Goal: Task Accomplishment & Management: Manage account settings

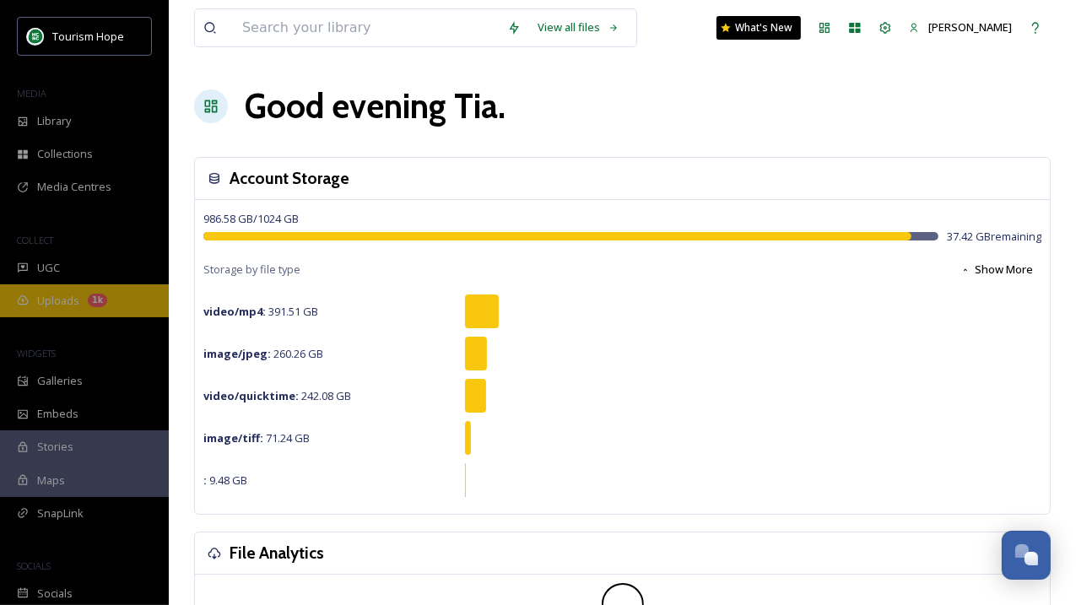
click at [62, 310] on div "Uploads 1k" at bounding box center [84, 300] width 169 height 33
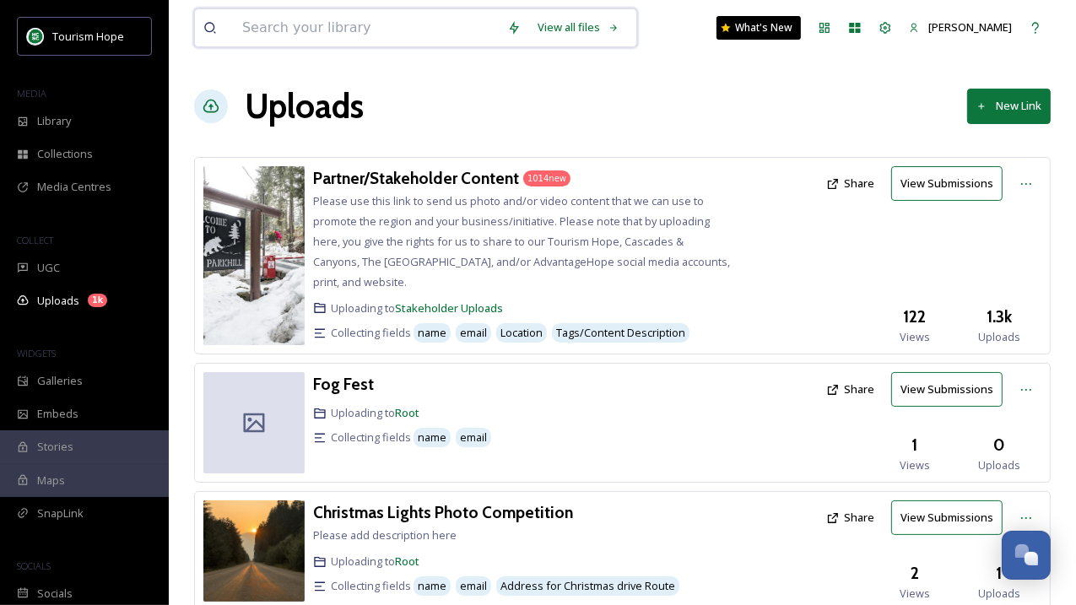
click at [276, 31] on input at bounding box center [366, 27] width 265 height 37
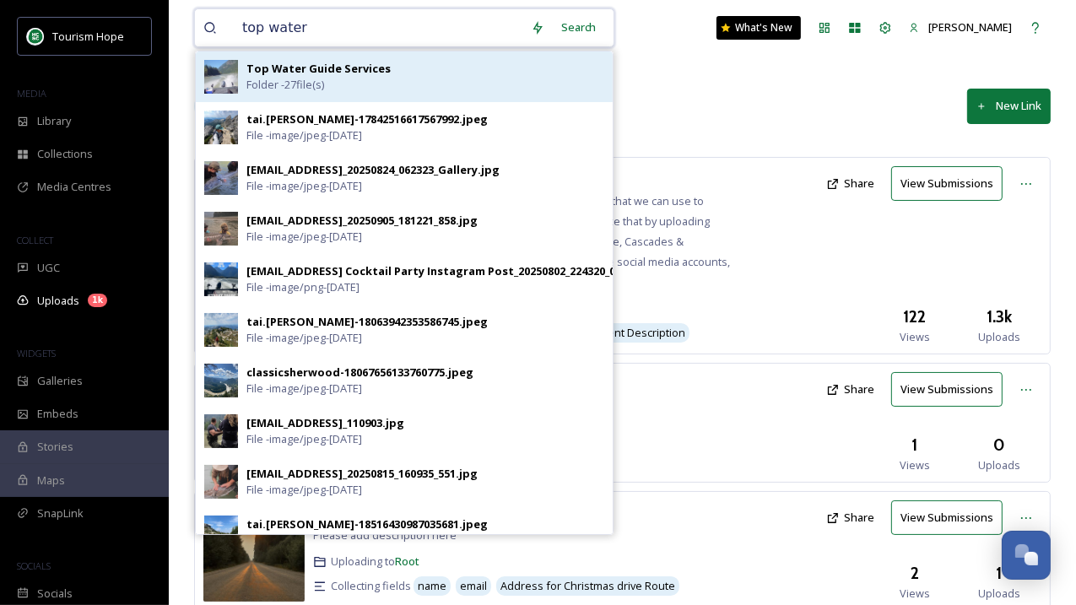
type input "top water"
click at [280, 66] on strong "Top Water Guide Services" at bounding box center [318, 68] width 144 height 15
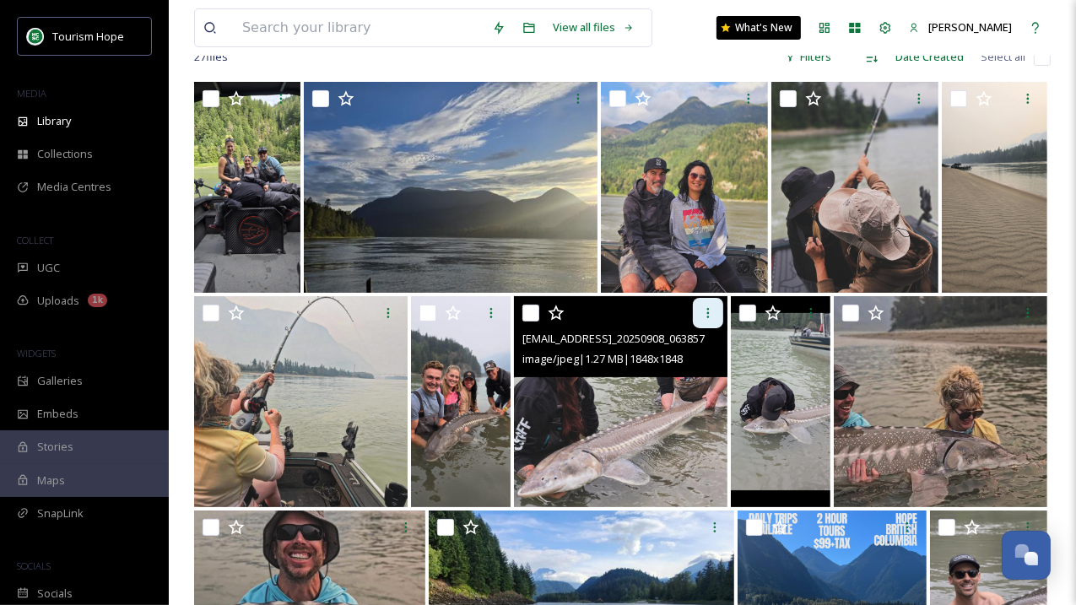
scroll to position [149, 0]
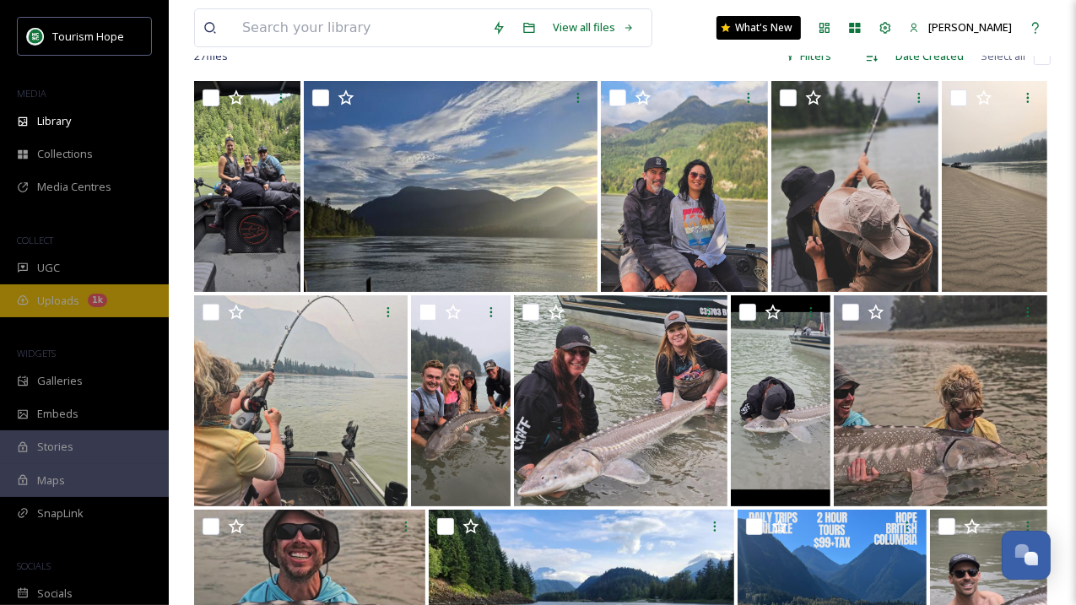
click at [62, 294] on span "Uploads" at bounding box center [58, 301] width 42 height 16
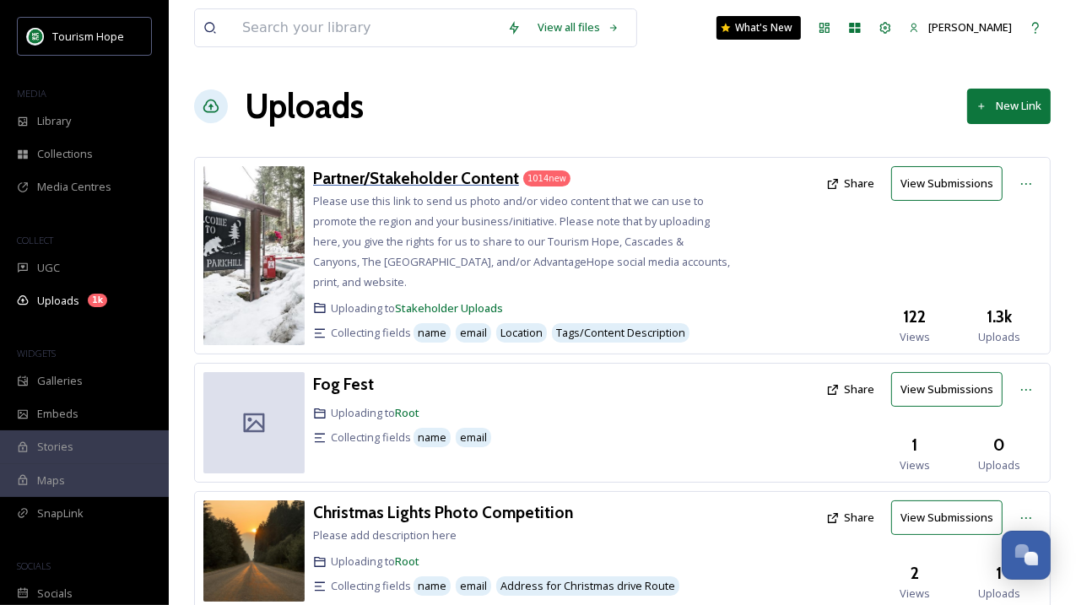
click at [441, 171] on h3 "Partner/Stakeholder Content" at bounding box center [416, 178] width 206 height 20
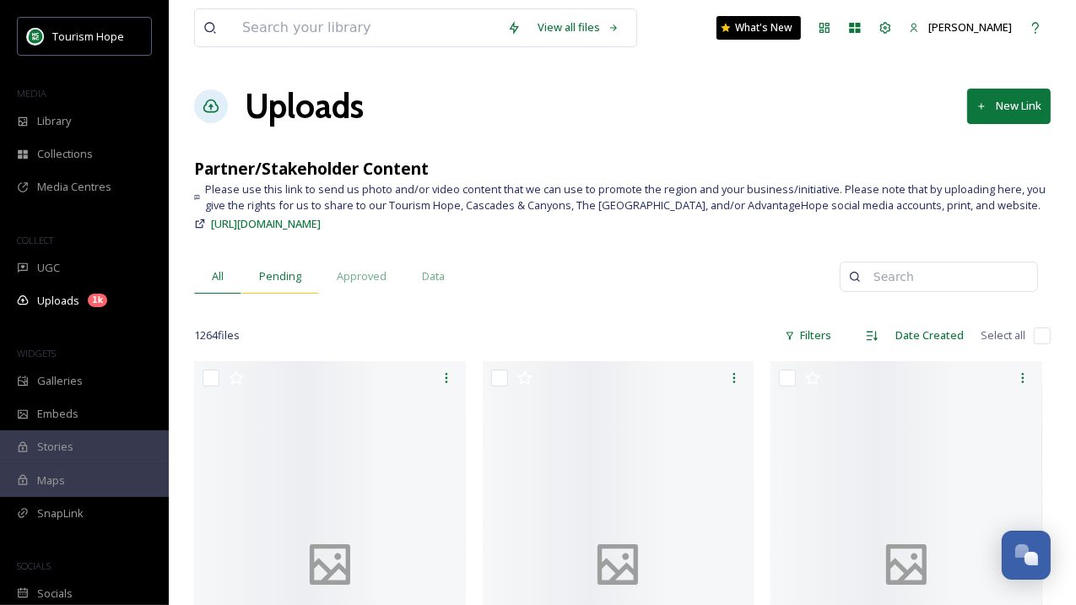
click at [293, 281] on span "Pending" at bounding box center [280, 276] width 42 height 16
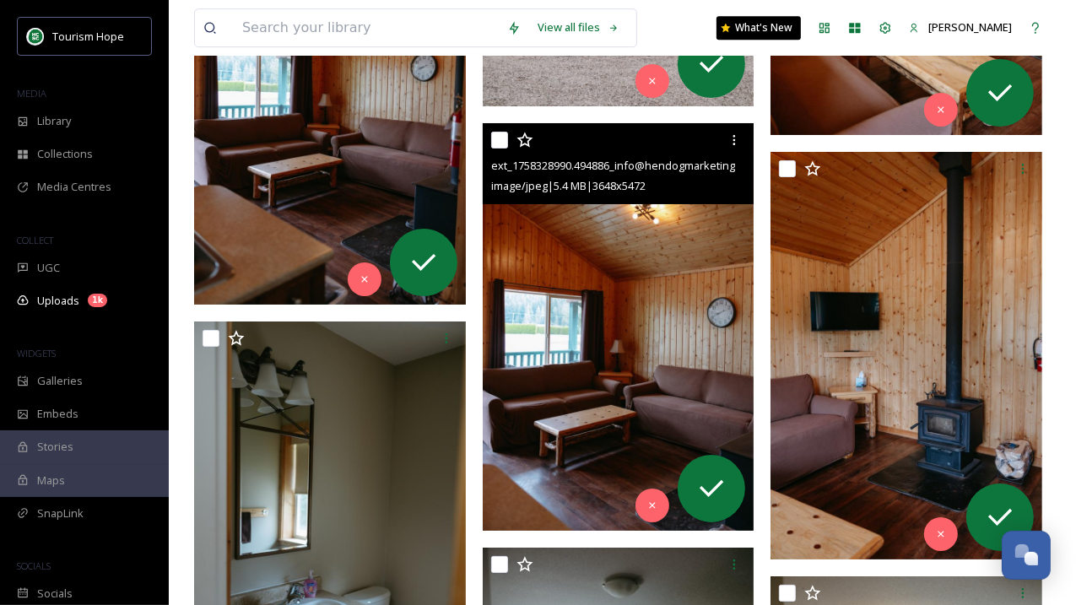
scroll to position [20723, 0]
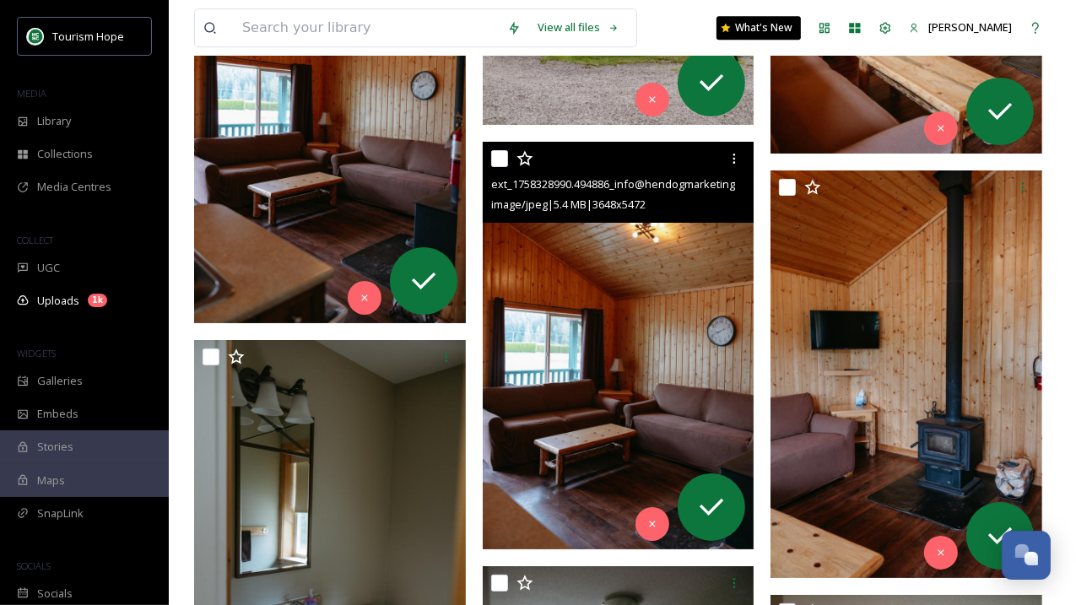
click at [614, 321] on img at bounding box center [619, 345] width 272 height 407
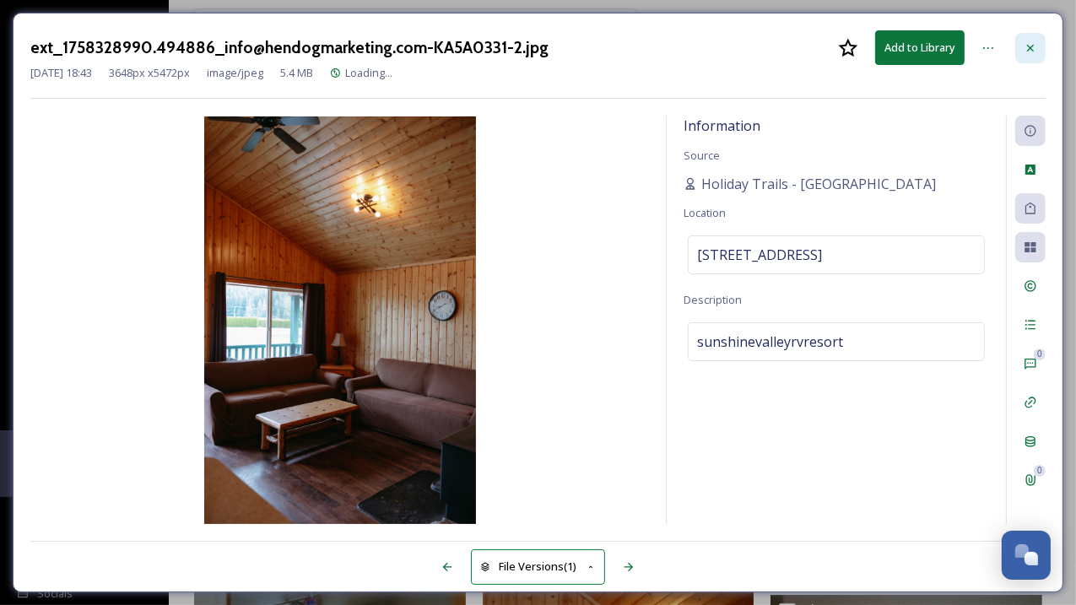
click at [1032, 44] on icon at bounding box center [1029, 47] width 13 height 13
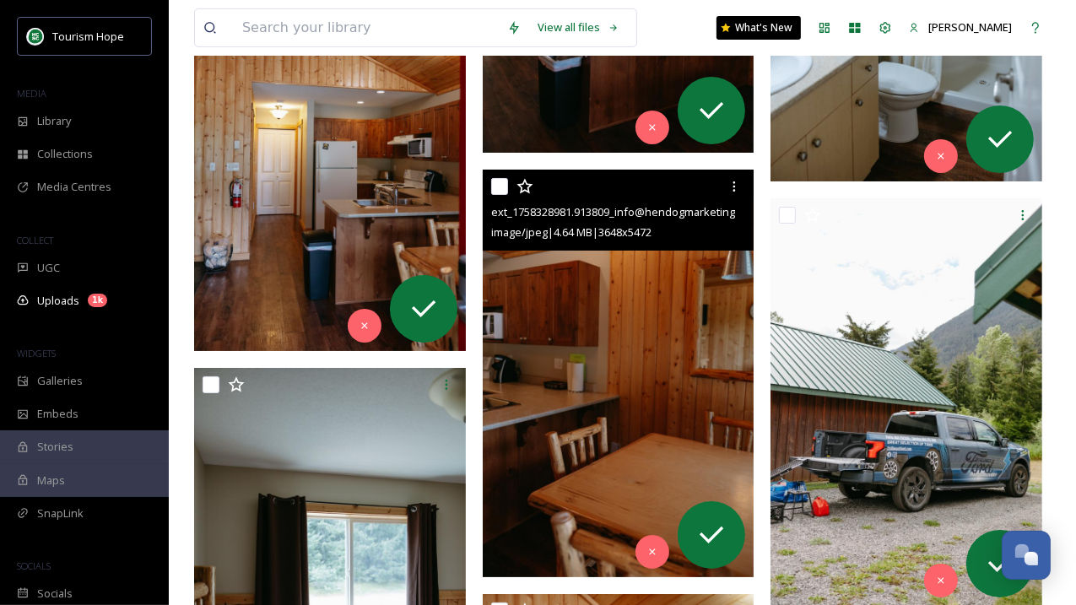
scroll to position [23262, 0]
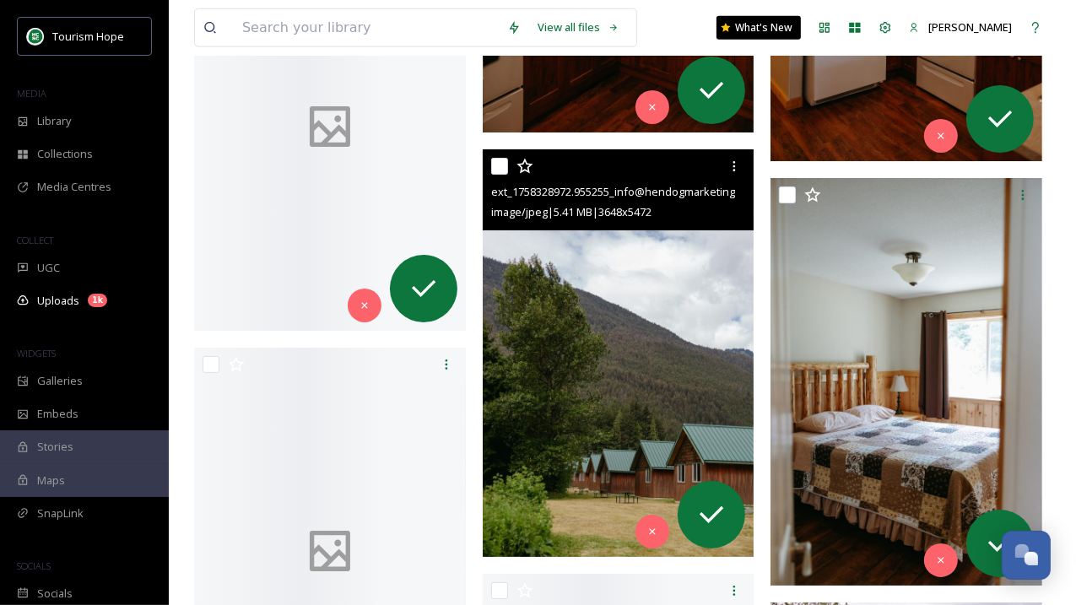
click at [625, 347] on img at bounding box center [619, 352] width 272 height 407
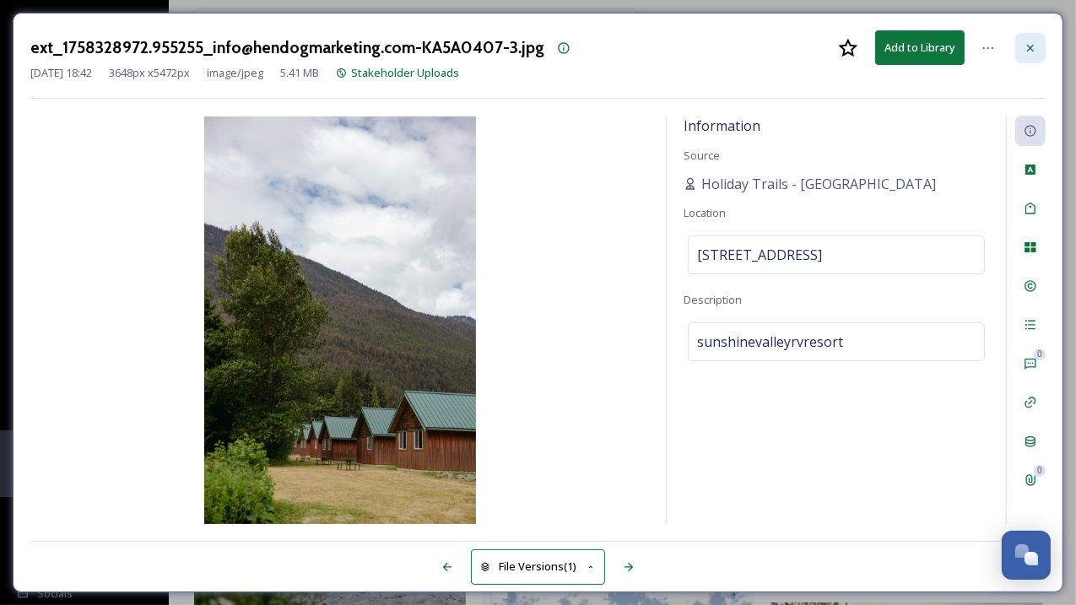
click at [1028, 51] on icon at bounding box center [1029, 47] width 13 height 13
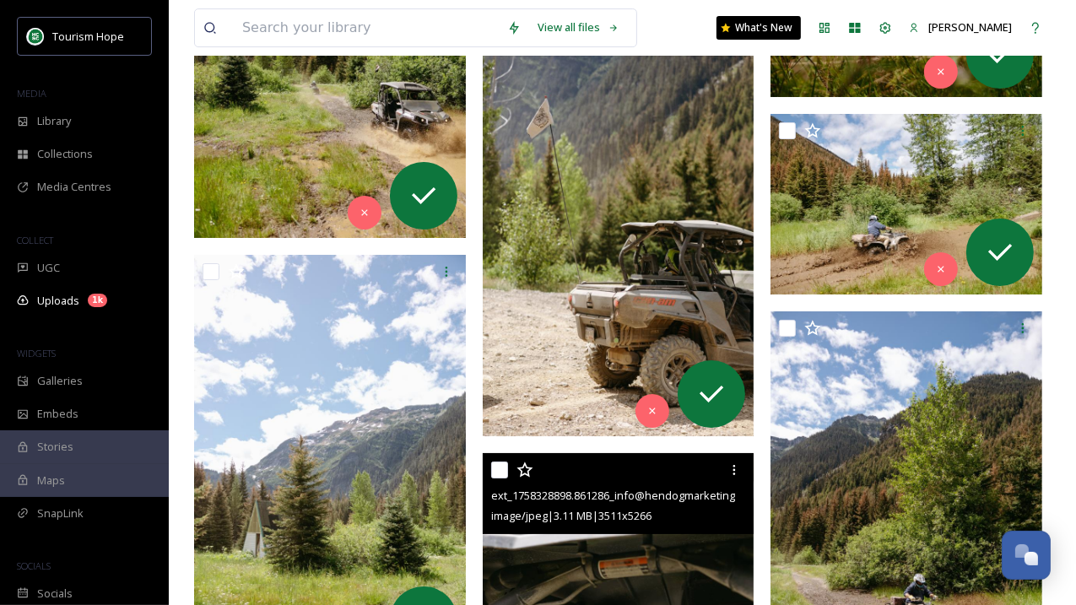
scroll to position [32903, 0]
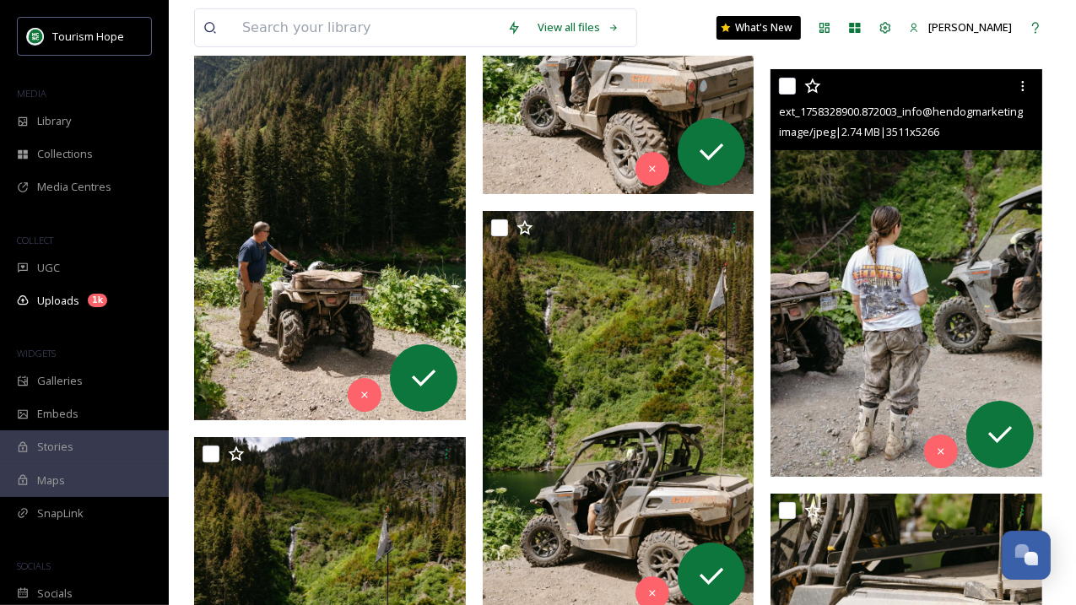
click at [874, 288] on img at bounding box center [906, 272] width 272 height 407
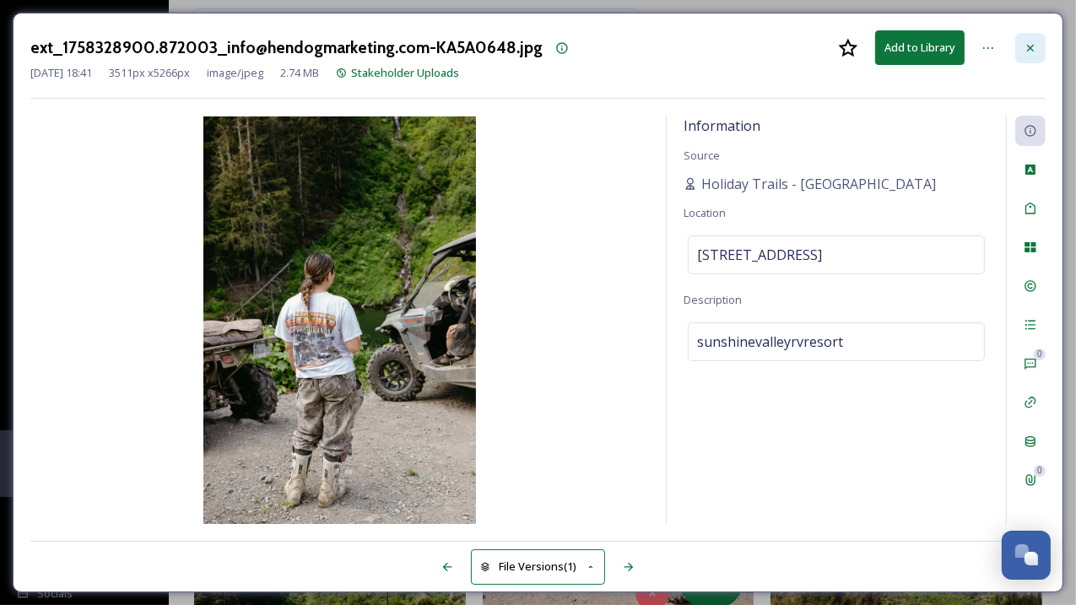
click at [1040, 38] on div at bounding box center [1030, 48] width 30 height 30
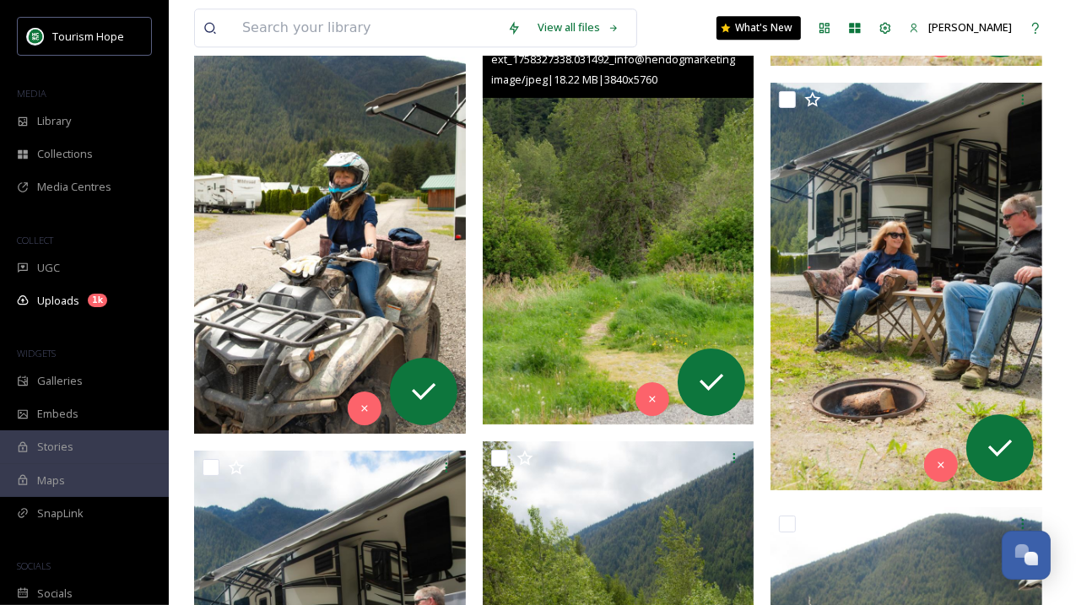
scroll to position [45828, 0]
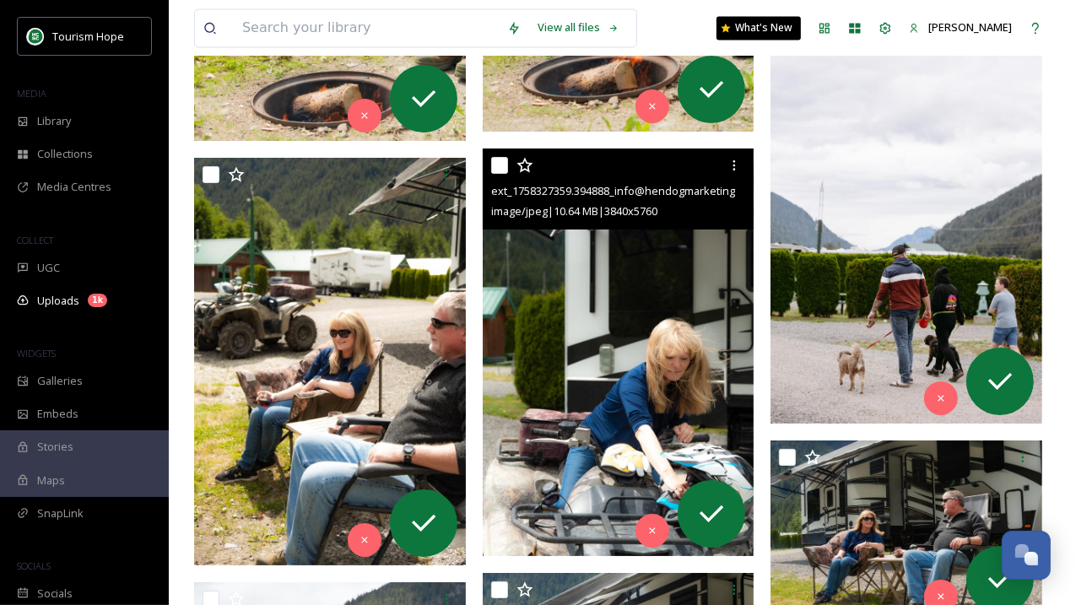
click at [591, 392] on img at bounding box center [619, 351] width 272 height 407
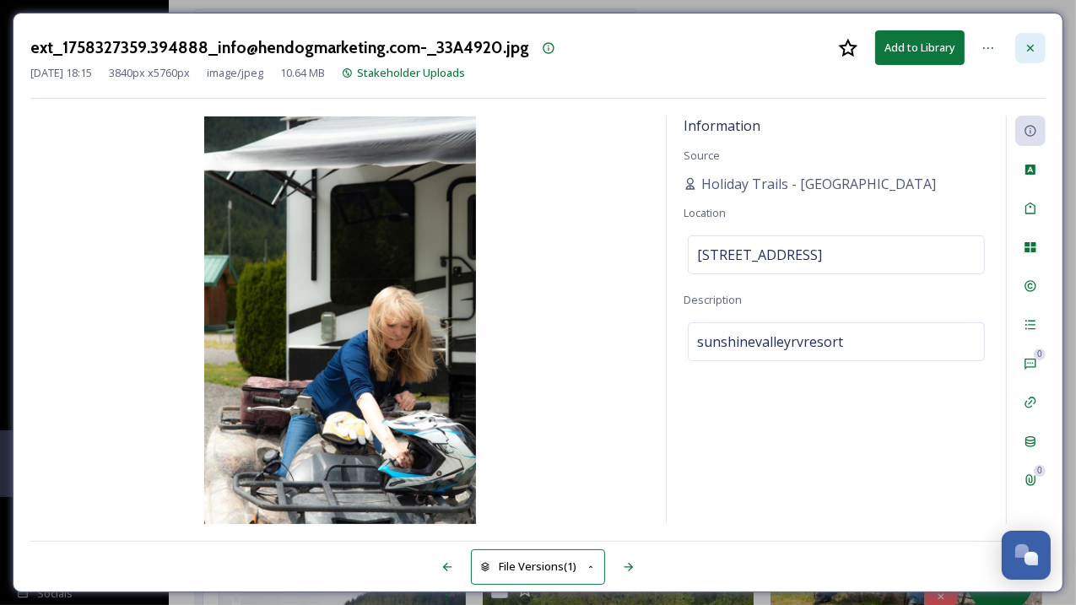
click at [1037, 47] on div at bounding box center [1030, 48] width 30 height 30
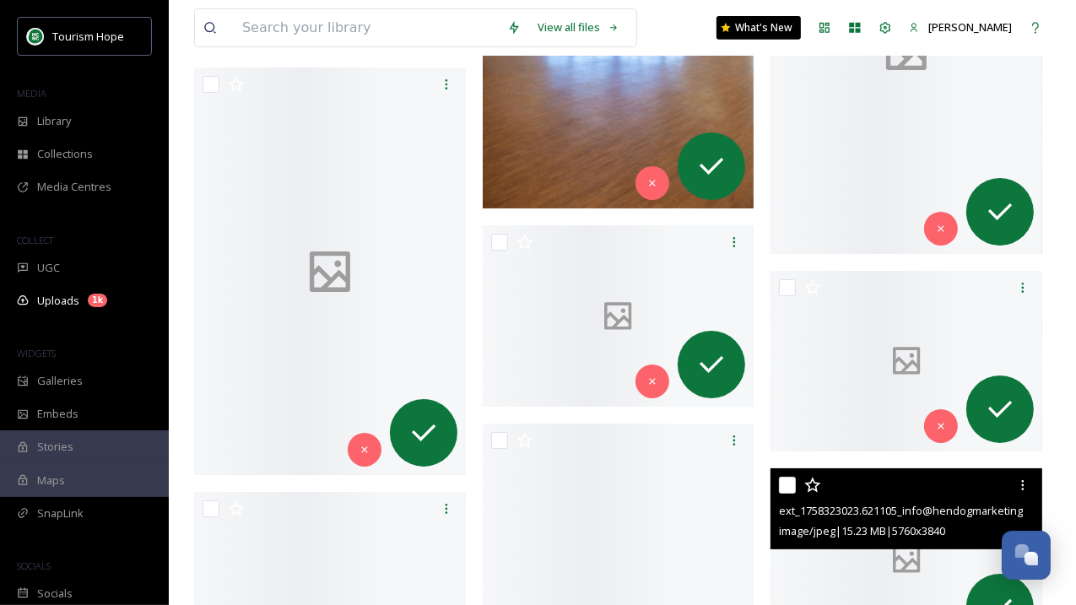
scroll to position [55245, 0]
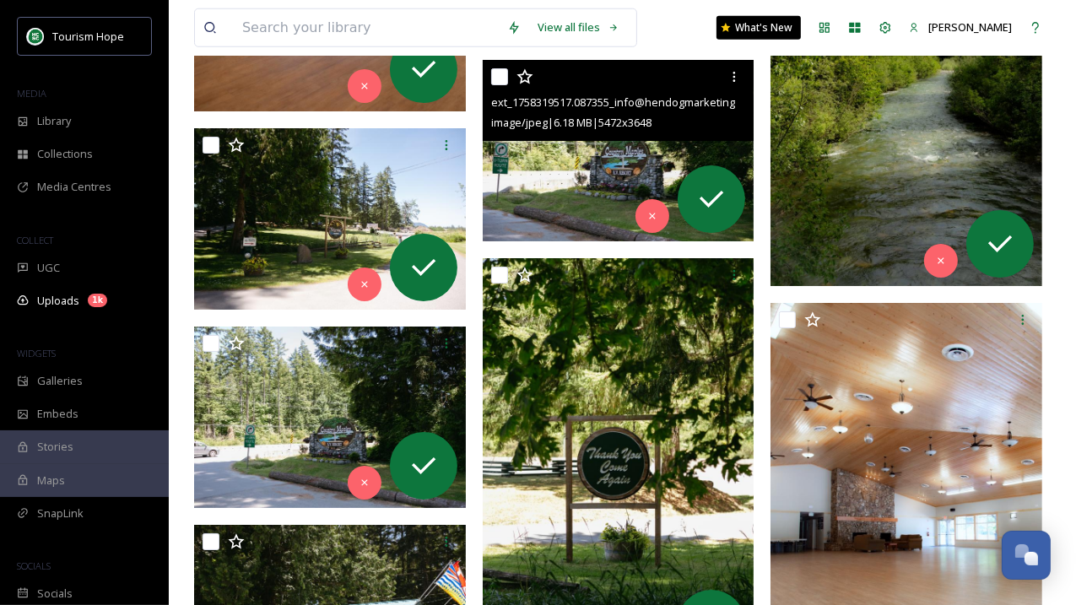
click at [625, 127] on span "image/jpeg | 6.18 MB | 5472 x 3648" at bounding box center [571, 122] width 160 height 15
click at [599, 154] on img at bounding box center [619, 150] width 272 height 181
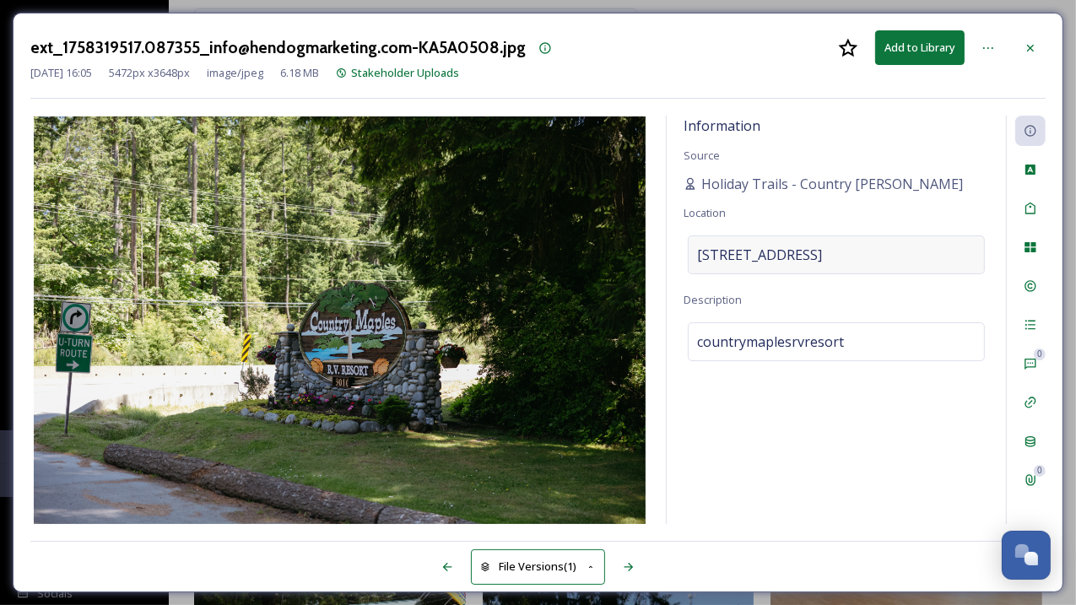
click at [822, 256] on span "9010 Trans - Canada Hwy, Chemainus, BC V0R 1K4, Canada" at bounding box center [759, 255] width 125 height 20
click at [838, 256] on input "9010 Trans - Canada Hwy, Chemainus, BC V0R 1K4, Canada" at bounding box center [835, 254] width 295 height 37
click at [1033, 51] on icon at bounding box center [1029, 47] width 13 height 13
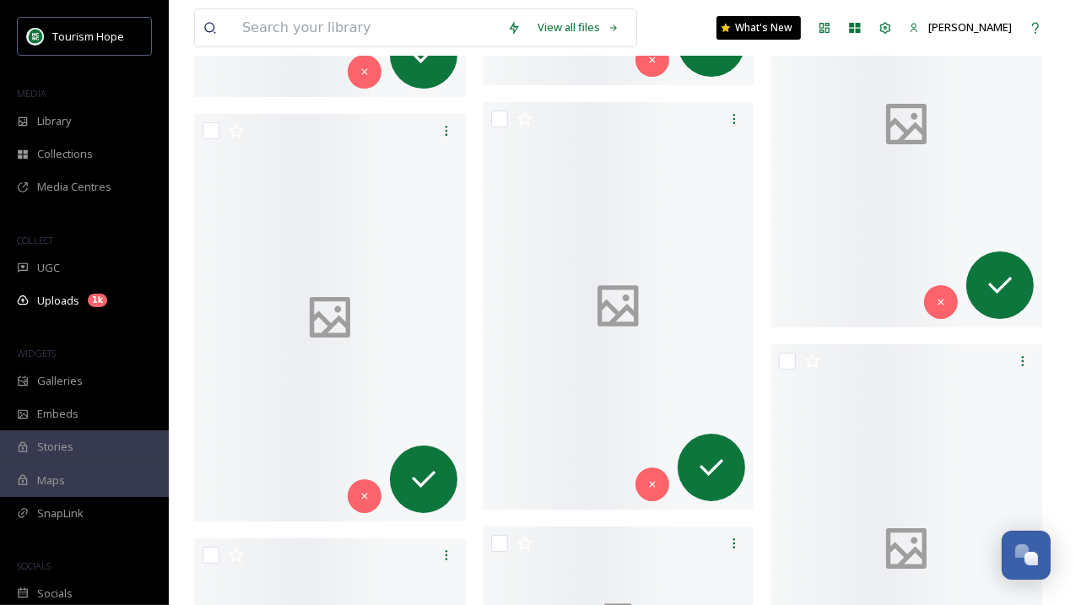
scroll to position [58690, 0]
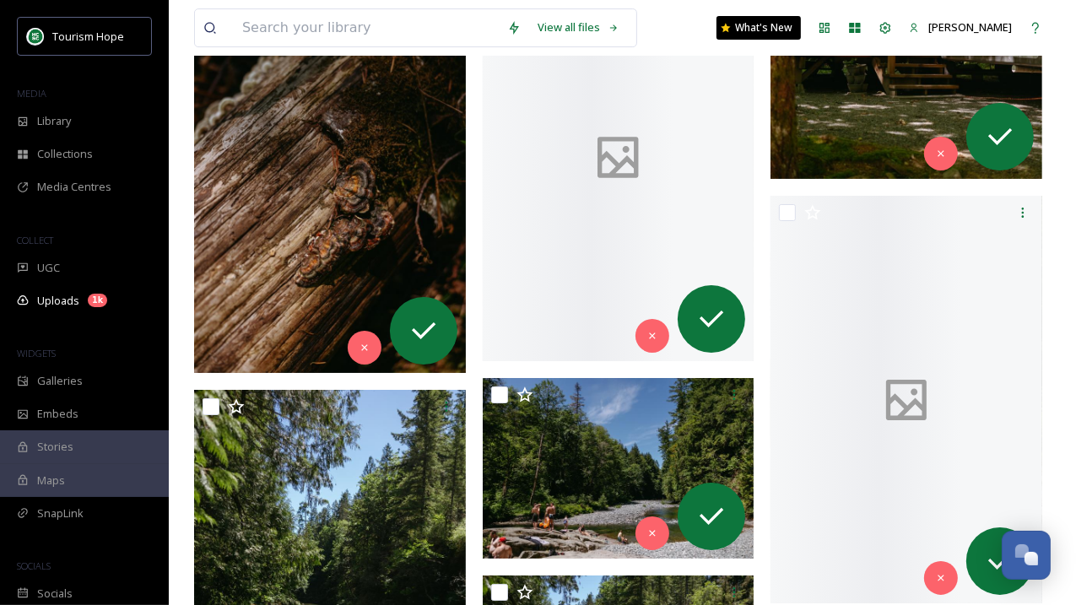
click at [582, 291] on div at bounding box center [619, 157] width 272 height 407
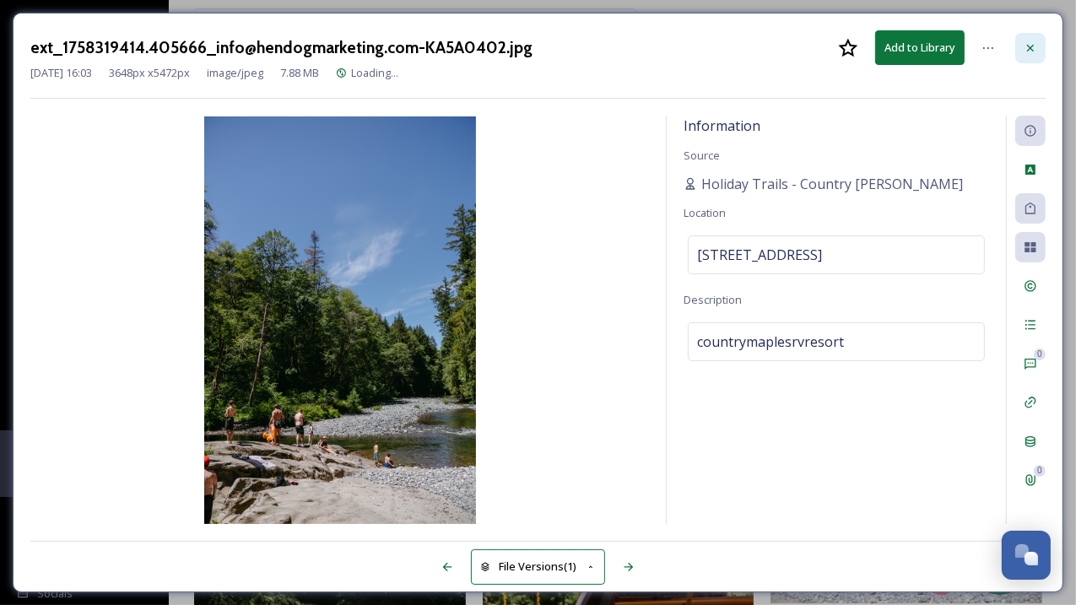
click at [1031, 49] on icon at bounding box center [1029, 47] width 13 height 13
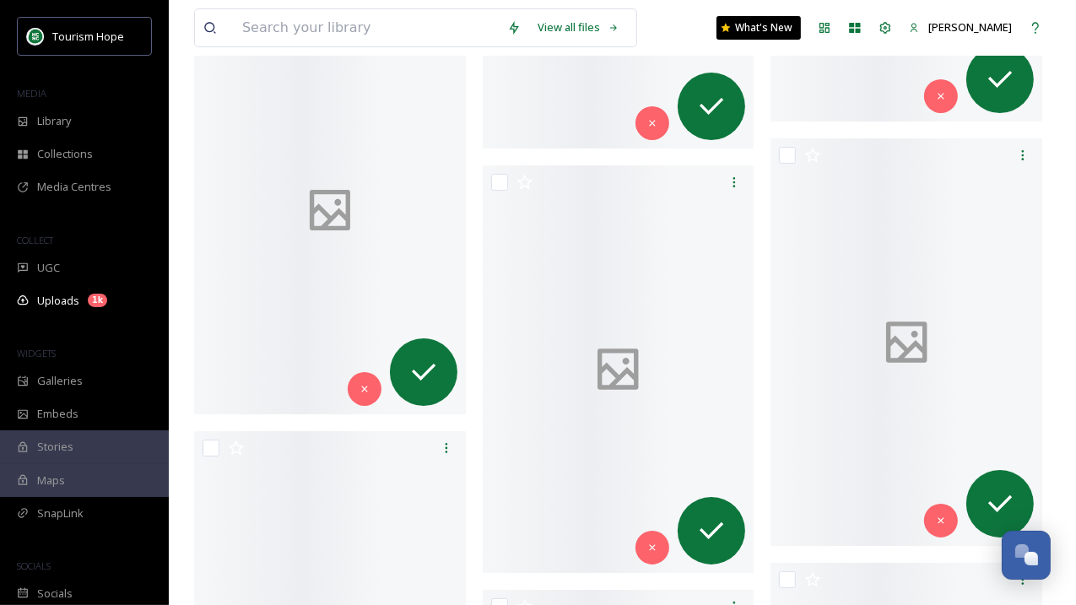
scroll to position [133216, 0]
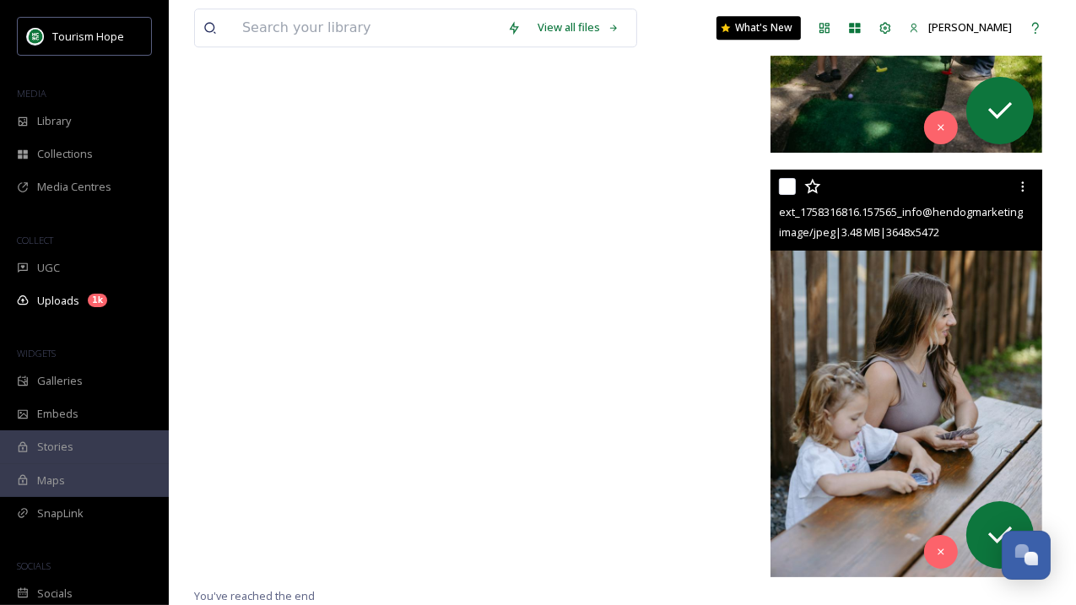
click at [898, 386] on img at bounding box center [906, 373] width 272 height 407
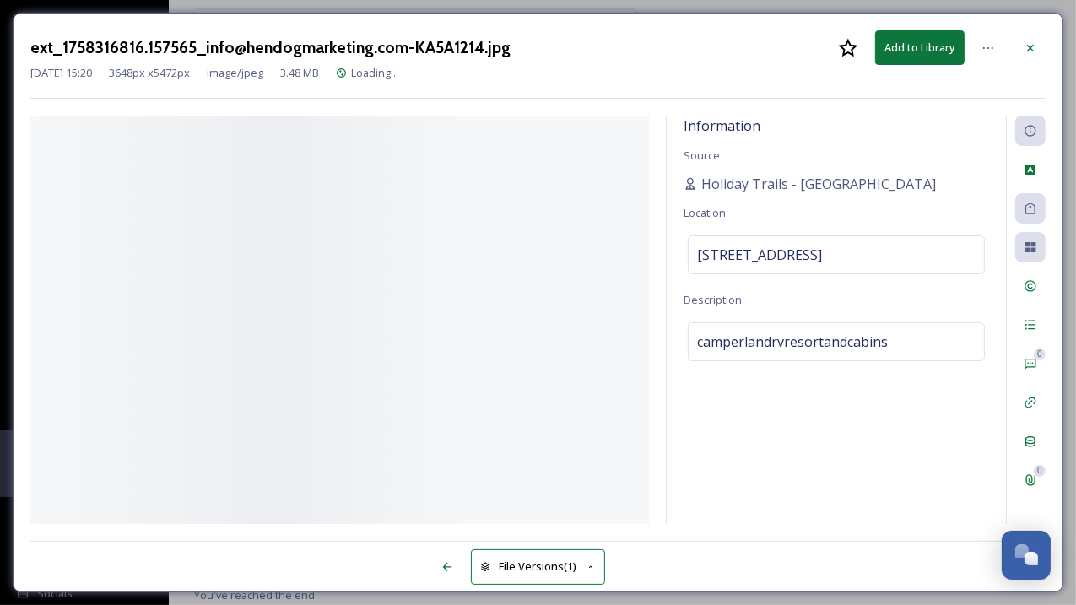
scroll to position [132792, 0]
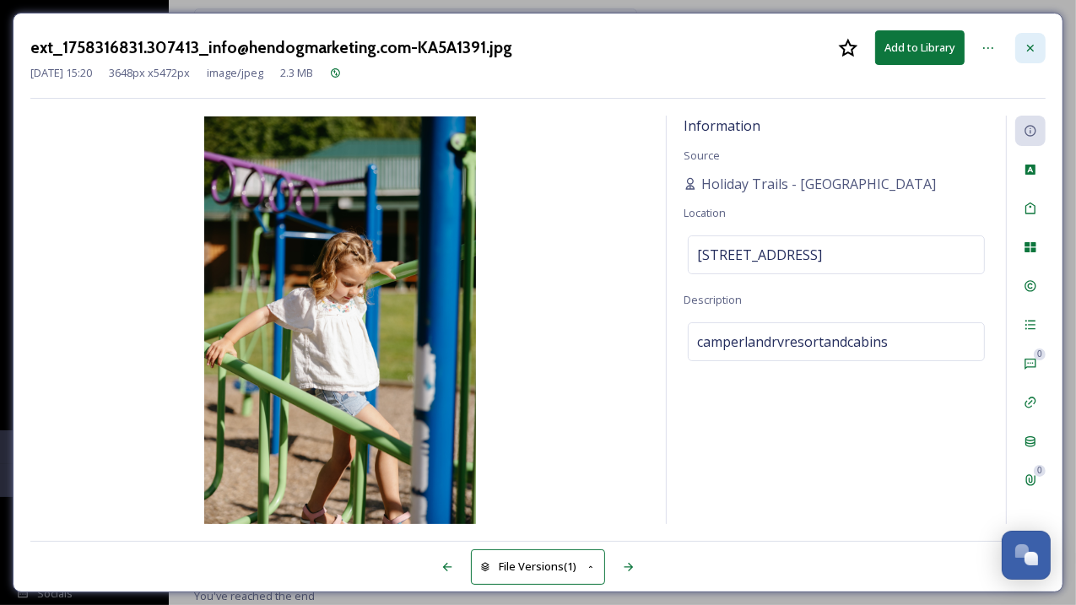
click at [1030, 57] on div at bounding box center [1030, 48] width 30 height 30
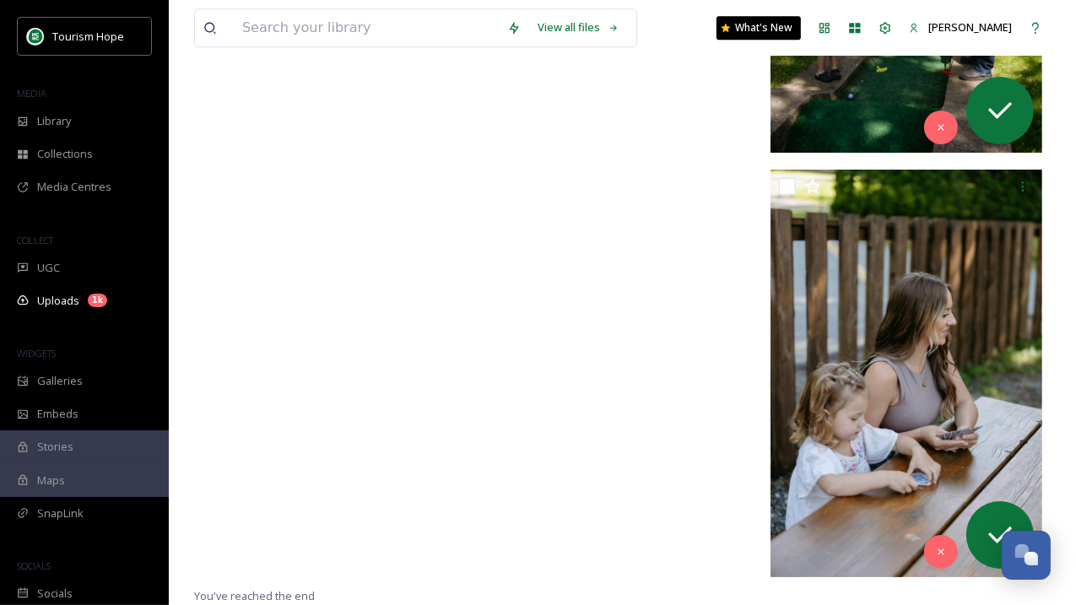
scroll to position [133207, 0]
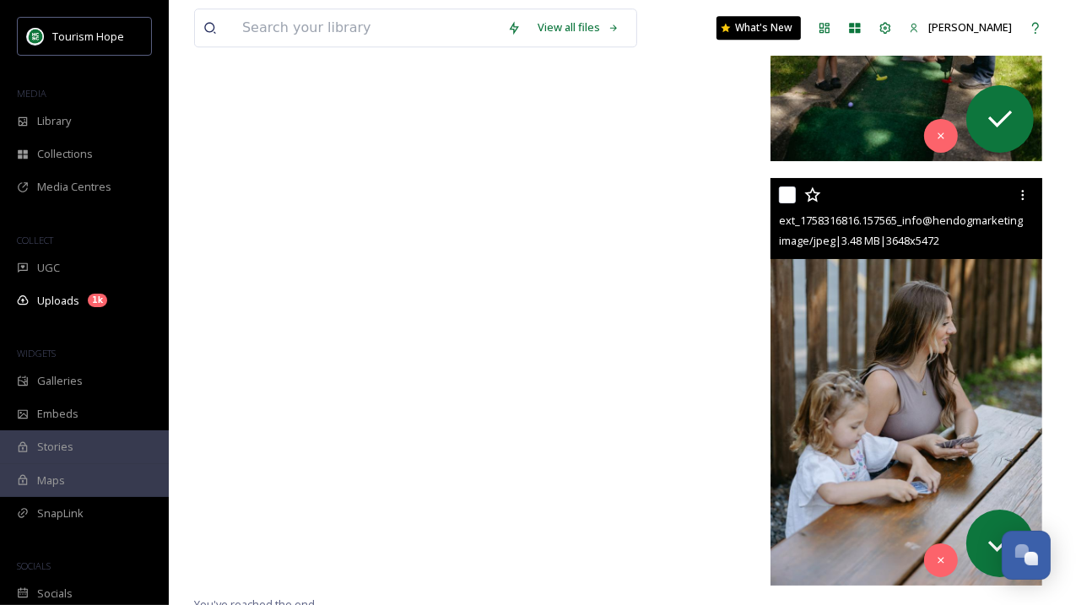
click at [842, 316] on img at bounding box center [906, 381] width 272 height 407
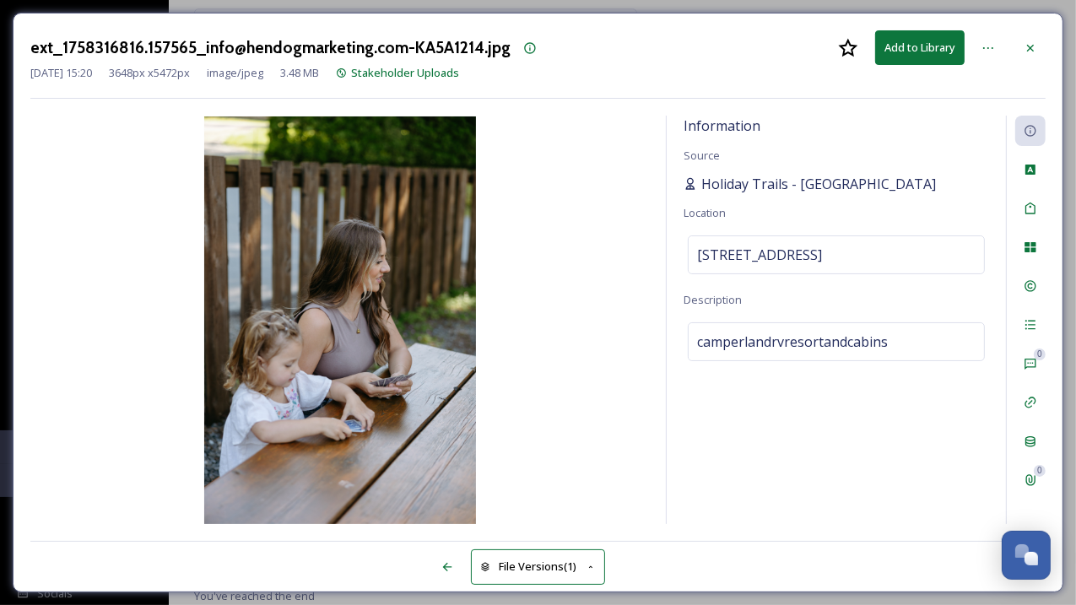
click at [813, 188] on span "Holiday Trails - Camperland" at bounding box center [818, 184] width 235 height 20
click at [796, 352] on span "camperlandrvresortandcabins" at bounding box center [792, 342] width 191 height 20
click at [777, 359] on textarea "camperlandrvresortandcabins" at bounding box center [835, 392] width 305 height 140
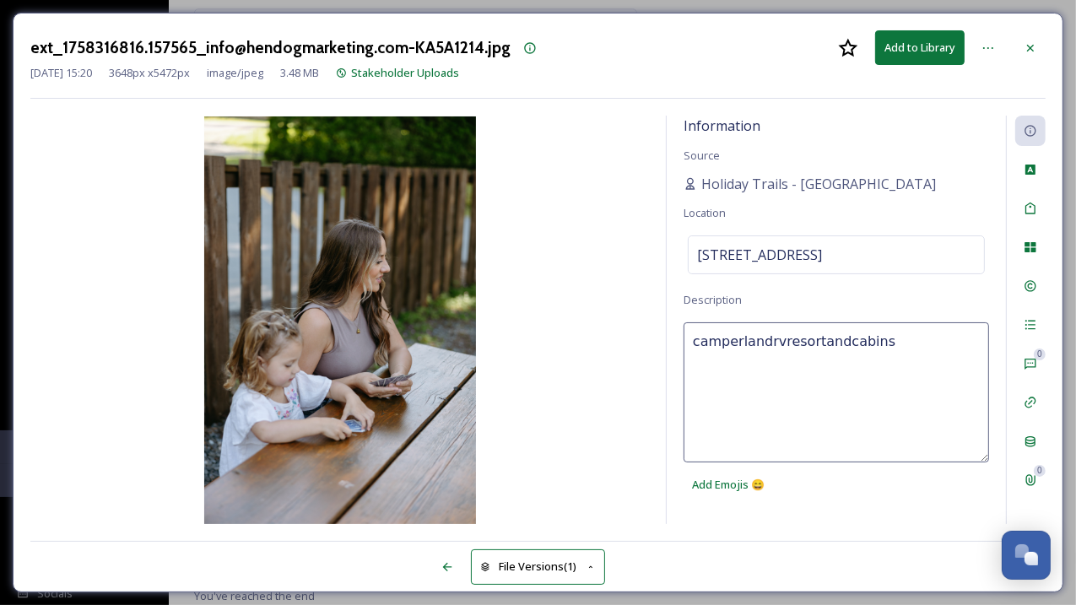
click at [801, 310] on div "Information Source Holiday Trails - Camperland Location 53730 Bridal Falls Rd, …" at bounding box center [835, 320] width 339 height 408
click at [1028, 41] on icon at bounding box center [1029, 47] width 13 height 13
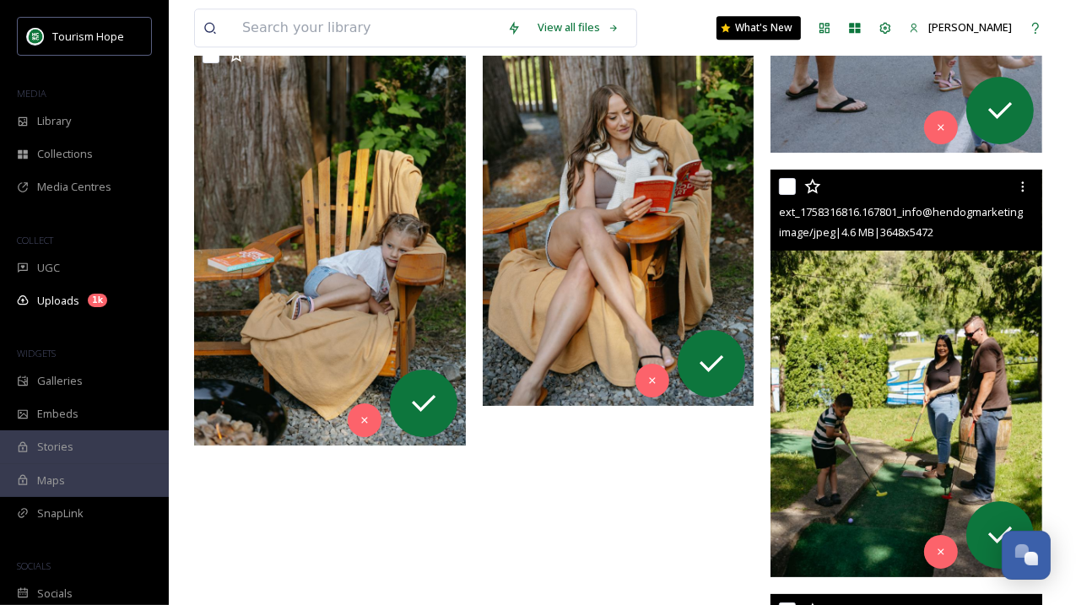
scroll to position [133216, 0]
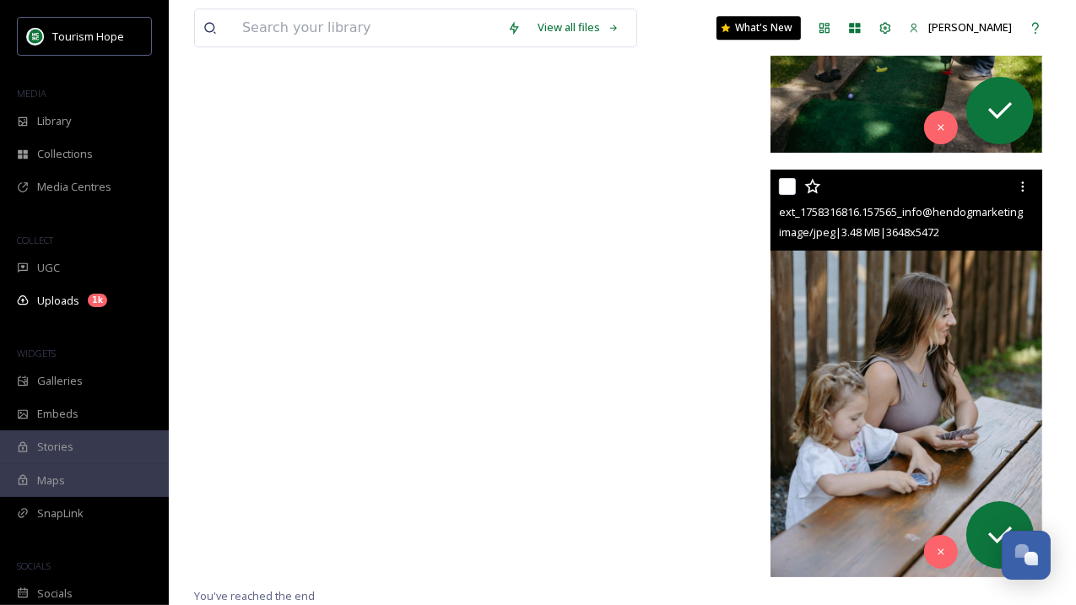
click at [904, 356] on img at bounding box center [906, 373] width 272 height 407
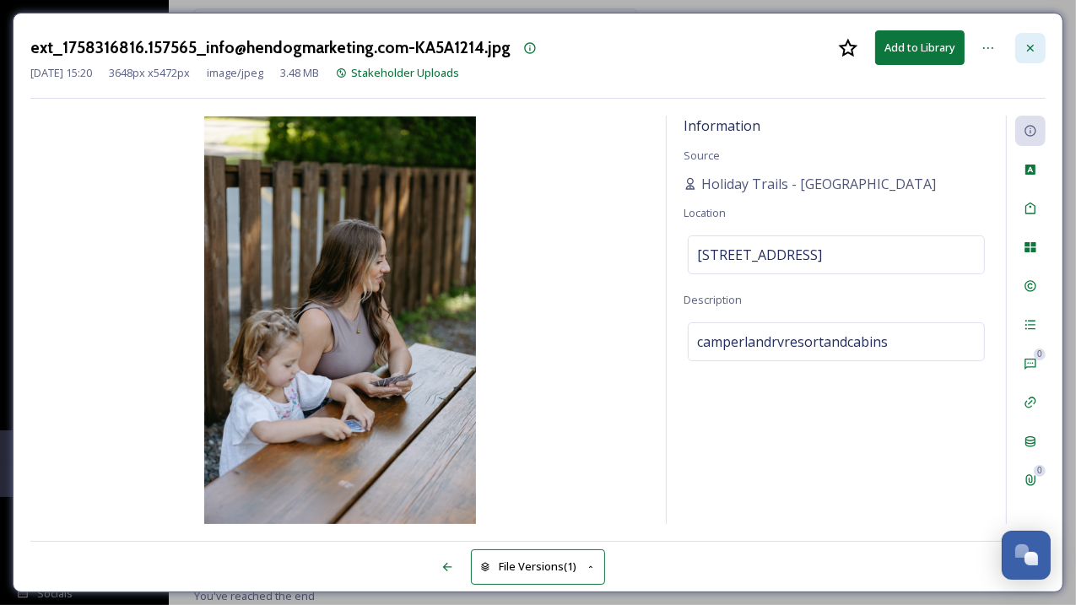
click at [1031, 46] on icon at bounding box center [1030, 47] width 7 height 7
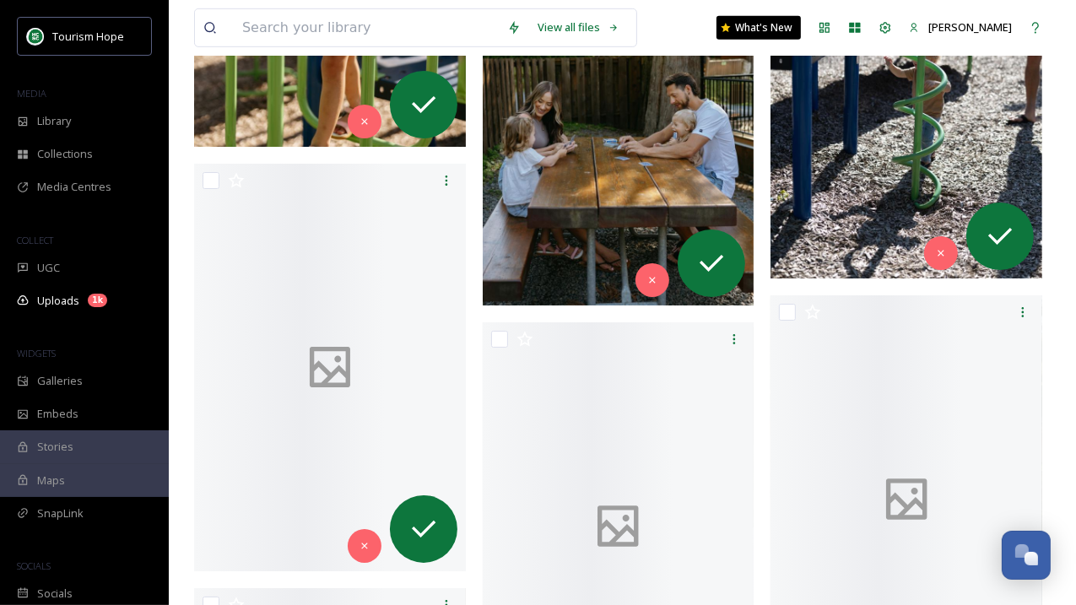
scroll to position [129773, 0]
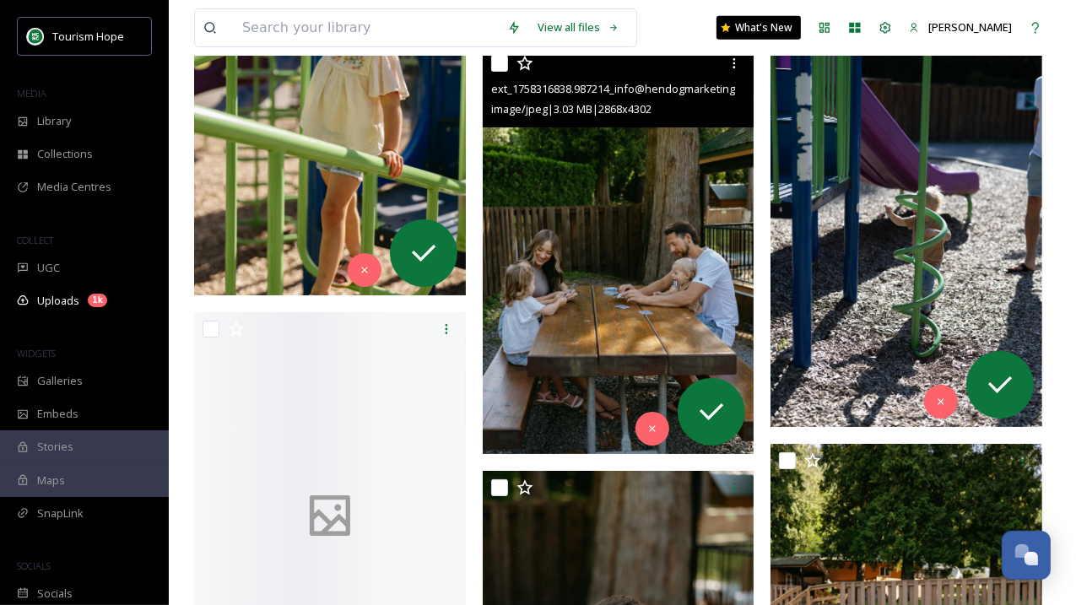
click at [607, 217] on img at bounding box center [619, 249] width 272 height 407
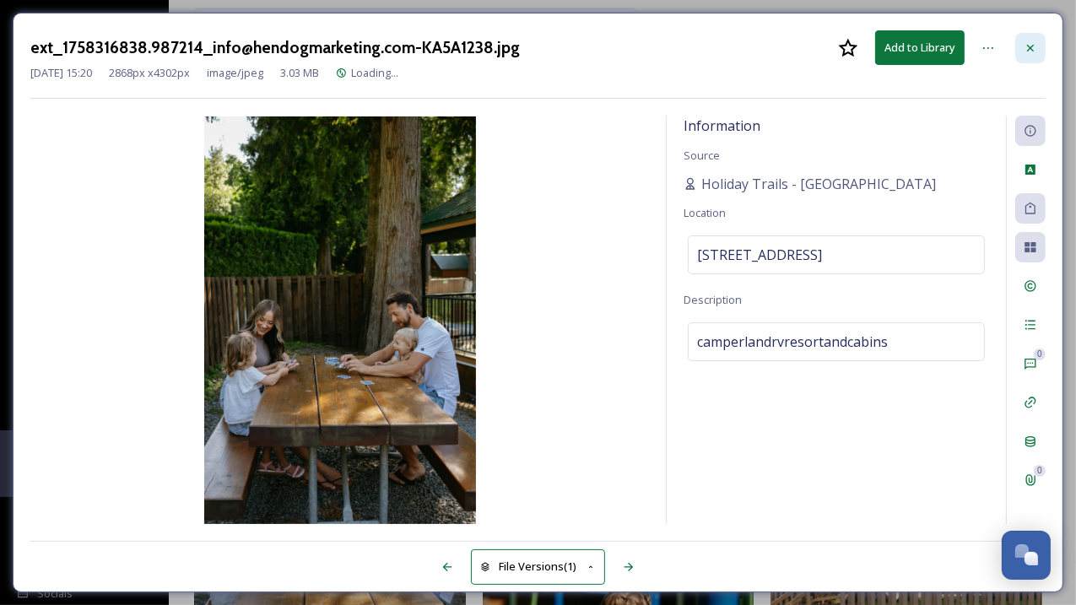
click at [1033, 45] on icon at bounding box center [1029, 47] width 13 height 13
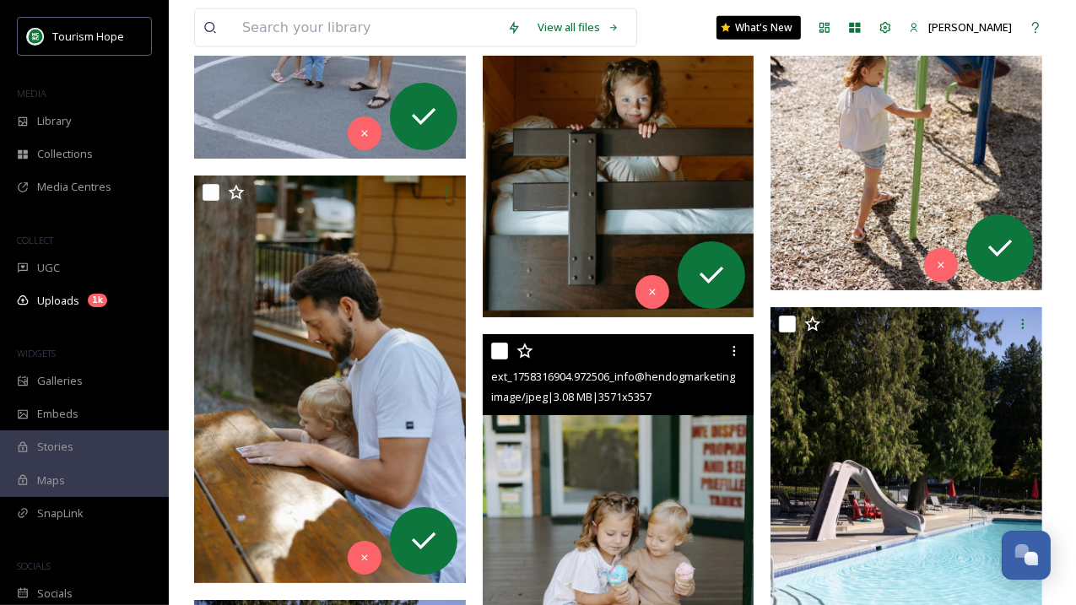
scroll to position [125664, 0]
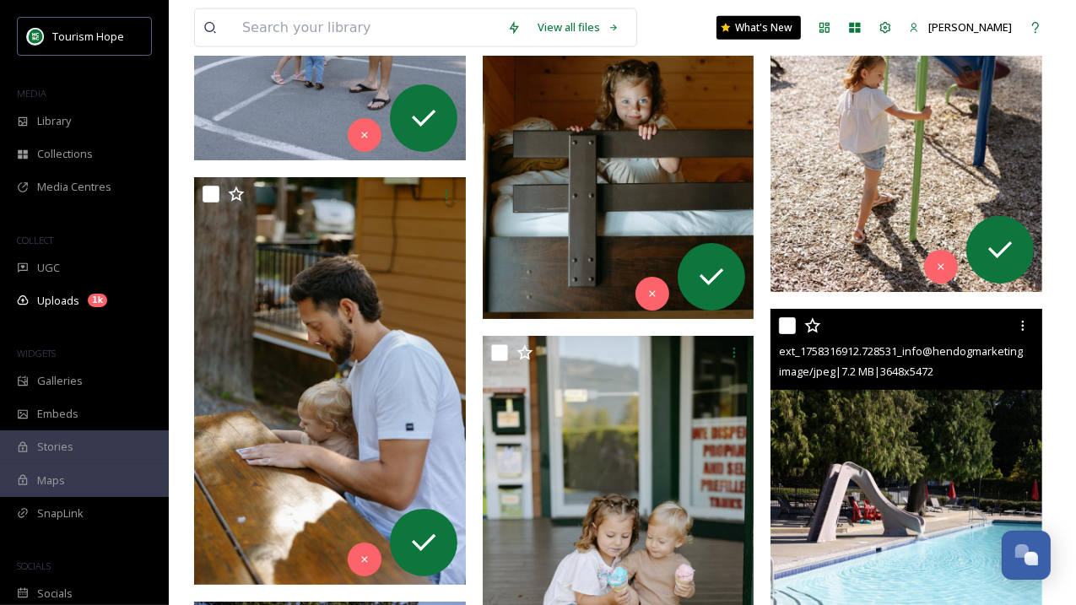
click at [844, 431] on img at bounding box center [906, 512] width 272 height 407
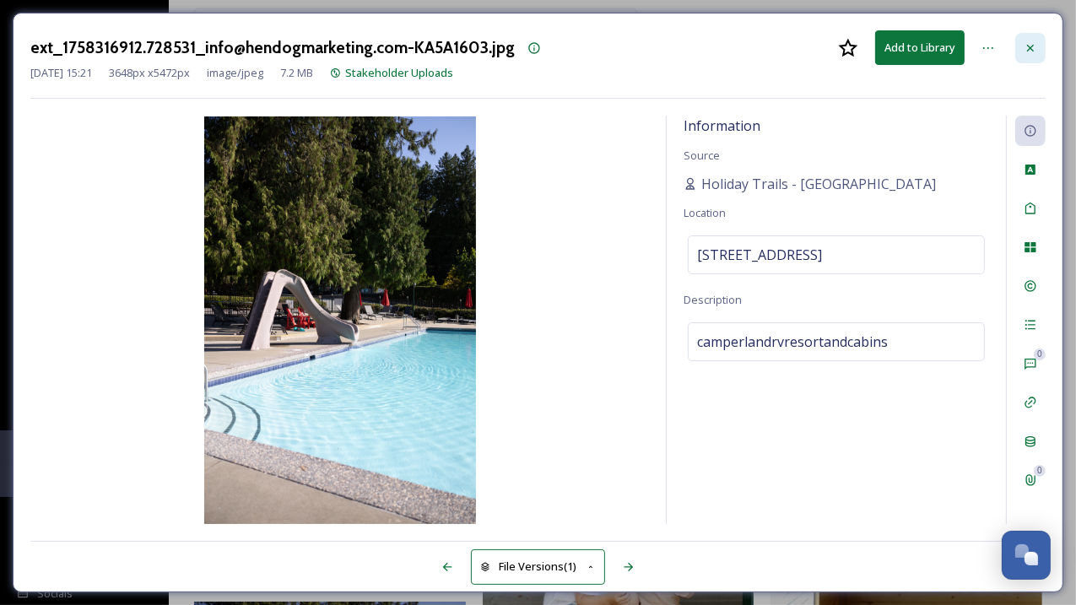
click at [1035, 48] on icon at bounding box center [1029, 47] width 13 height 13
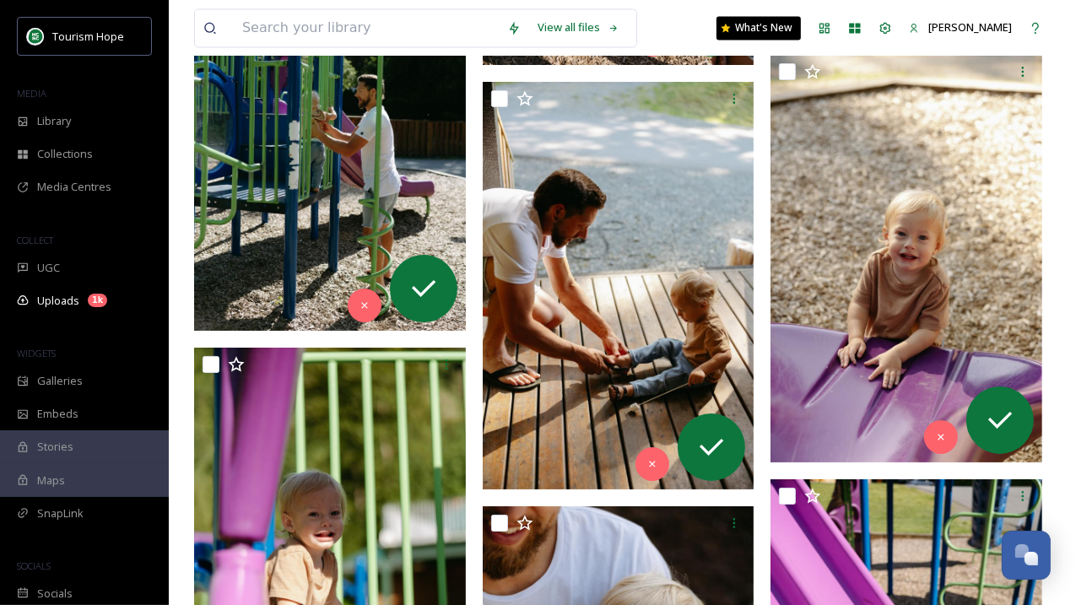
scroll to position [126855, 0]
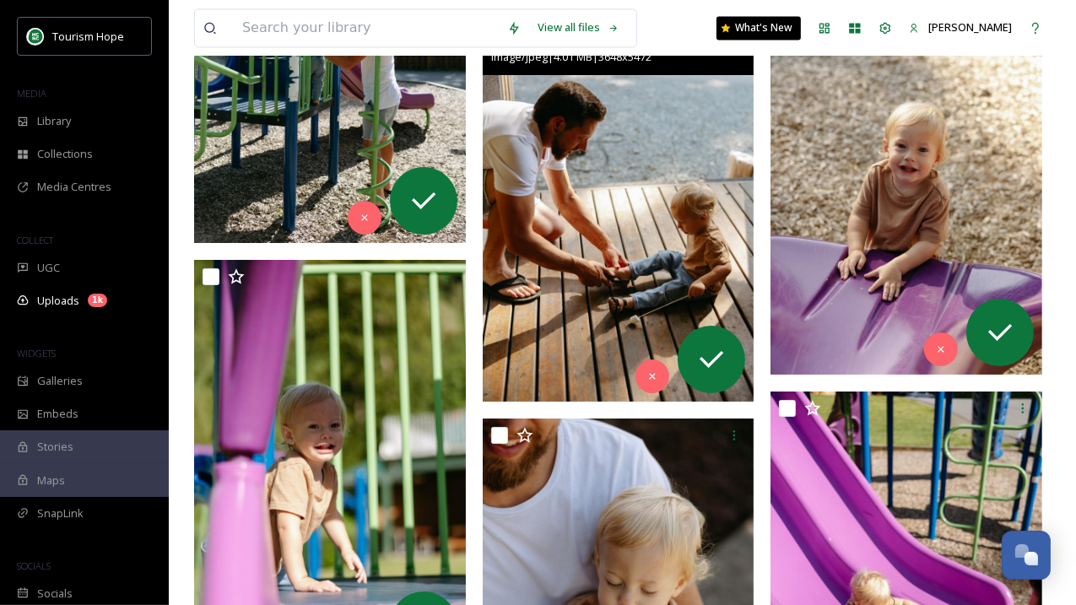
click at [626, 264] on img at bounding box center [619, 197] width 272 height 407
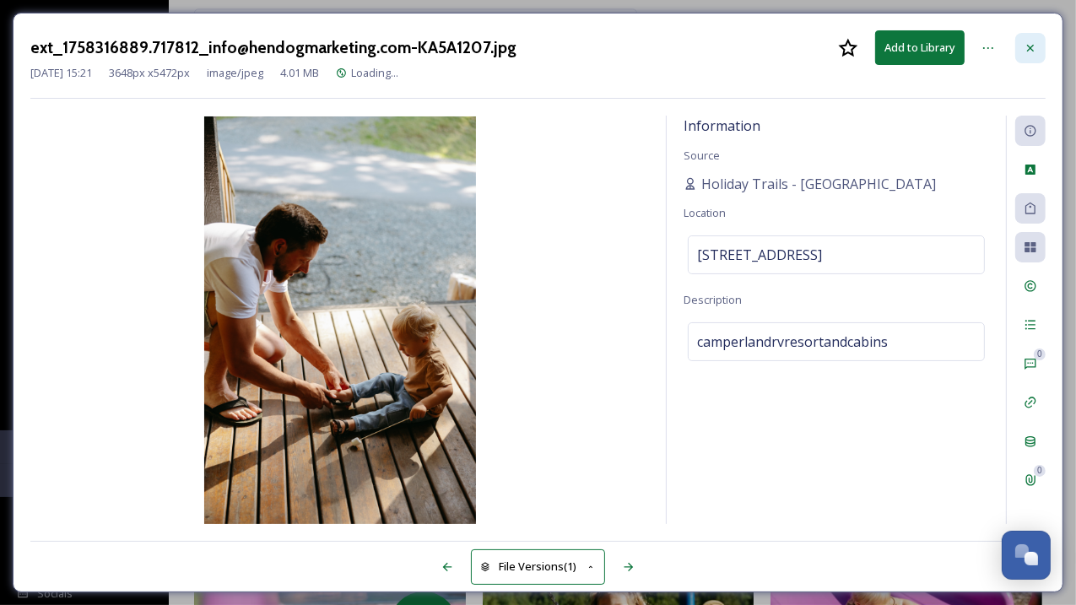
click at [1025, 49] on icon at bounding box center [1029, 47] width 13 height 13
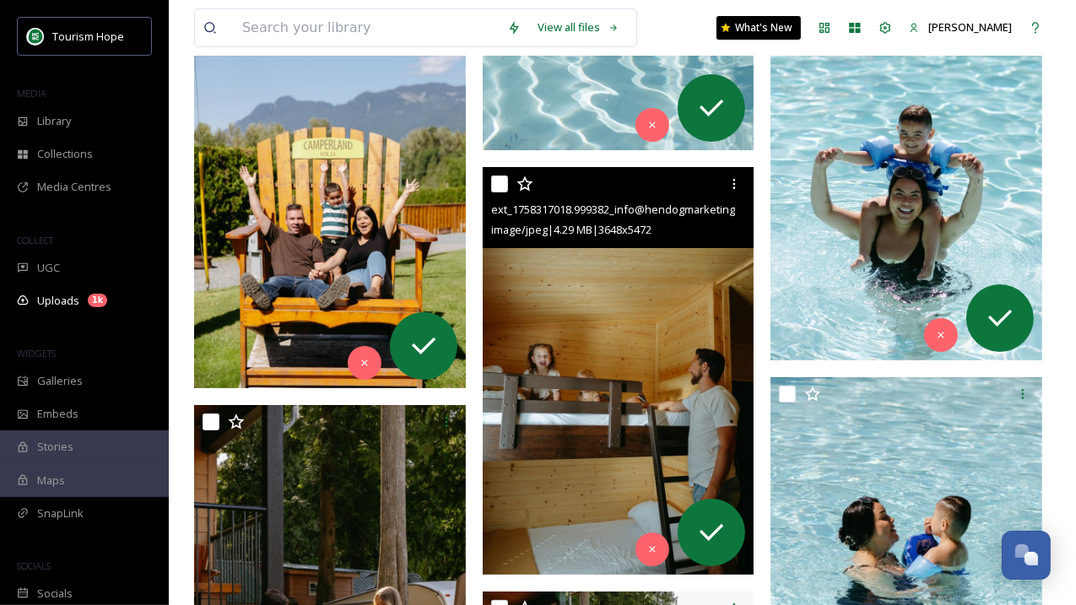
scroll to position [118657, 0]
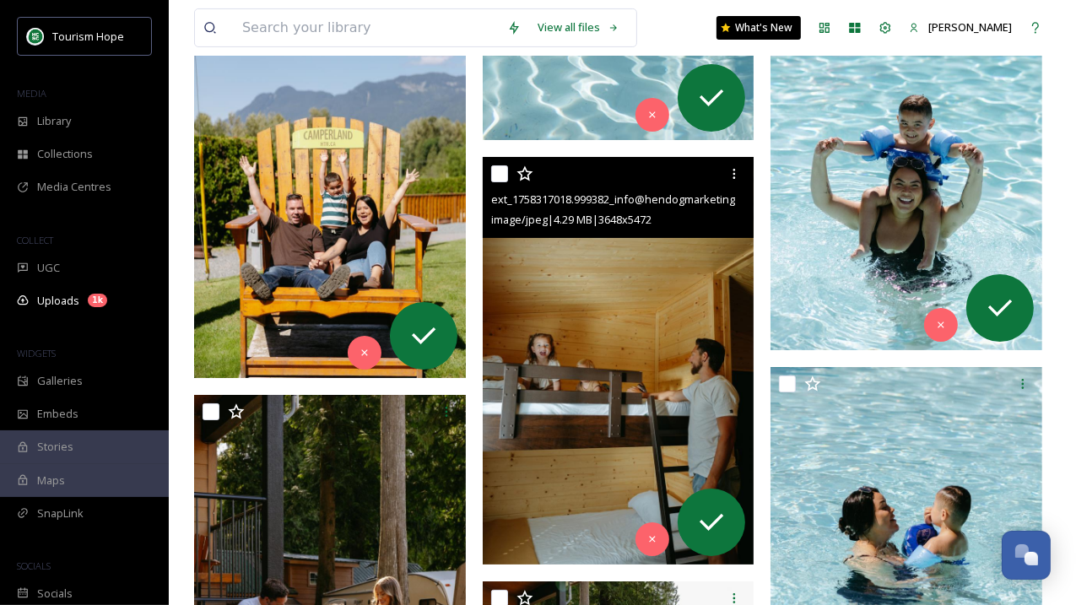
click at [635, 341] on img at bounding box center [619, 360] width 272 height 407
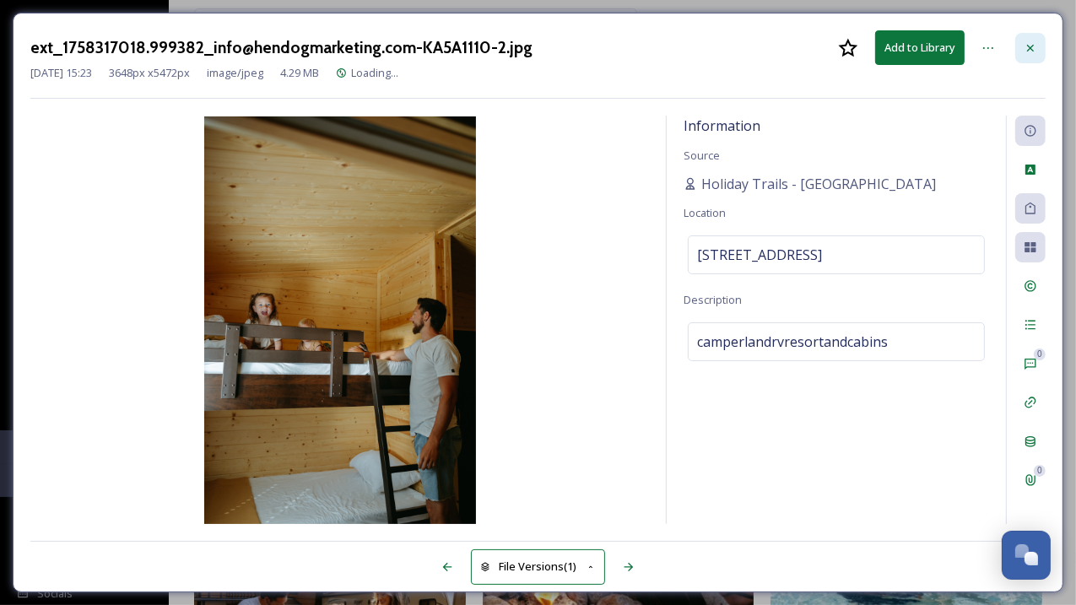
click at [1023, 54] on div at bounding box center [1030, 48] width 30 height 30
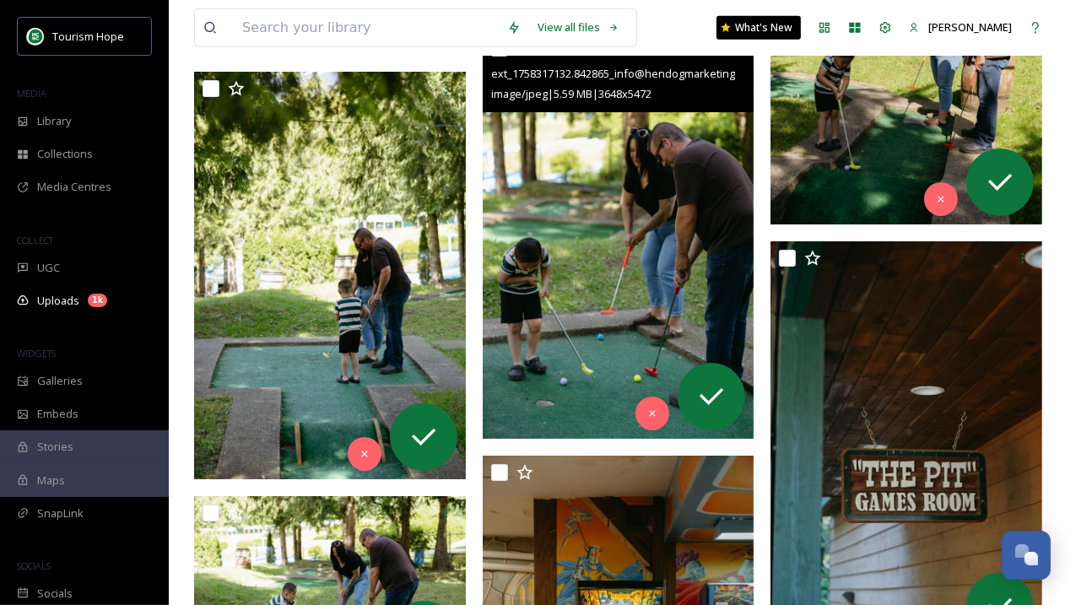
scroll to position [109448, 0]
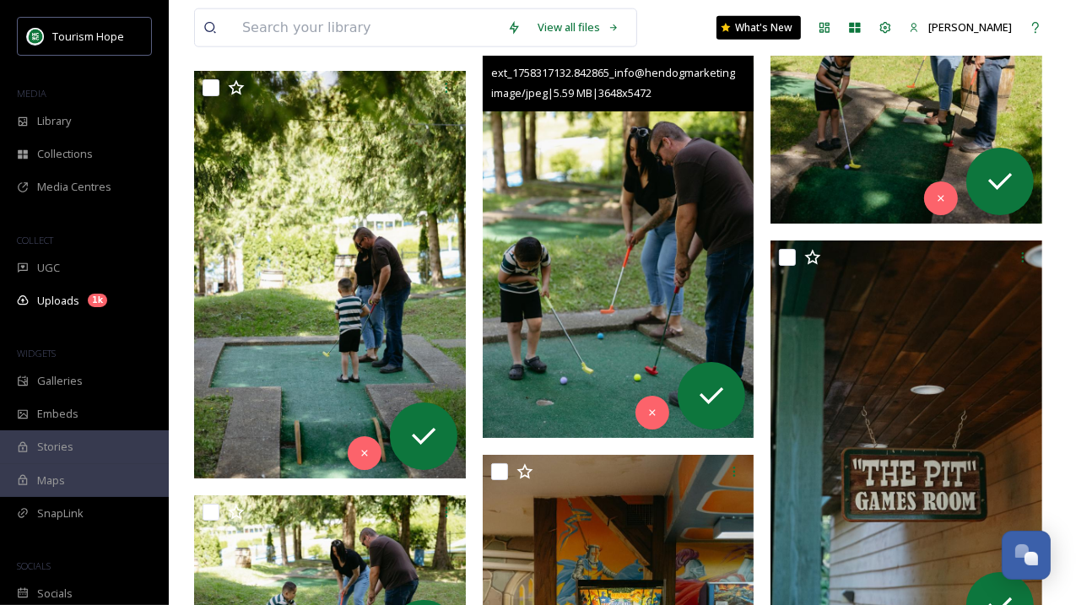
click at [594, 250] on img at bounding box center [619, 233] width 272 height 407
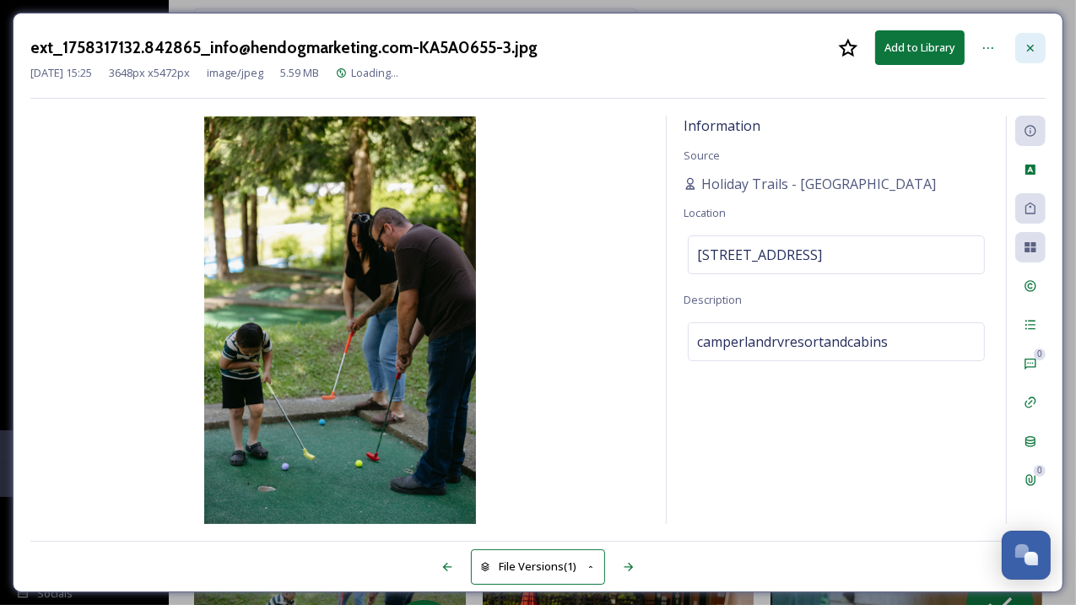
click at [1033, 41] on icon at bounding box center [1029, 47] width 13 height 13
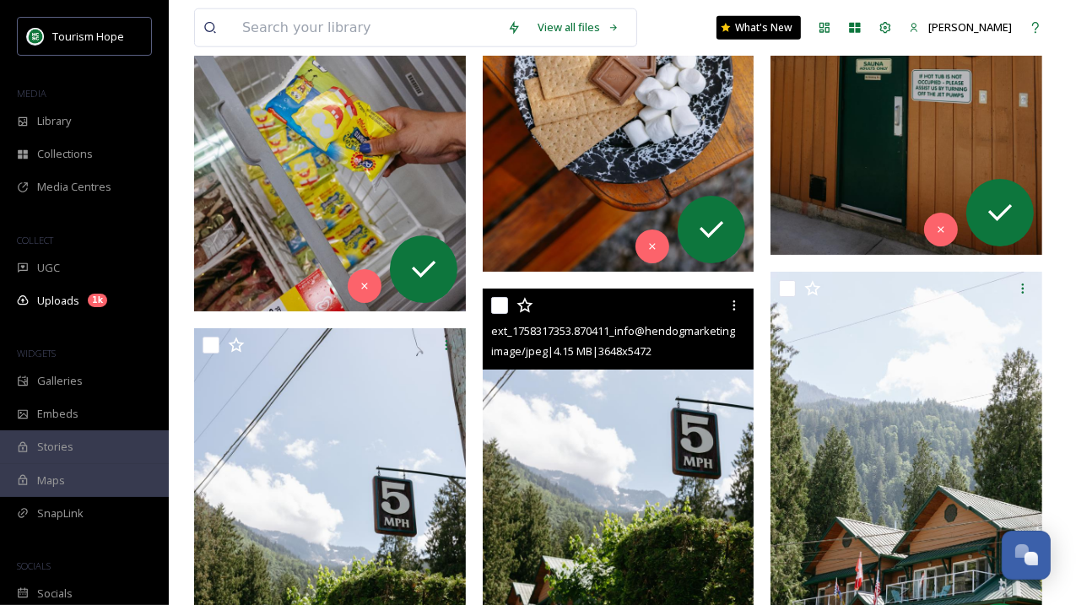
scroll to position [93094, 0]
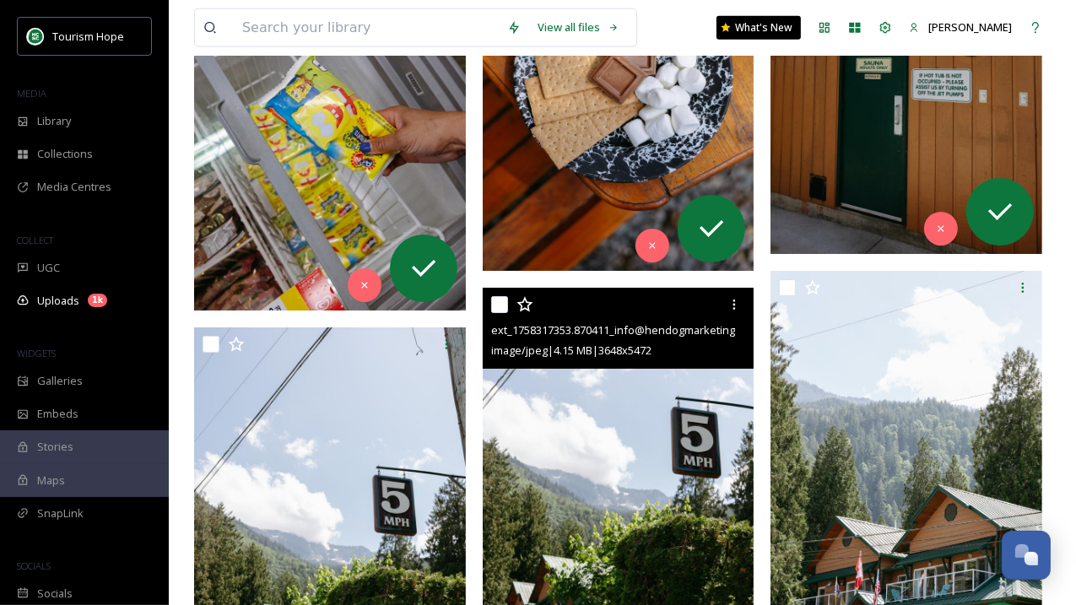
click at [616, 447] on img at bounding box center [619, 491] width 272 height 407
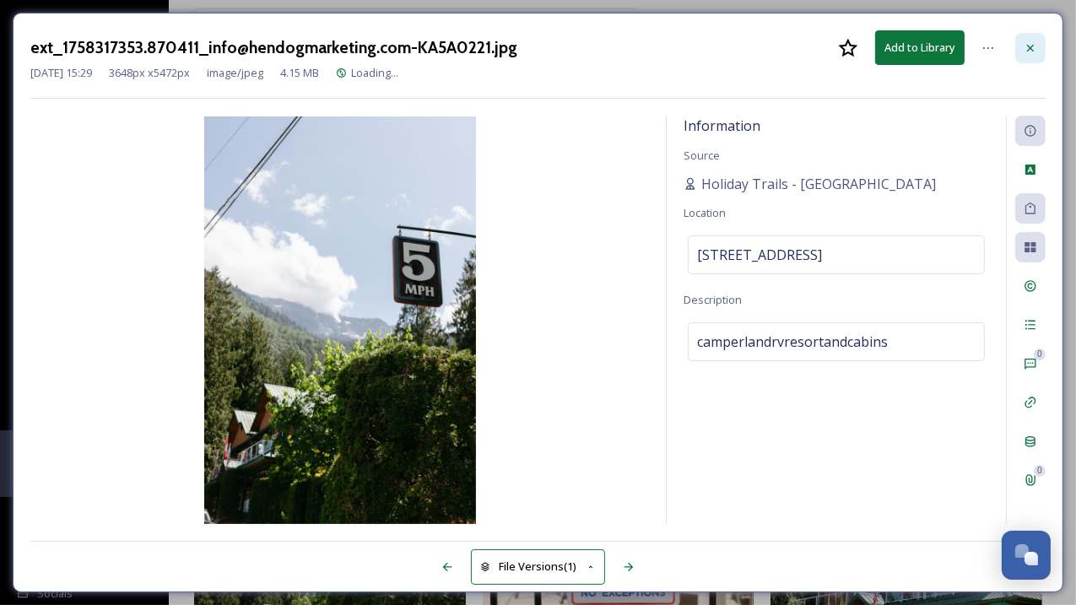
click at [1037, 46] on div at bounding box center [1030, 48] width 30 height 30
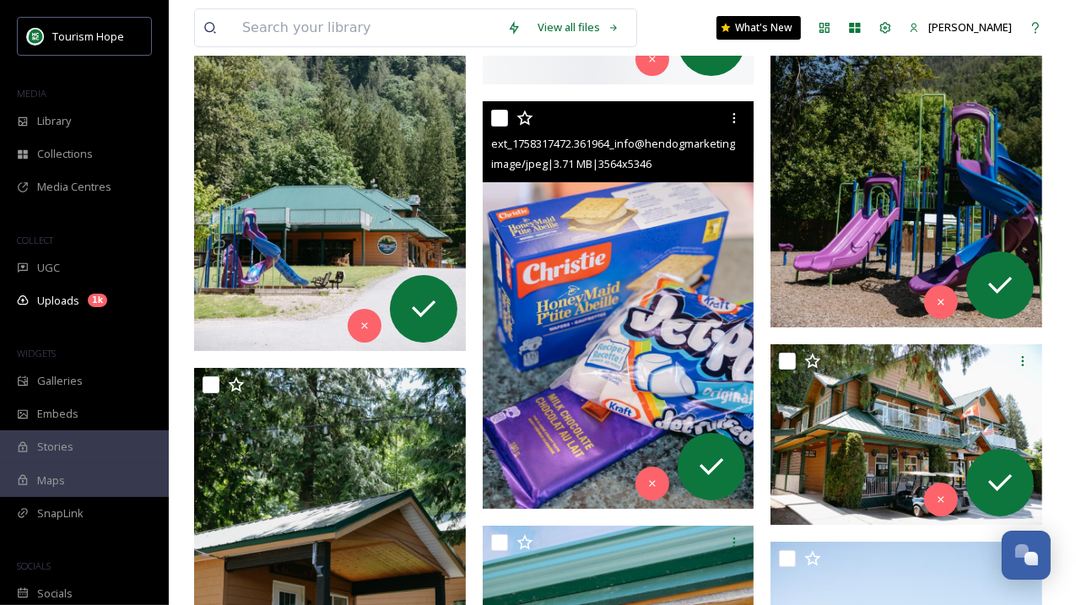
scroll to position [86489, 0]
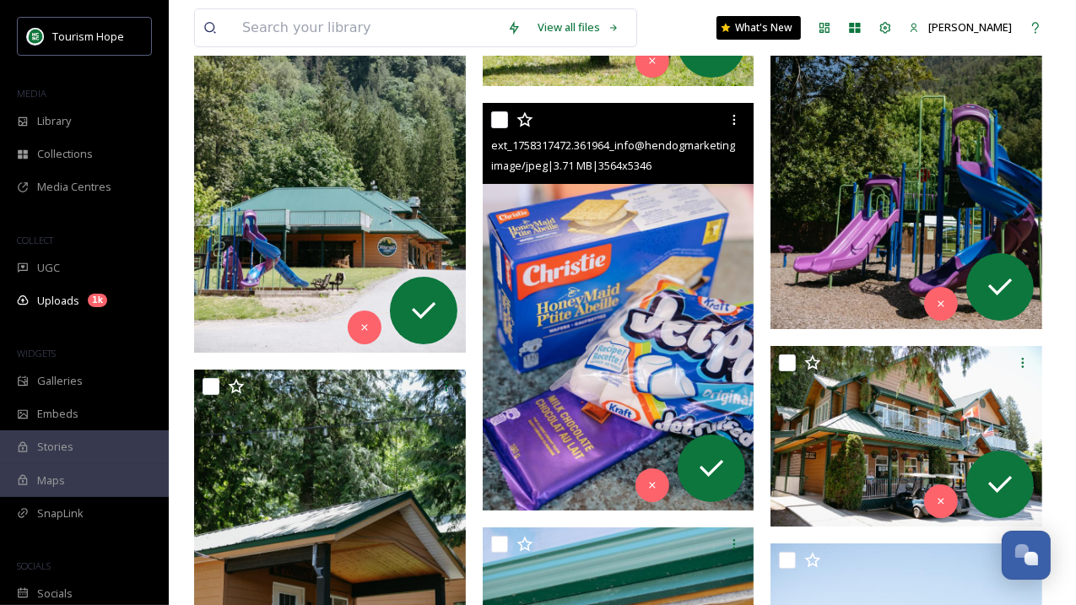
click at [626, 298] on img at bounding box center [619, 306] width 272 height 407
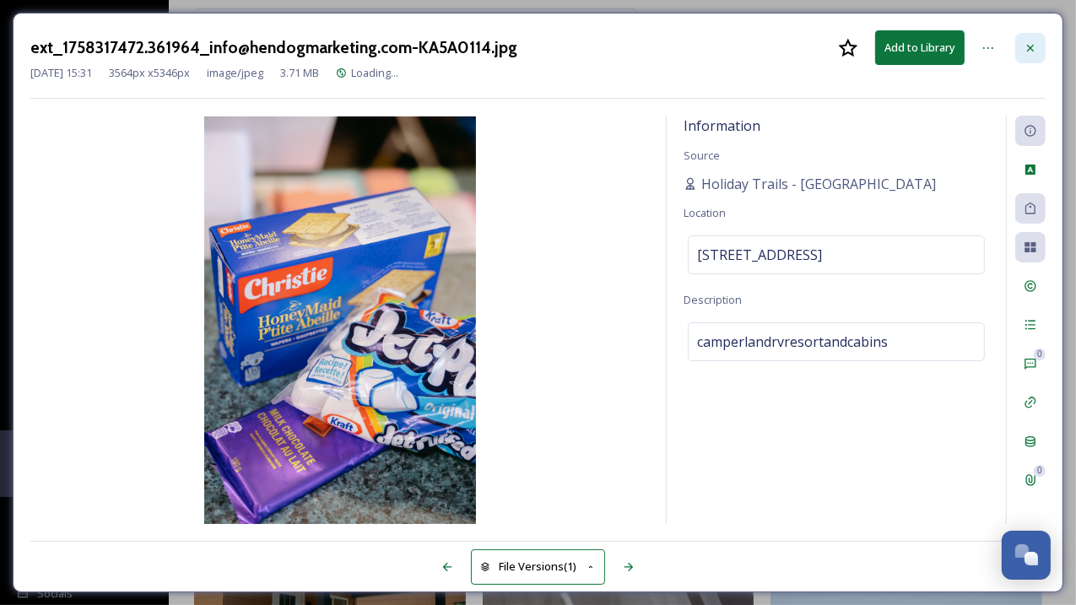
click at [1035, 48] on icon at bounding box center [1029, 47] width 13 height 13
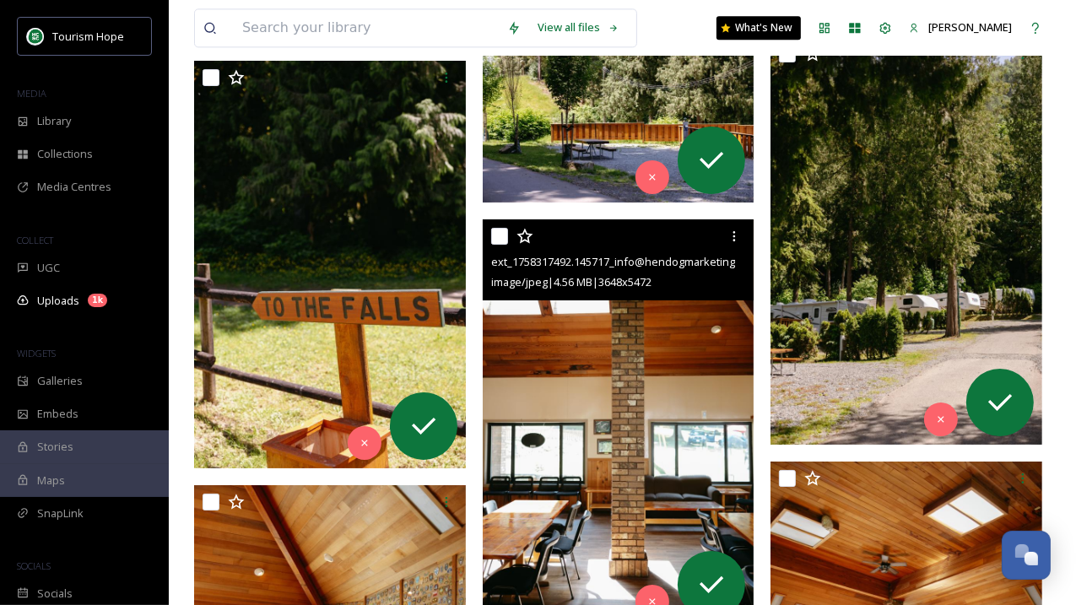
scroll to position [84051, 0]
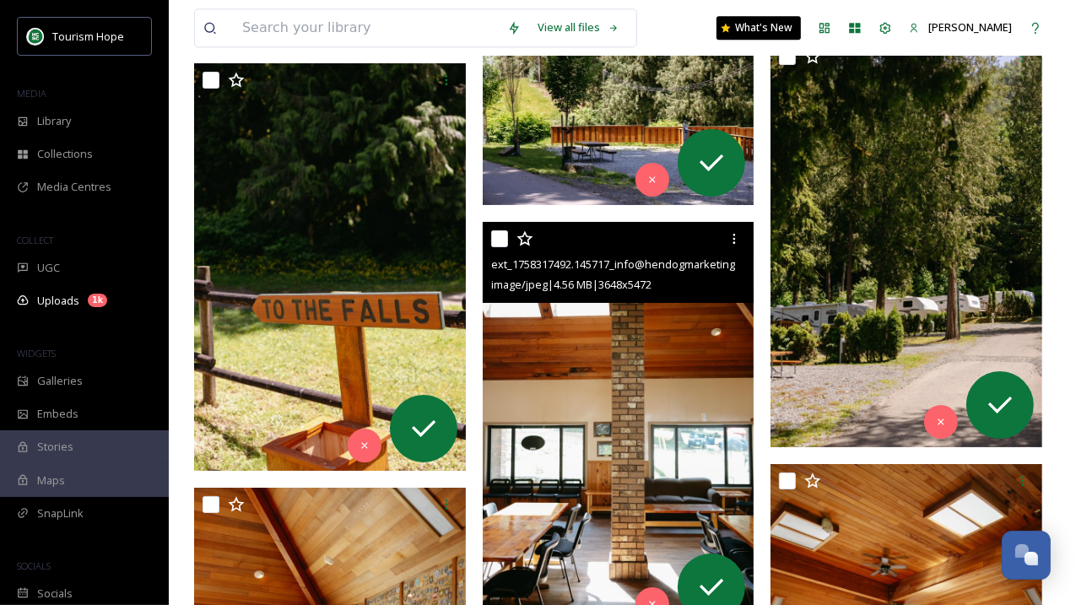
click at [565, 331] on img at bounding box center [619, 425] width 272 height 407
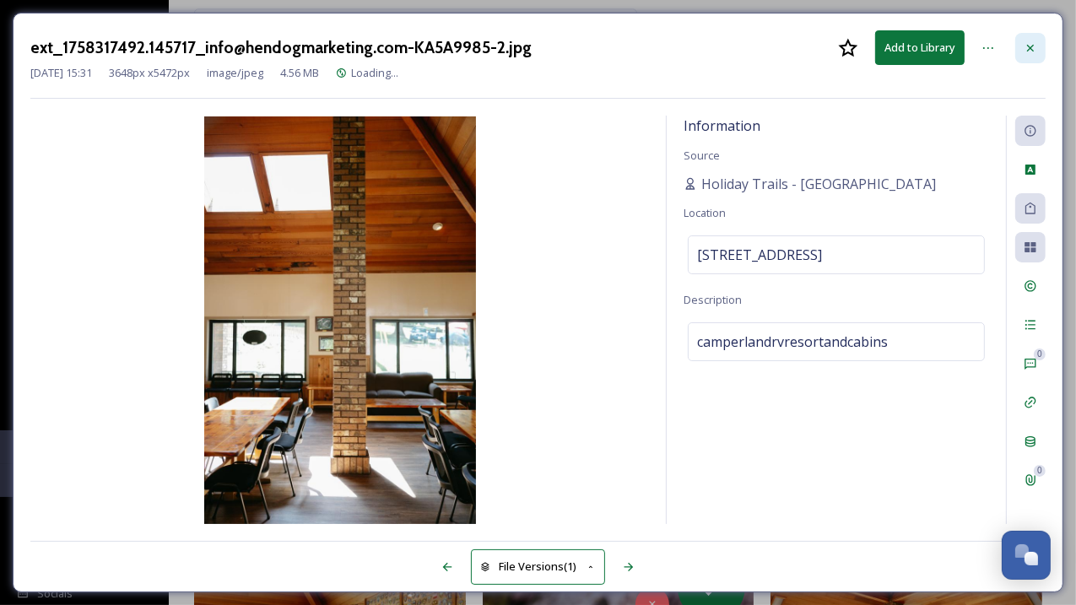
click at [1027, 48] on icon at bounding box center [1029, 47] width 13 height 13
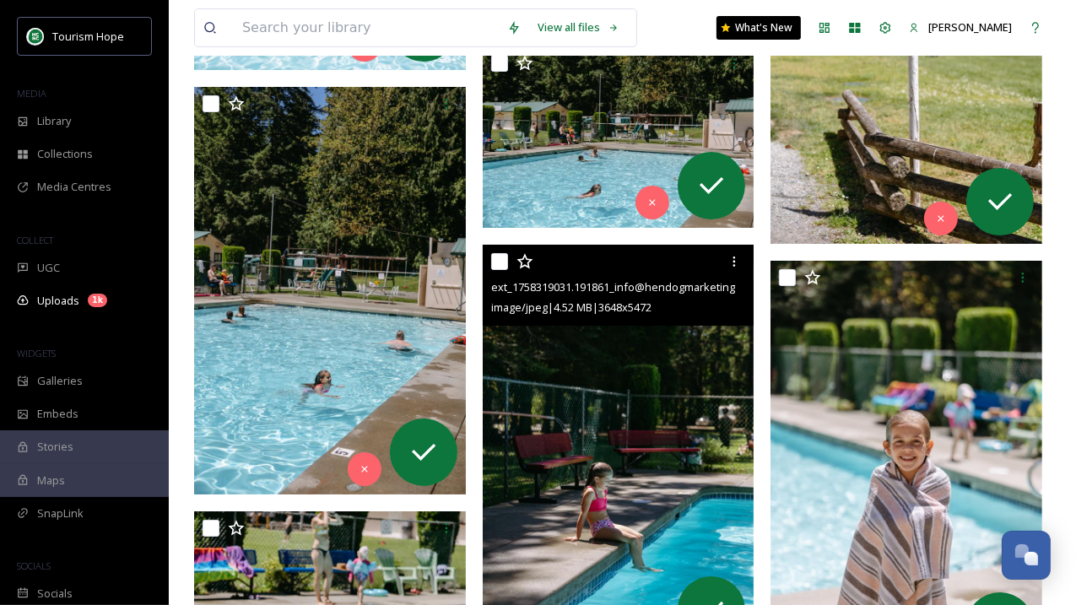
scroll to position [75699, 0]
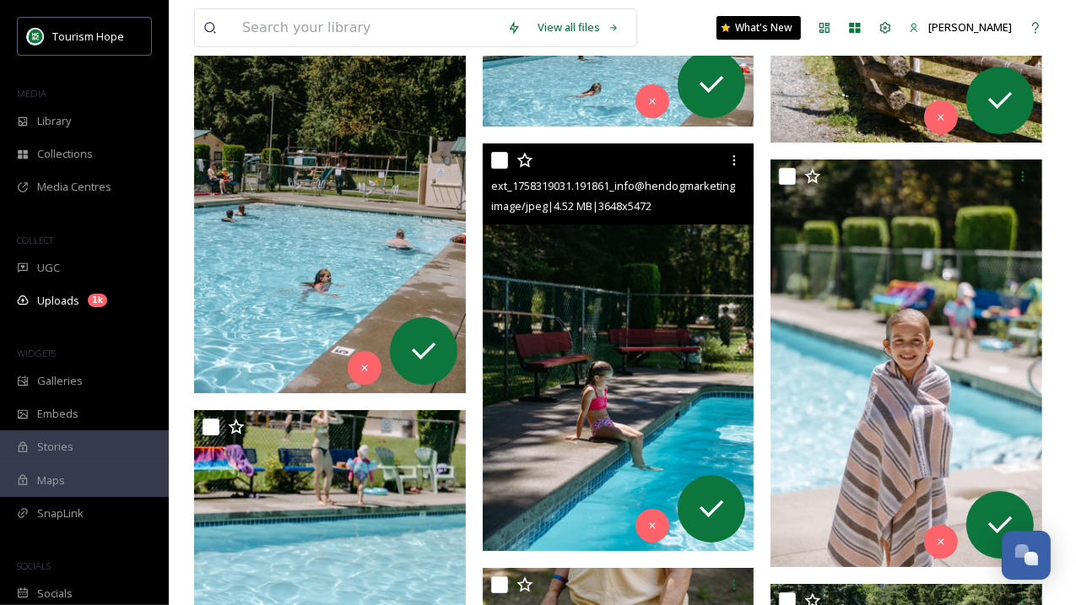
click at [585, 353] on img at bounding box center [619, 346] width 272 height 407
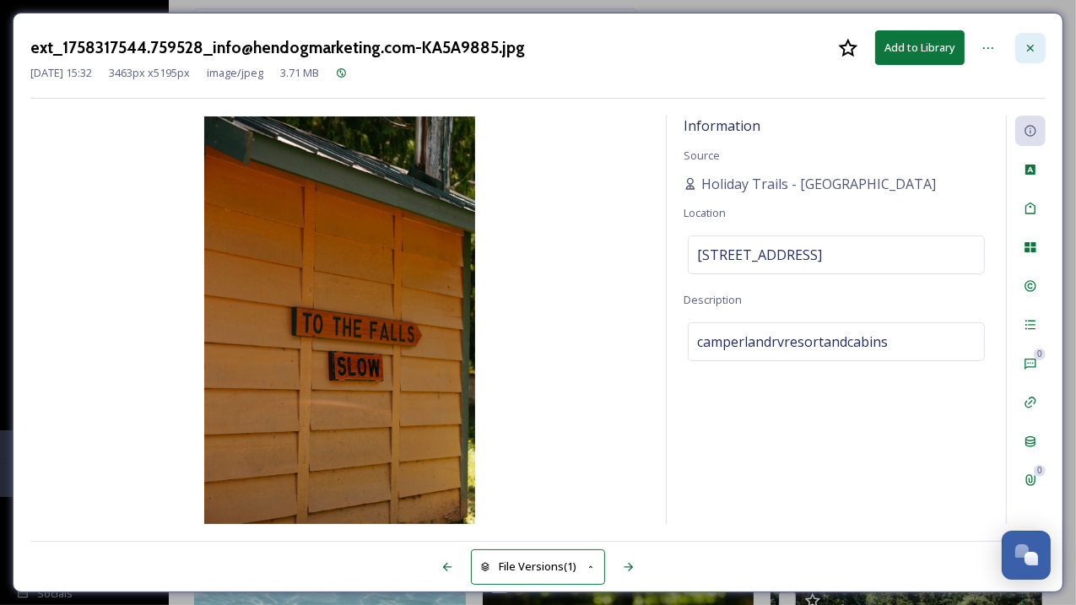
click at [1033, 46] on icon at bounding box center [1029, 47] width 13 height 13
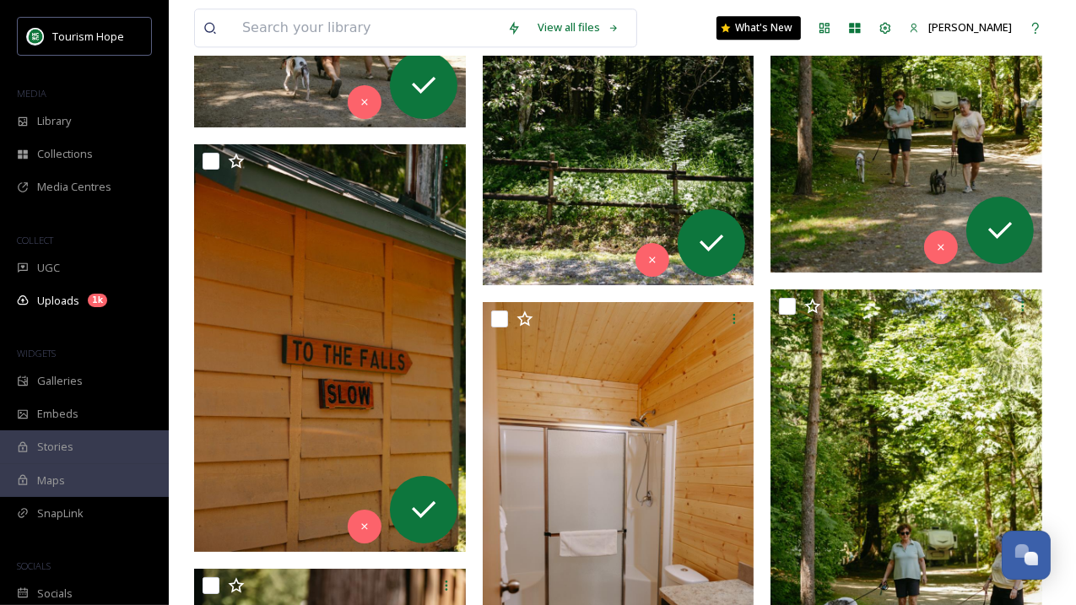
scroll to position [78937, 0]
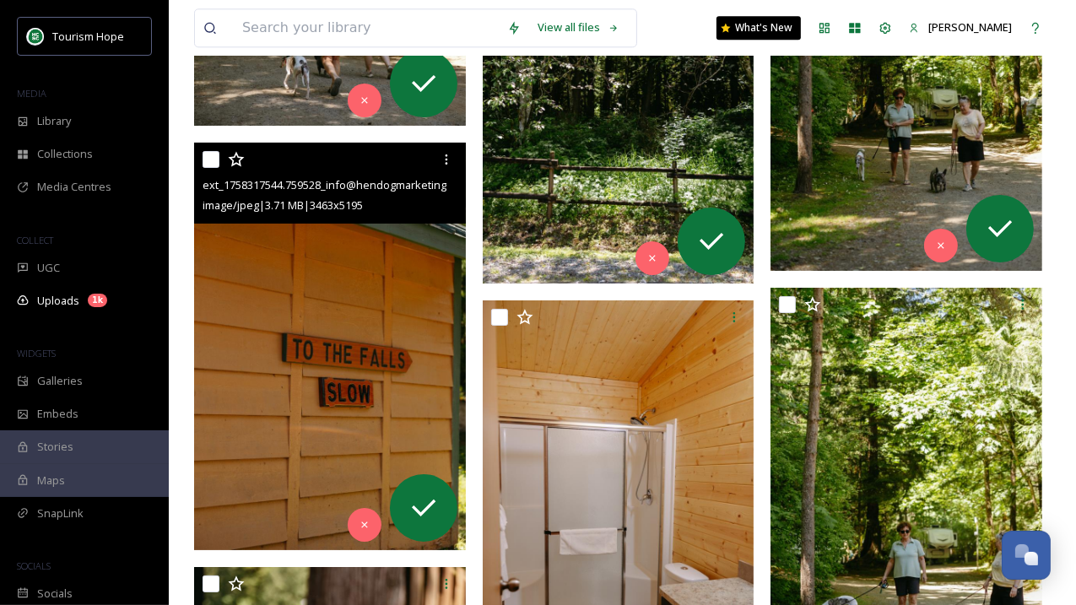
click at [216, 157] on input "checkbox" at bounding box center [210, 159] width 17 height 17
checkbox input "true"
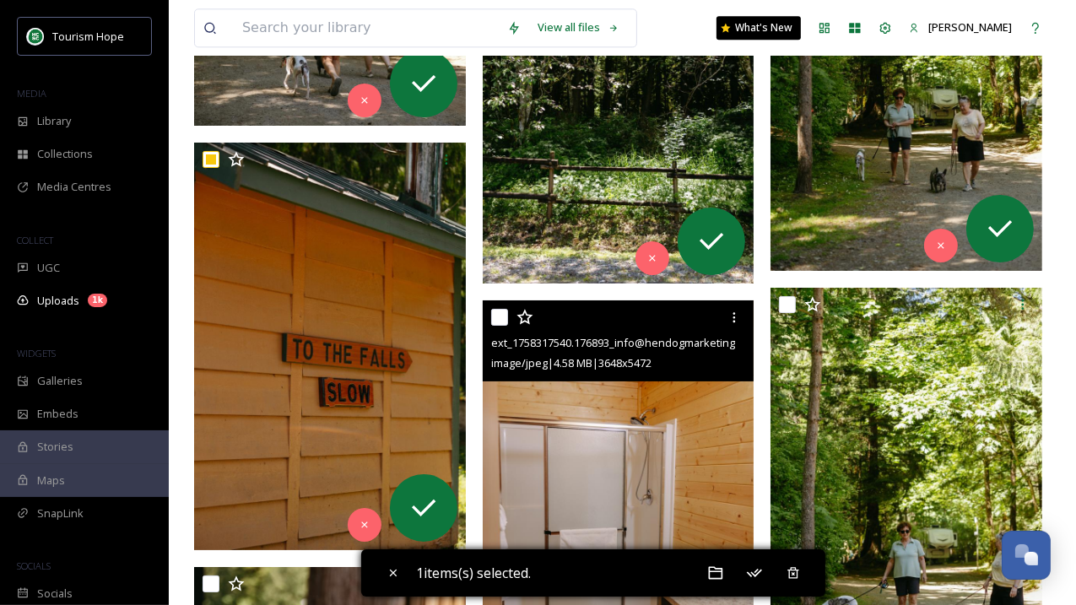
click at [554, 460] on img at bounding box center [619, 503] width 272 height 407
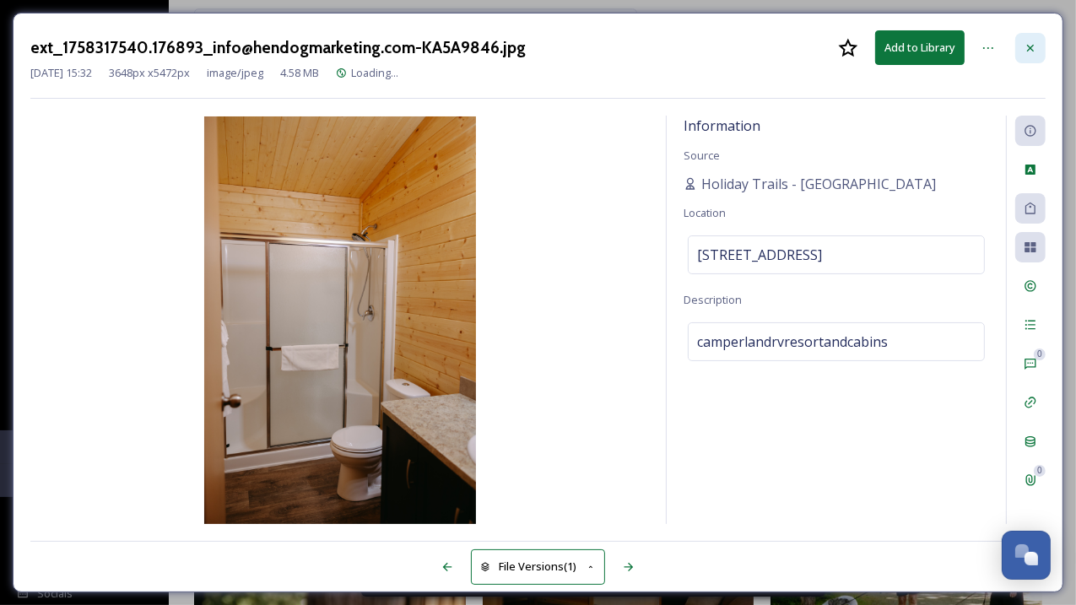
click at [1028, 50] on icon at bounding box center [1029, 47] width 13 height 13
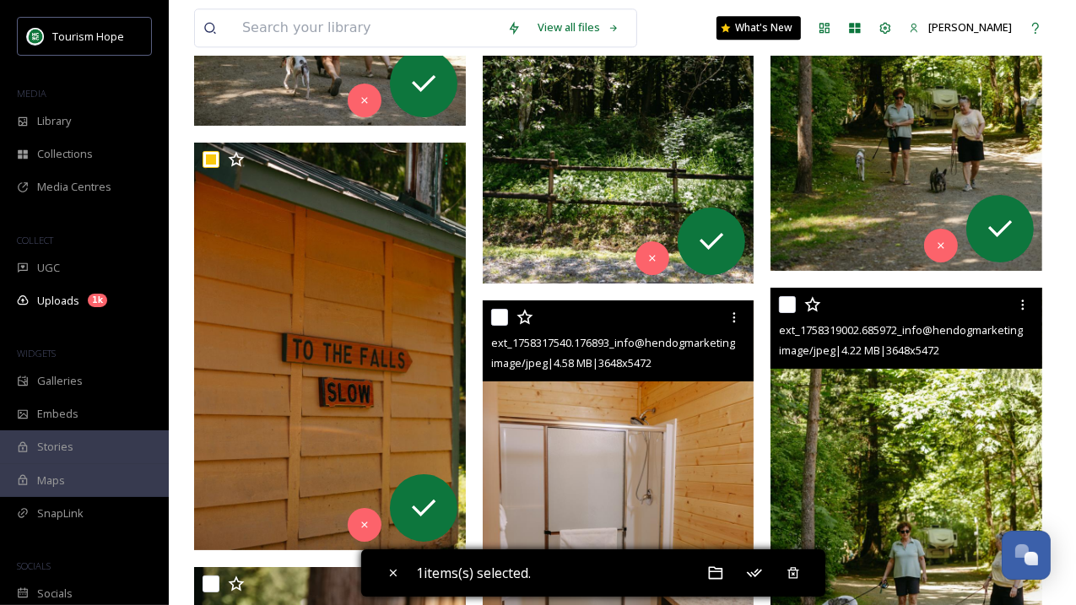
click at [790, 306] on input "checkbox" at bounding box center [787, 304] width 17 height 17
checkbox input "true"
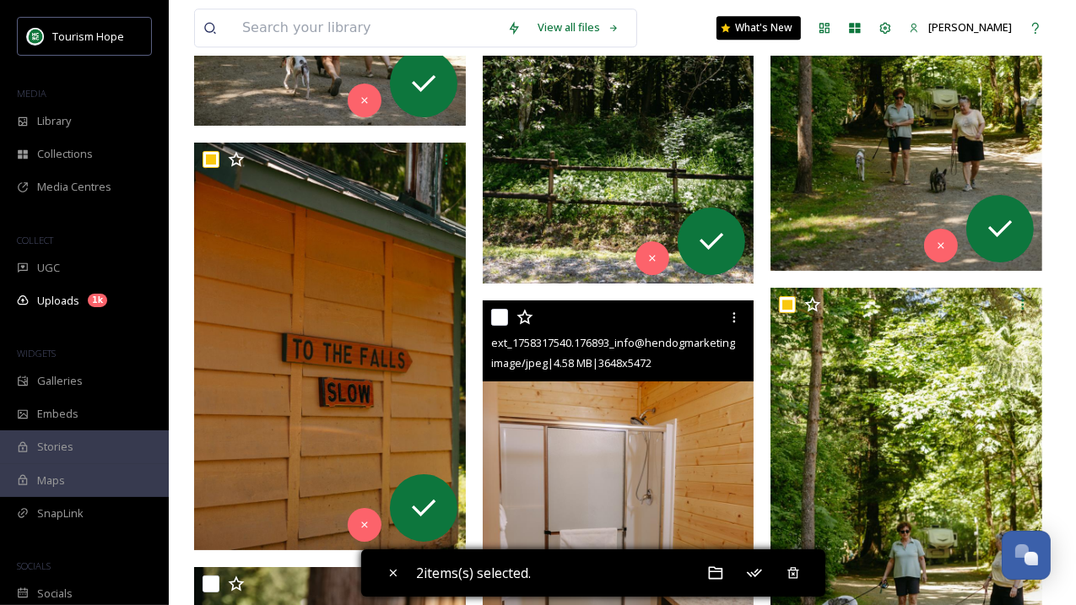
click at [558, 418] on img at bounding box center [619, 503] width 272 height 407
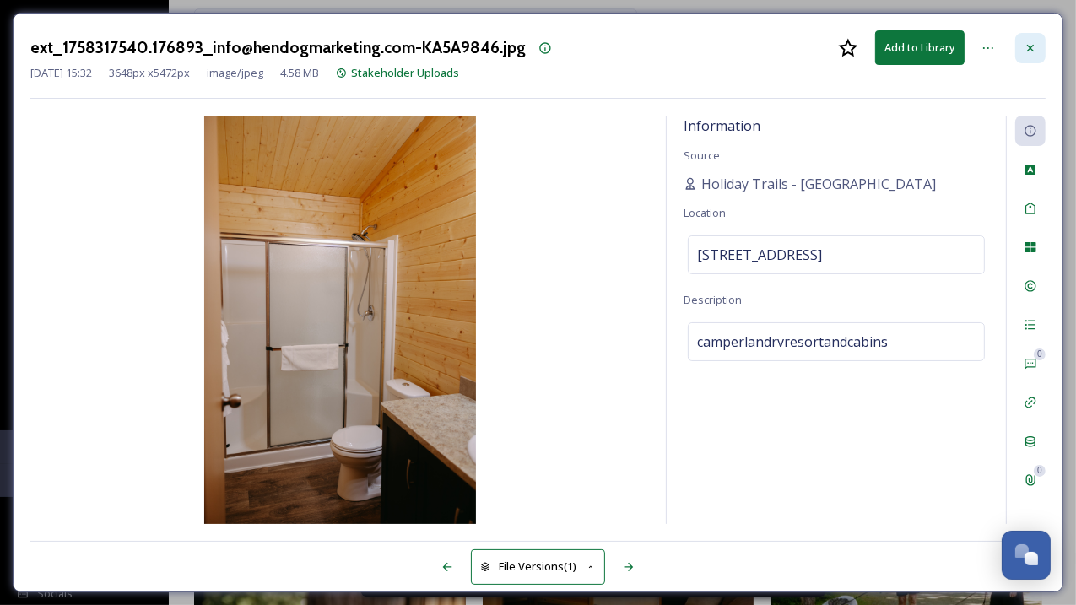
click at [1033, 38] on div at bounding box center [1030, 48] width 30 height 30
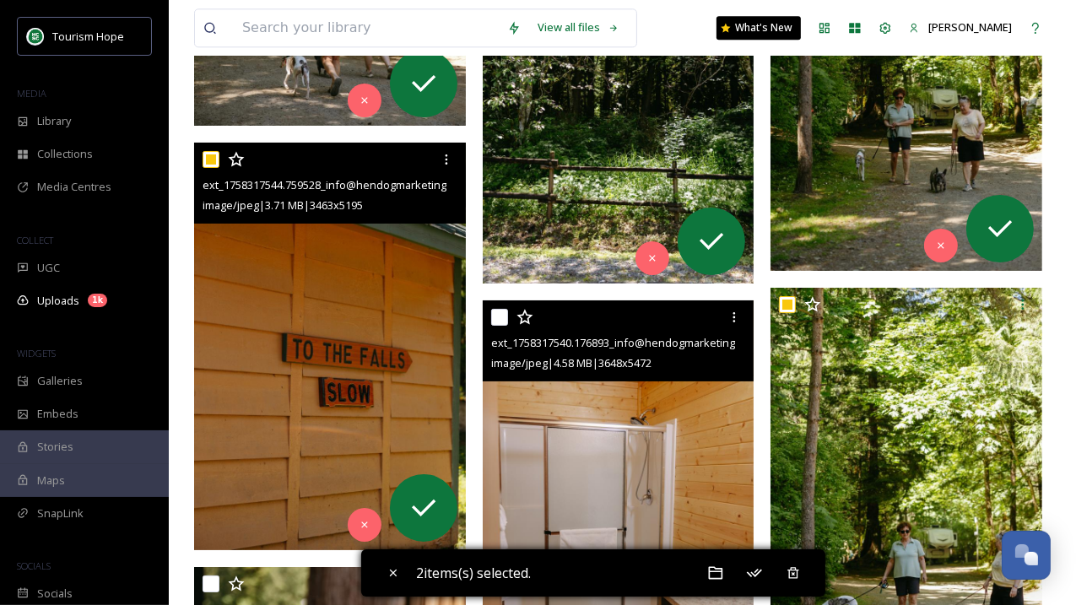
click at [205, 158] on input "checkbox" at bounding box center [210, 159] width 17 height 17
checkbox input "false"
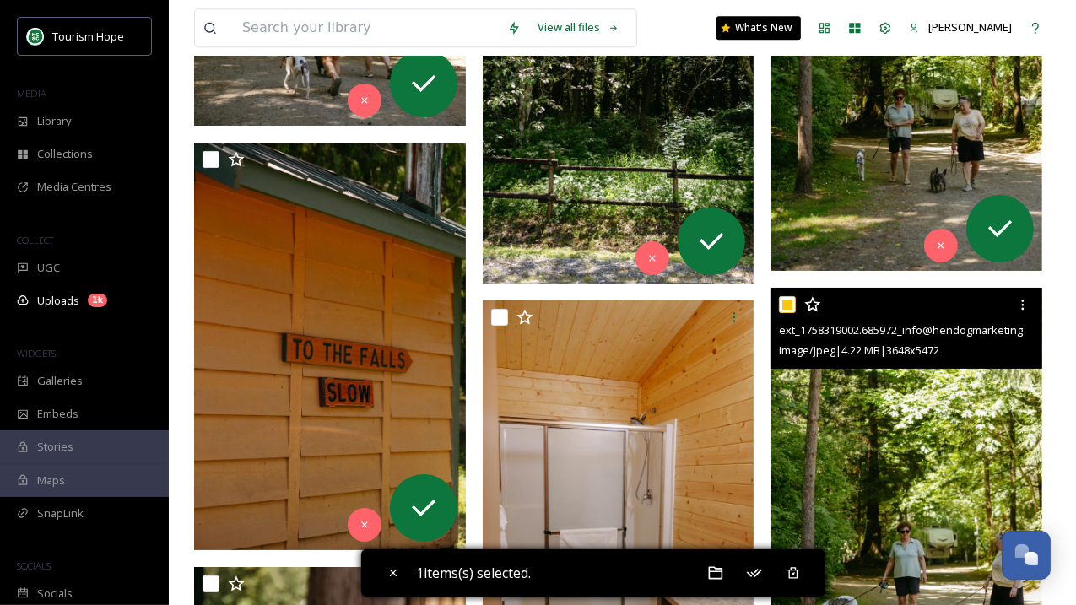
click at [793, 305] on input "checkbox" at bounding box center [787, 304] width 17 height 17
checkbox input "false"
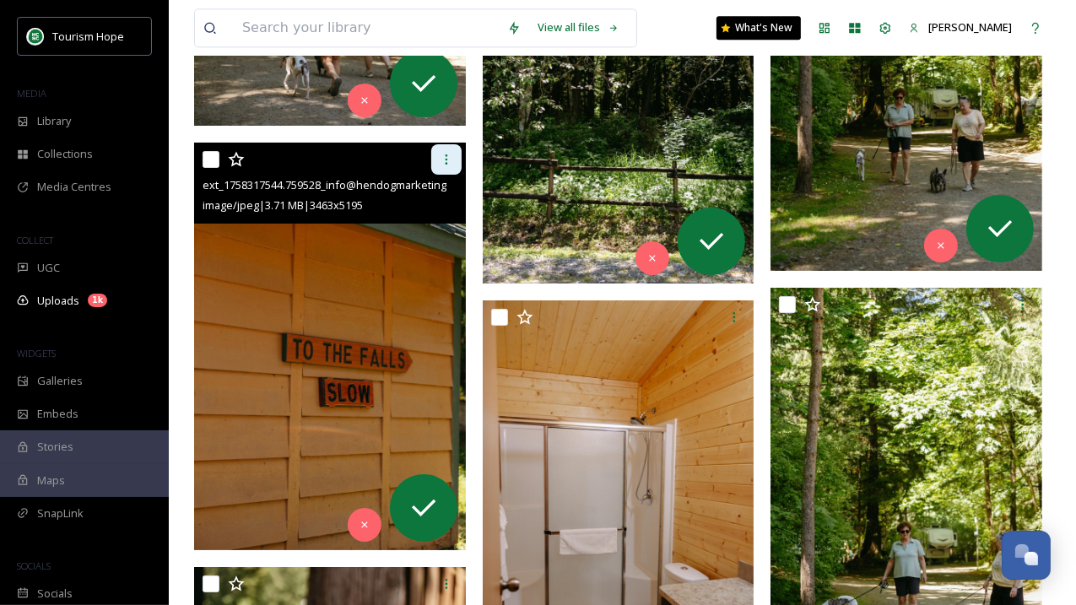
click at [449, 162] on icon at bounding box center [446, 159] width 13 height 13
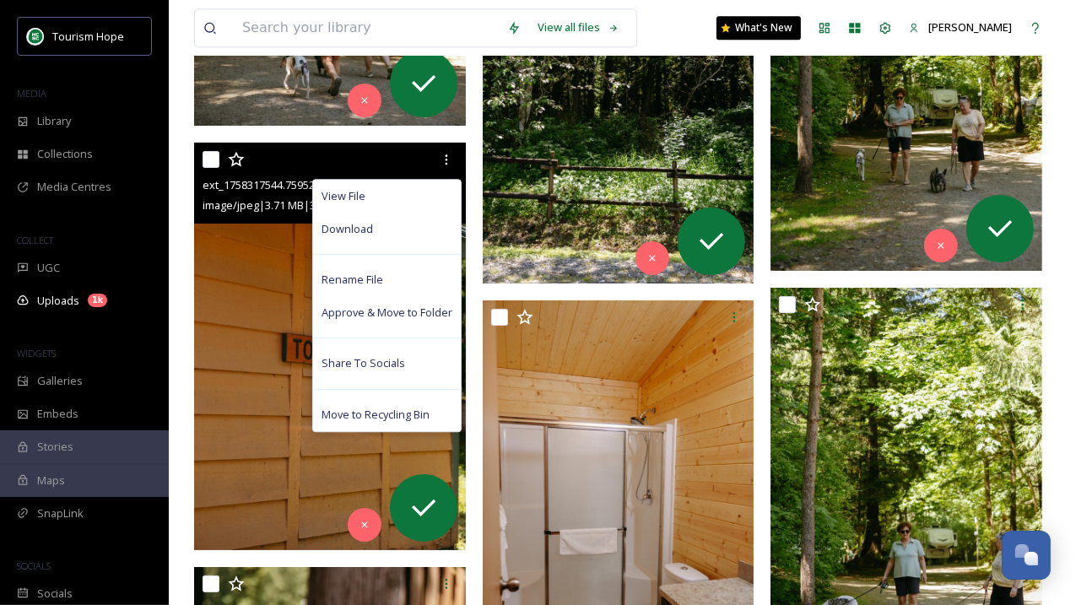
click at [283, 314] on img at bounding box center [330, 346] width 272 height 407
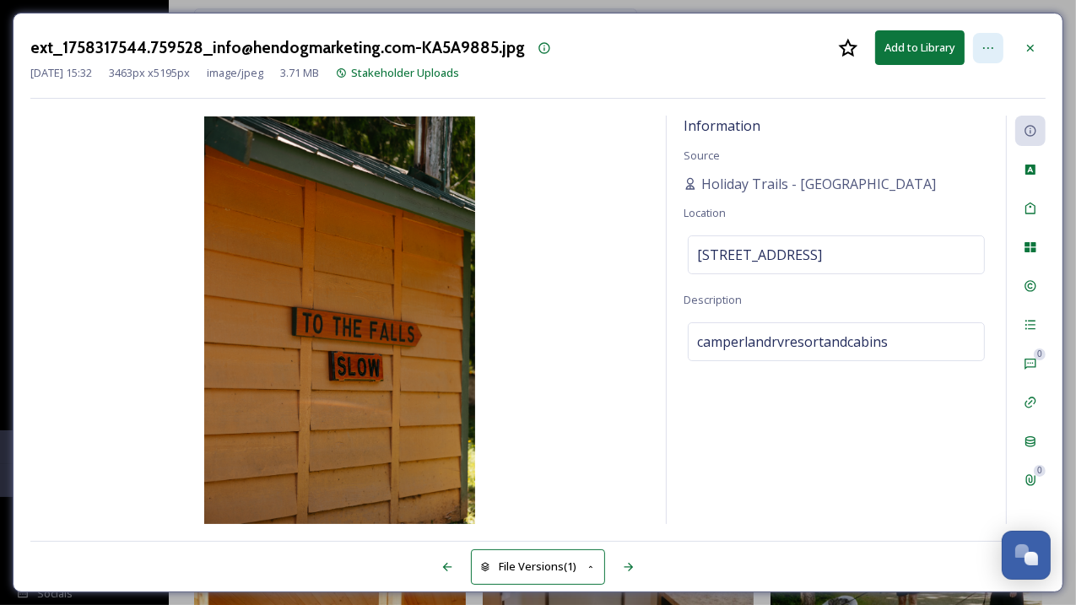
click at [989, 41] on icon at bounding box center [987, 47] width 13 height 13
click at [1019, 40] on div at bounding box center [1030, 48] width 30 height 30
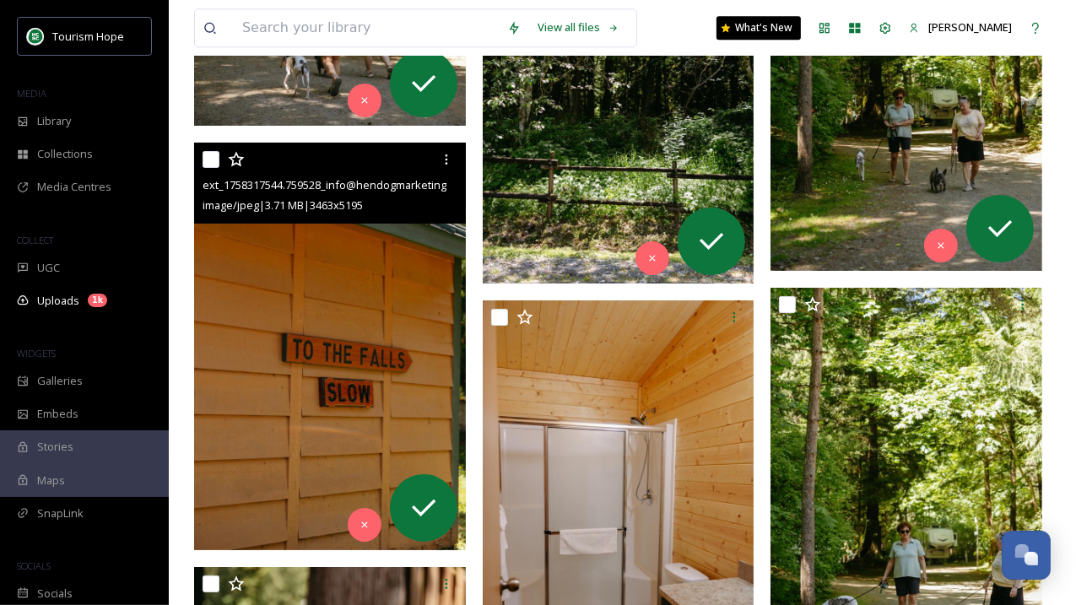
click at [217, 157] on input "checkbox" at bounding box center [210, 159] width 17 height 17
checkbox input "true"
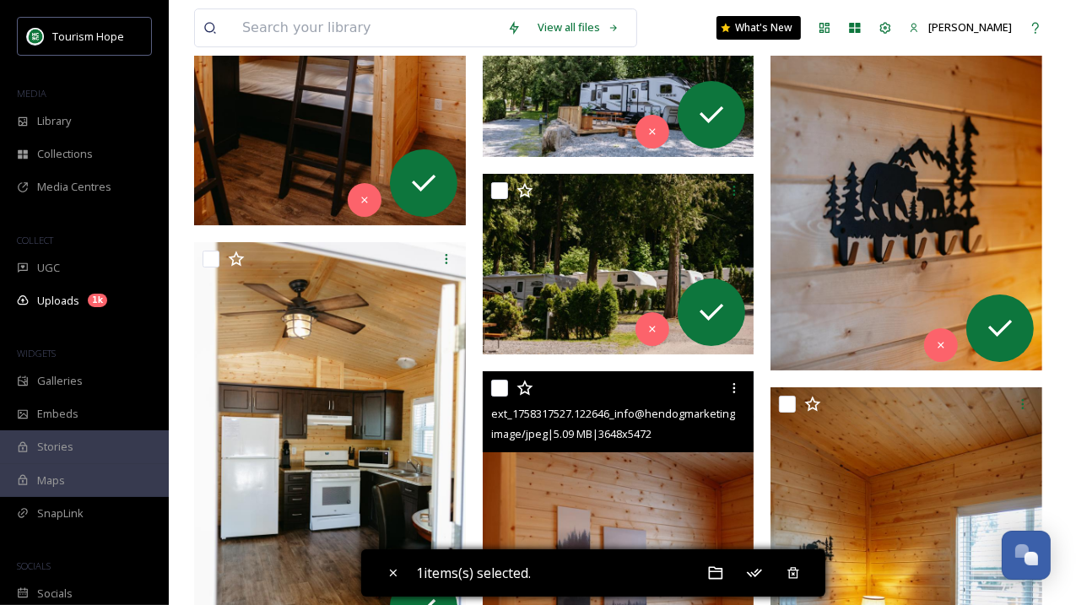
scroll to position [80227, 0]
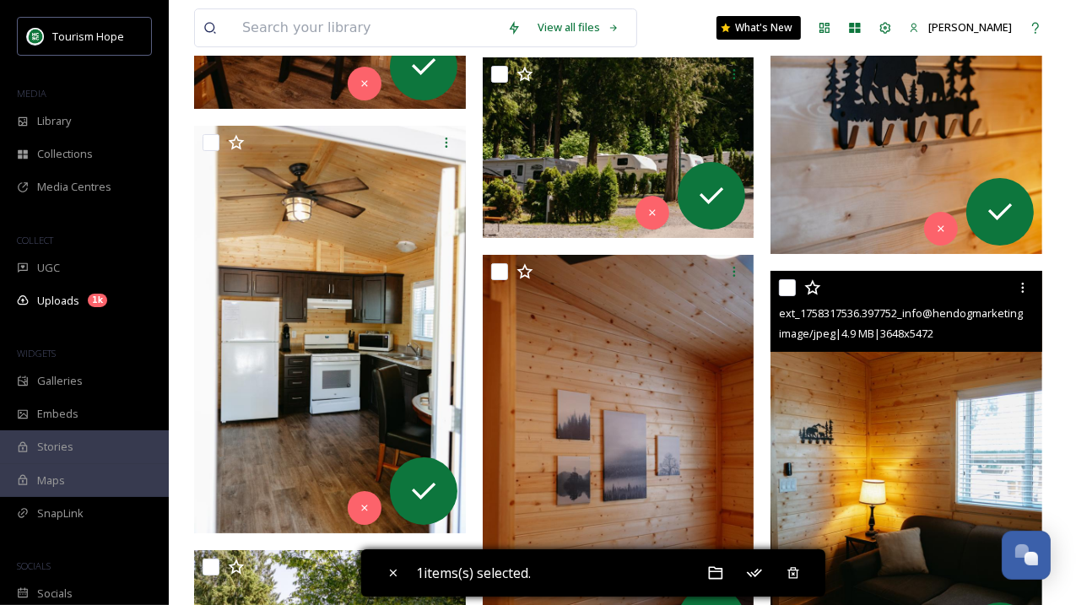
click at [876, 409] on img at bounding box center [906, 474] width 272 height 407
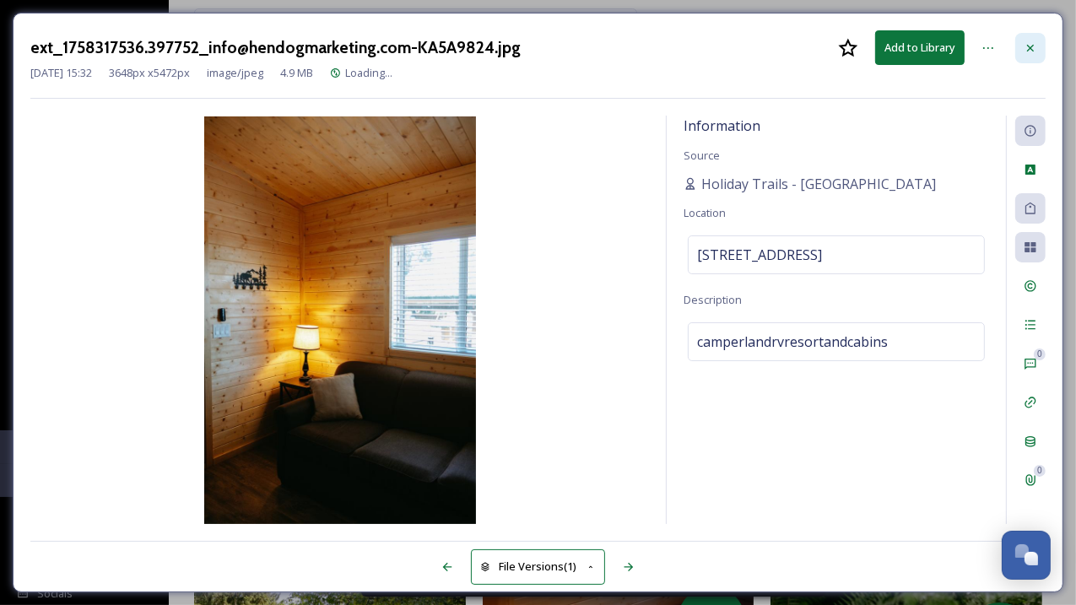
click at [1020, 40] on div at bounding box center [1030, 48] width 30 height 30
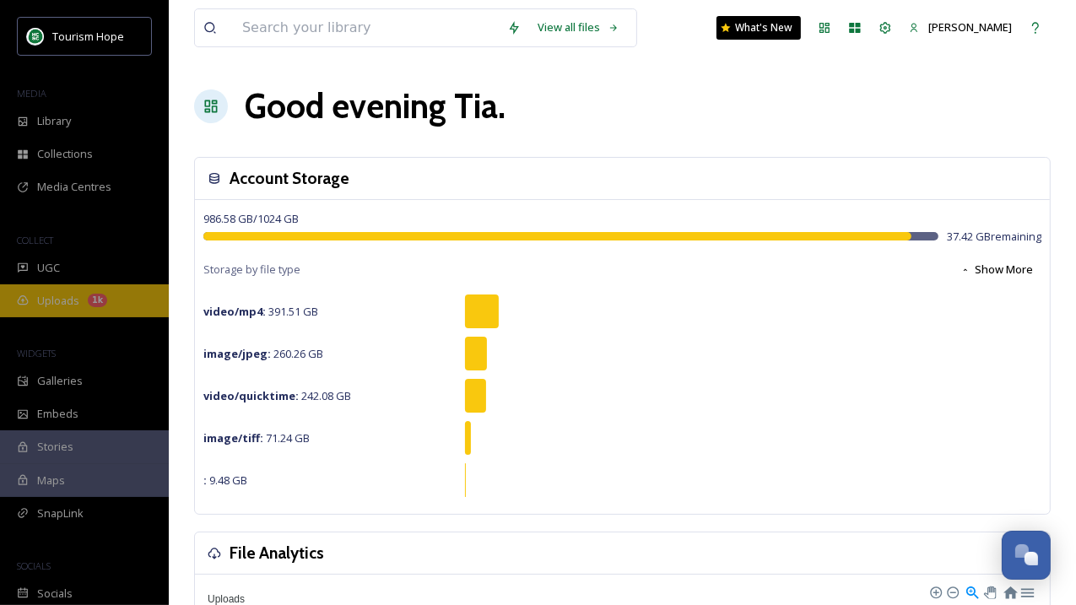
click at [67, 297] on span "Uploads" at bounding box center [58, 301] width 42 height 16
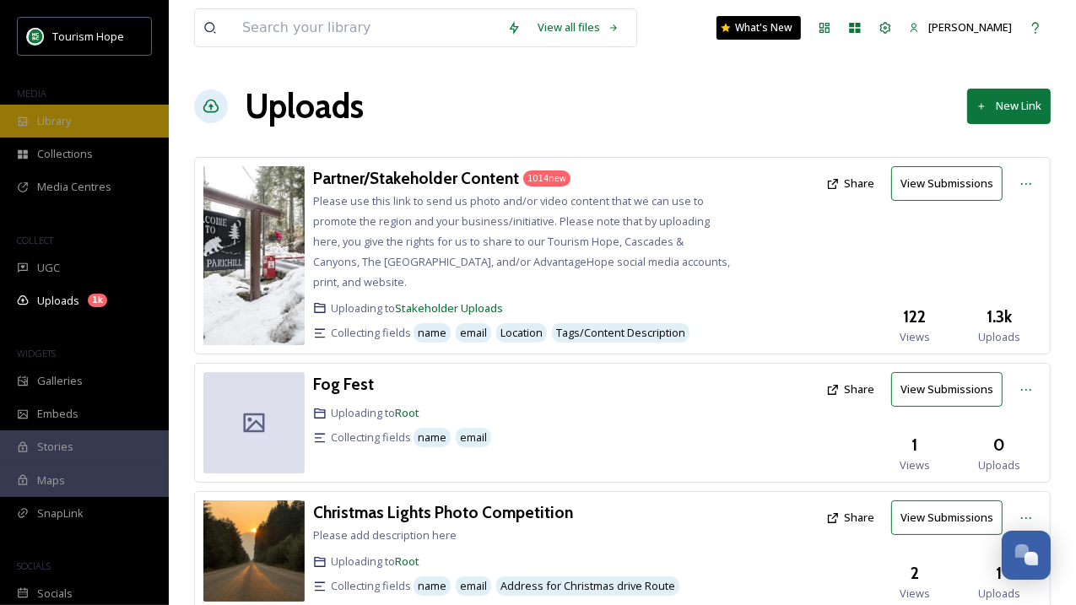
click at [67, 134] on div "Library" at bounding box center [84, 121] width 169 height 33
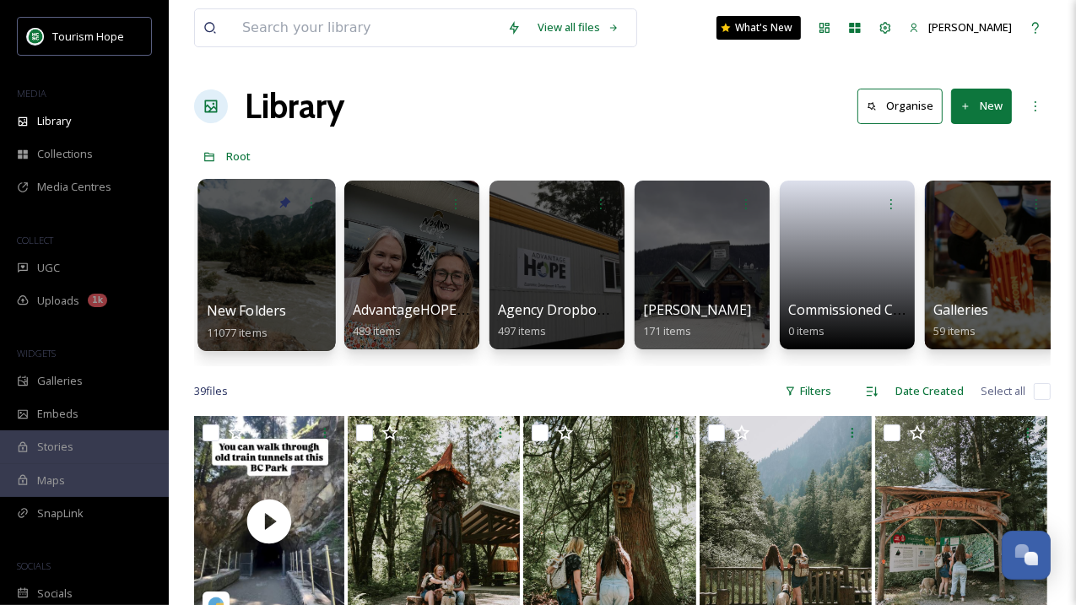
click at [262, 283] on div at bounding box center [266, 265] width 138 height 172
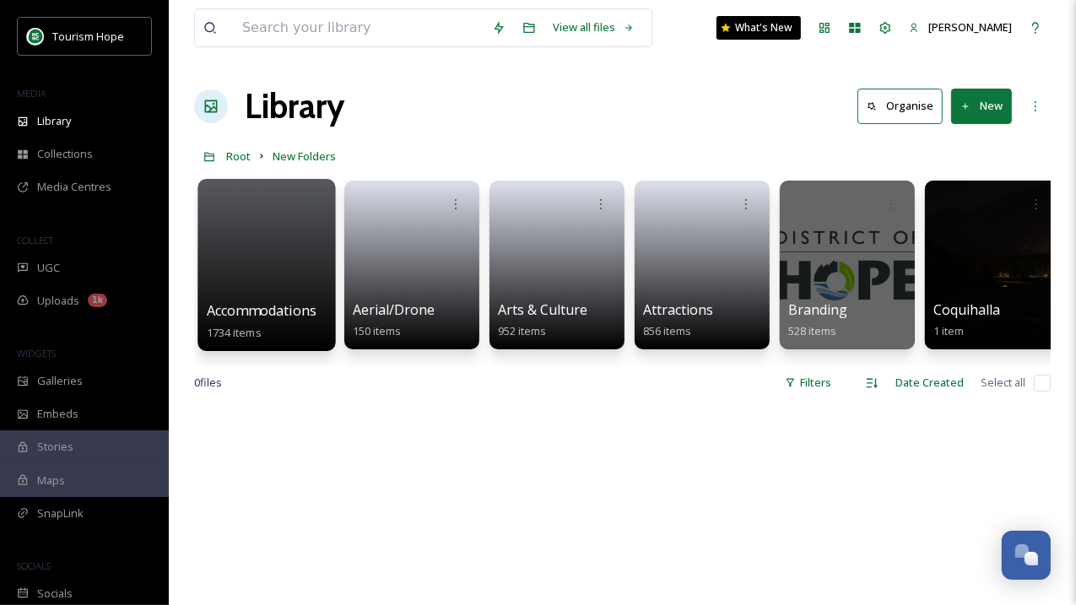
click at [264, 299] on div "Accommodations 1734 items" at bounding box center [266, 265] width 138 height 172
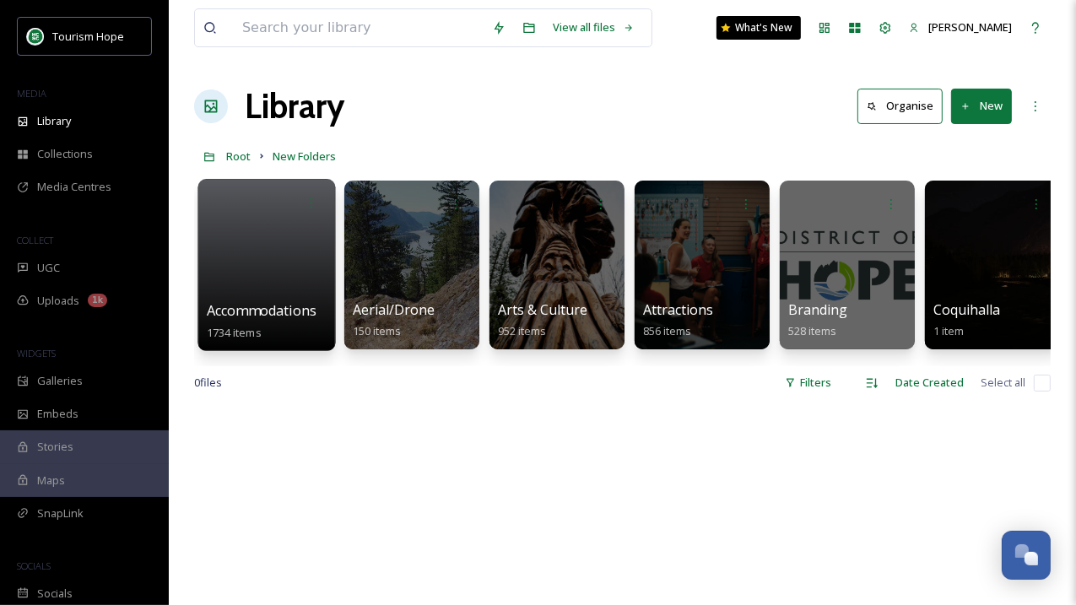
click at [276, 239] on div at bounding box center [266, 265] width 138 height 172
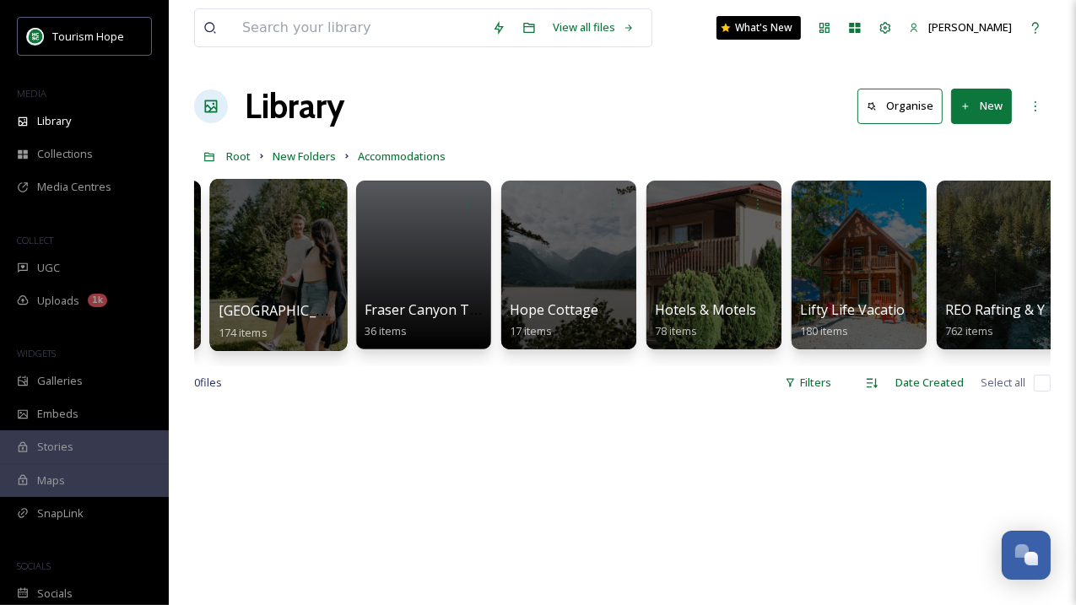
scroll to position [0, 449]
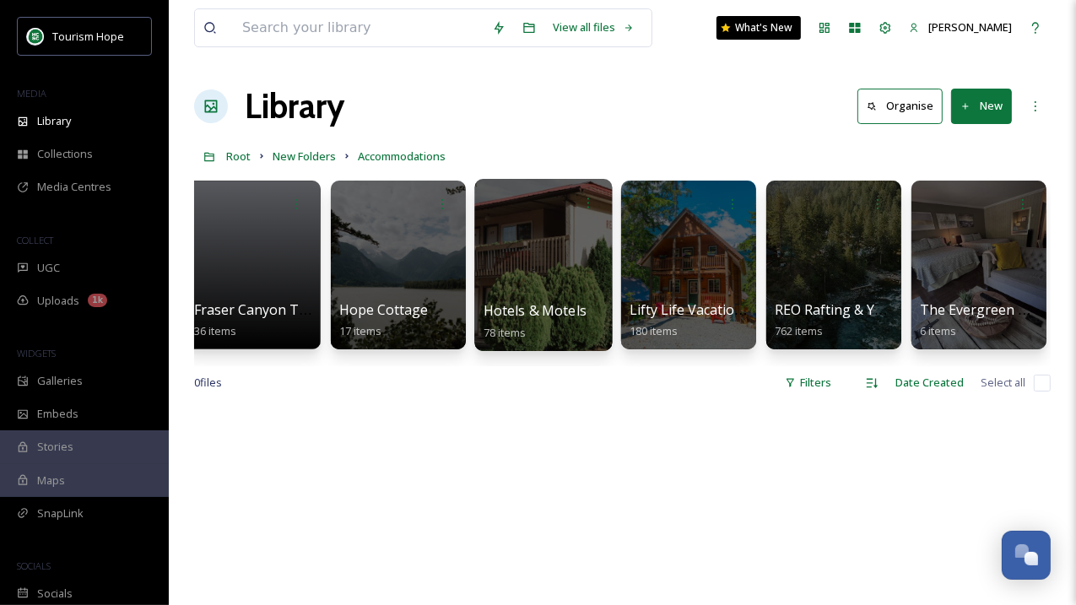
click at [538, 326] on div "Hotels & Motels 78 items" at bounding box center [543, 321] width 121 height 42
click at [553, 246] on div at bounding box center [543, 265] width 138 height 172
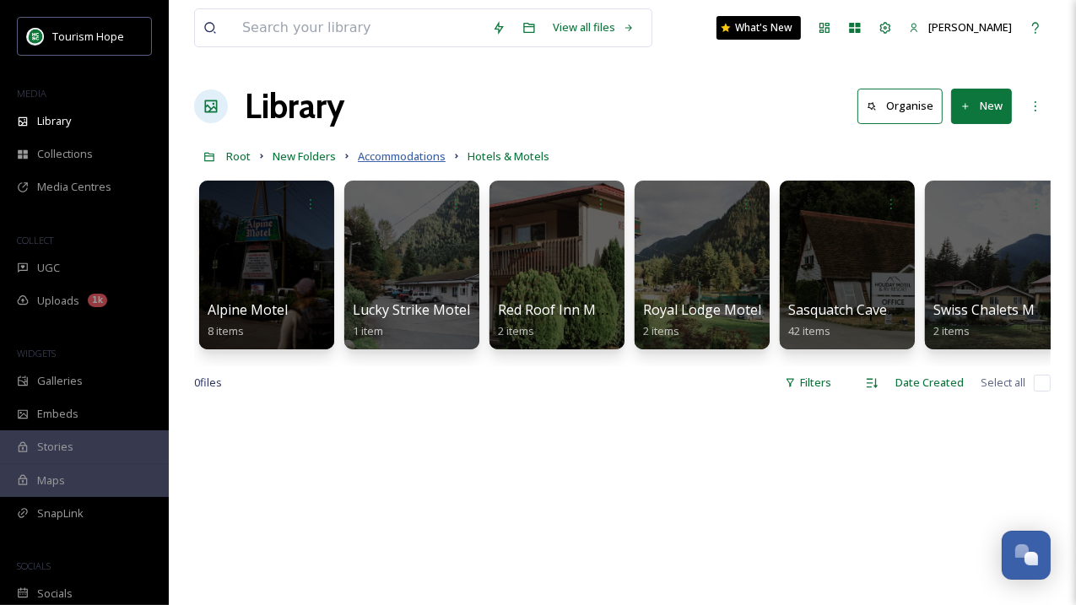
click at [412, 159] on span "Accommodations" at bounding box center [402, 155] width 88 height 15
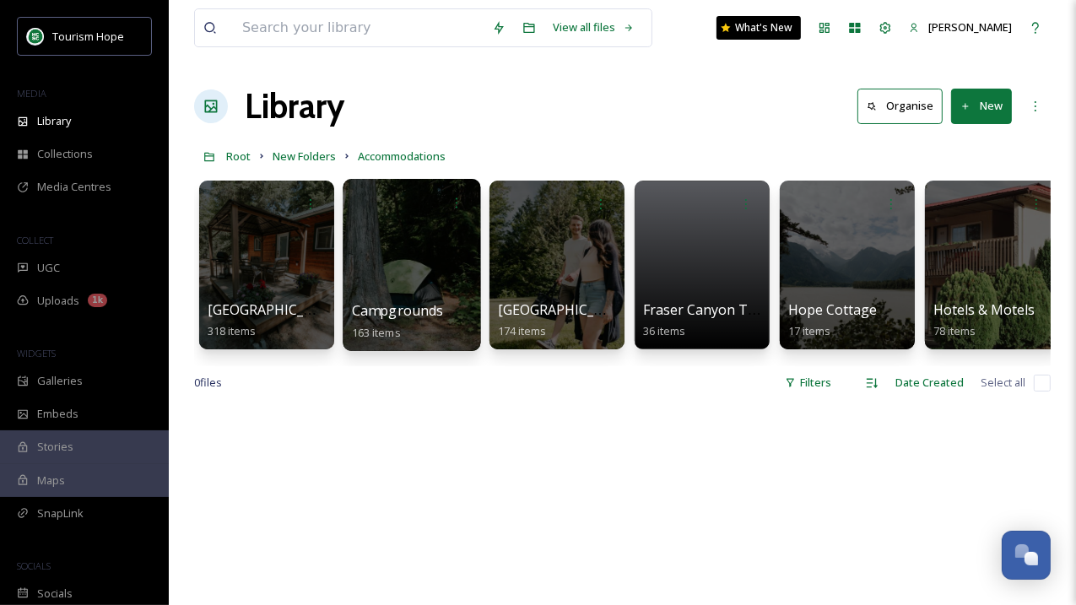
click at [414, 273] on div at bounding box center [412, 265] width 138 height 172
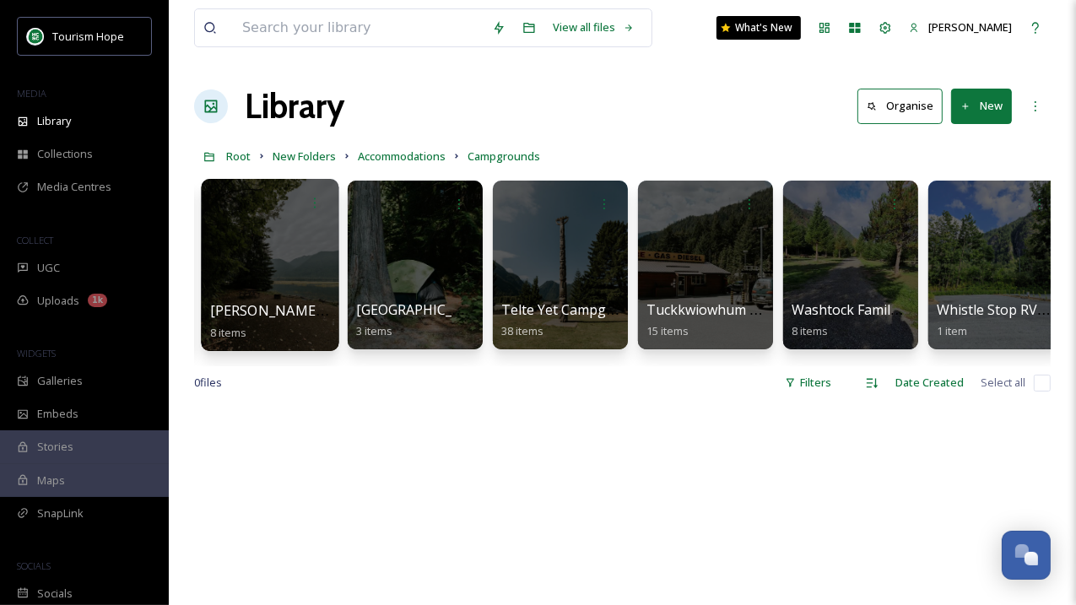
scroll to position [0, 304]
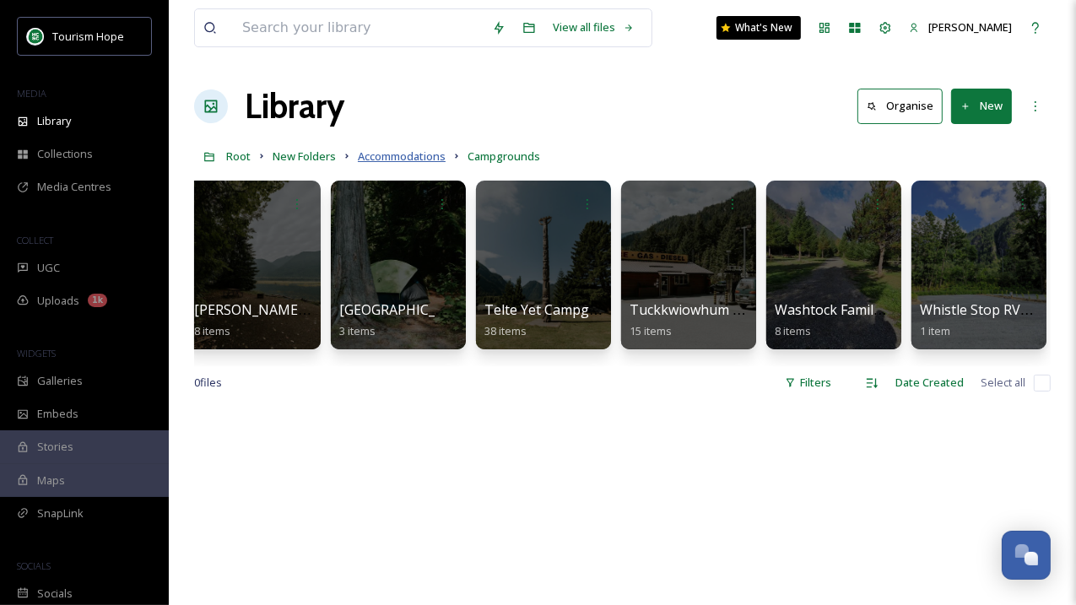
click at [391, 158] on span "Accommodations" at bounding box center [402, 155] width 88 height 15
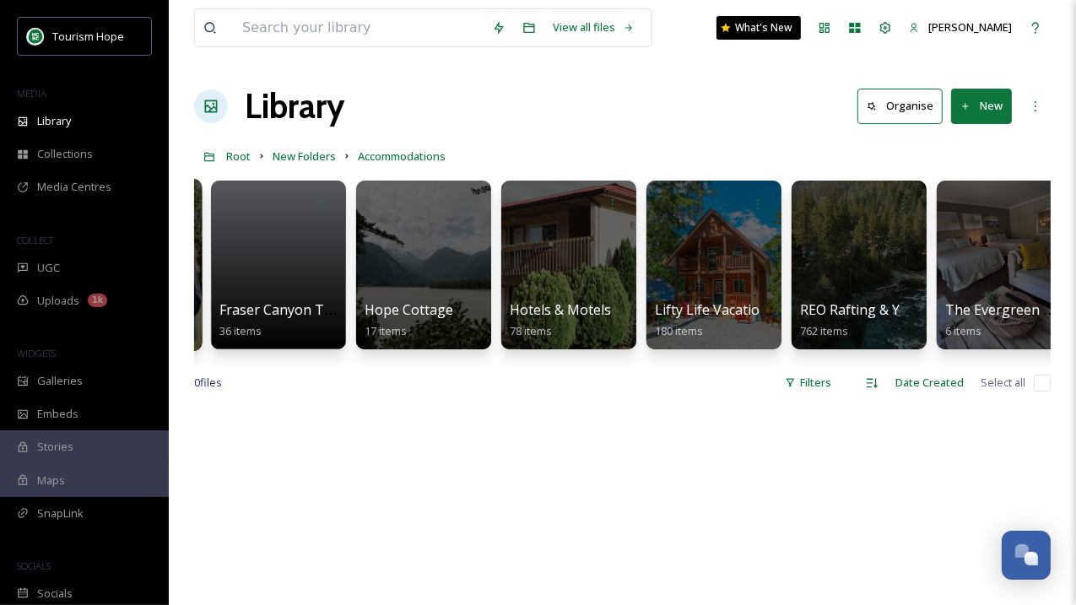
scroll to position [0, 449]
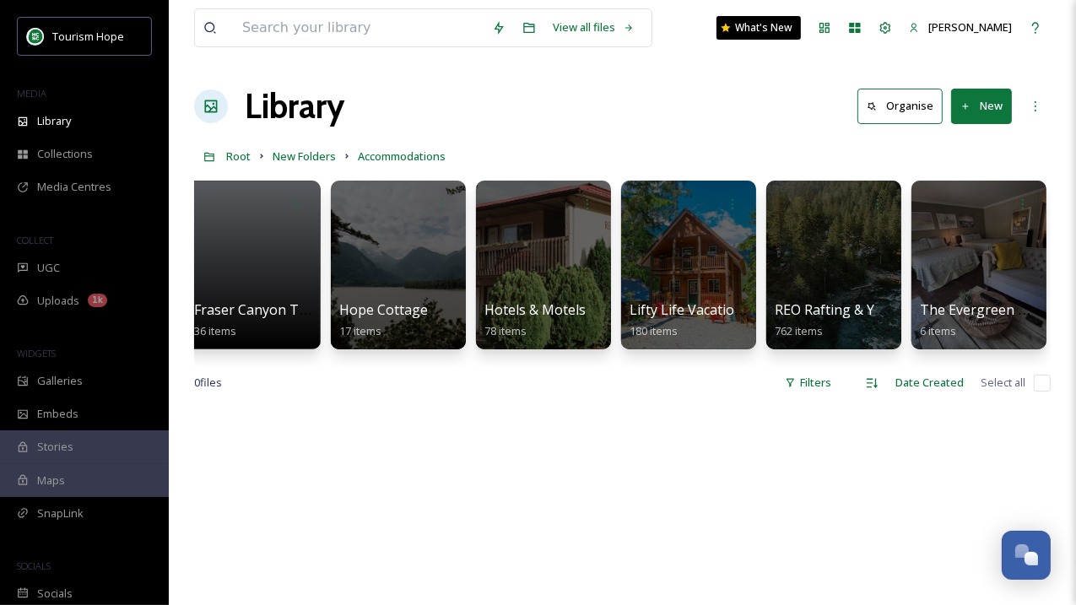
click at [976, 109] on button "New" at bounding box center [981, 106] width 61 height 35
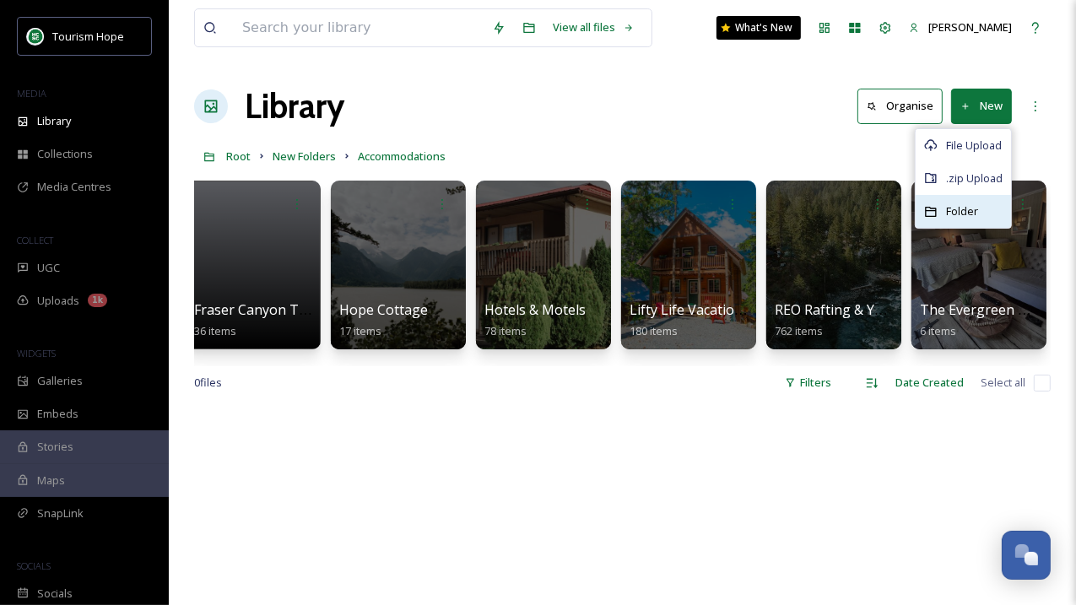
click at [958, 206] on span "Folder" at bounding box center [962, 211] width 32 height 16
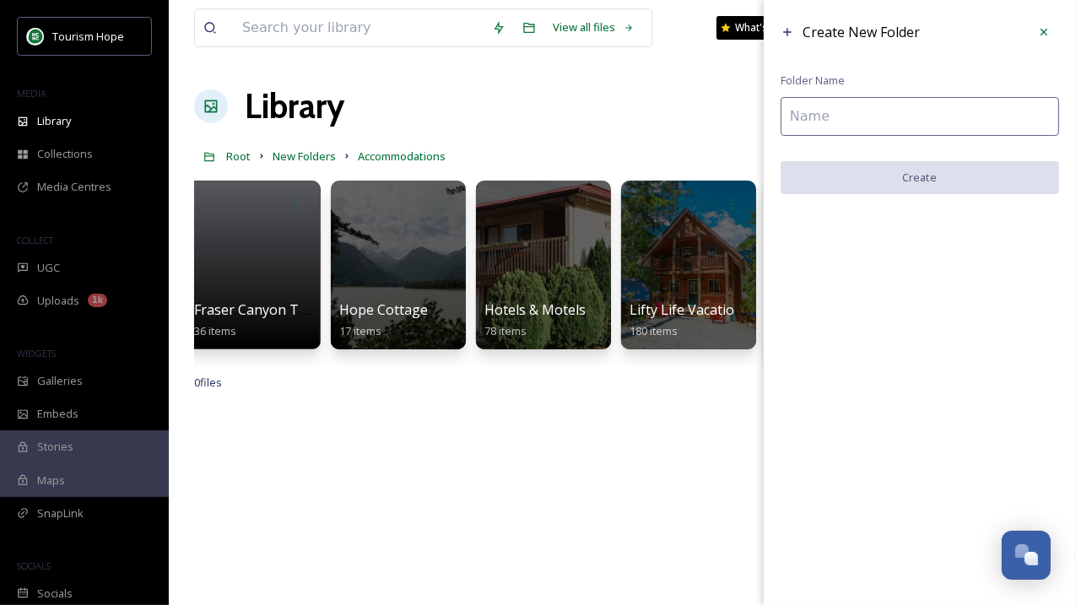
click at [850, 123] on input at bounding box center [919, 116] width 278 height 39
paste input "holidaytrailsresorts"
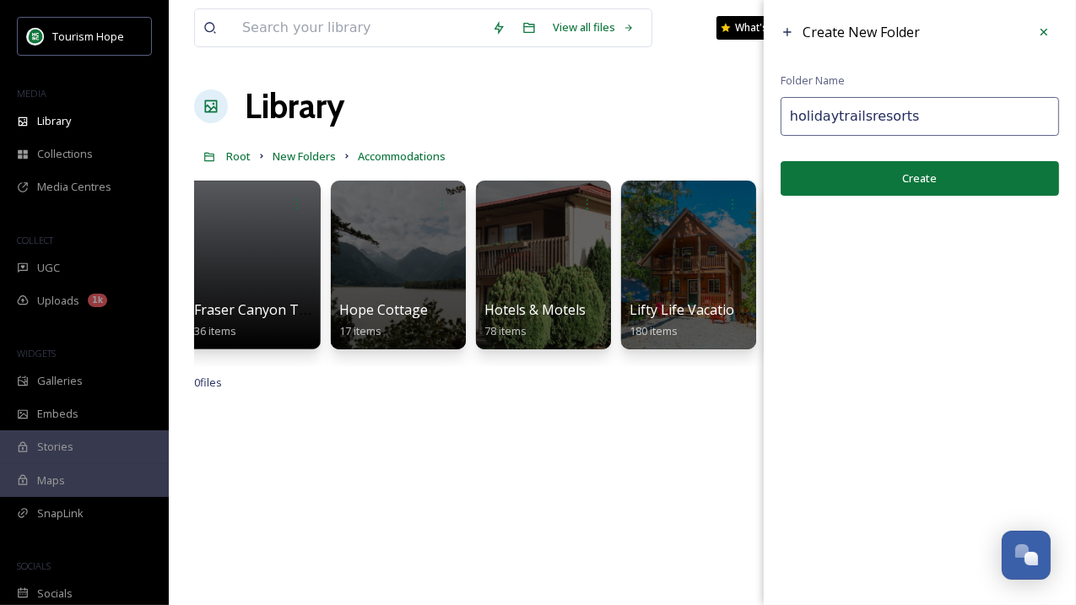
click at [795, 115] on input "holidaytrailsresorts" at bounding box center [919, 116] width 278 height 39
click at [839, 115] on input "Holidaytrailsresorts" at bounding box center [919, 116] width 278 height 39
click at [871, 116] on input "Holiday Trailsresorts" at bounding box center [919, 116] width 278 height 39
type input "Holiday Trails Resorts"
click at [899, 175] on button "Create" at bounding box center [919, 178] width 278 height 35
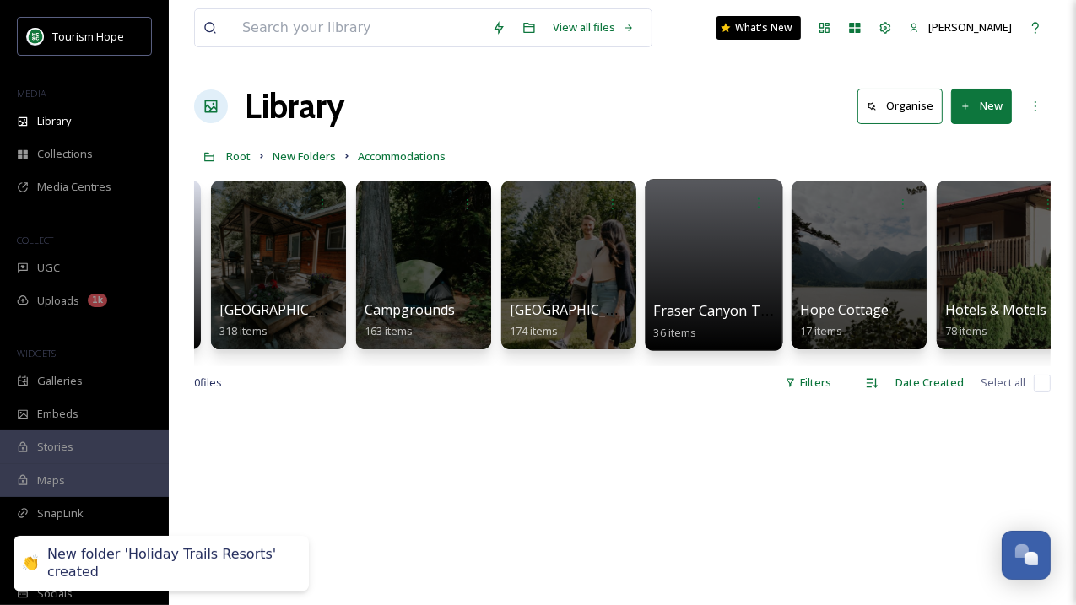
scroll to position [0, 0]
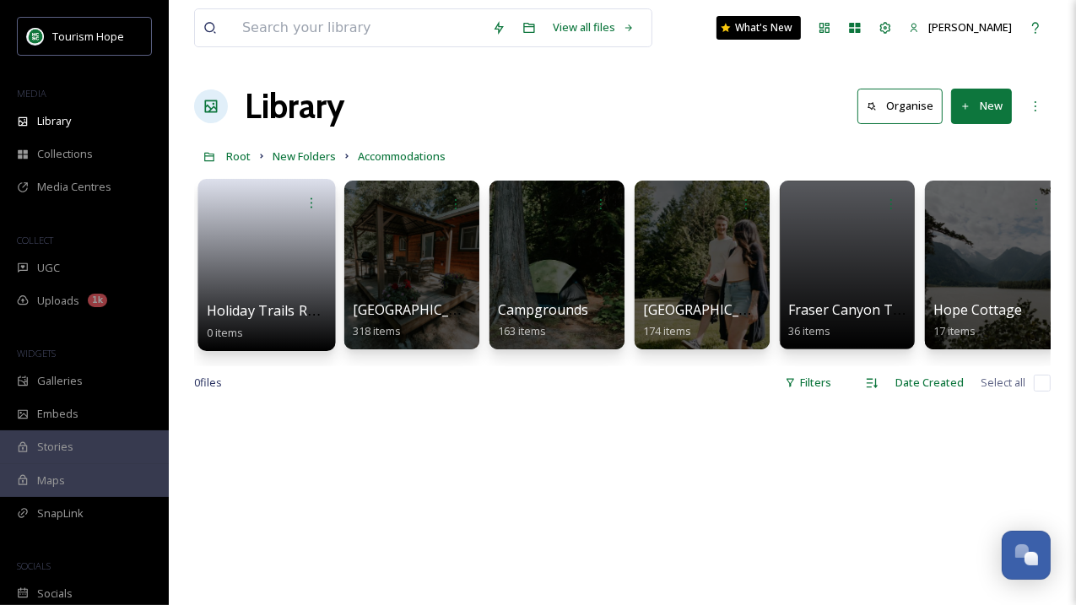
click at [284, 244] on link at bounding box center [267, 260] width 121 height 82
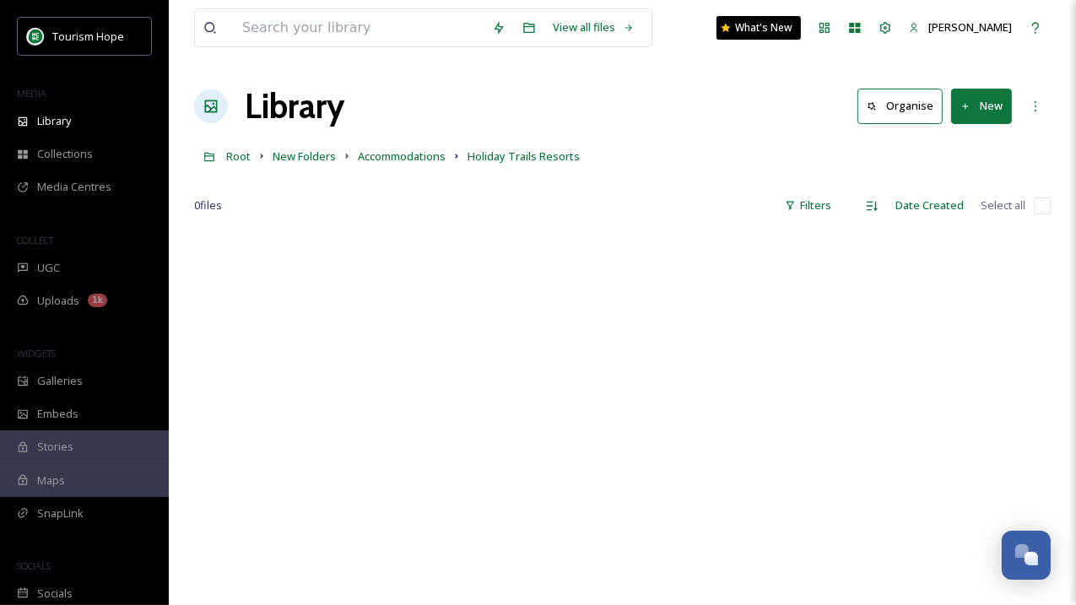
click at [982, 85] on div "Library Organise New" at bounding box center [622, 106] width 856 height 51
click at [982, 107] on button "New" at bounding box center [981, 106] width 61 height 35
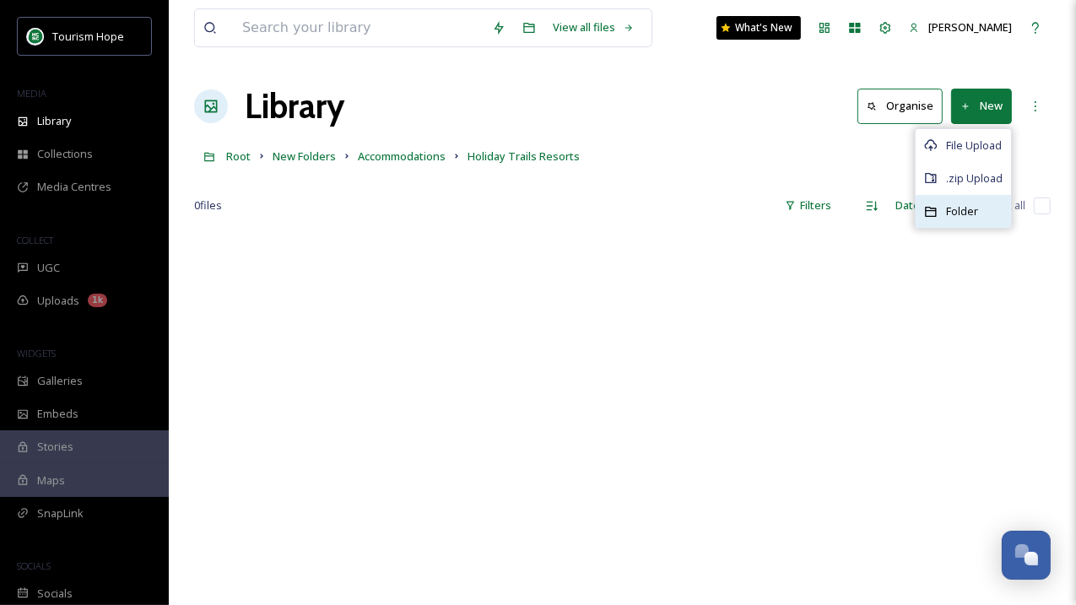
click at [951, 208] on span "Folder" at bounding box center [962, 211] width 32 height 16
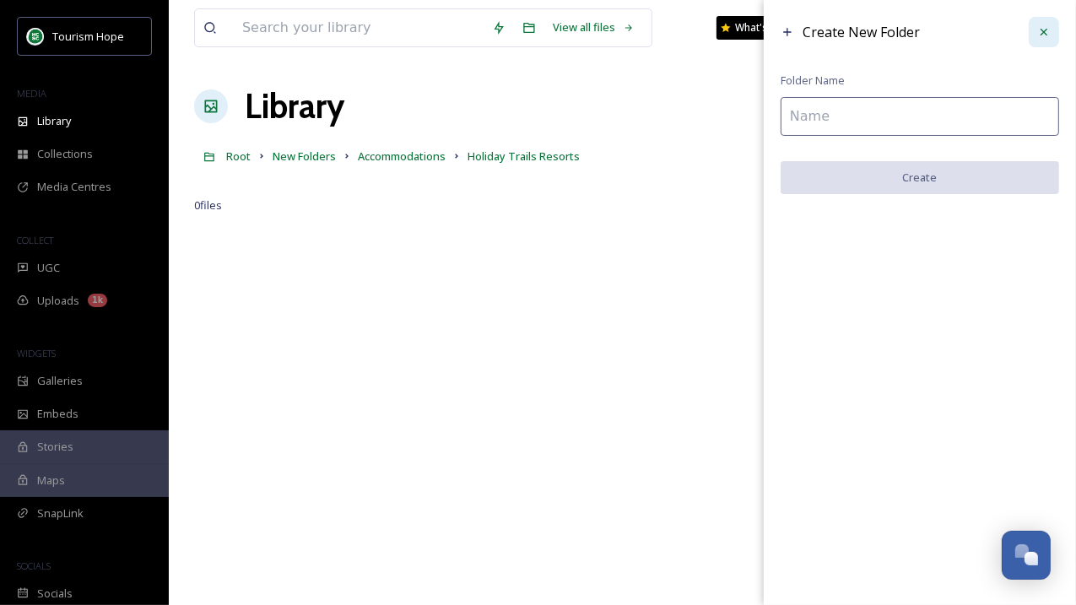
click at [1049, 31] on icon at bounding box center [1043, 31] width 13 height 13
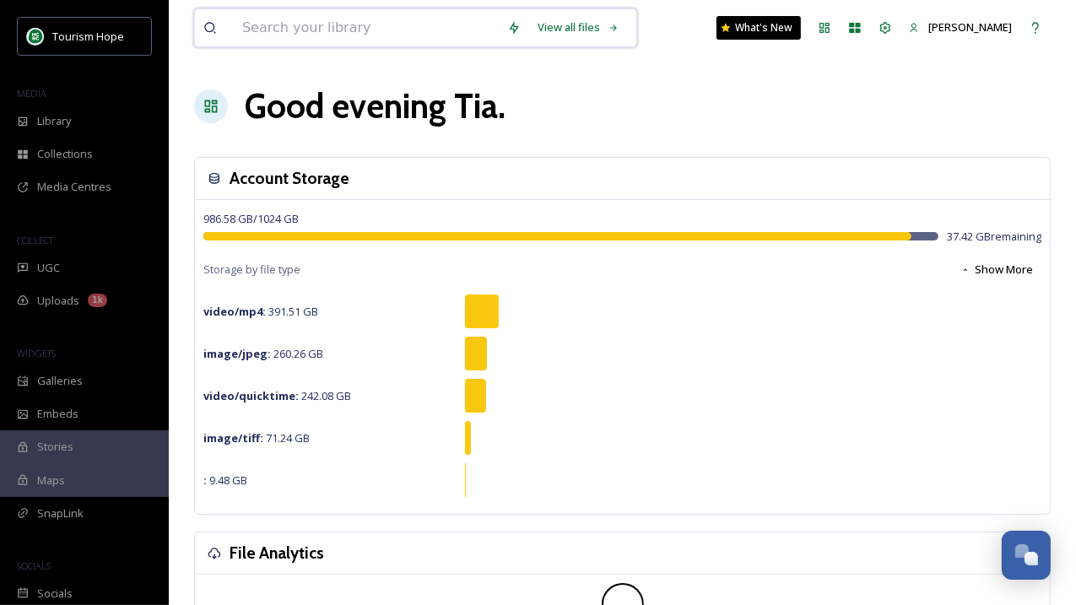
click at [267, 24] on input at bounding box center [366, 27] width 265 height 37
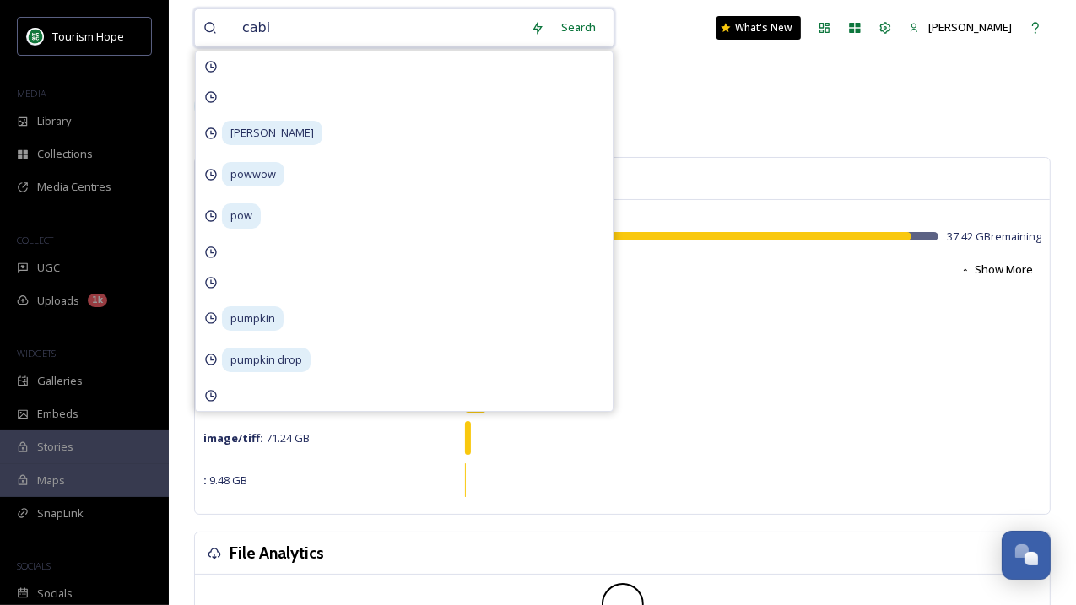
type input "cabin"
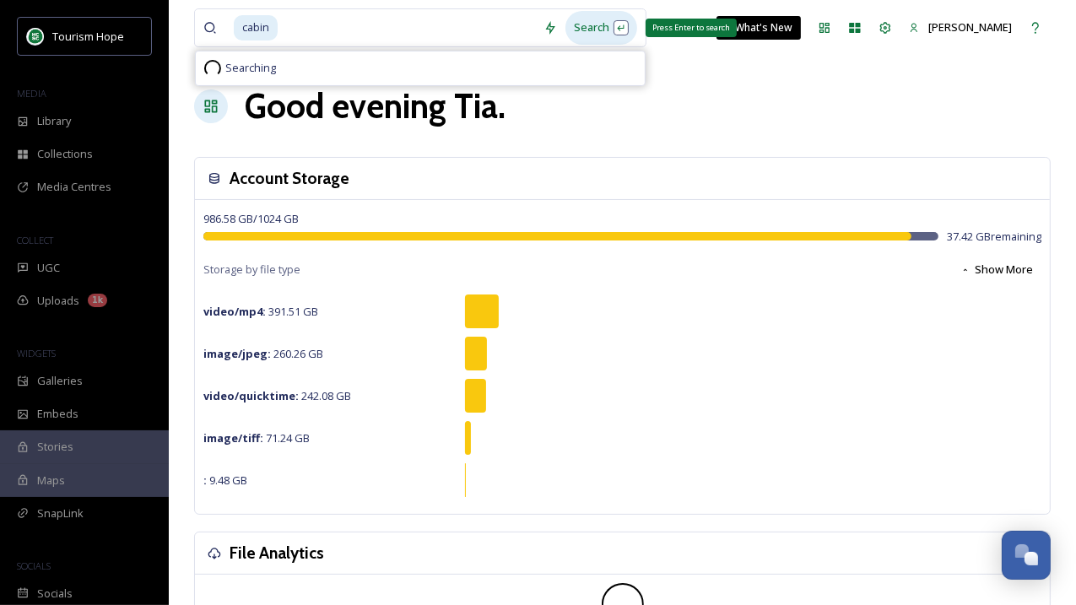
click at [576, 21] on div "Search Press Enter to search" at bounding box center [601, 27] width 72 height 33
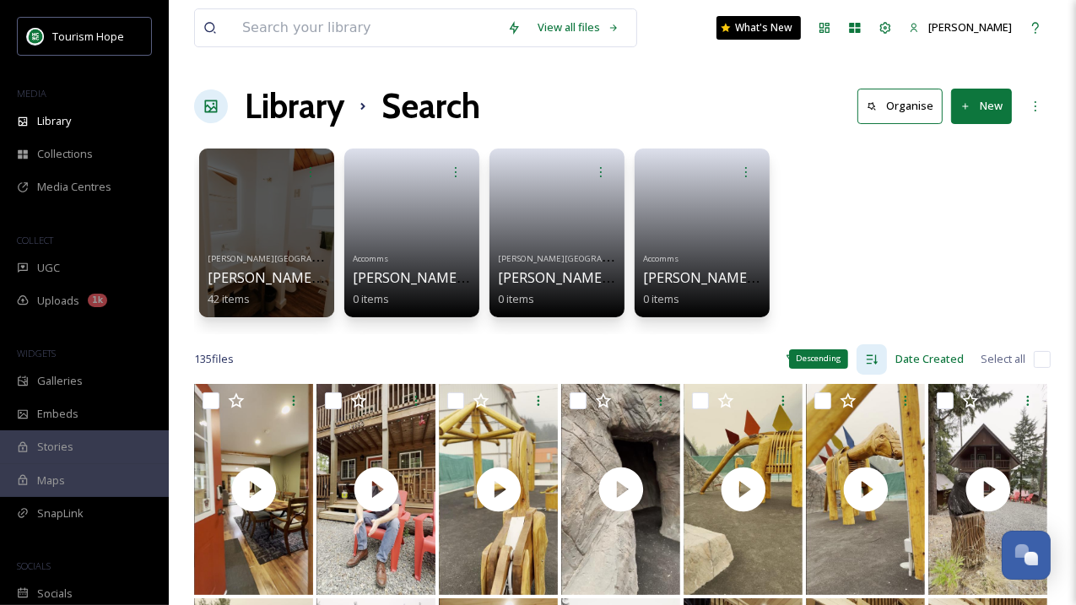
click at [873, 358] on icon at bounding box center [871, 359] width 13 height 13
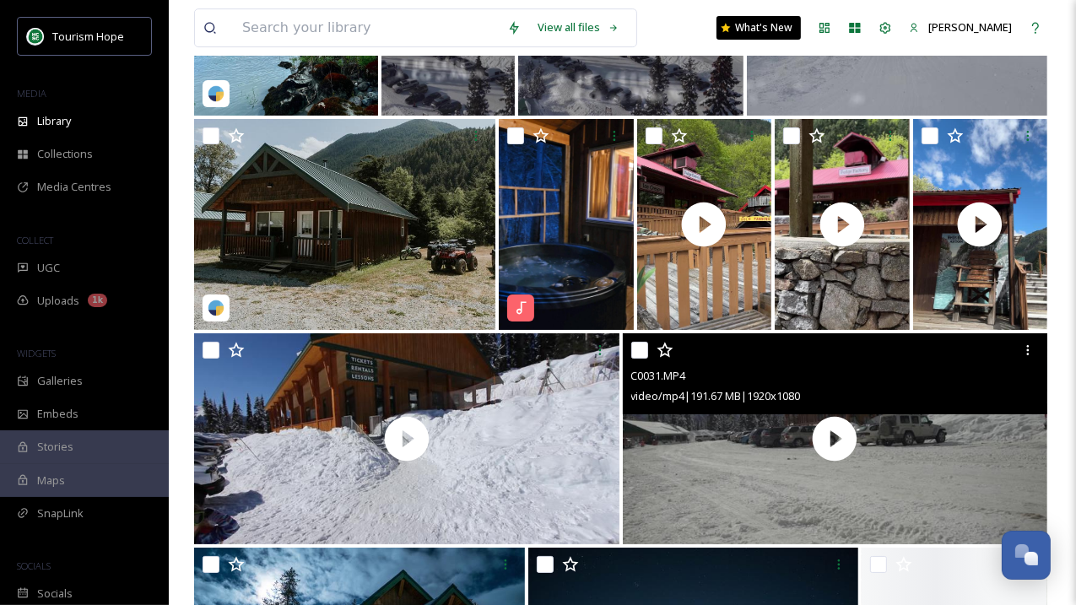
scroll to position [4767, 0]
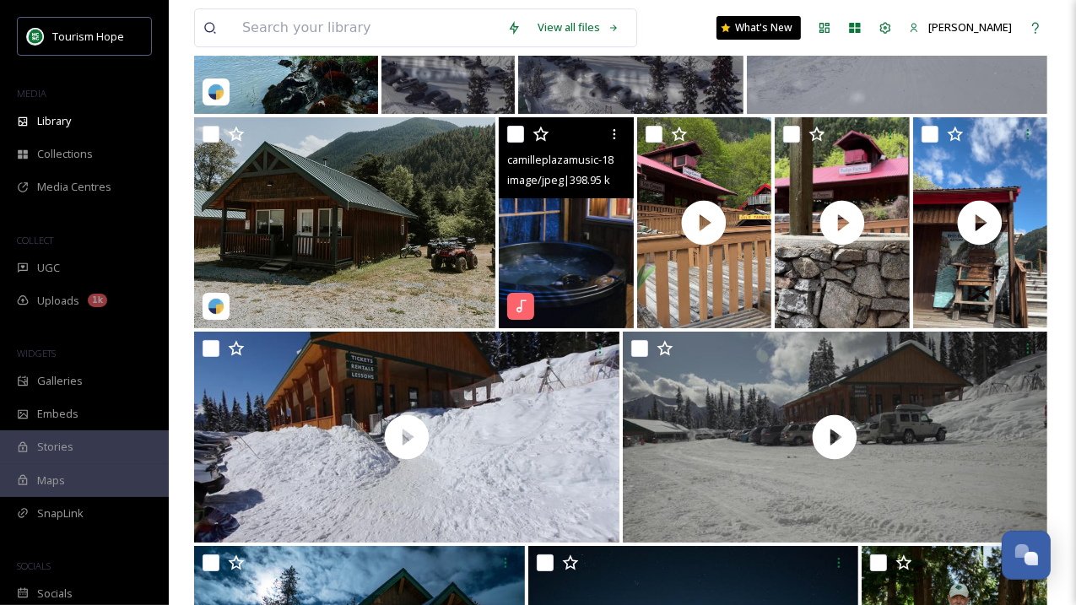
click at [558, 232] on img at bounding box center [566, 222] width 134 height 211
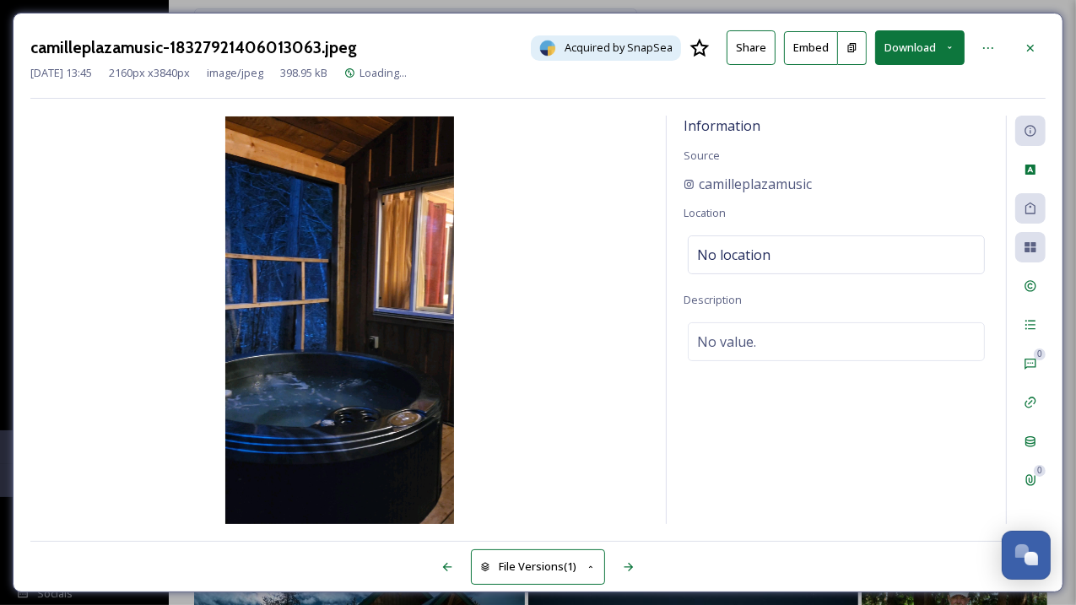
click at [360, 330] on img at bounding box center [339, 319] width 618 height 407
click at [364, 299] on img at bounding box center [339, 319] width 618 height 407
click at [1033, 48] on icon at bounding box center [1029, 47] width 13 height 13
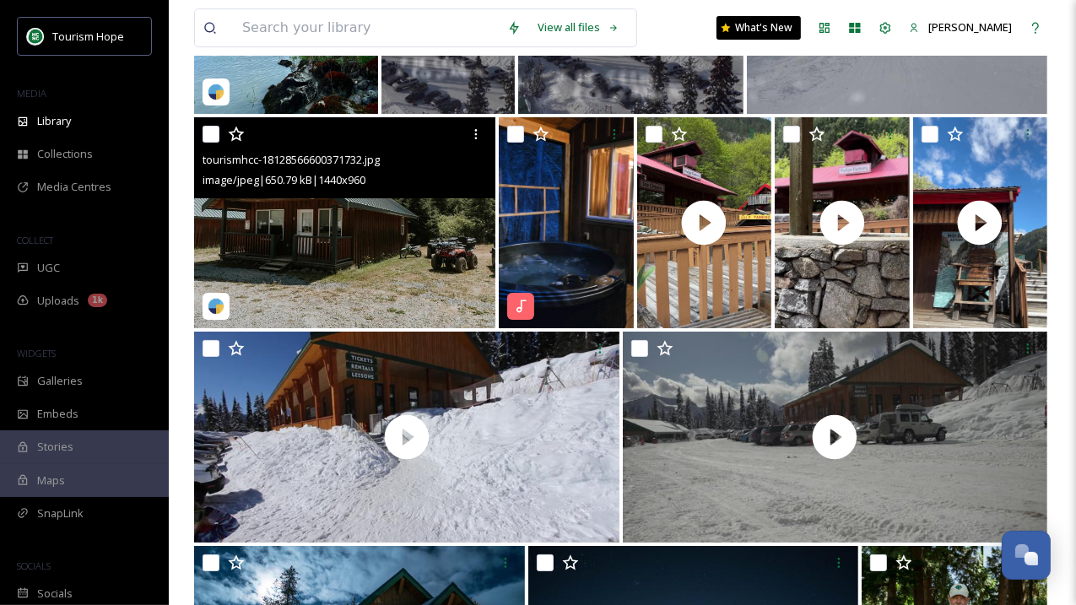
click at [380, 233] on img at bounding box center [344, 222] width 301 height 211
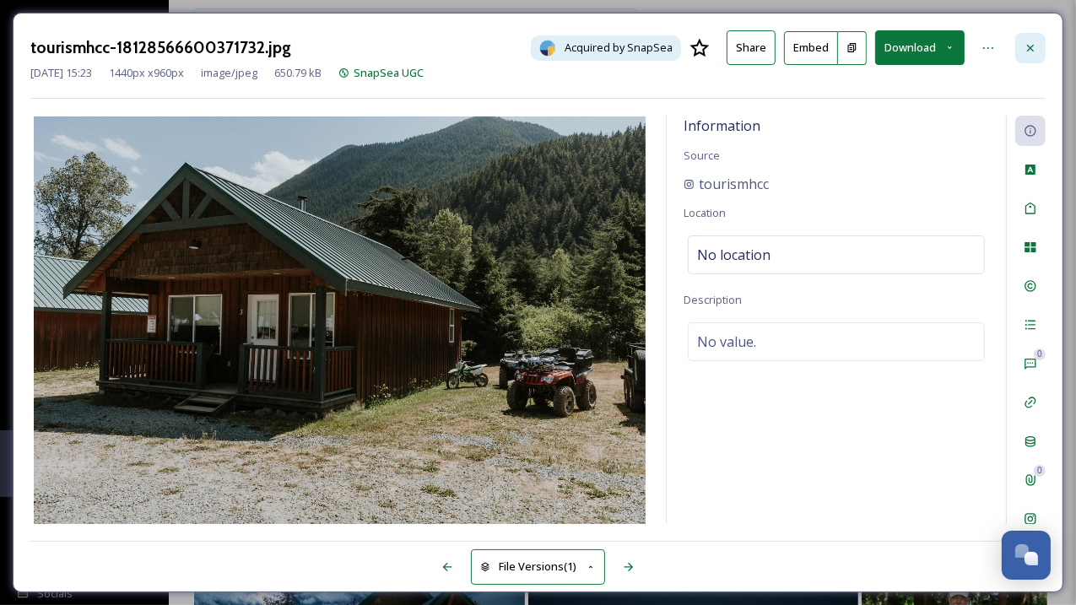
click at [1024, 41] on icon at bounding box center [1029, 47] width 13 height 13
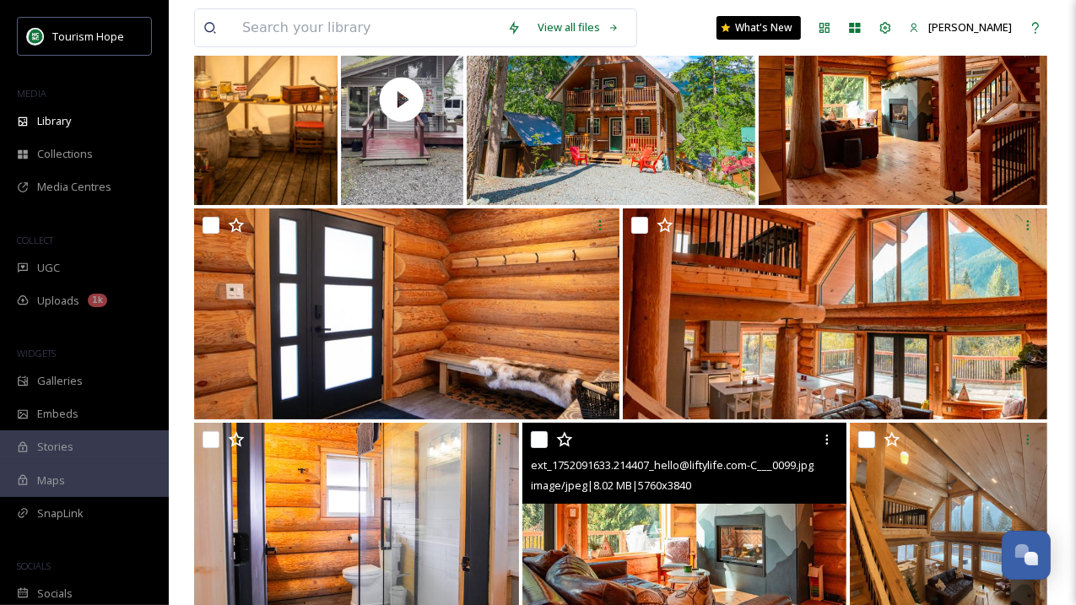
scroll to position [5532, 0]
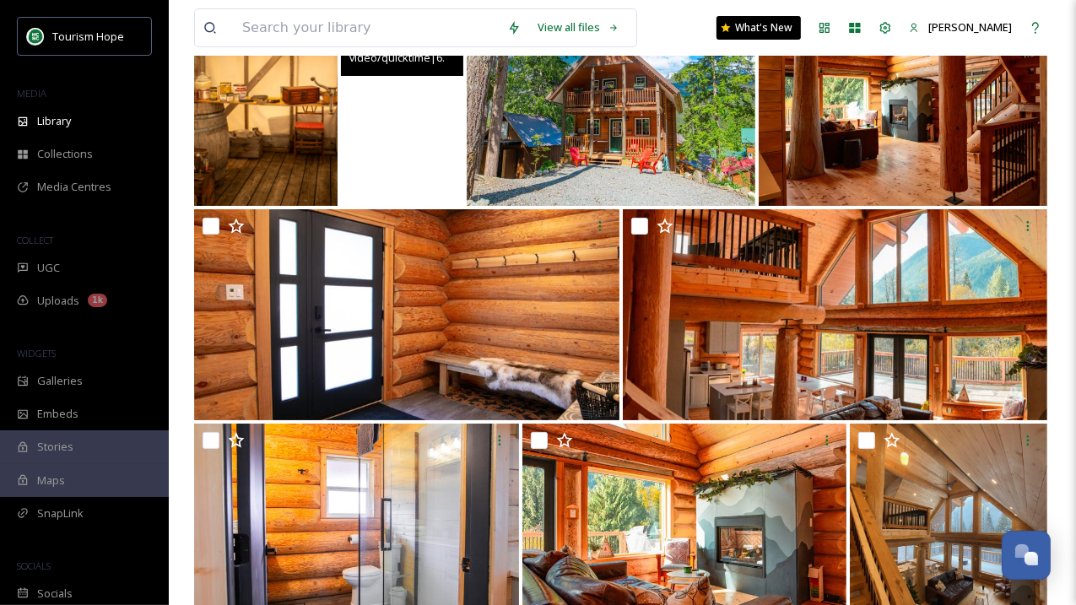
click at [421, 171] on video "ext_1750283938.532755_-IMG_8452.mov" at bounding box center [401, 100] width 121 height 211
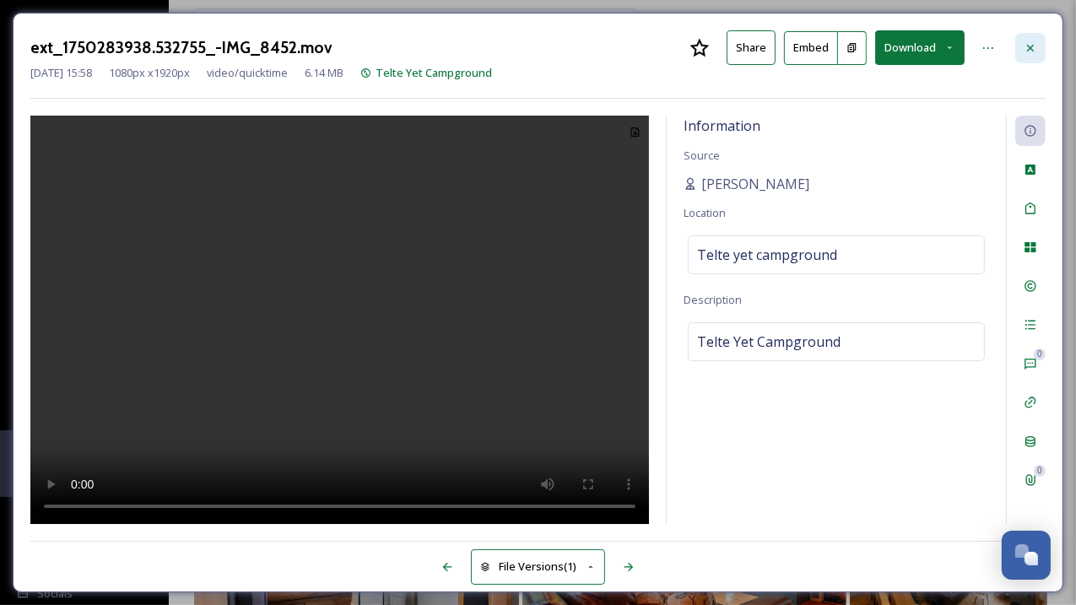
click at [1037, 41] on icon at bounding box center [1029, 47] width 13 height 13
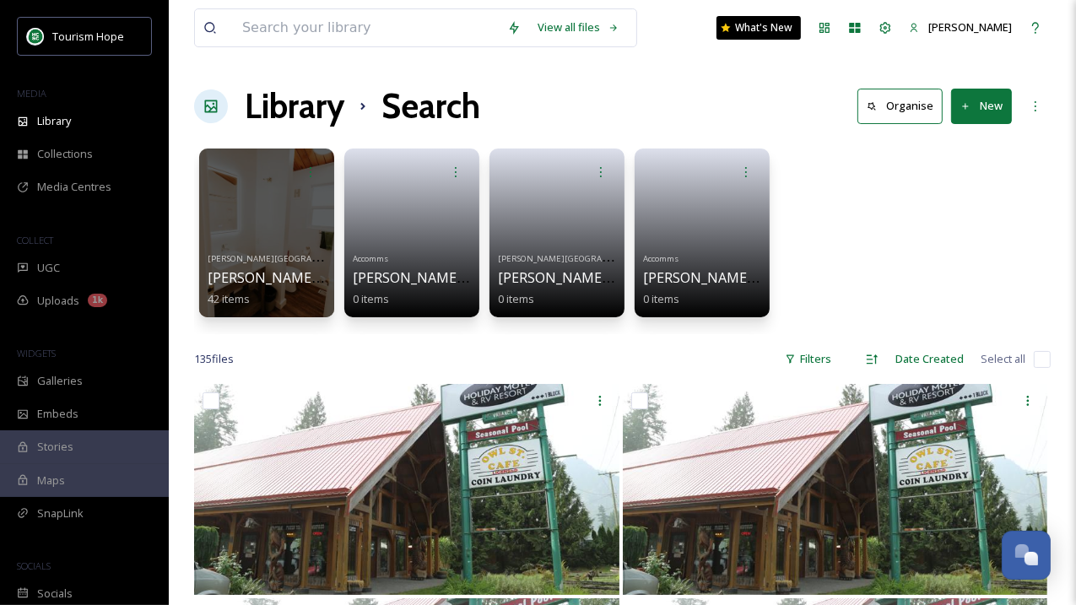
click at [285, 113] on h1 "Library" at bounding box center [295, 106] width 100 height 51
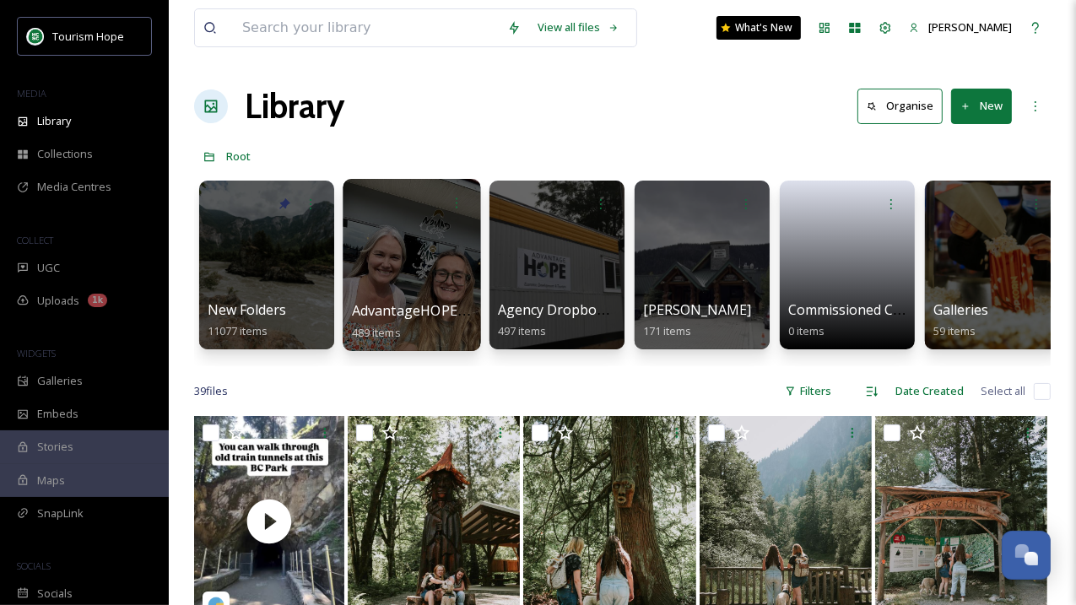
click at [451, 281] on div at bounding box center [412, 265] width 138 height 172
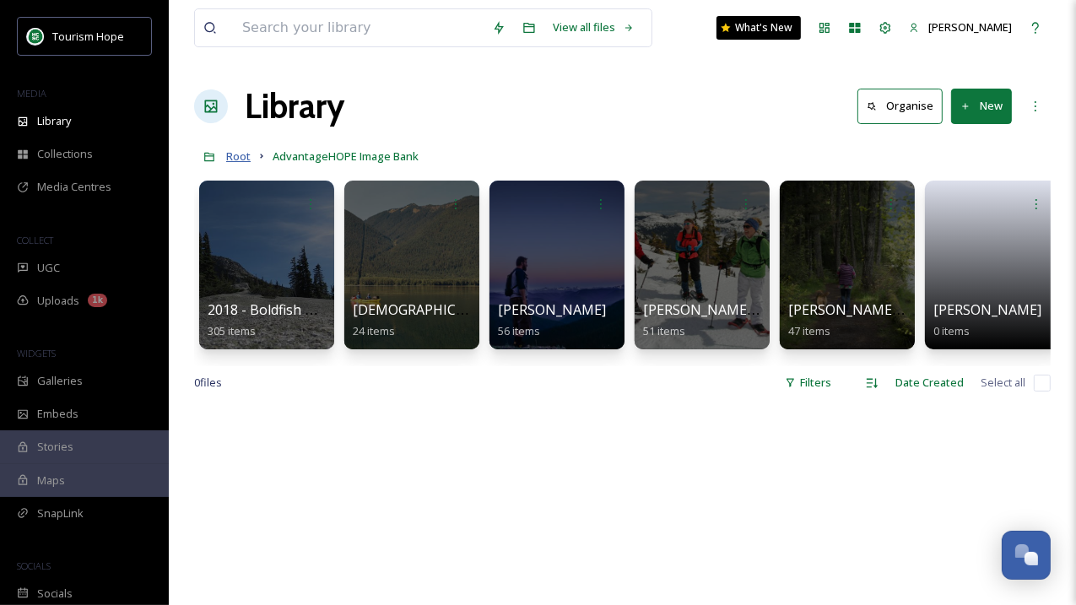
click at [232, 154] on span "Root" at bounding box center [238, 155] width 24 height 15
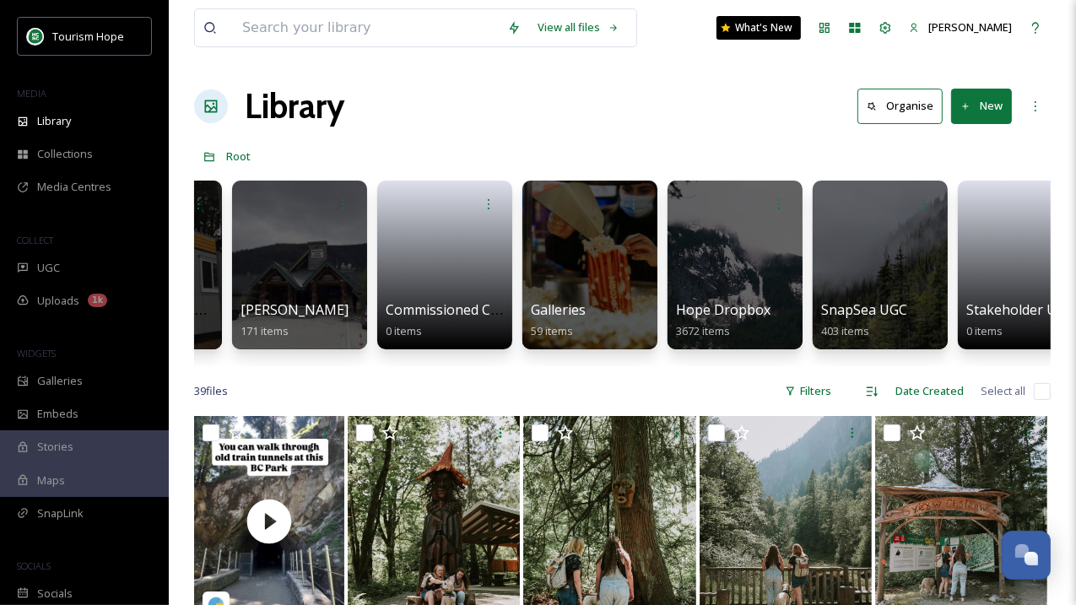
scroll to position [0, 403]
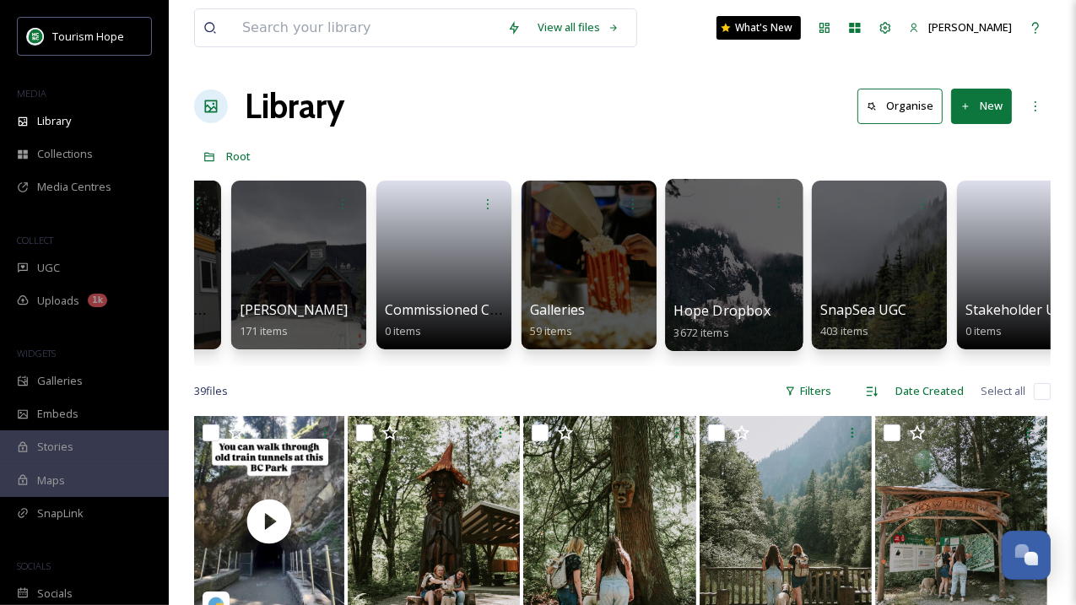
click at [725, 265] on div at bounding box center [734, 265] width 138 height 172
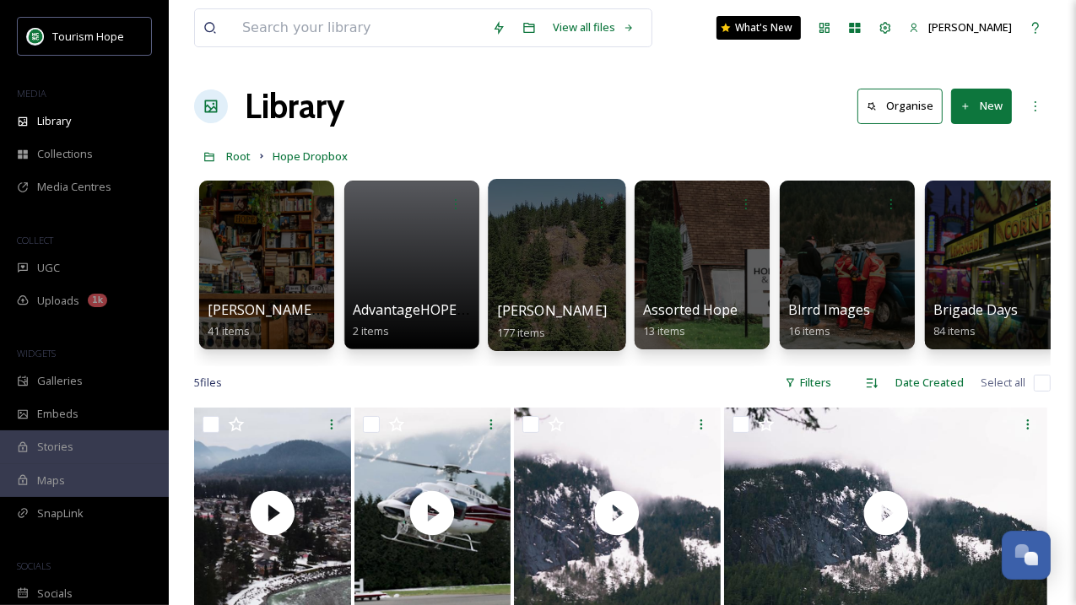
scroll to position [0, 8]
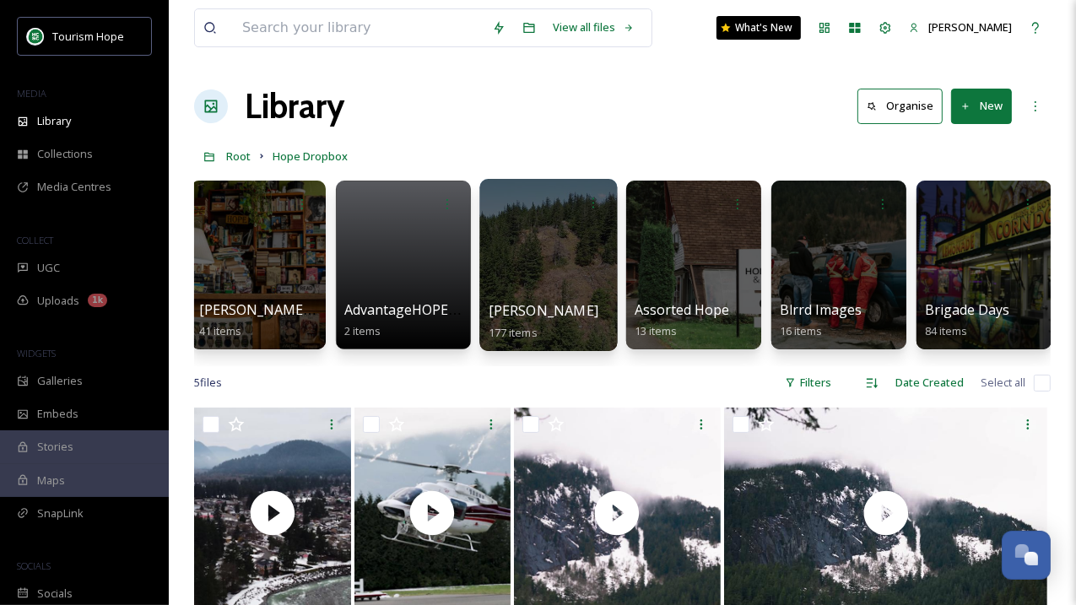
click at [537, 282] on div at bounding box center [548, 265] width 138 height 172
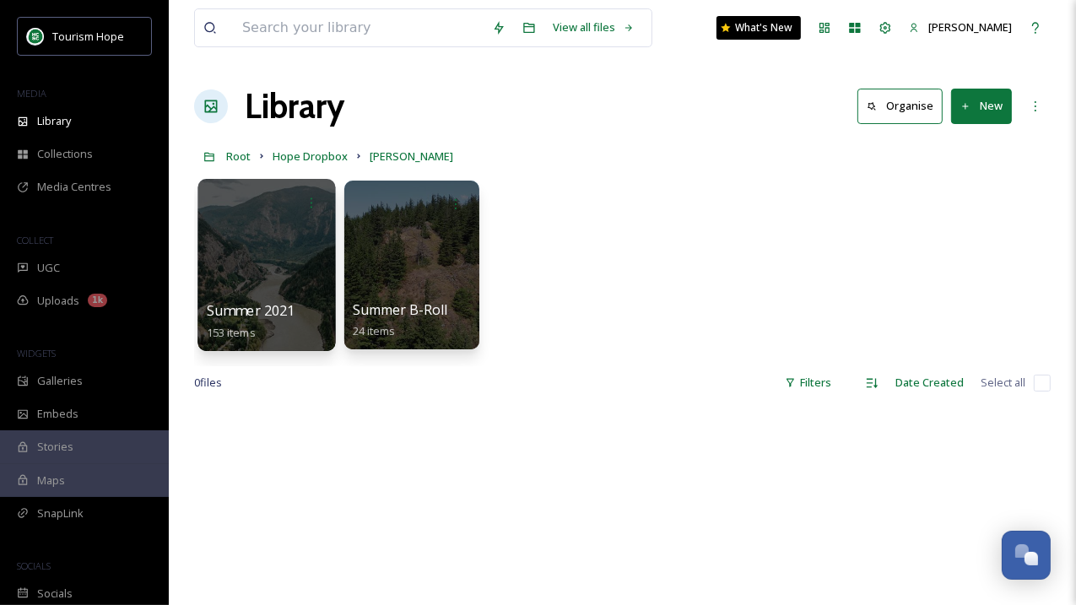
click at [273, 269] on div at bounding box center [266, 265] width 138 height 172
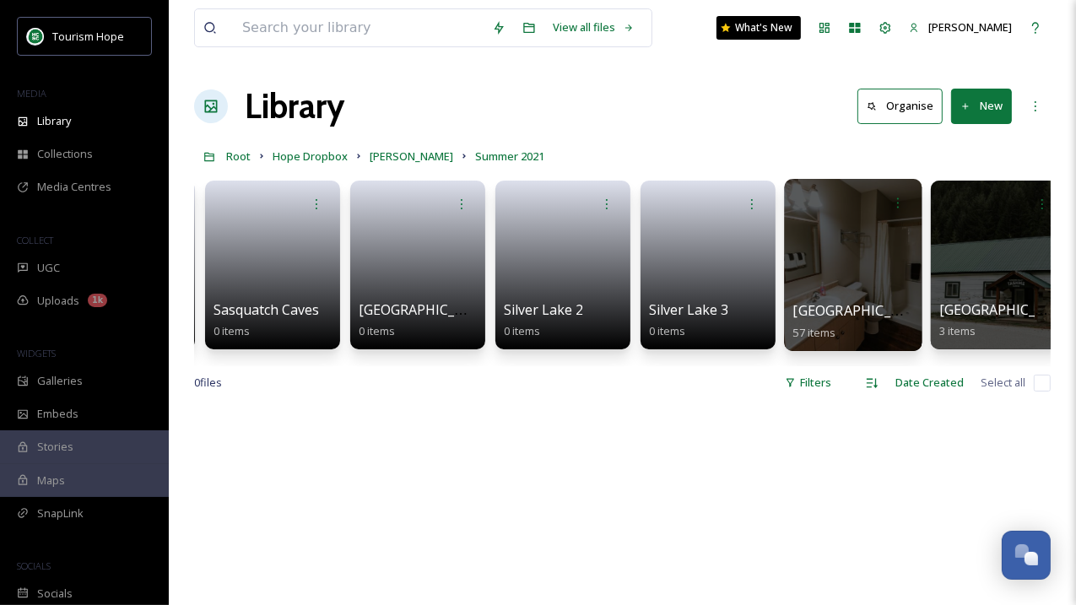
scroll to position [0, 4539]
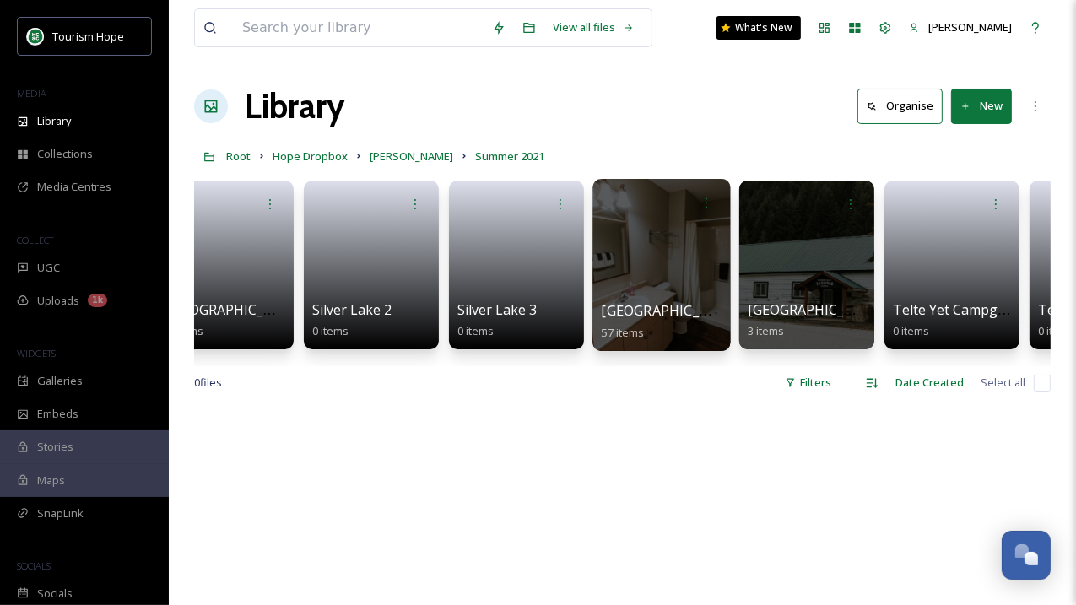
click at [599, 268] on div at bounding box center [661, 265] width 138 height 172
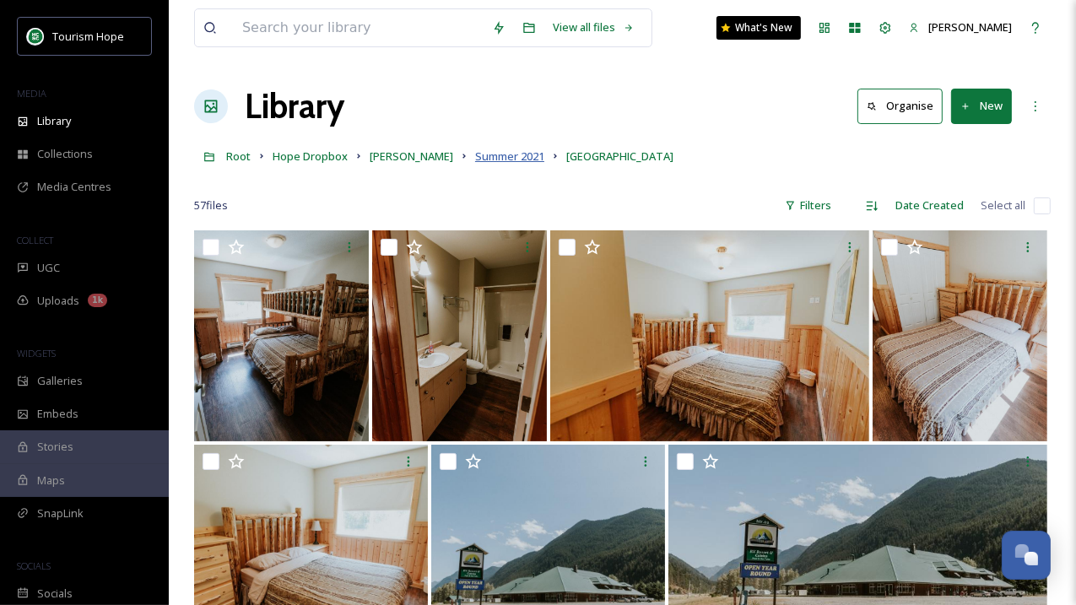
click at [538, 154] on span "Summer 2021" at bounding box center [509, 155] width 69 height 15
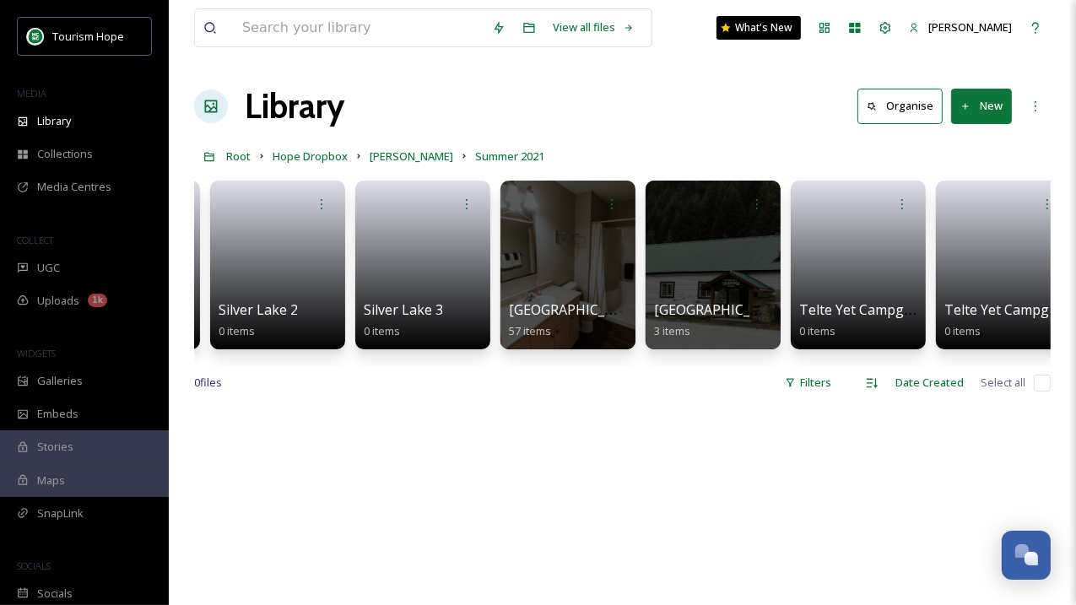
scroll to position [0, 4610]
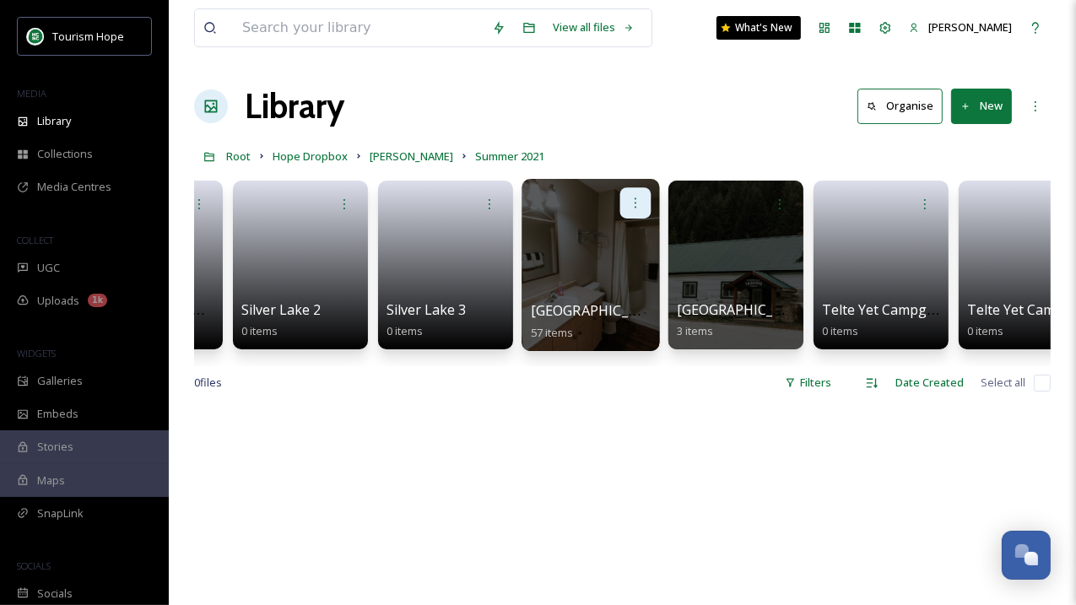
click at [636, 203] on icon at bounding box center [635, 202] width 13 height 13
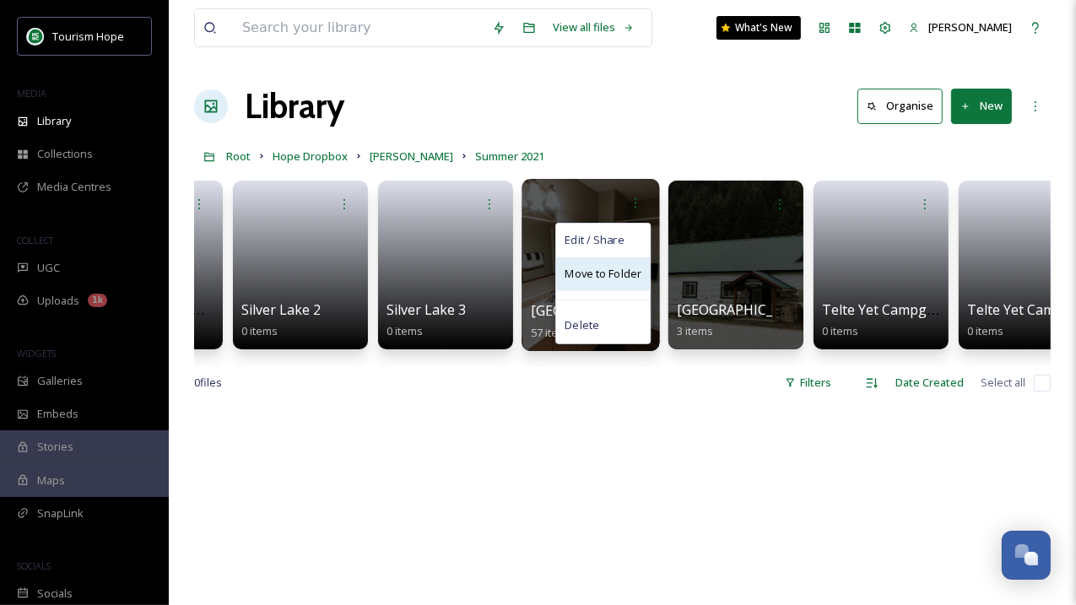
click at [603, 272] on span "Move to Folder" at bounding box center [602, 274] width 77 height 17
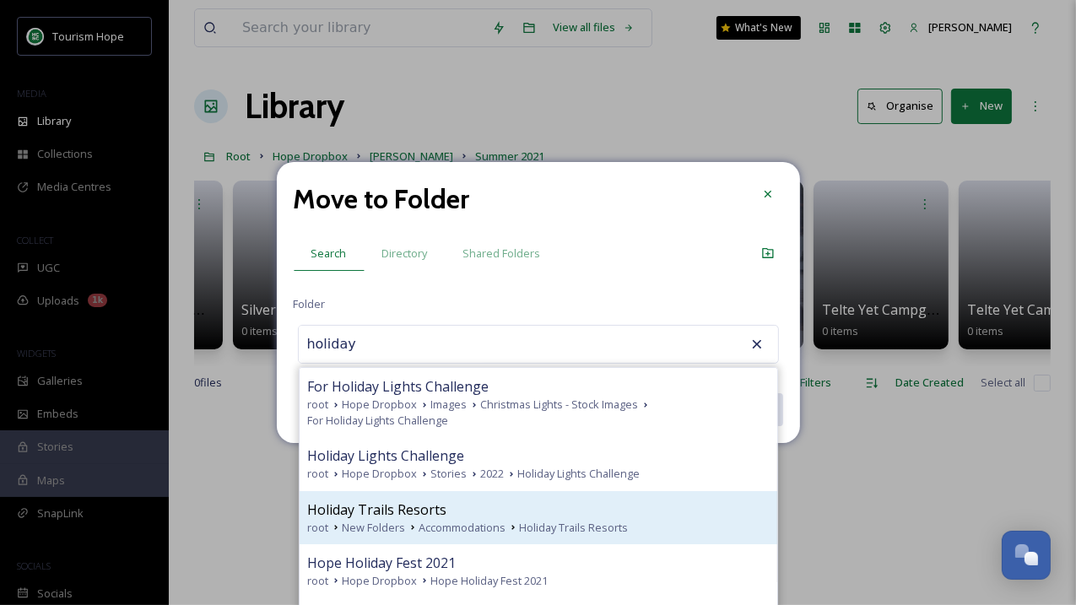
click at [459, 504] on div "Holiday Trails Resorts" at bounding box center [538, 509] width 461 height 20
type input "Holiday Trails Resorts"
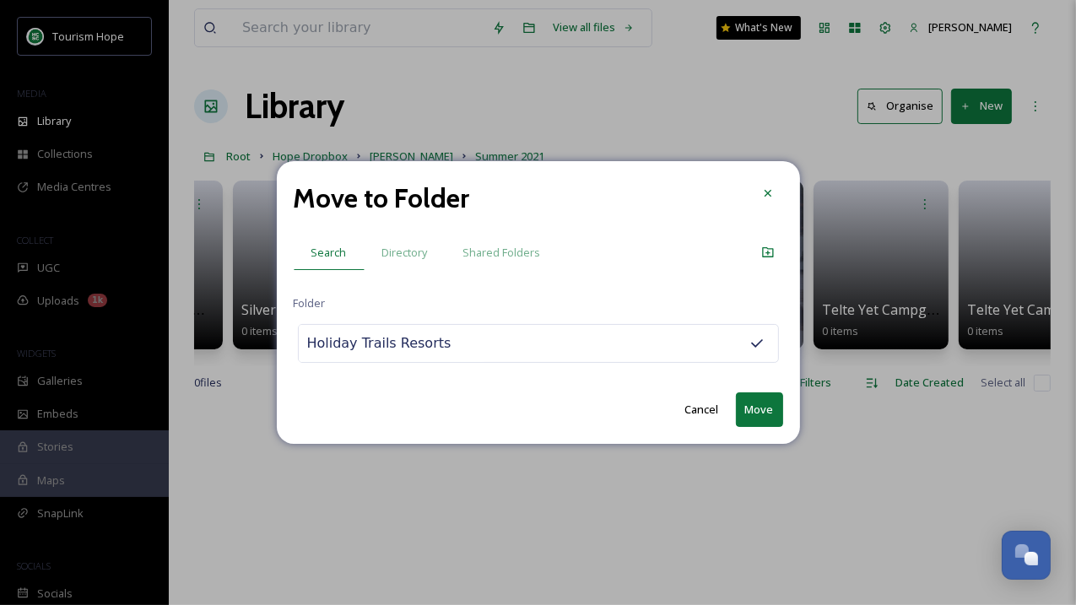
click at [753, 410] on button "Move" at bounding box center [759, 409] width 47 height 35
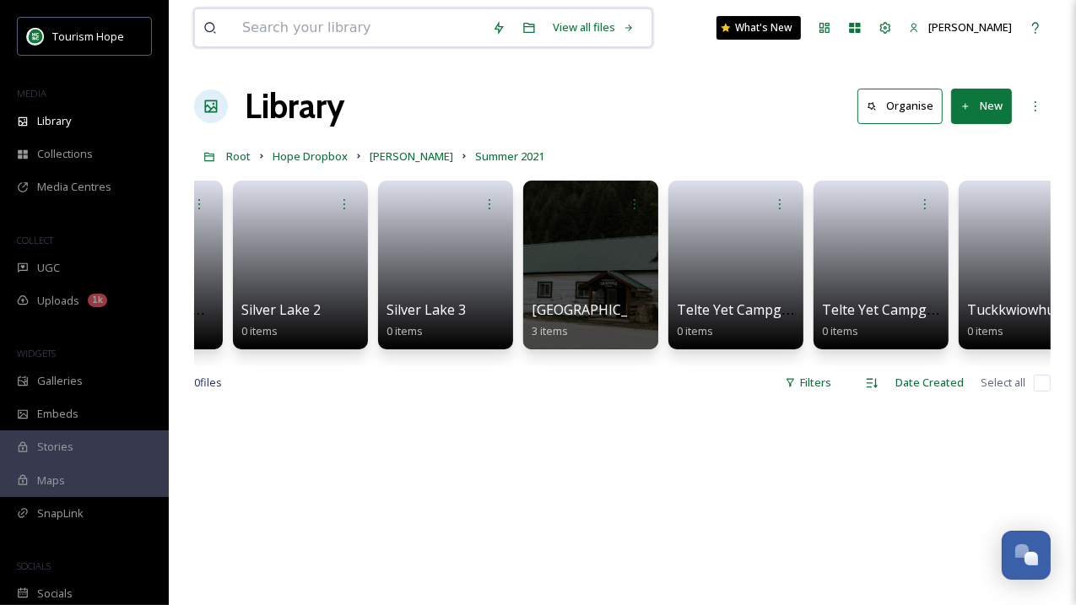
click at [289, 26] on input at bounding box center [359, 27] width 250 height 37
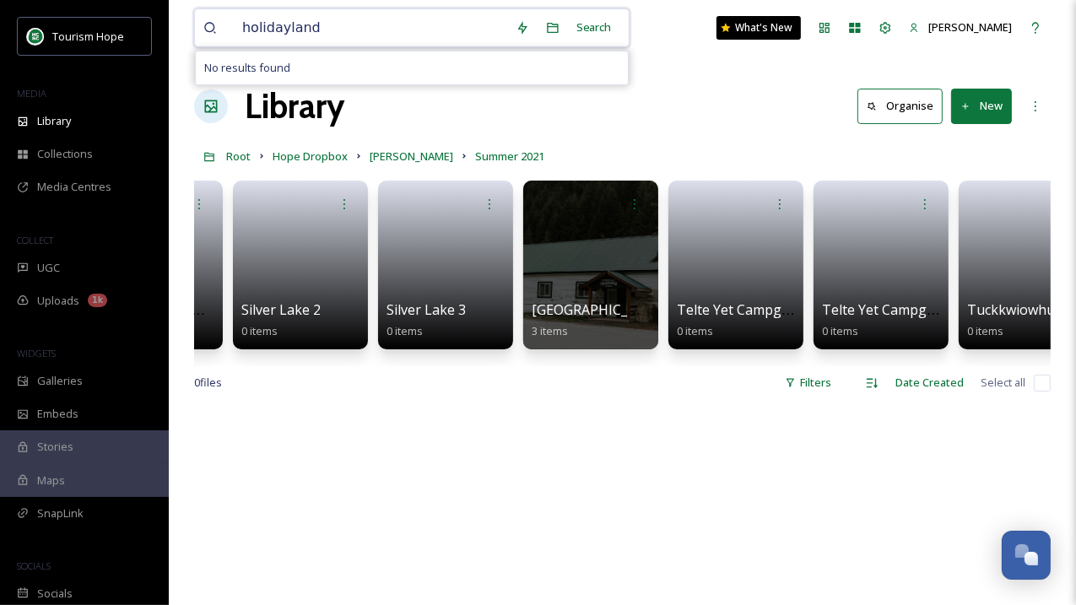
type input "holidayland"
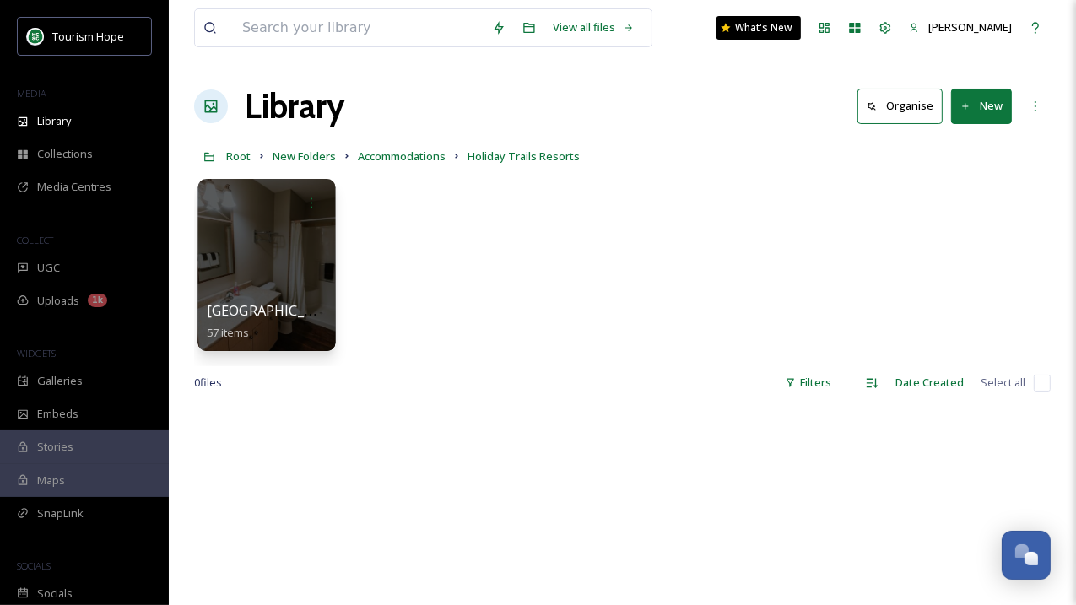
click at [270, 272] on div at bounding box center [266, 265] width 138 height 172
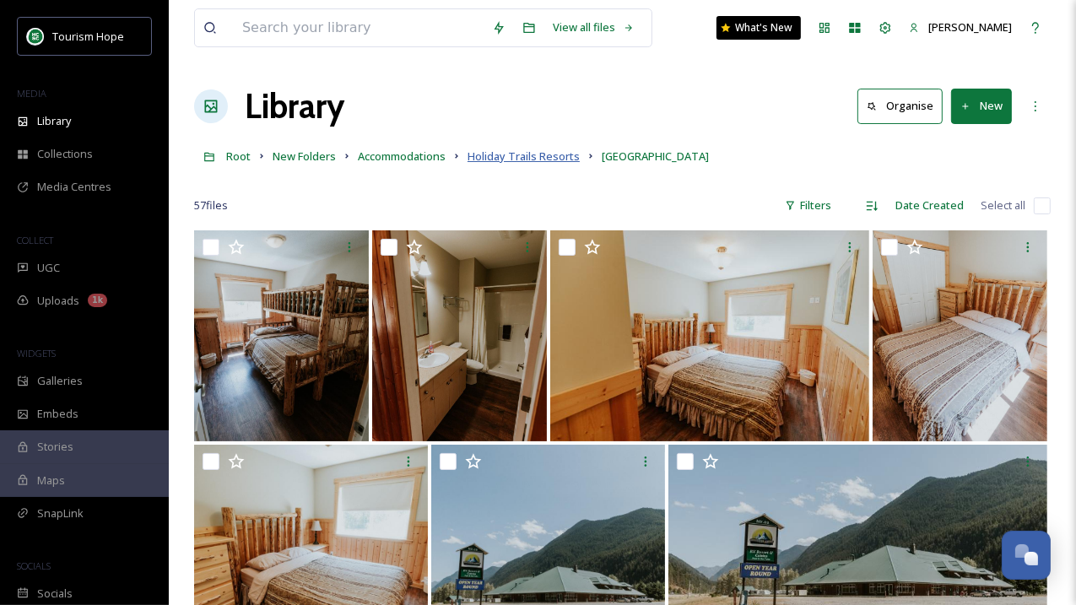
click at [548, 154] on span "Holiday Trails Resorts" at bounding box center [523, 155] width 112 height 15
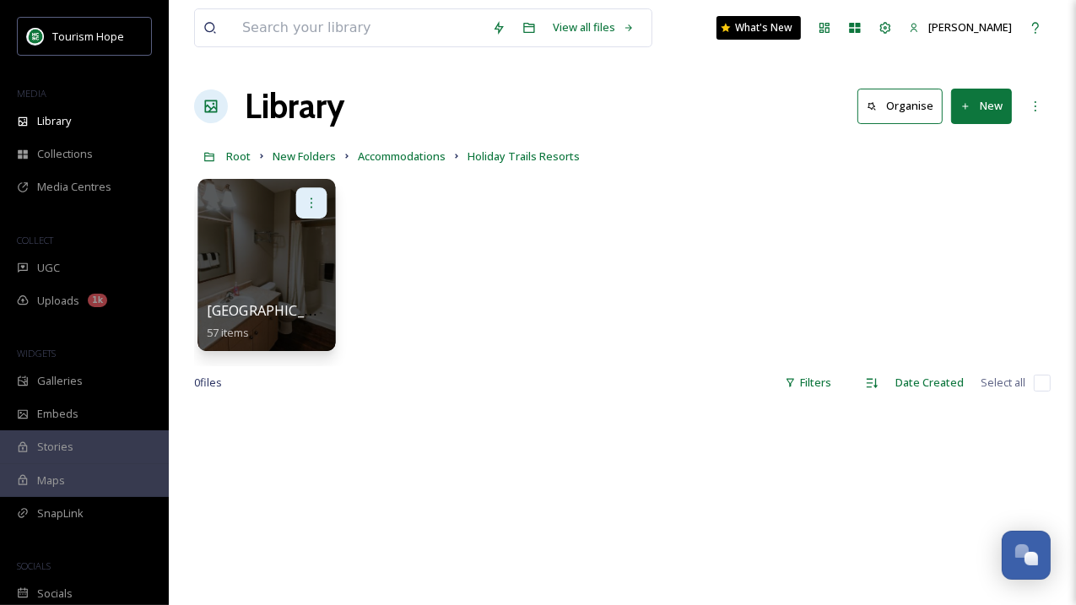
click at [302, 206] on div at bounding box center [311, 202] width 31 height 31
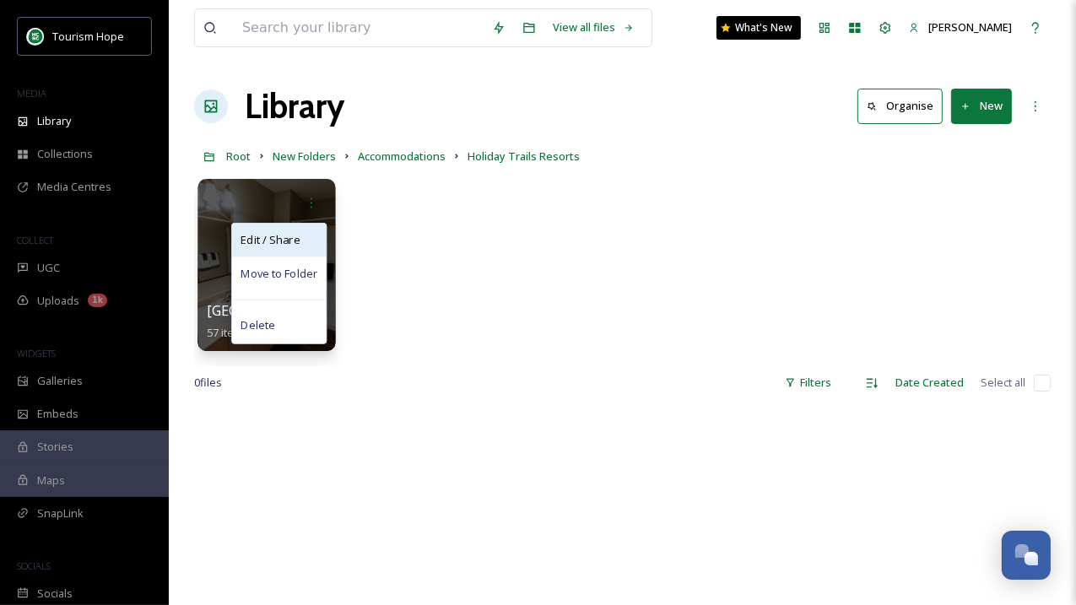
click at [294, 242] on span "Edit / Share" at bounding box center [269, 240] width 59 height 17
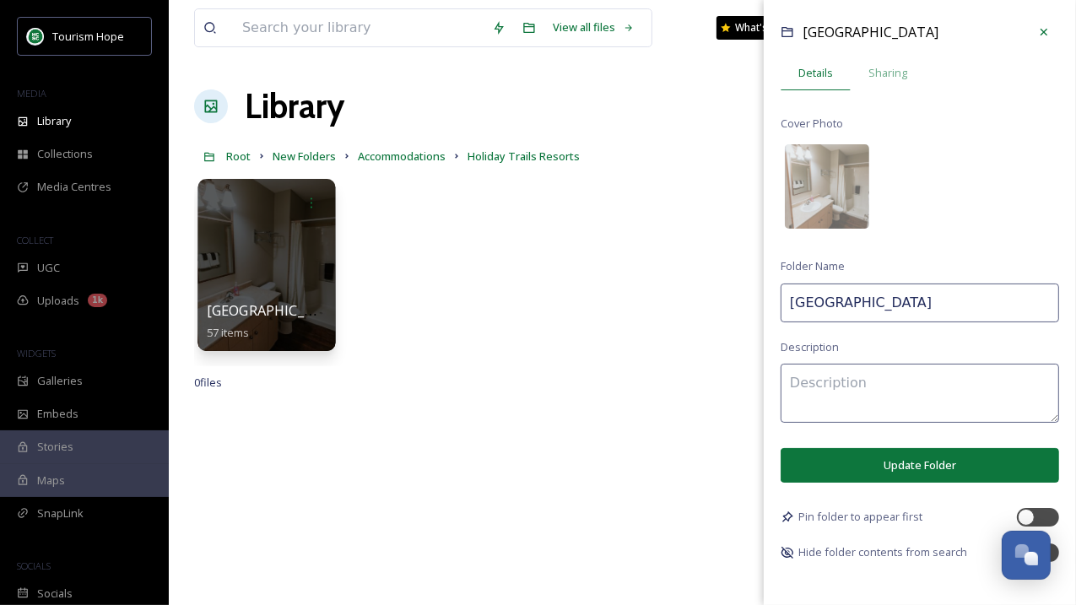
click at [858, 306] on input "Sunshine Valley RV Park" at bounding box center [919, 302] width 278 height 39
paste input "Resort & Cabins"
type input "Sunshine Valley RV Resort & Cabins"
click at [877, 457] on button "Update Folder" at bounding box center [919, 465] width 278 height 35
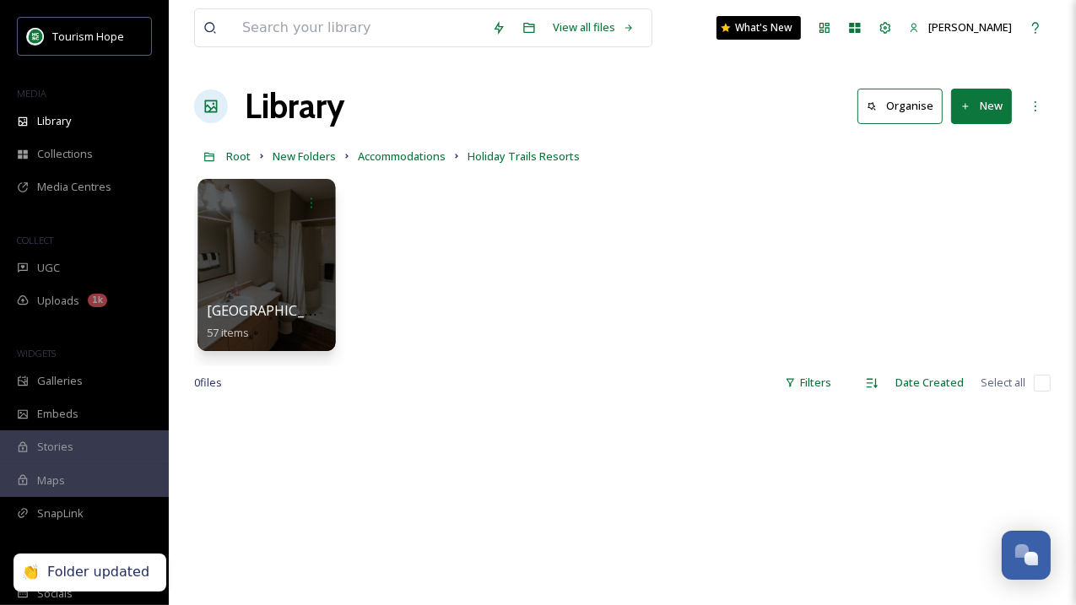
click at [425, 264] on div "Sunshine Valley RV Resort & Cabins 57 items" at bounding box center [622, 269] width 856 height 194
click at [992, 95] on button "New" at bounding box center [981, 106] width 61 height 35
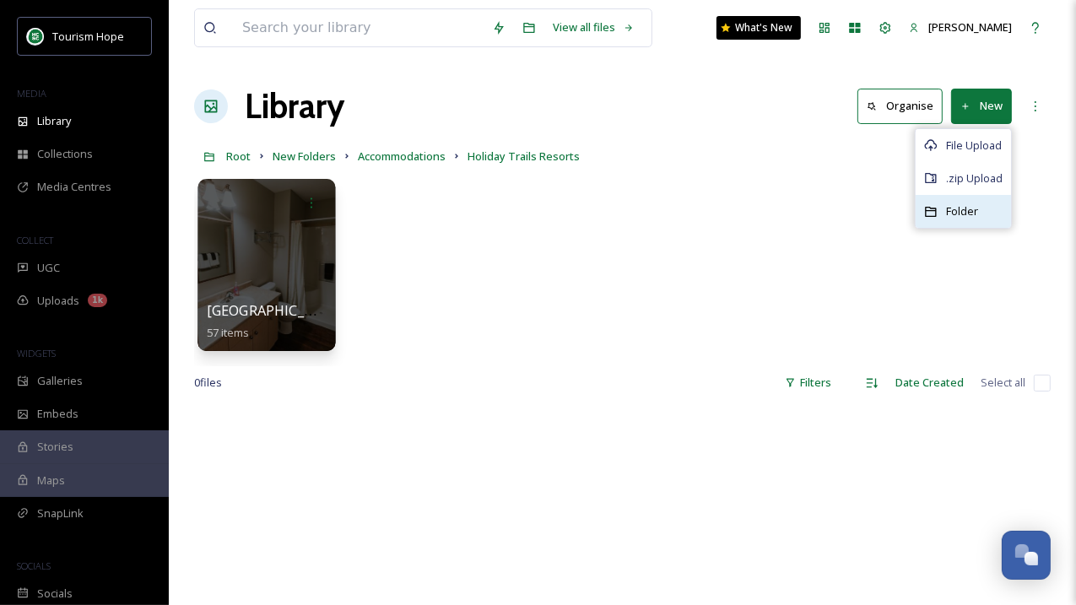
click at [962, 206] on span "Folder" at bounding box center [962, 211] width 32 height 16
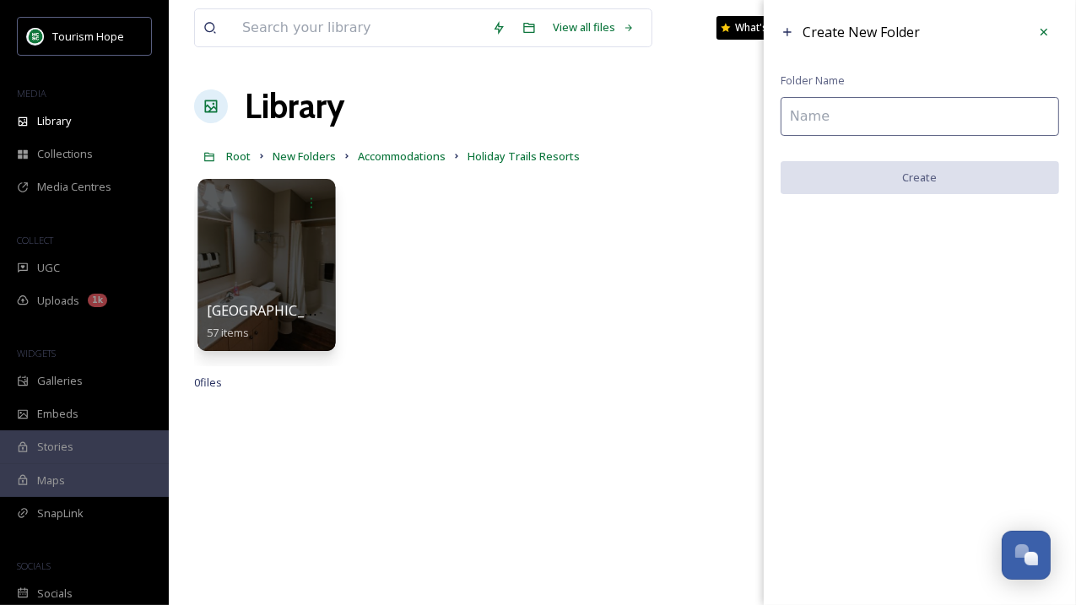
click at [866, 119] on input at bounding box center [919, 116] width 278 height 39
paste input "Camperland RV Resort & Cabins"
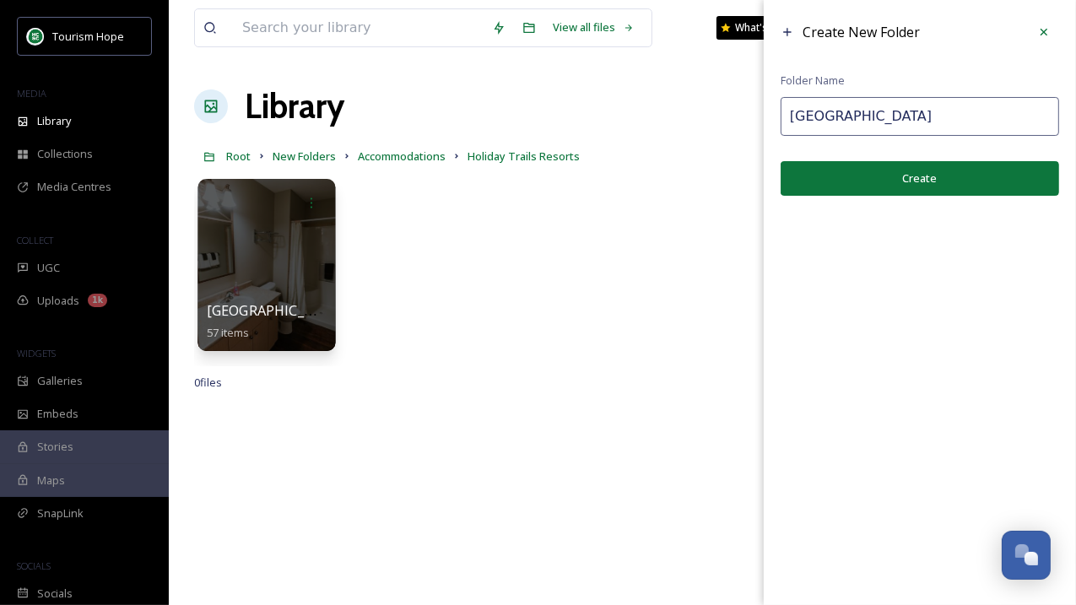
type input "Camperland RV Resort & Cabins"
click at [872, 178] on button "Create" at bounding box center [919, 178] width 278 height 35
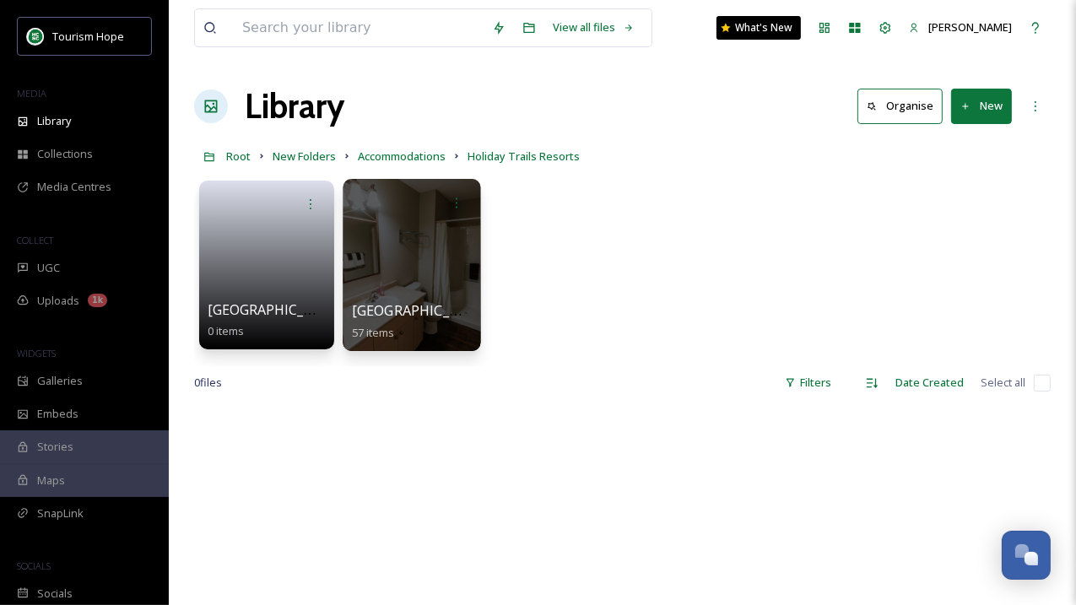
click at [970, 100] on button "New" at bounding box center [981, 106] width 61 height 35
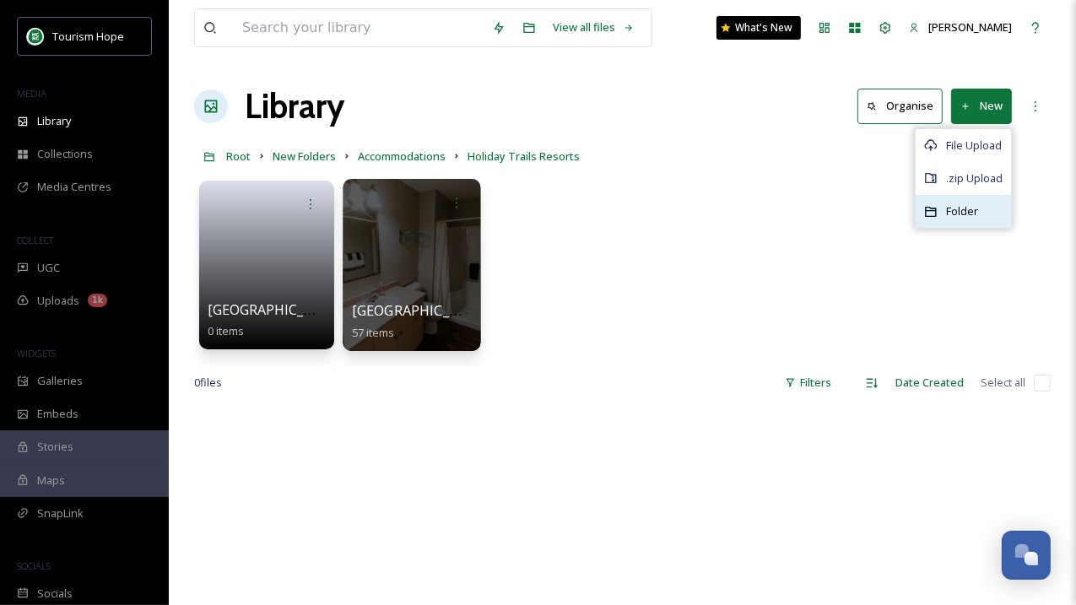
click at [956, 208] on span "Folder" at bounding box center [962, 211] width 32 height 16
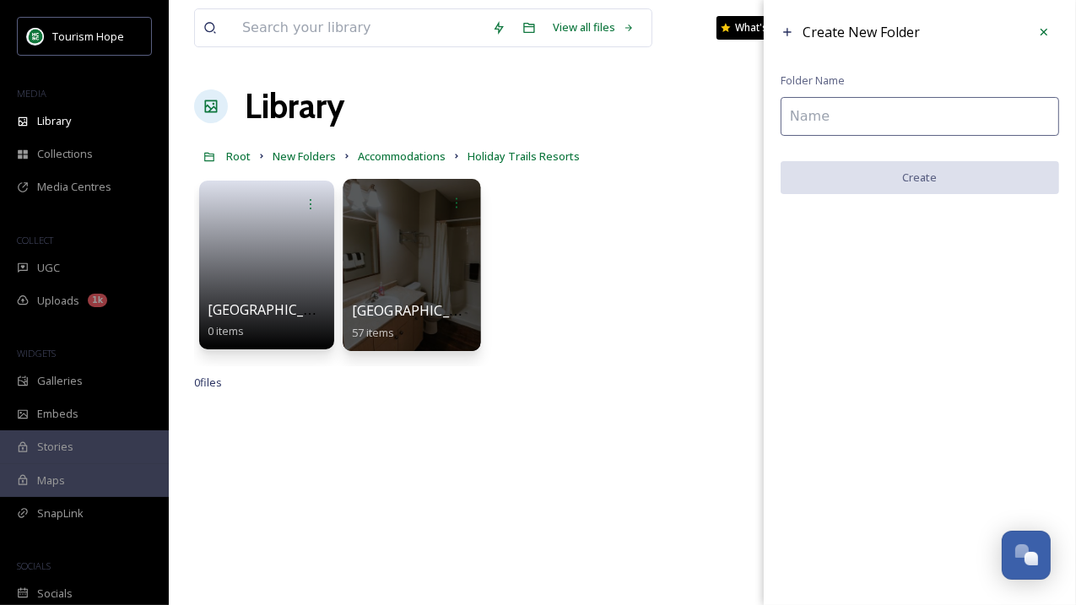
click at [818, 131] on input at bounding box center [919, 116] width 278 height 39
paste input "Bridal Falls Motel"
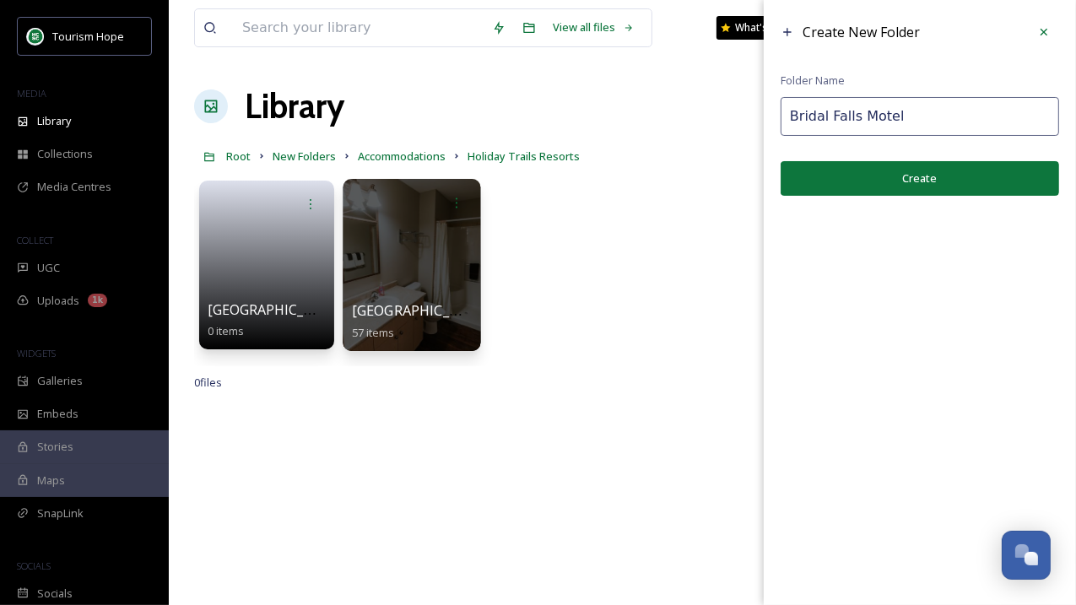
type input "Bridal Falls Motel"
click at [870, 175] on button "Create" at bounding box center [919, 178] width 278 height 35
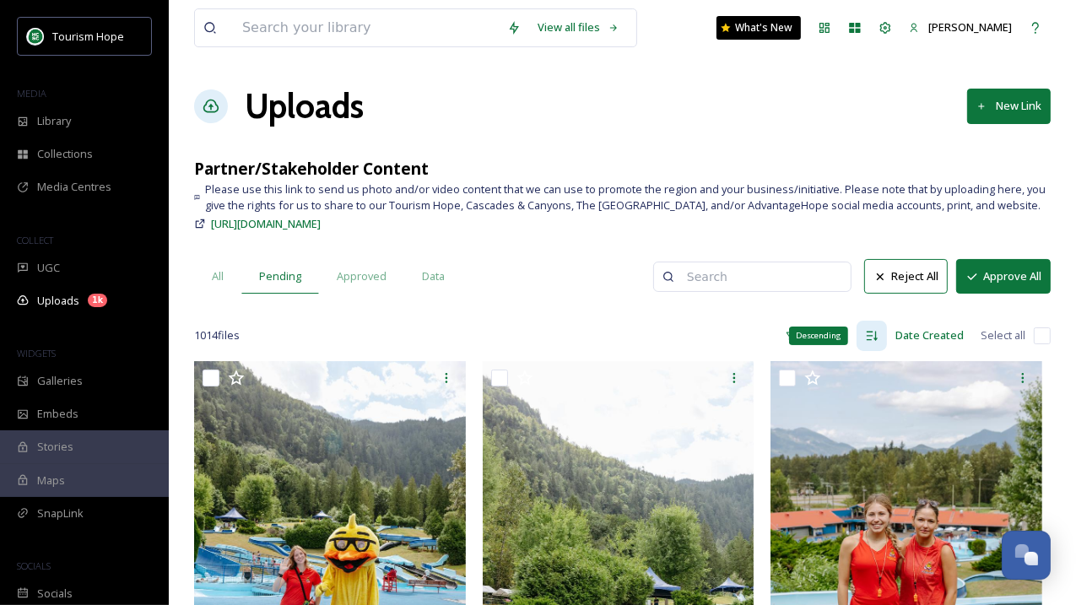
click at [871, 337] on icon at bounding box center [871, 335] width 13 height 13
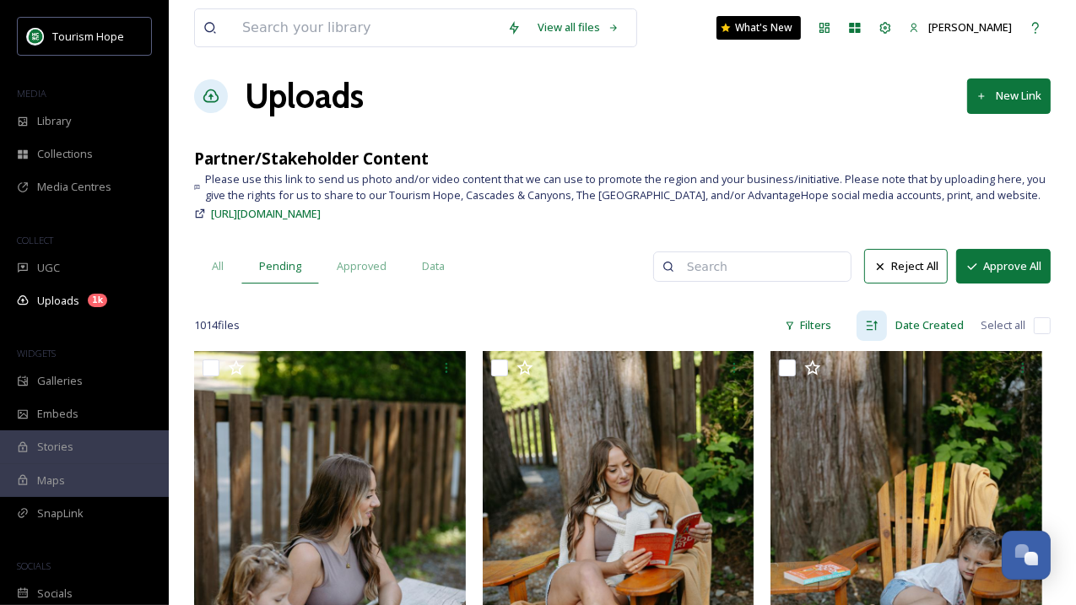
scroll to position [13, 0]
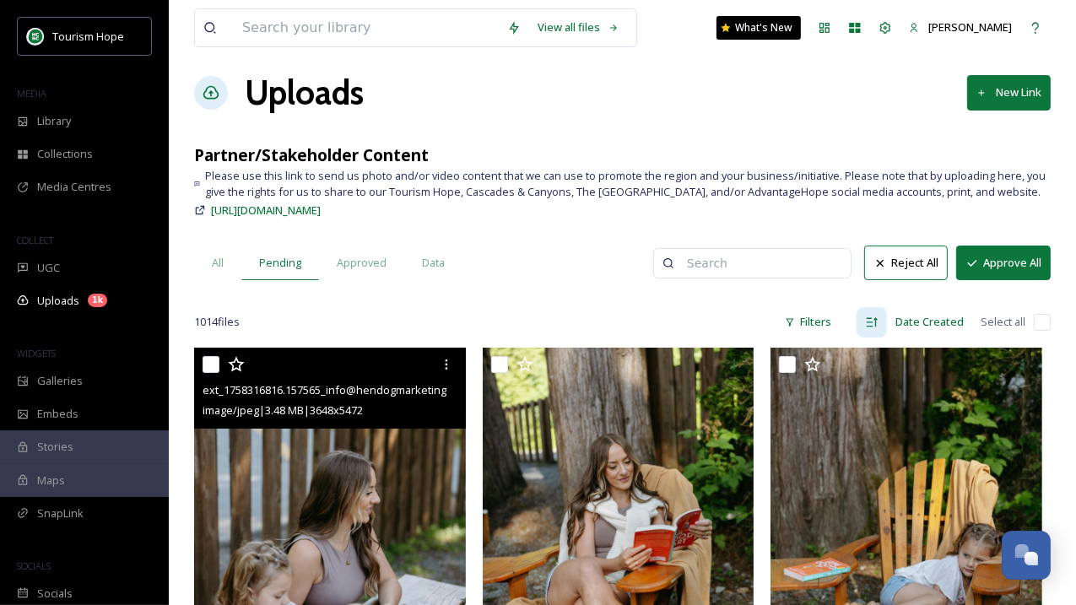
click at [217, 359] on input "checkbox" at bounding box center [210, 364] width 17 height 17
checkbox input "true"
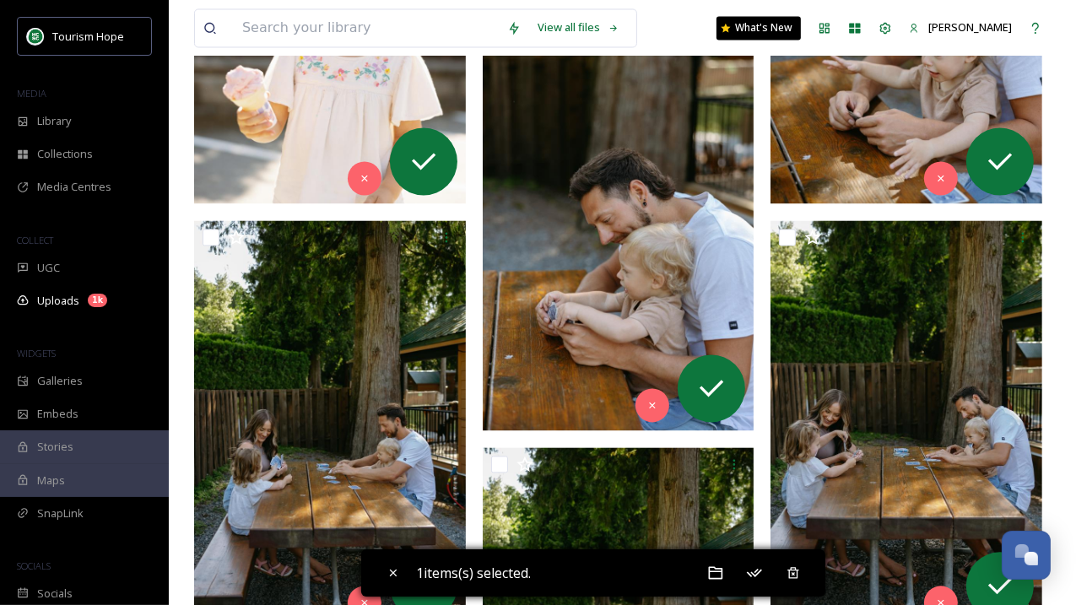
scroll to position [3344, 0]
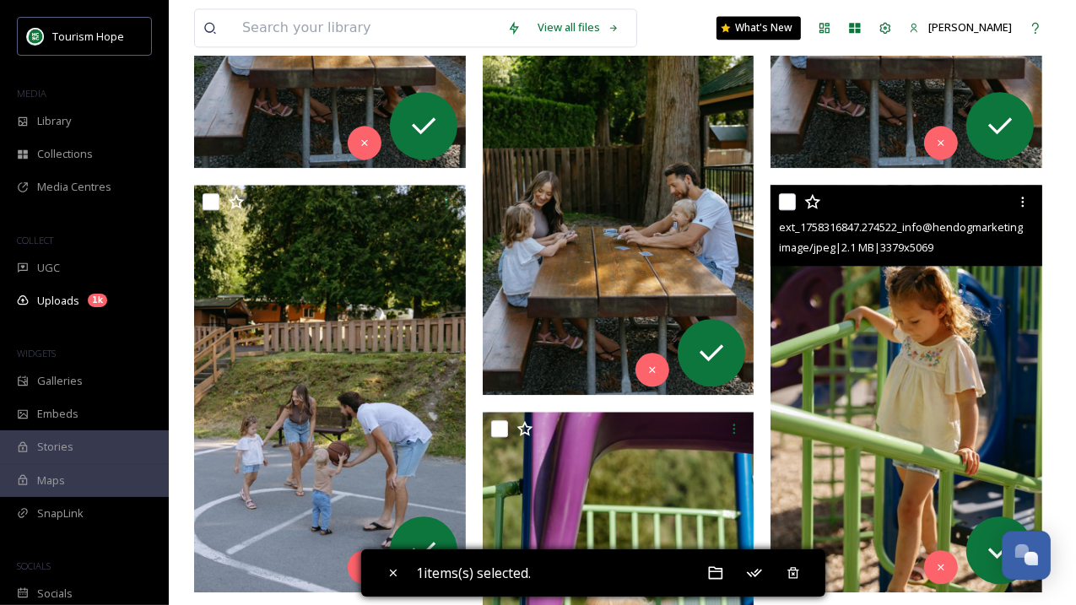
click at [886, 483] on img at bounding box center [906, 388] width 272 height 407
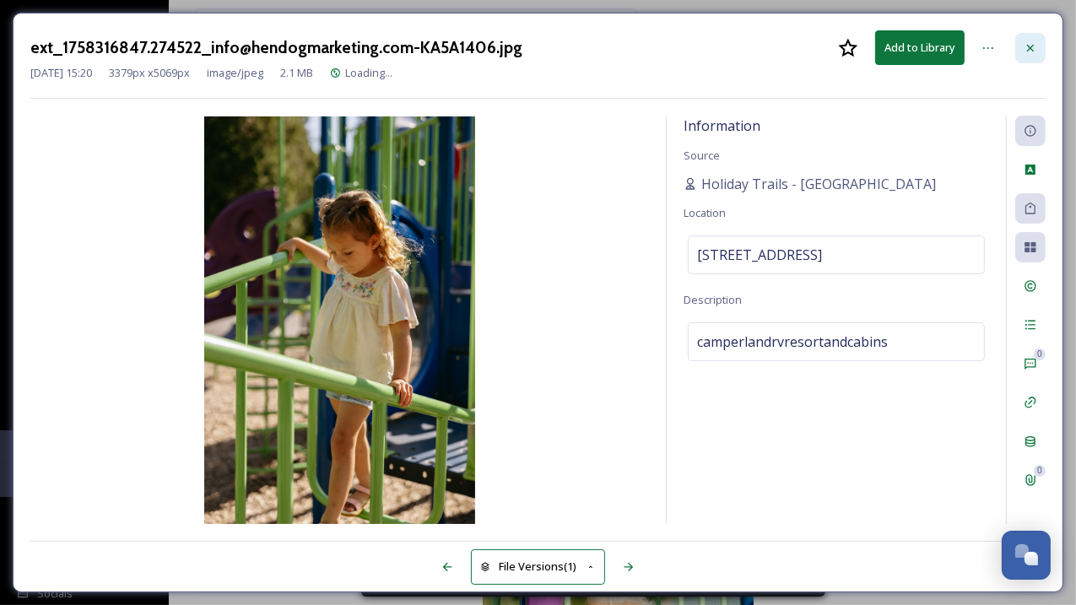
click at [1032, 43] on icon at bounding box center [1029, 47] width 13 height 13
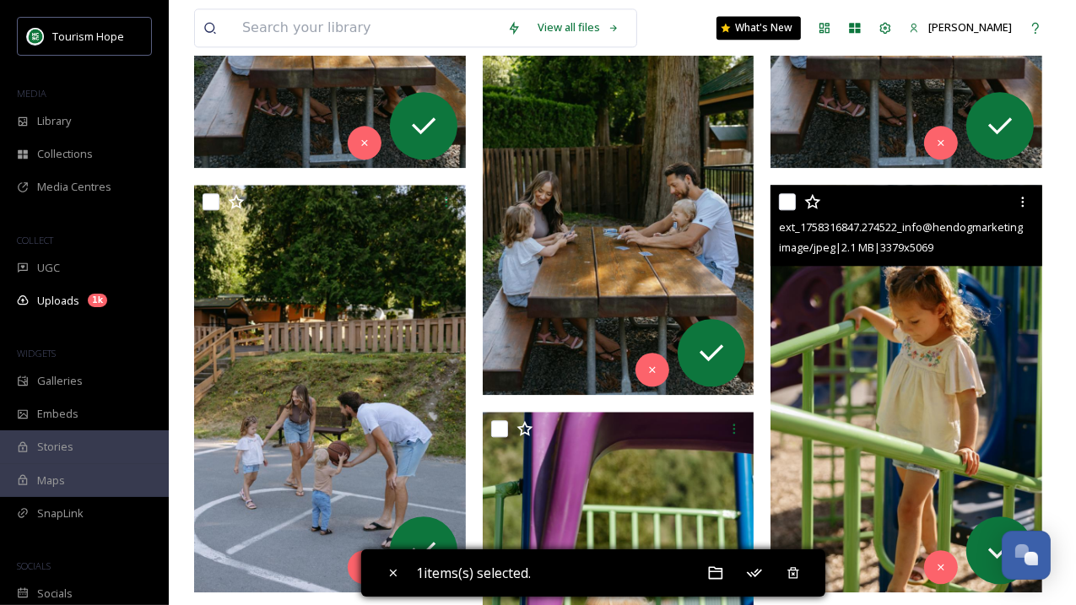
click at [792, 195] on input "checkbox" at bounding box center [787, 201] width 17 height 17
checkbox input "true"
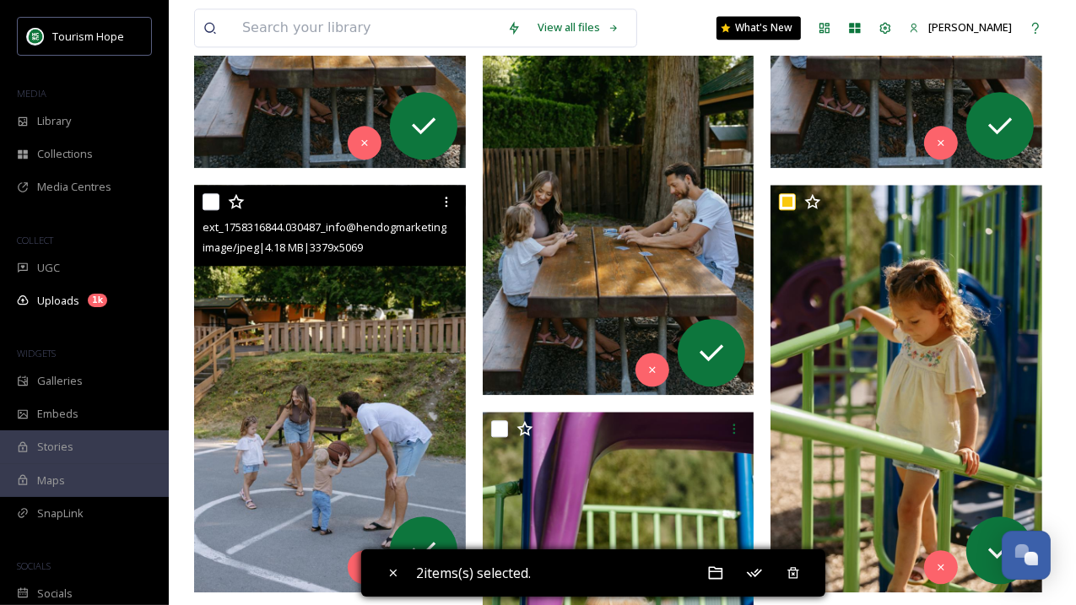
click at [208, 203] on input "checkbox" at bounding box center [210, 201] width 17 height 17
checkbox input "true"
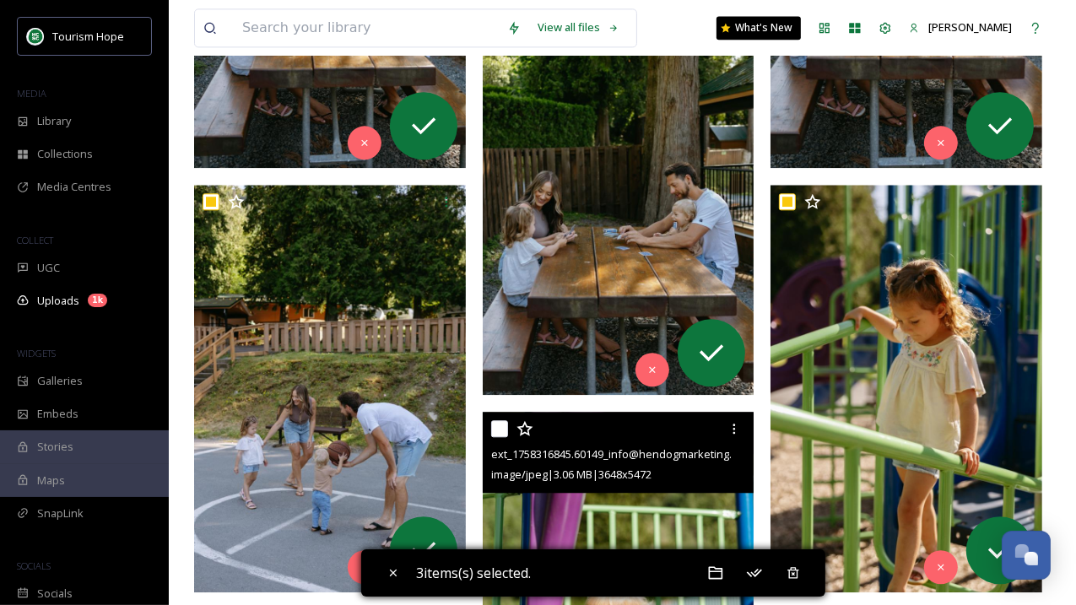
click at [501, 430] on input "checkbox" at bounding box center [499, 428] width 17 height 17
checkbox input "true"
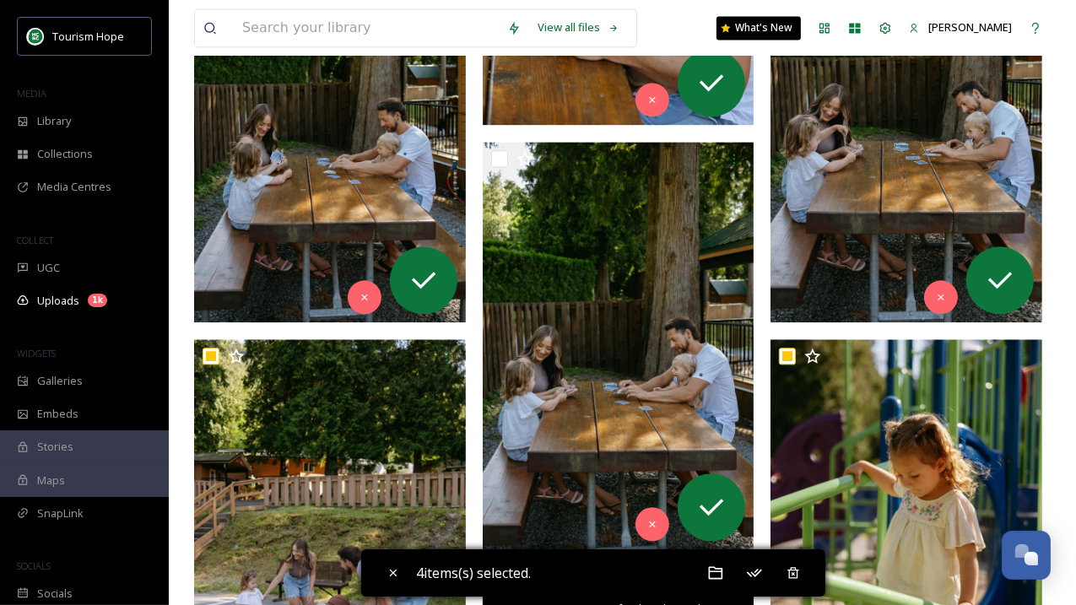
scroll to position [3073, 0]
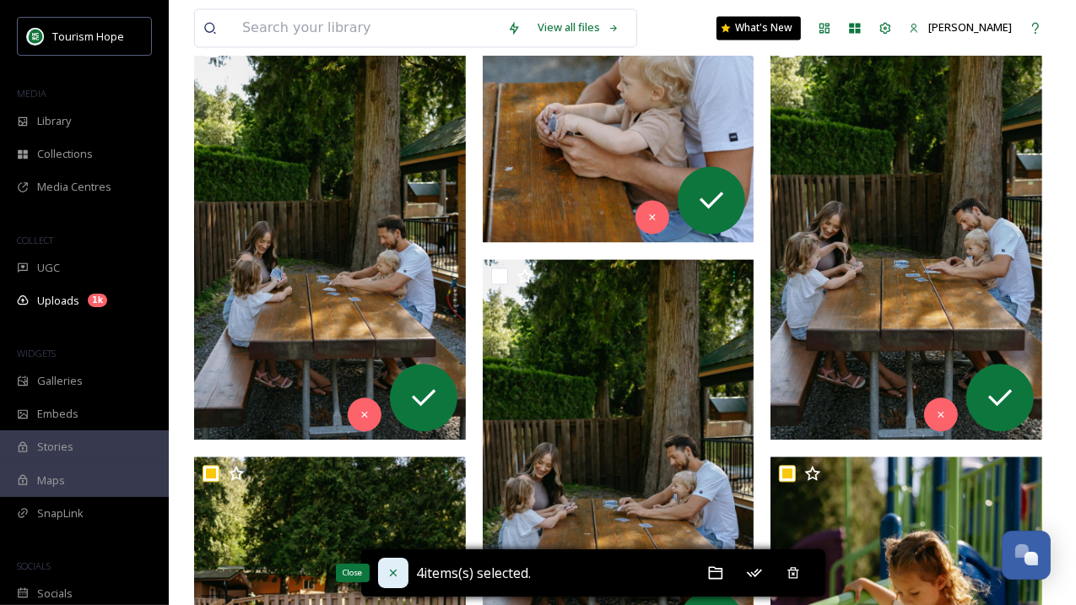
click at [396, 566] on icon at bounding box center [392, 572] width 13 height 13
checkbox input "false"
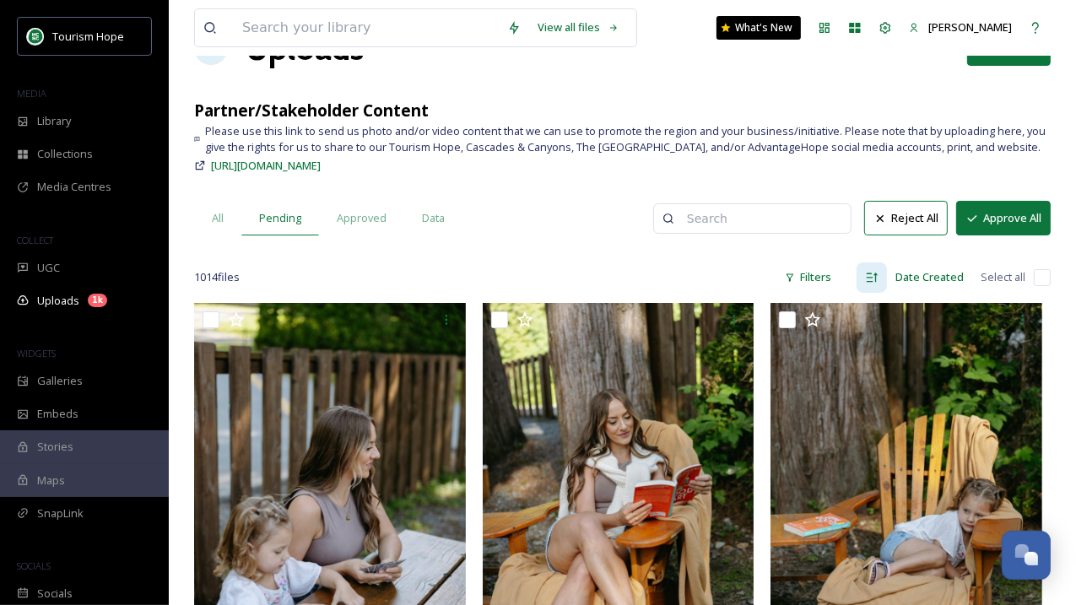
scroll to position [0, 0]
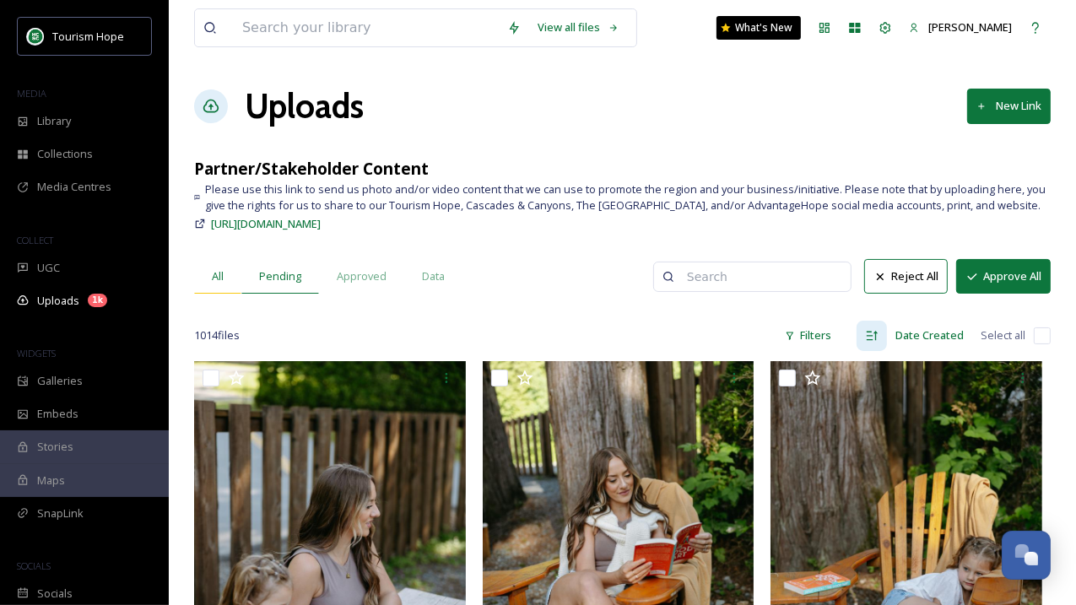
click at [238, 277] on div "All" at bounding box center [217, 276] width 47 height 35
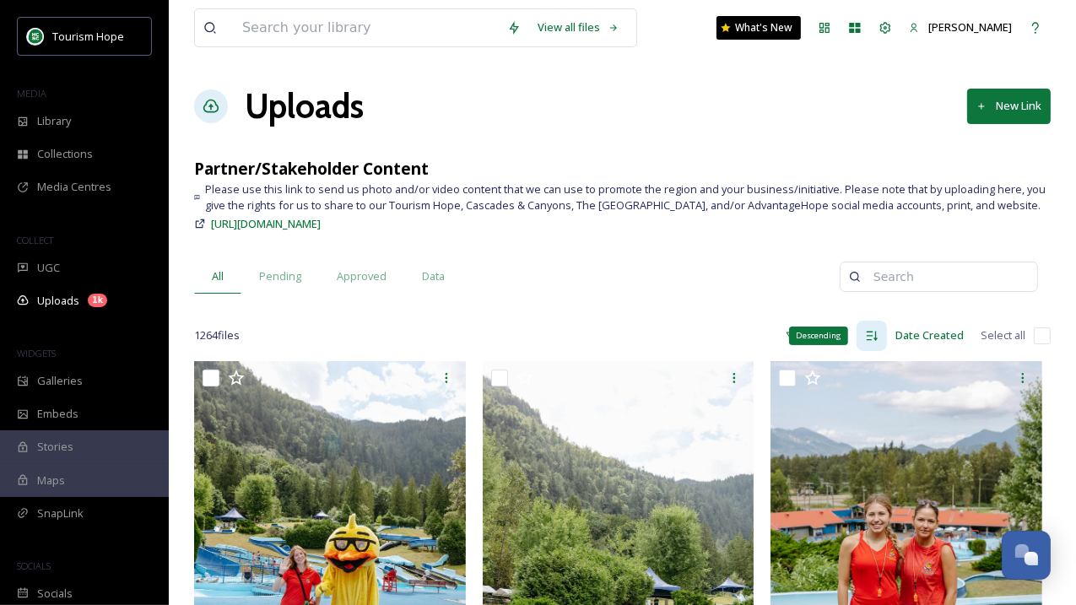
click at [866, 337] on icon at bounding box center [871, 335] width 13 height 13
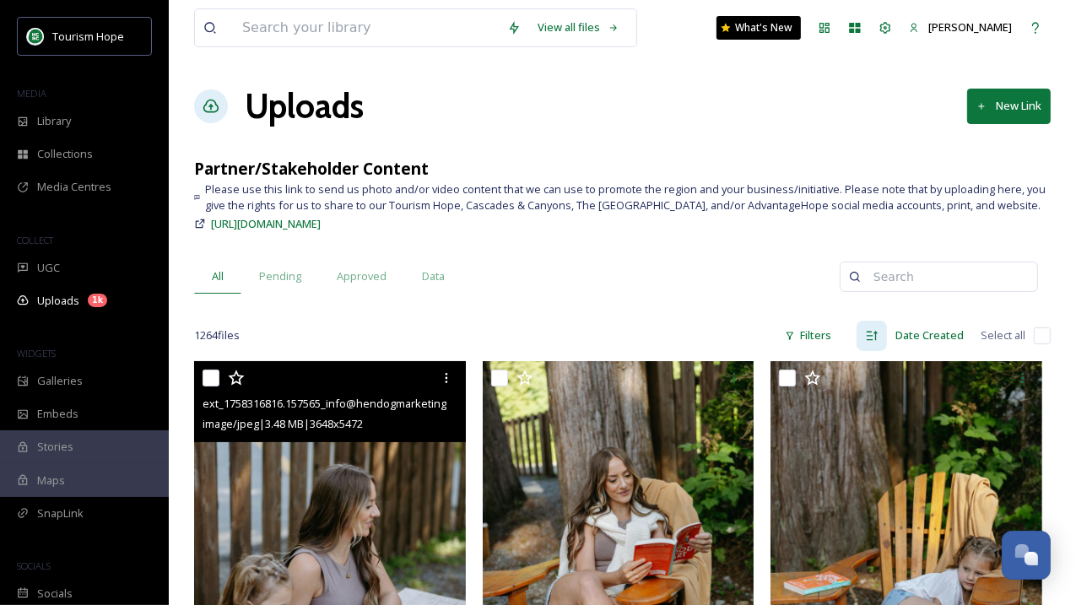
click at [212, 375] on input "checkbox" at bounding box center [210, 378] width 17 height 17
checkbox input "true"
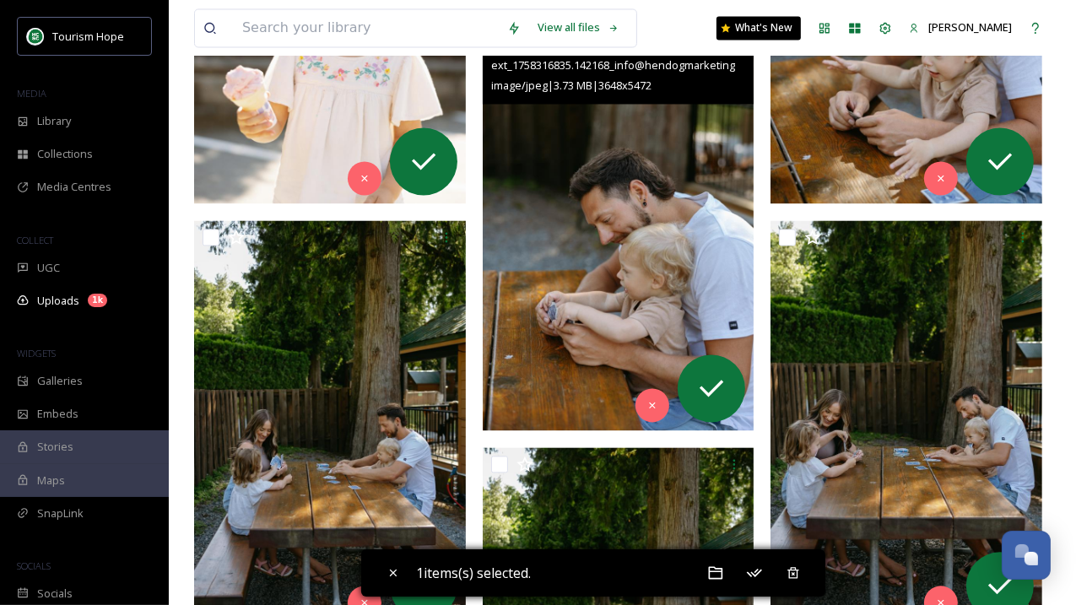
scroll to position [2888, 0]
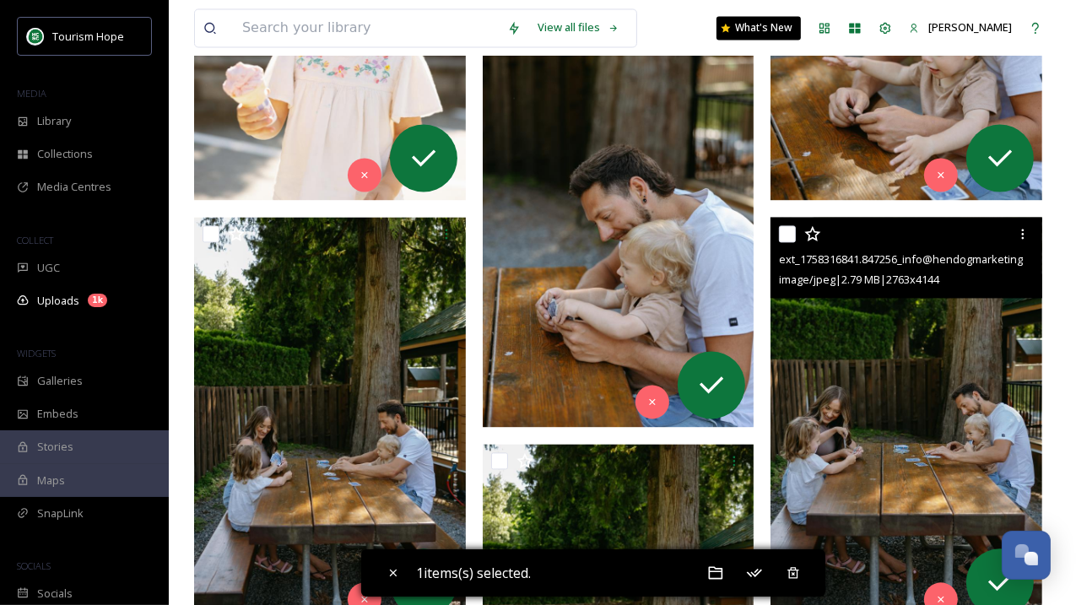
click at [879, 349] on img at bounding box center [906, 420] width 272 height 407
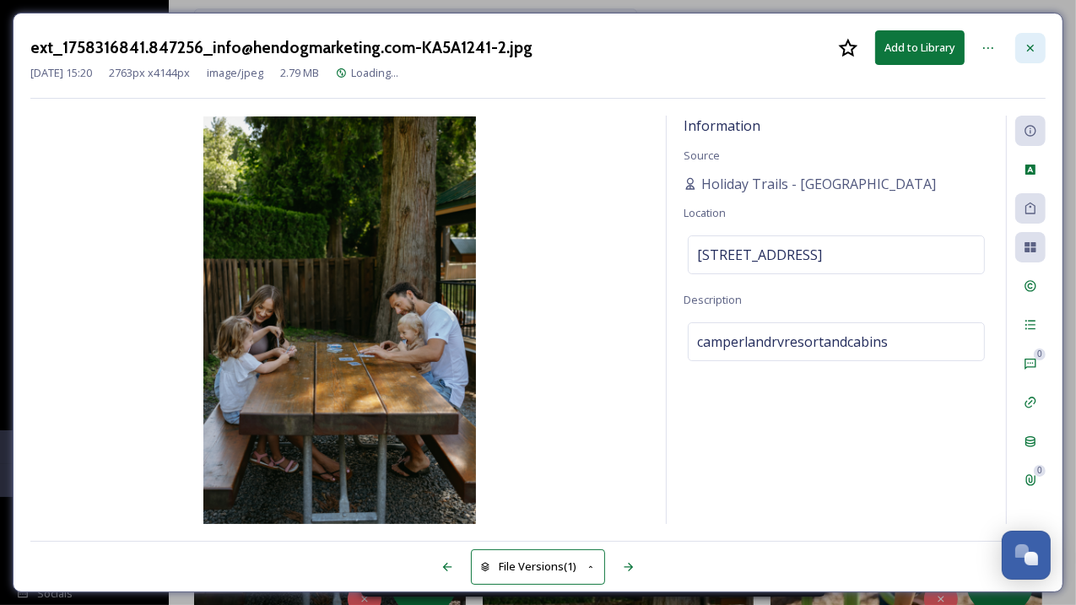
click at [1030, 51] on icon at bounding box center [1029, 47] width 13 height 13
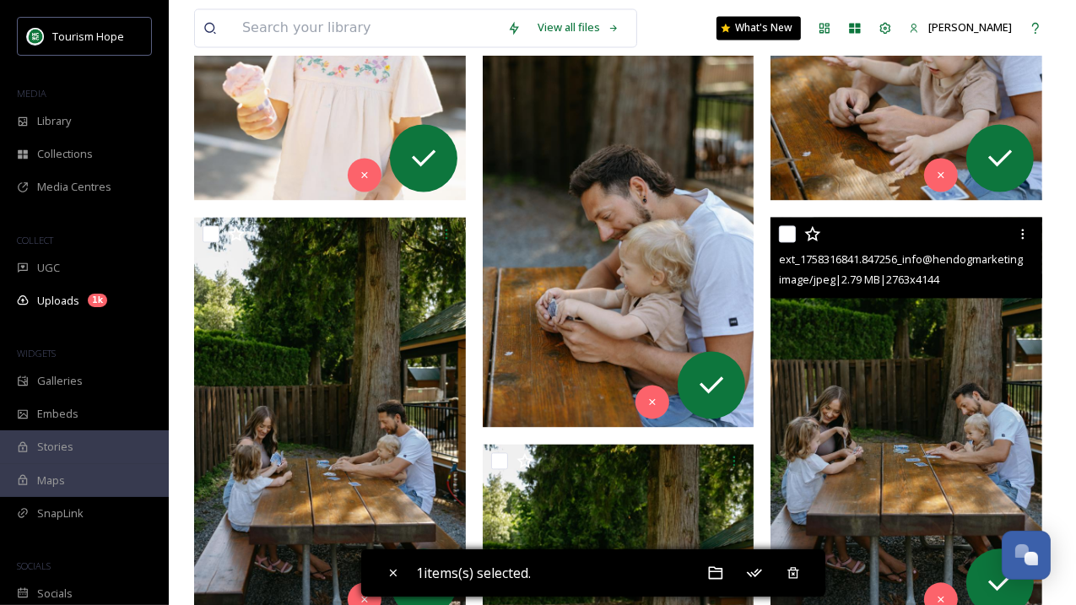
click at [788, 225] on input "checkbox" at bounding box center [787, 233] width 17 height 17
checkbox input "true"
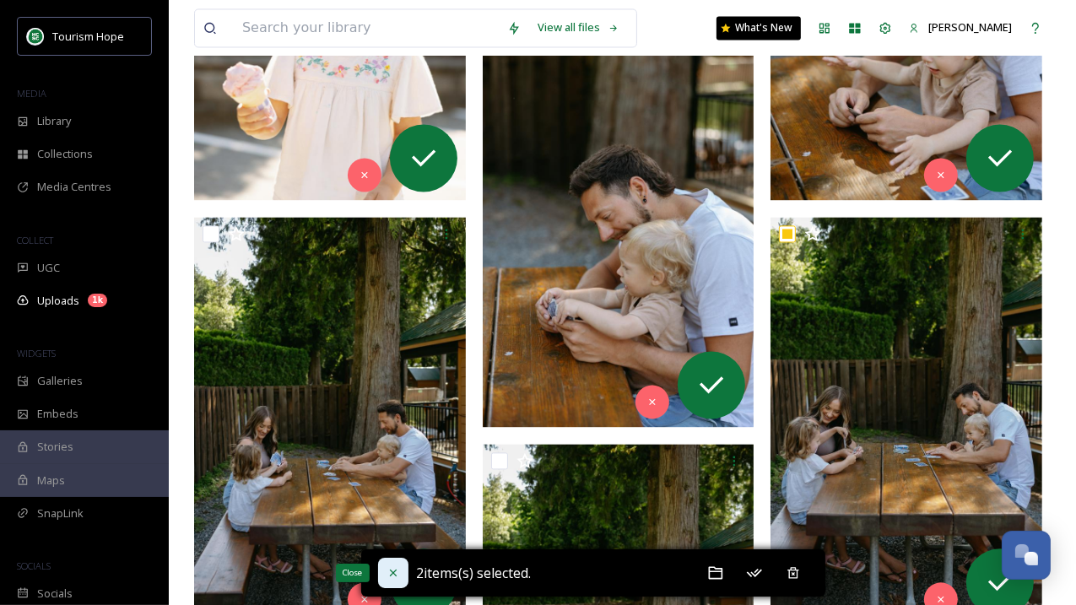
click at [406, 561] on div "Close" at bounding box center [393, 573] width 30 height 30
checkbox input "false"
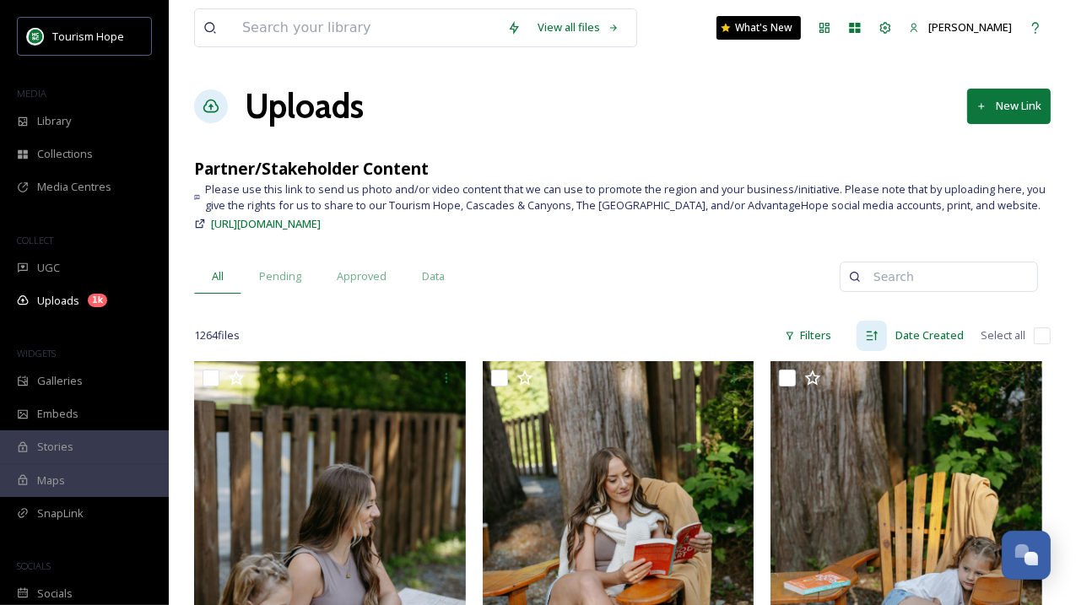
click at [685, 282] on div "All Pending Approved Data" at bounding box center [516, 276] width 645 height 35
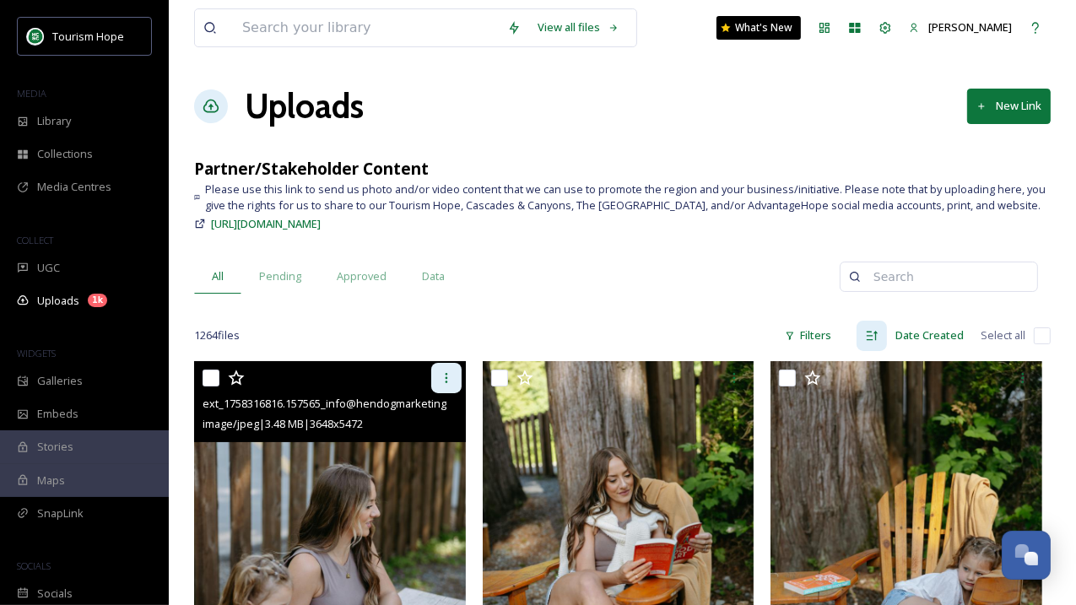
click at [449, 383] on icon at bounding box center [446, 377] width 13 height 13
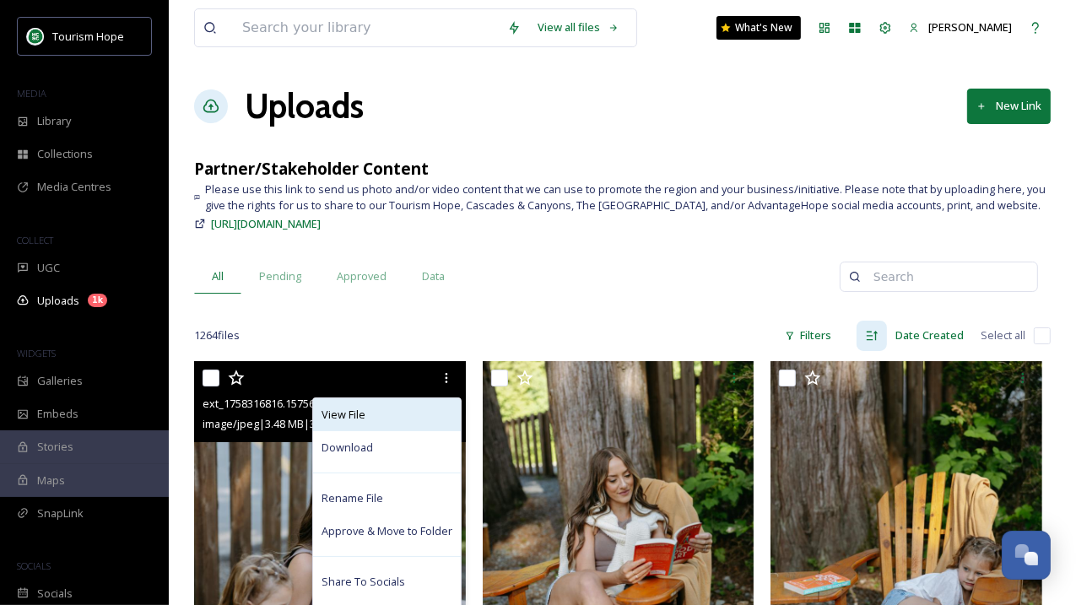
click at [381, 405] on div "View File" at bounding box center [387, 414] width 148 height 33
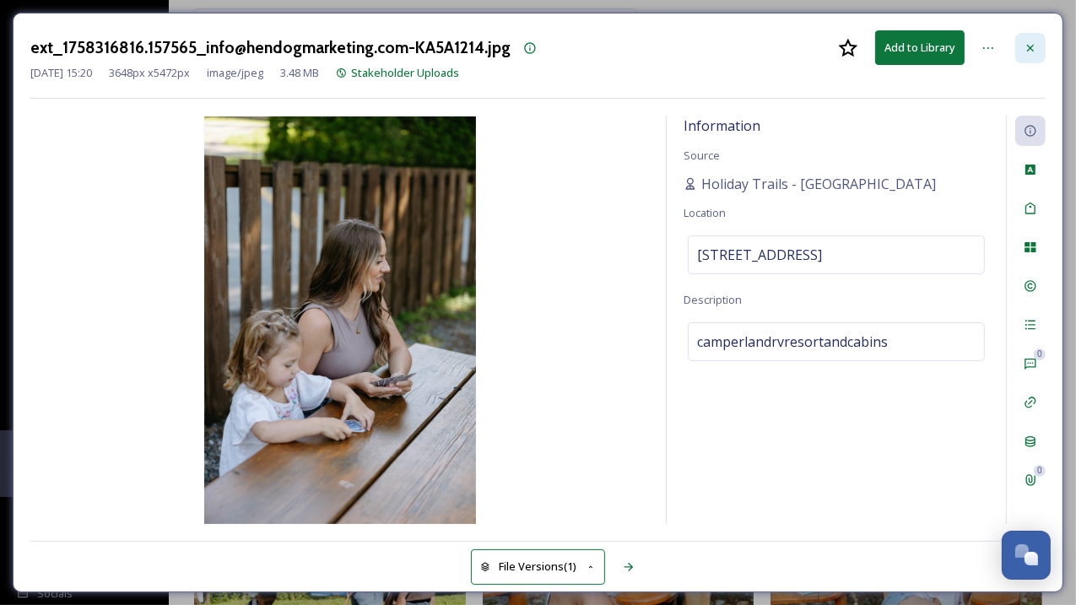
click at [1035, 57] on div at bounding box center [1030, 48] width 30 height 30
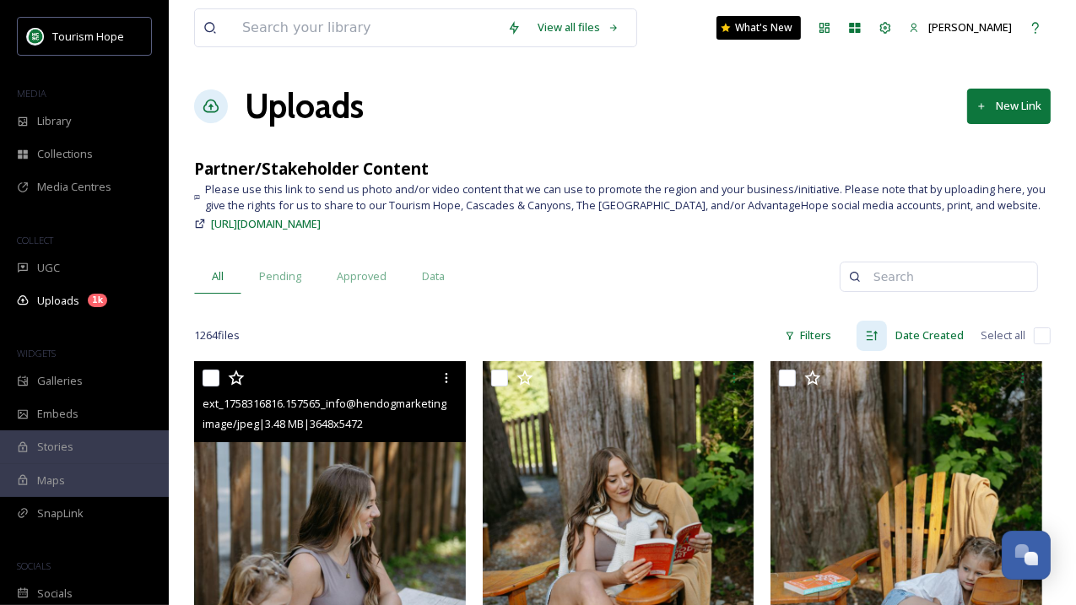
click at [215, 374] on input "checkbox" at bounding box center [210, 378] width 17 height 17
checkbox input "true"
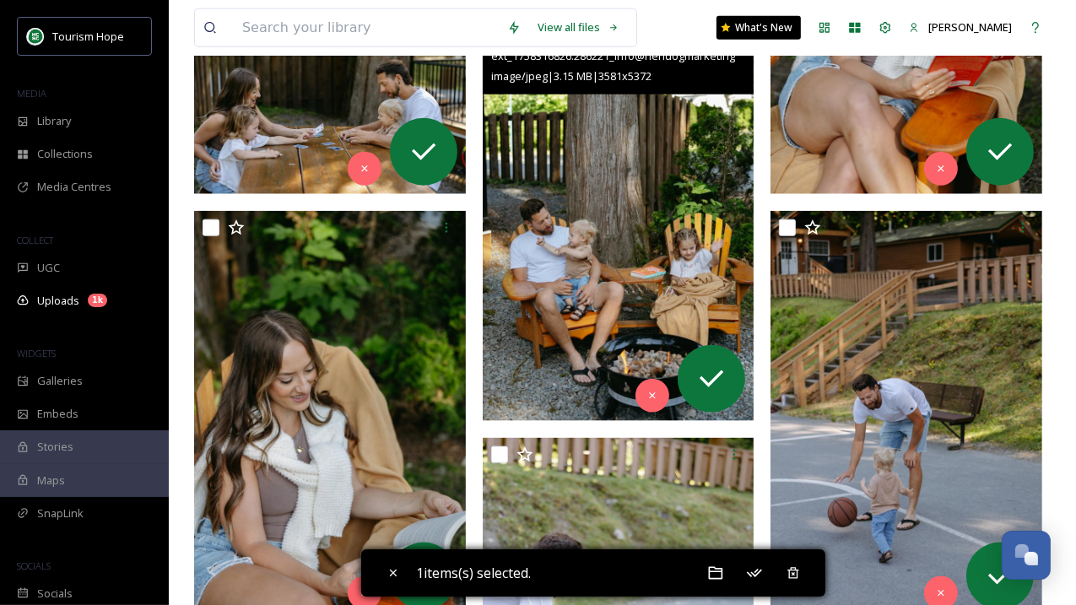
scroll to position [1625, 0]
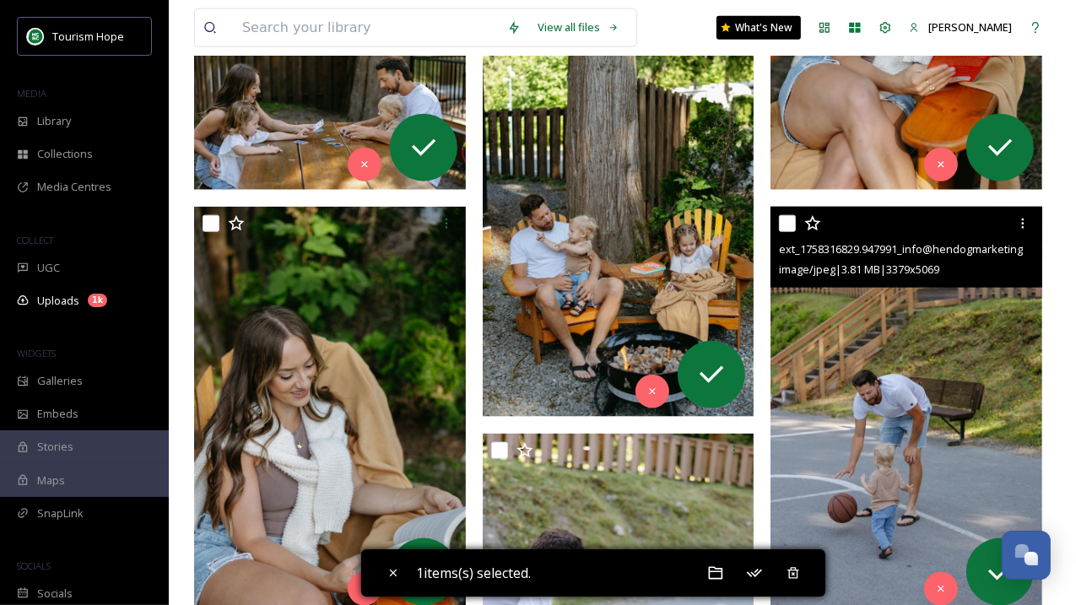
click at [856, 401] on img at bounding box center [906, 410] width 272 height 407
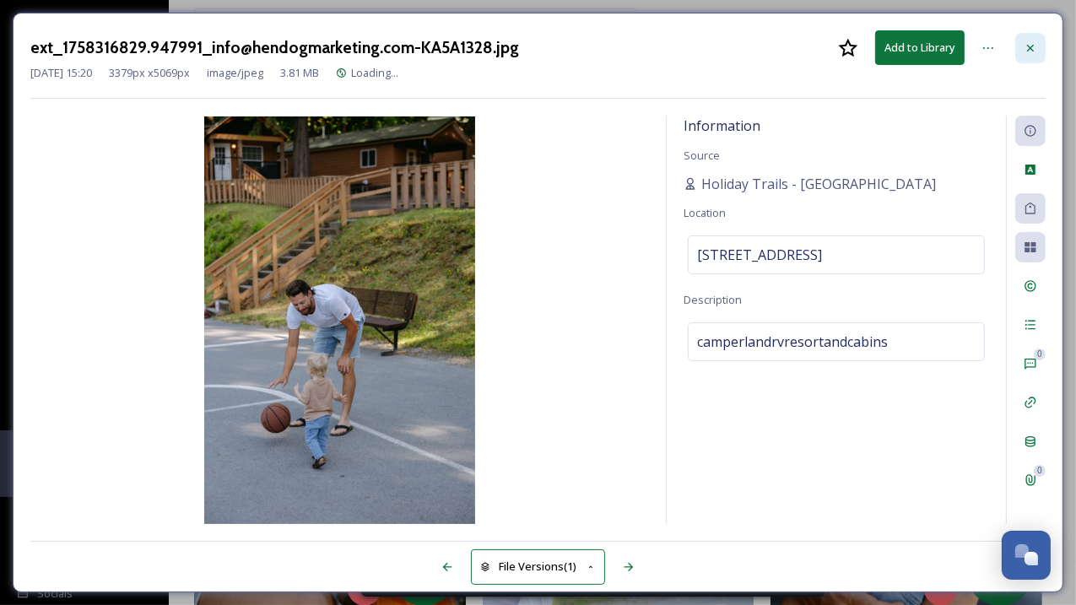
click at [1033, 51] on icon at bounding box center [1029, 47] width 13 height 13
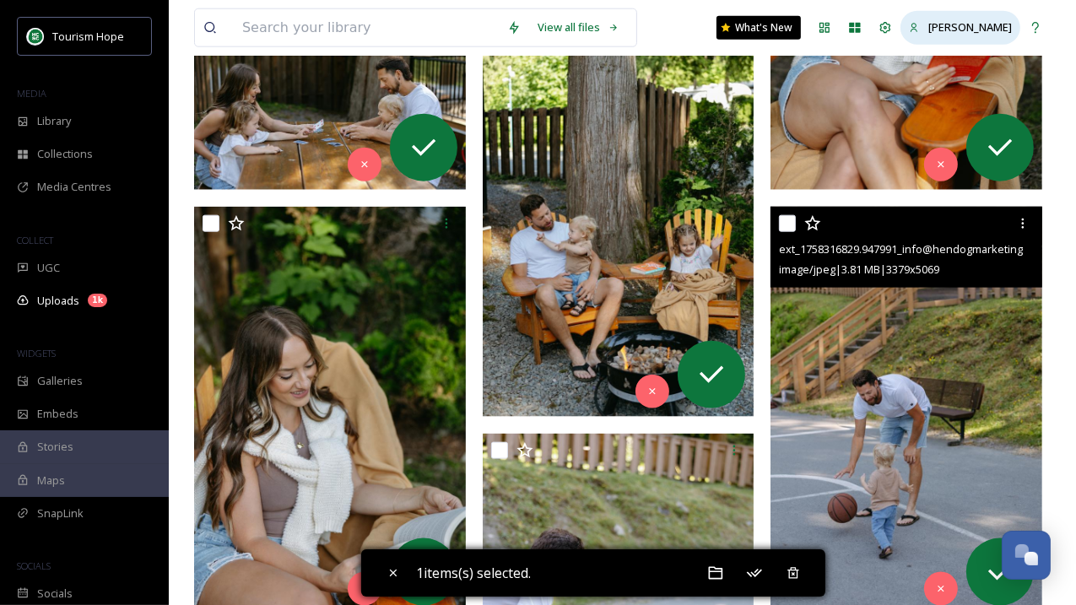
click at [979, 35] on div "[PERSON_NAME]" at bounding box center [970, 27] width 84 height 16
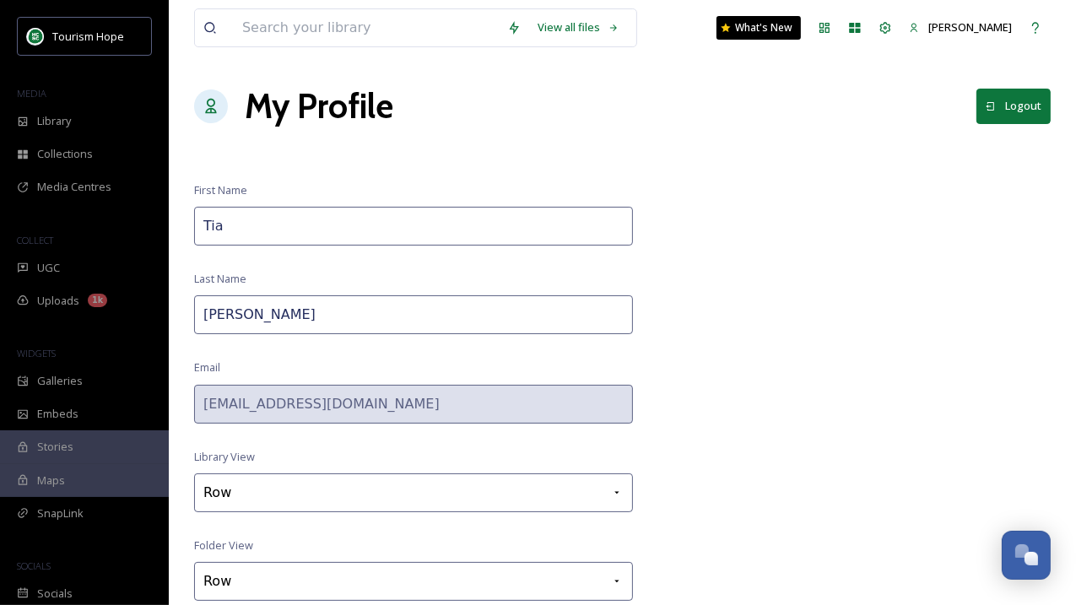
scroll to position [49, 0]
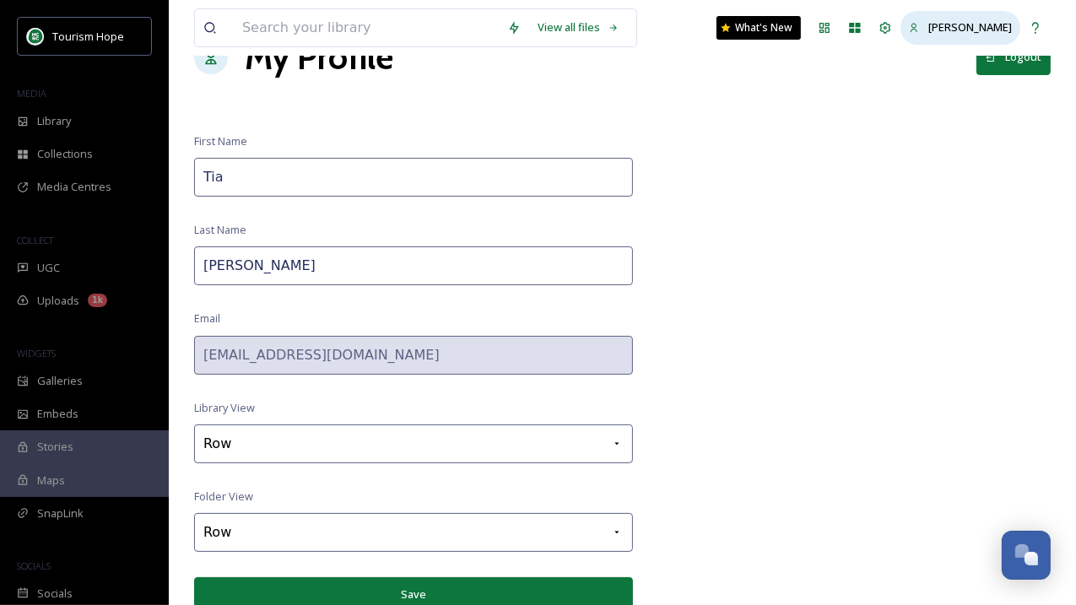
click at [963, 29] on span "[PERSON_NAME]" at bounding box center [970, 26] width 84 height 15
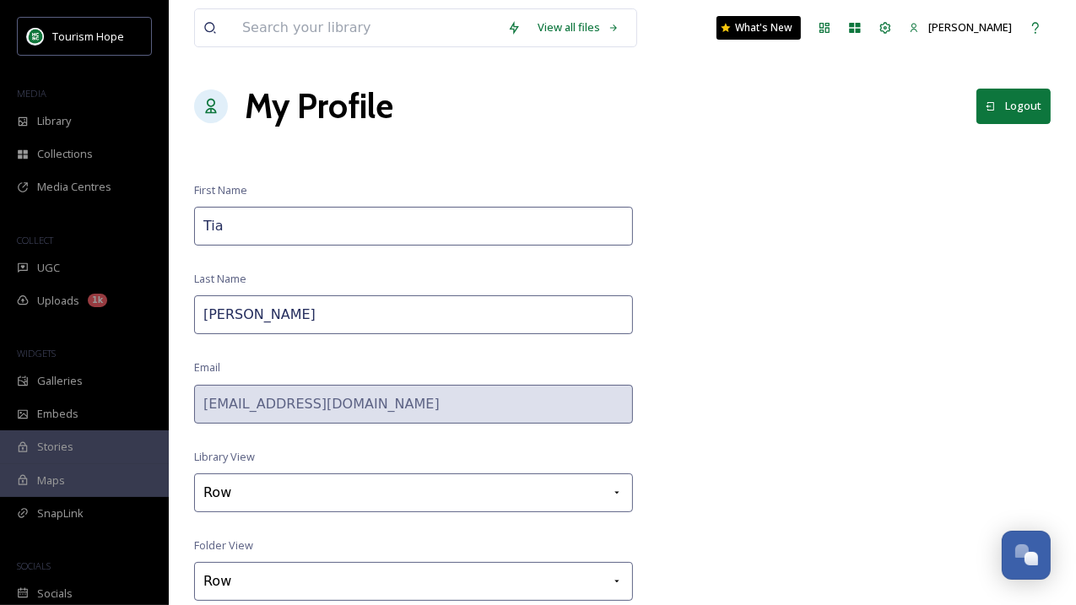
click at [1001, 109] on button "Logout" at bounding box center [1013, 106] width 74 height 35
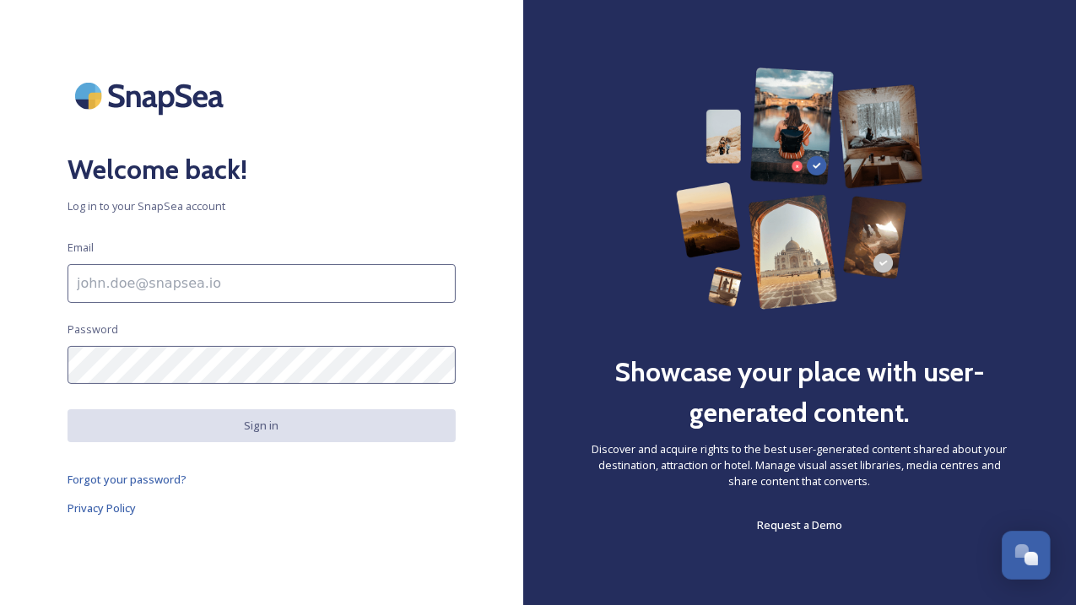
click at [222, 288] on input at bounding box center [261, 283] width 388 height 39
type input "[EMAIL_ADDRESS][DOMAIN_NAME]"
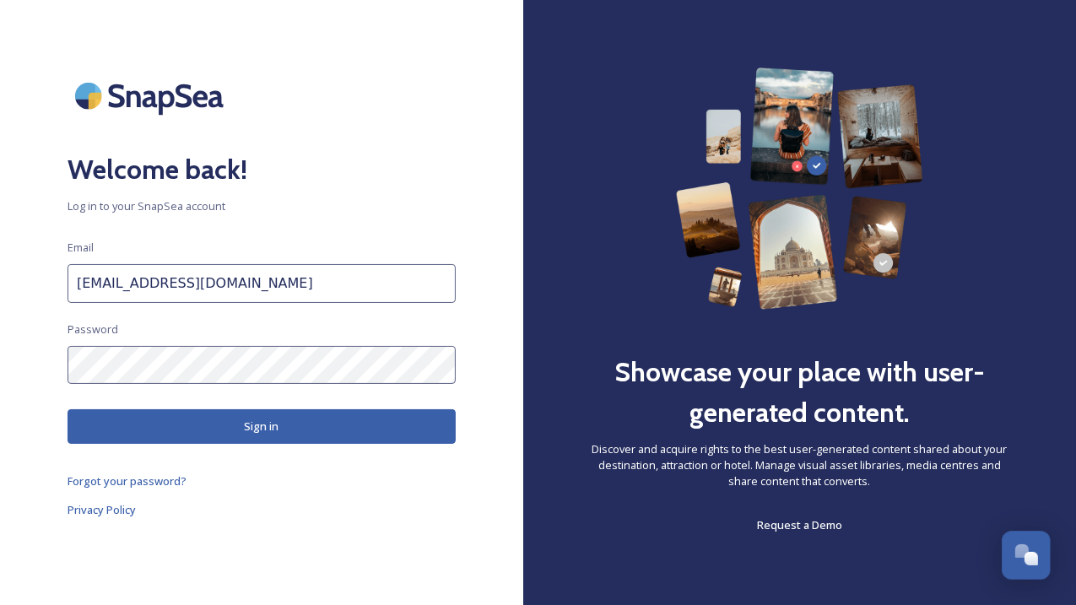
click at [227, 430] on button "Sign in" at bounding box center [261, 426] width 388 height 35
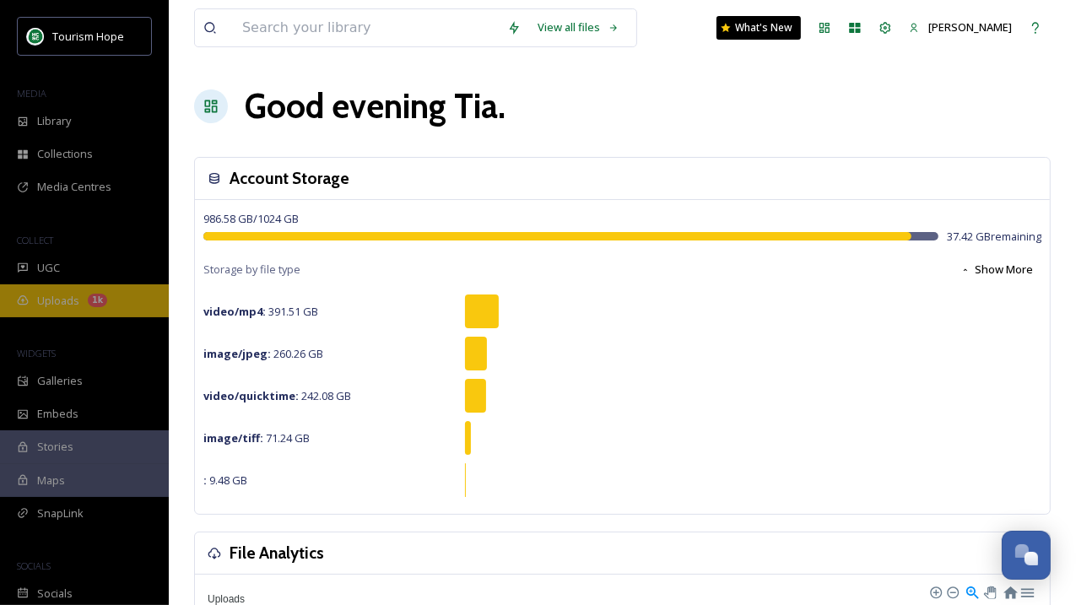
click at [64, 302] on span "Uploads" at bounding box center [58, 301] width 42 height 16
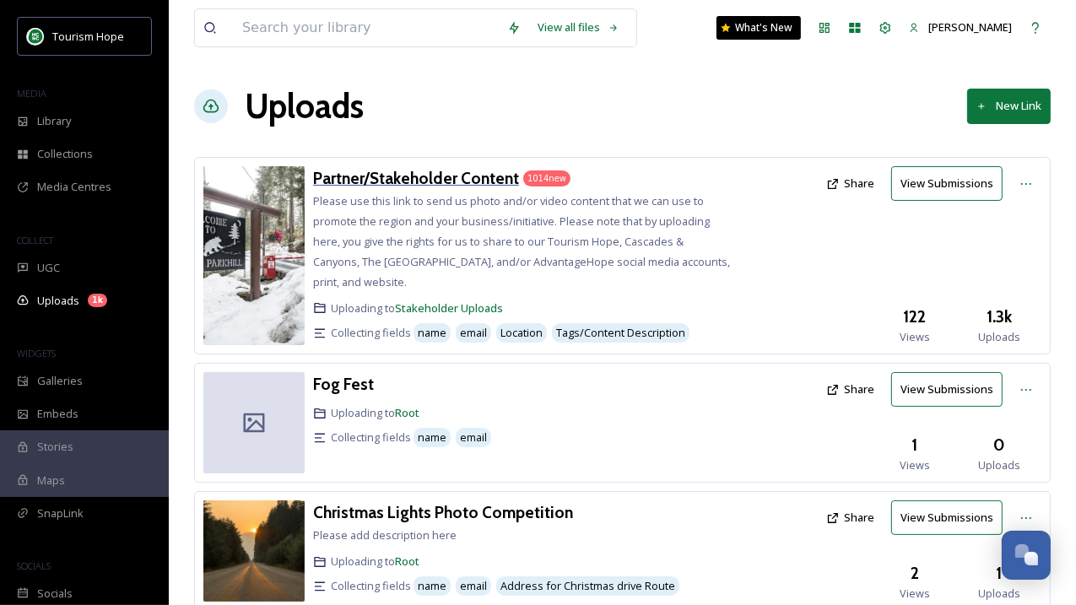
click at [405, 183] on h3 "Partner/Stakeholder Content" at bounding box center [416, 178] width 206 height 20
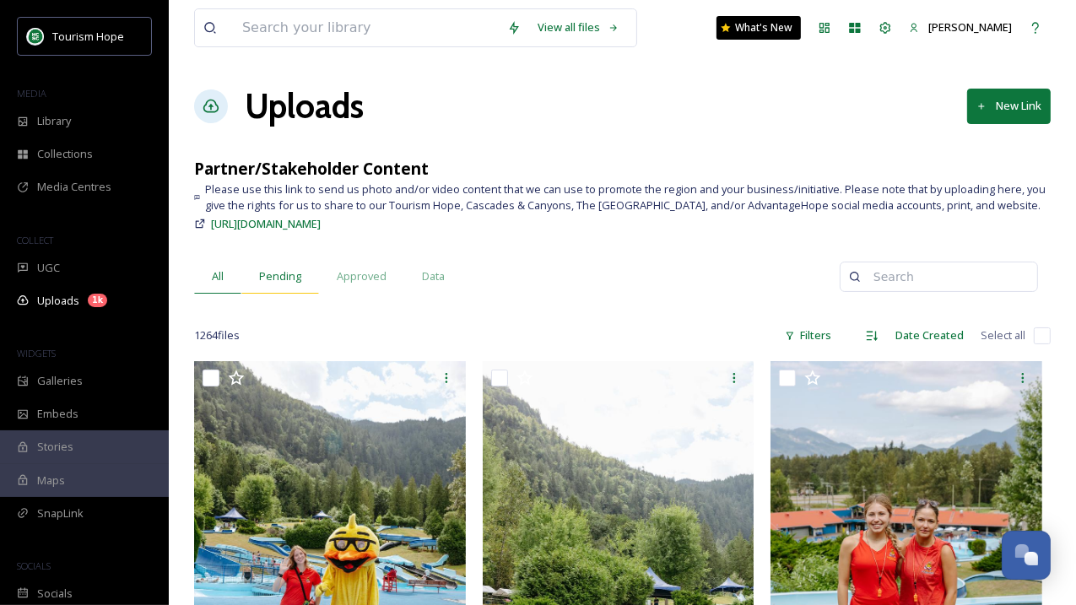
click at [272, 278] on span "Pending" at bounding box center [280, 276] width 42 height 16
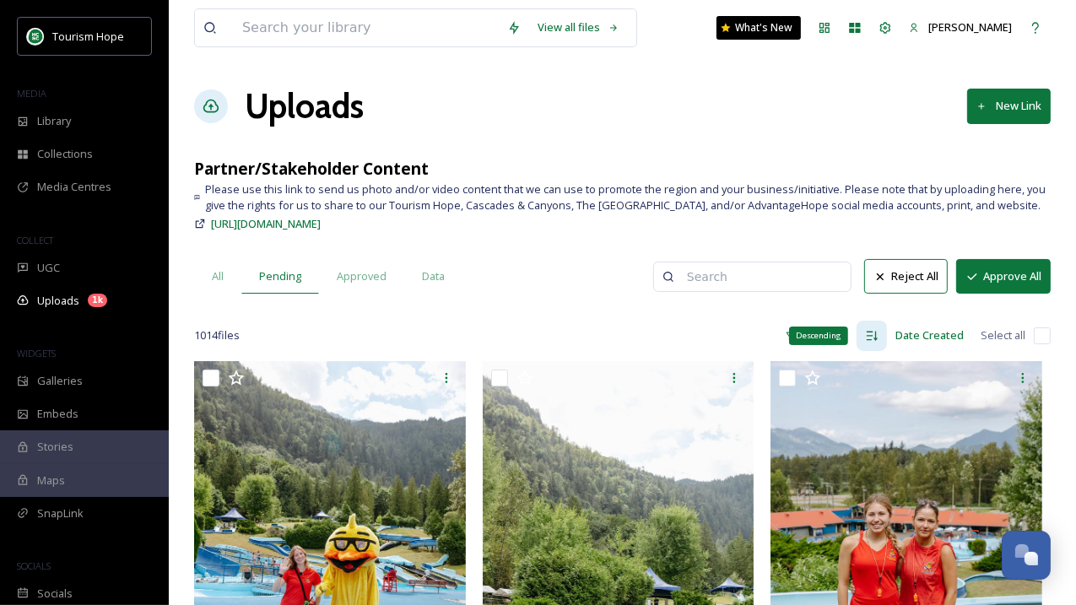
click at [880, 334] on div "Descending" at bounding box center [871, 336] width 30 height 30
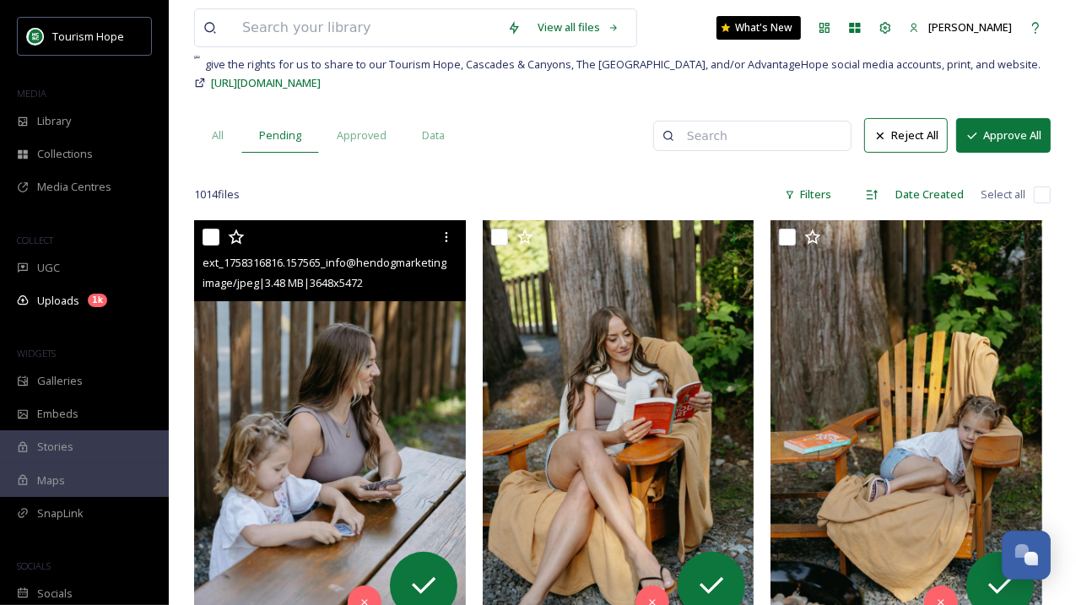
scroll to position [174, 0]
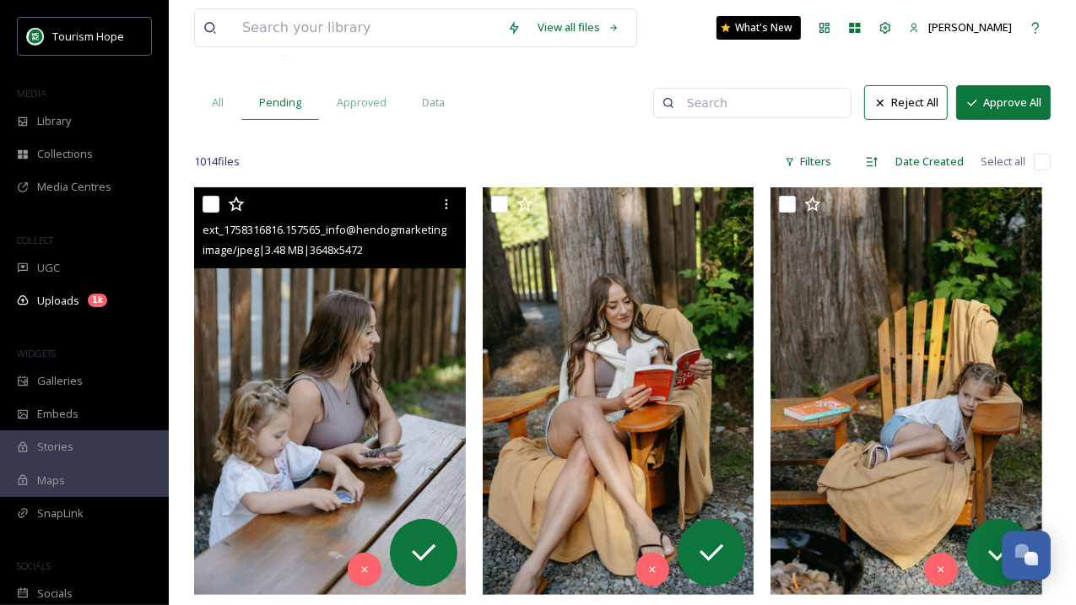
click at [215, 202] on input "checkbox" at bounding box center [210, 204] width 17 height 17
checkbox input "true"
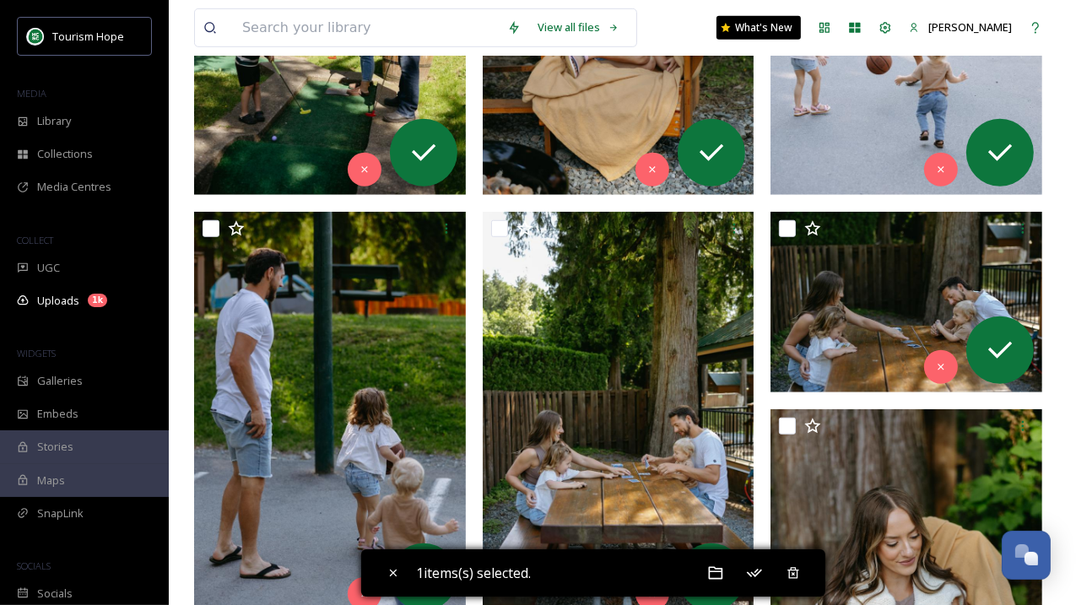
scroll to position [1053, 0]
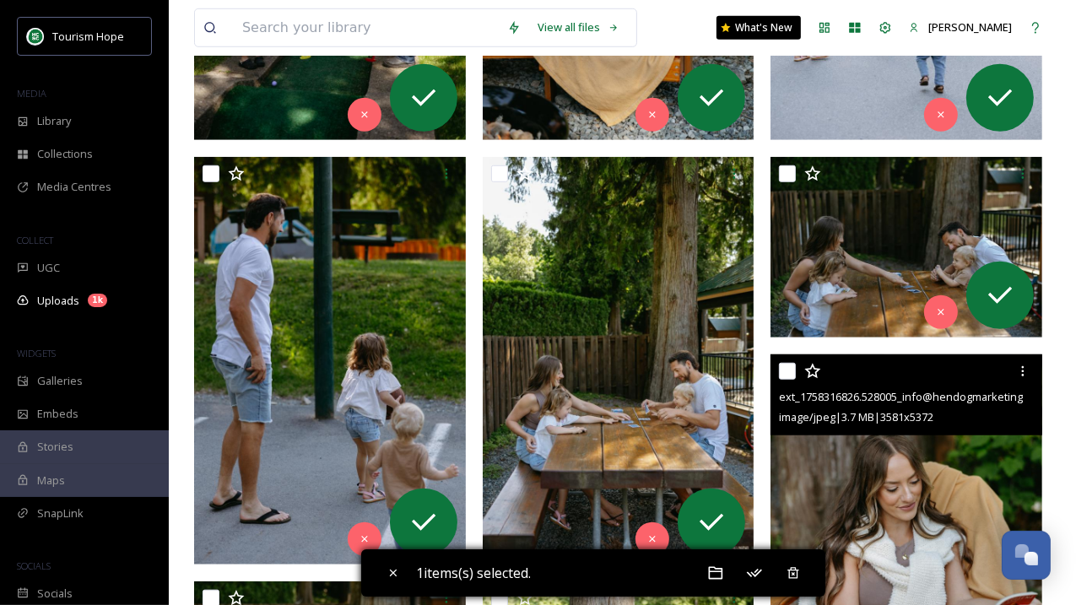
click at [902, 483] on img at bounding box center [906, 557] width 272 height 407
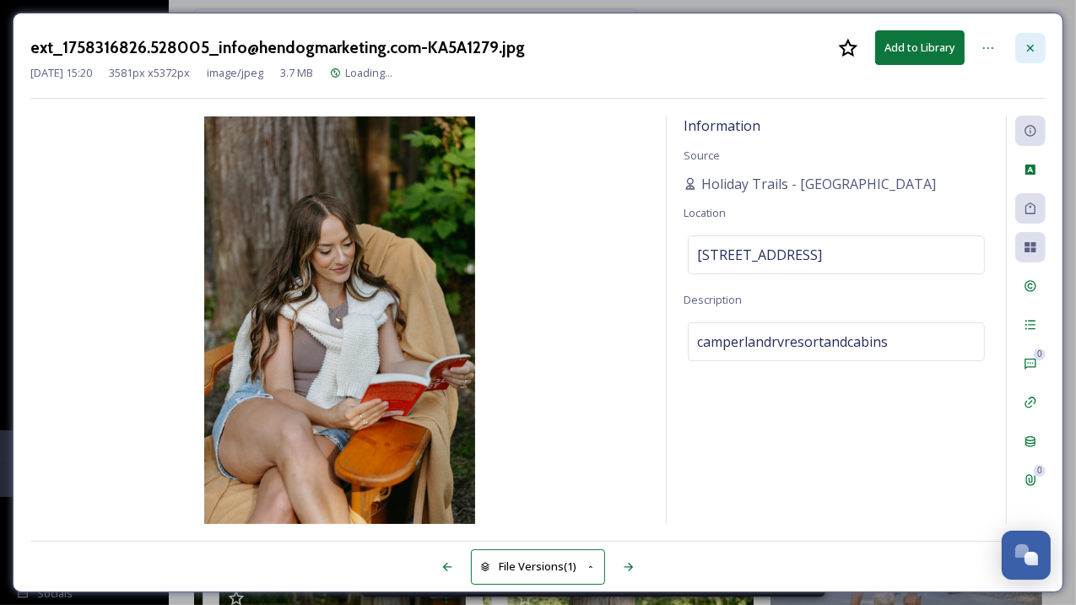
click at [1030, 51] on icon at bounding box center [1029, 47] width 13 height 13
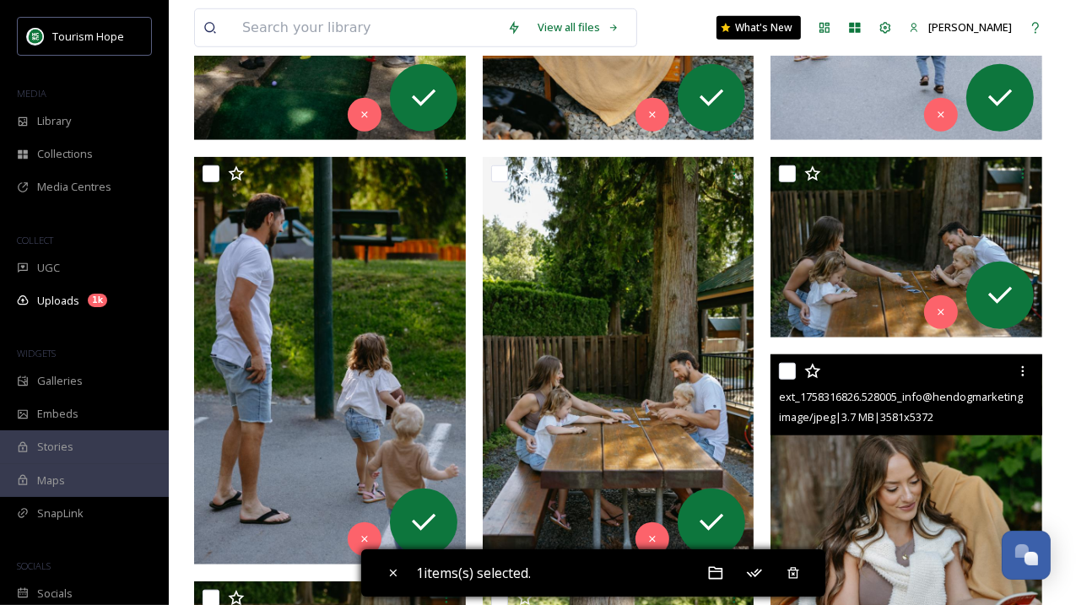
click at [792, 365] on input "checkbox" at bounding box center [787, 371] width 17 height 17
click at [785, 368] on input "checkbox" at bounding box center [787, 371] width 17 height 17
checkbox input "false"
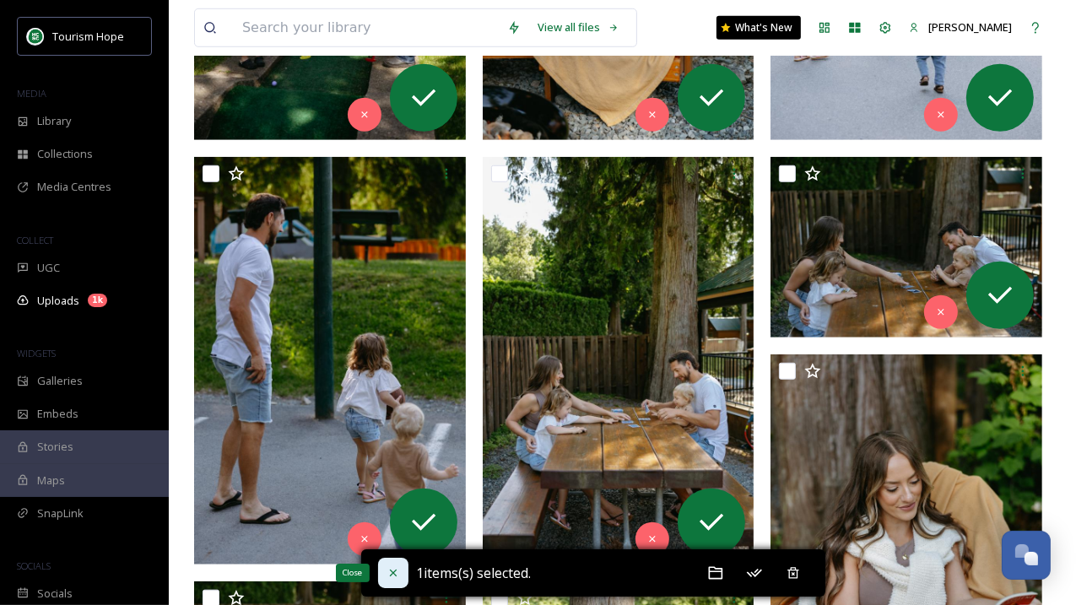
click at [391, 569] on icon at bounding box center [392, 572] width 13 height 13
checkbox input "false"
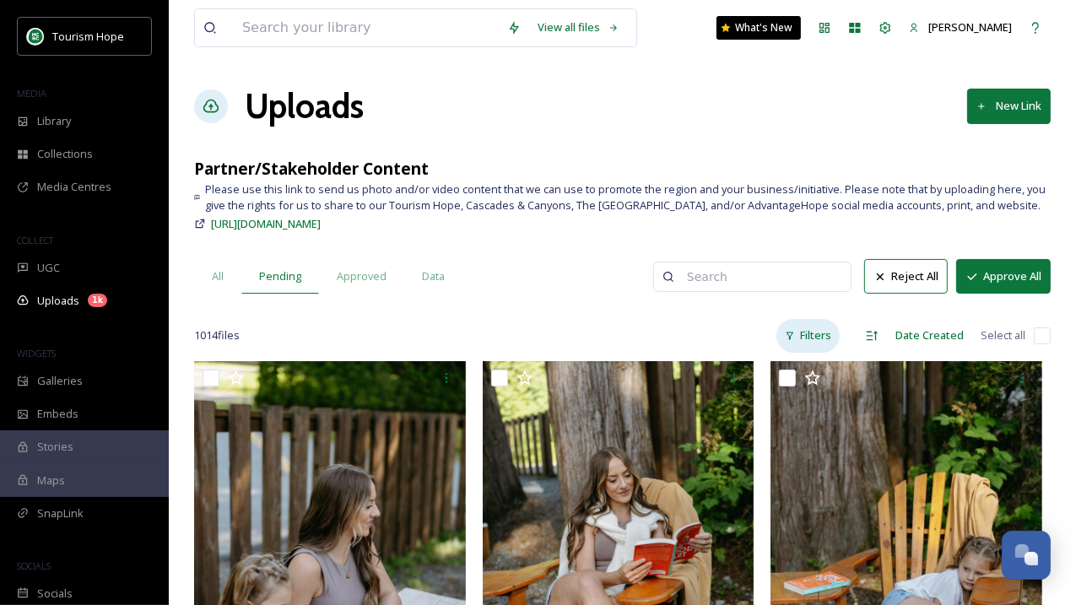
click at [808, 333] on div "Filters" at bounding box center [807, 335] width 63 height 33
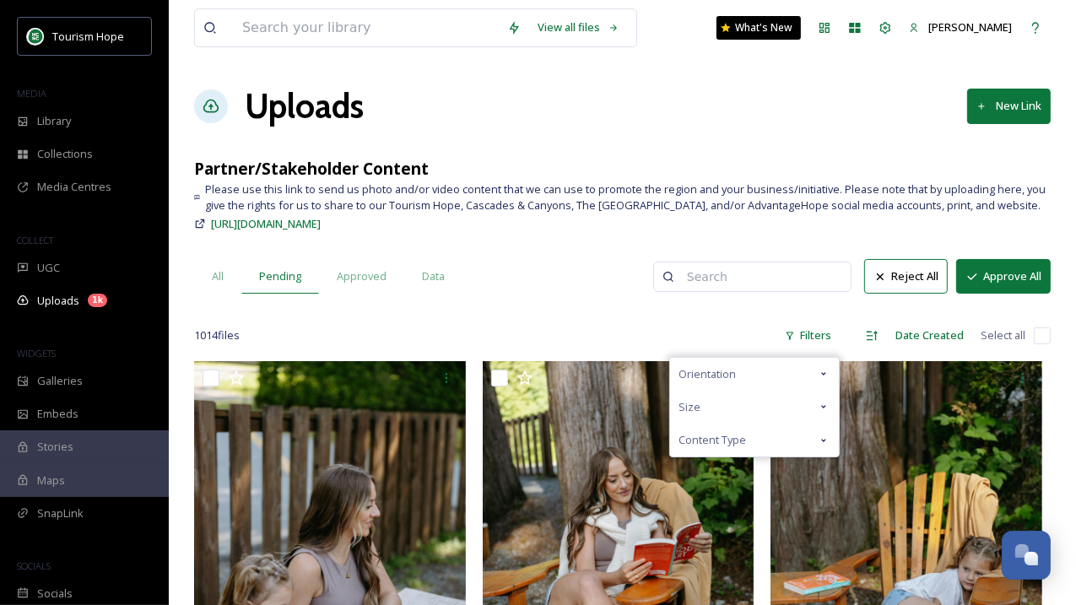
click at [763, 374] on div "Orientation" at bounding box center [754, 374] width 169 height 33
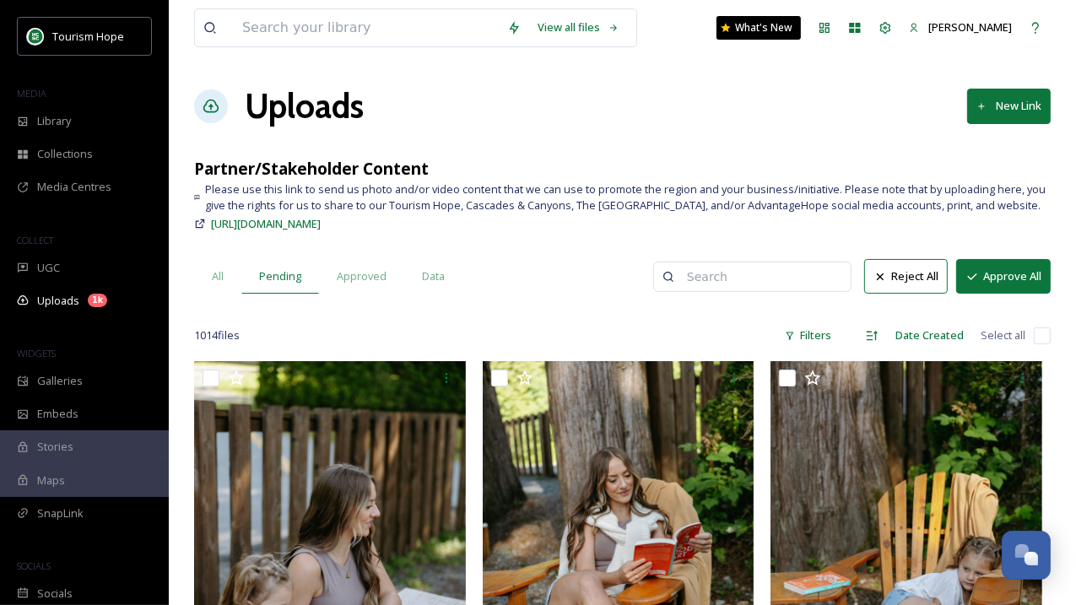
click at [684, 319] on div "1014 file s Filters Date Created Select all" at bounding box center [622, 335] width 856 height 33
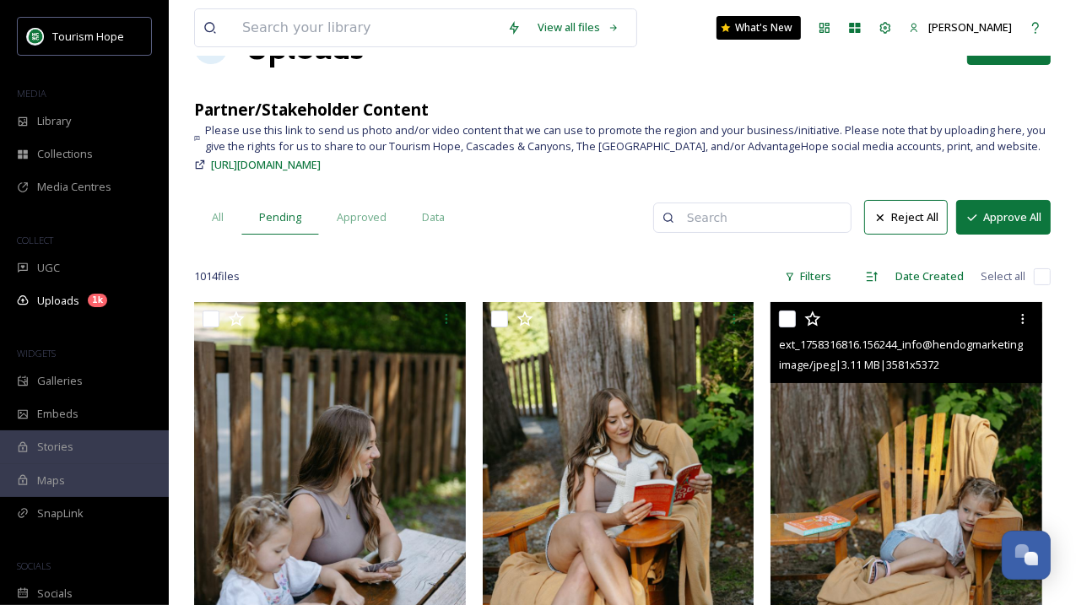
scroll to position [69, 0]
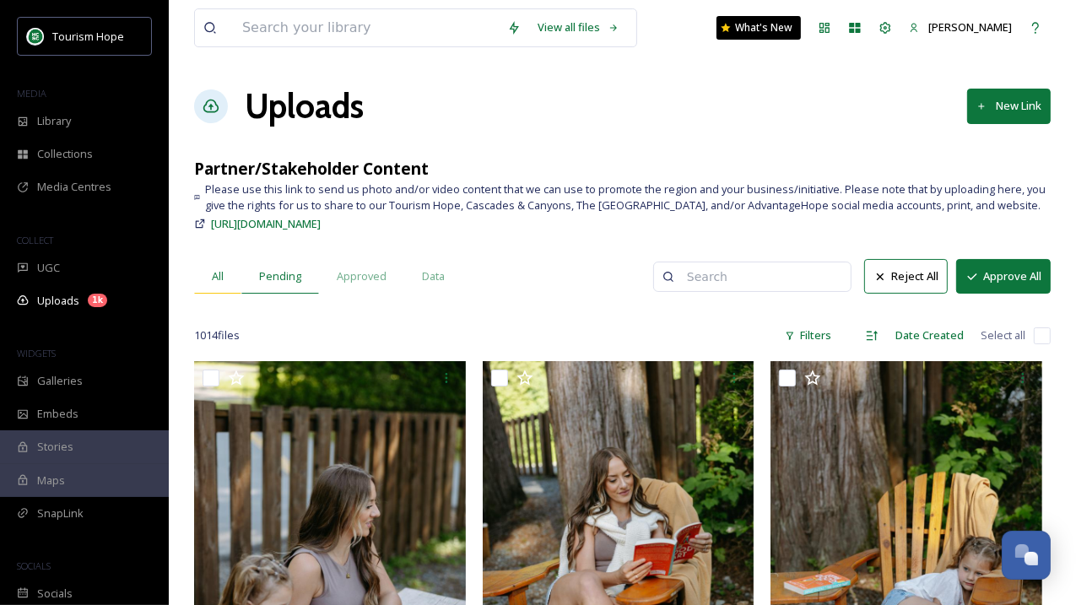
click at [219, 273] on span "All" at bounding box center [218, 276] width 12 height 16
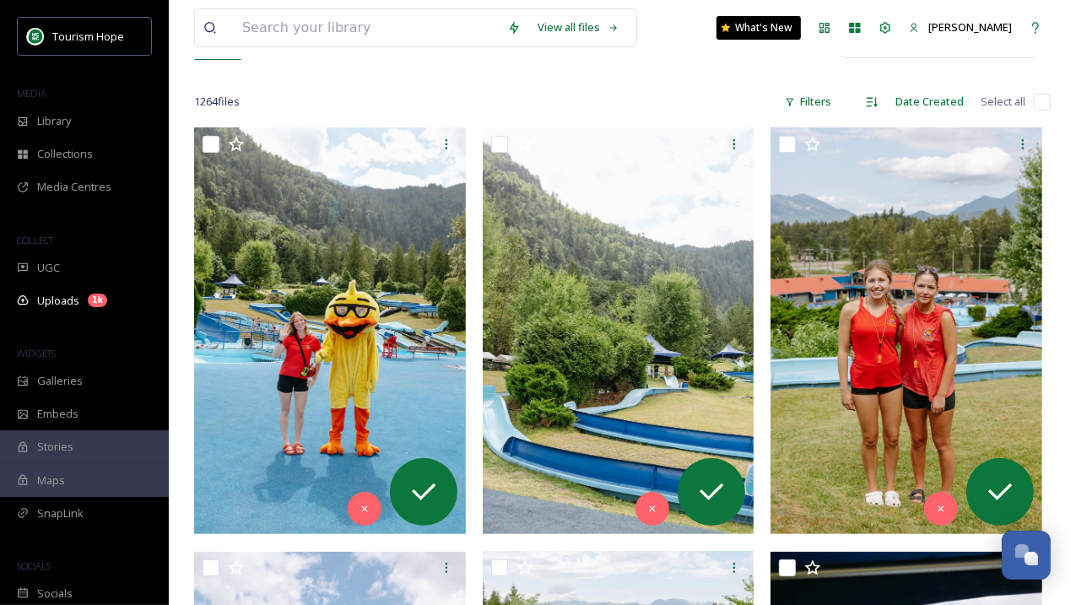
scroll to position [233, 0]
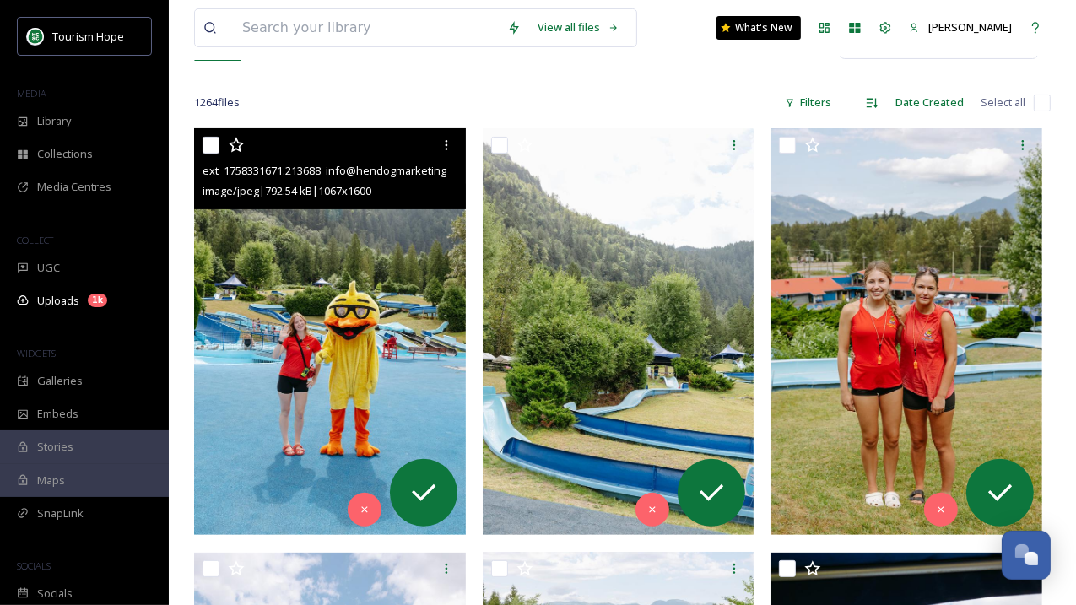
click at [213, 148] on input "checkbox" at bounding box center [210, 145] width 17 height 17
checkbox input "true"
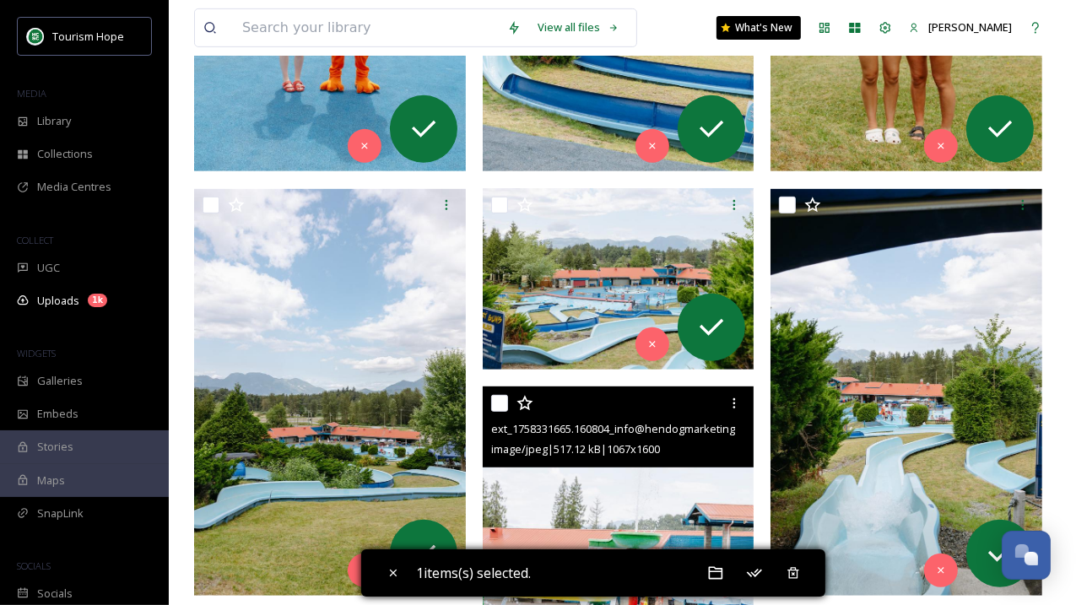
scroll to position [952, 0]
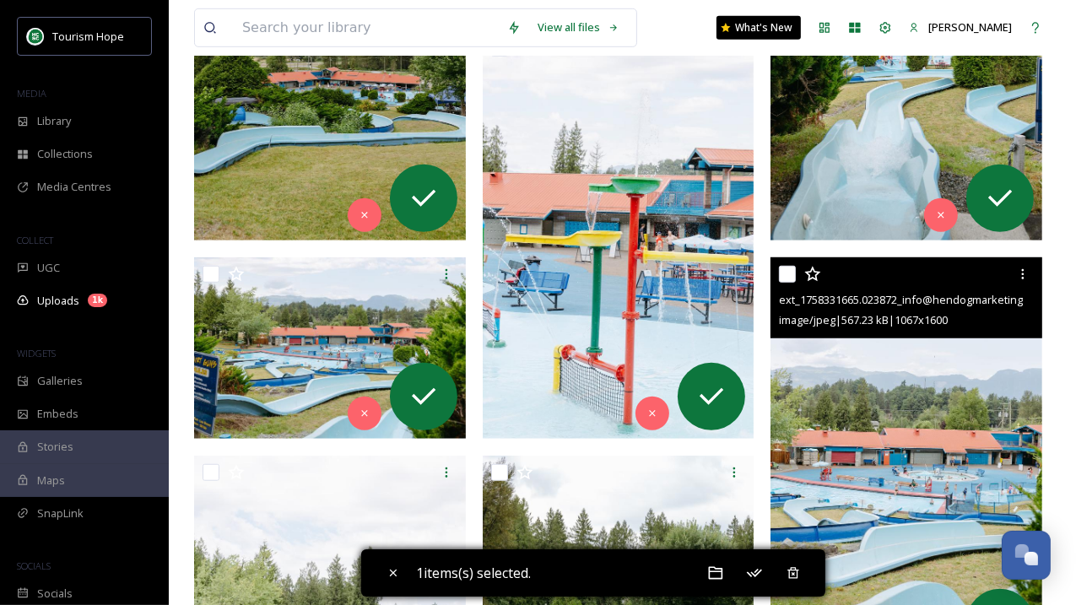
click at [869, 399] on img at bounding box center [906, 460] width 272 height 407
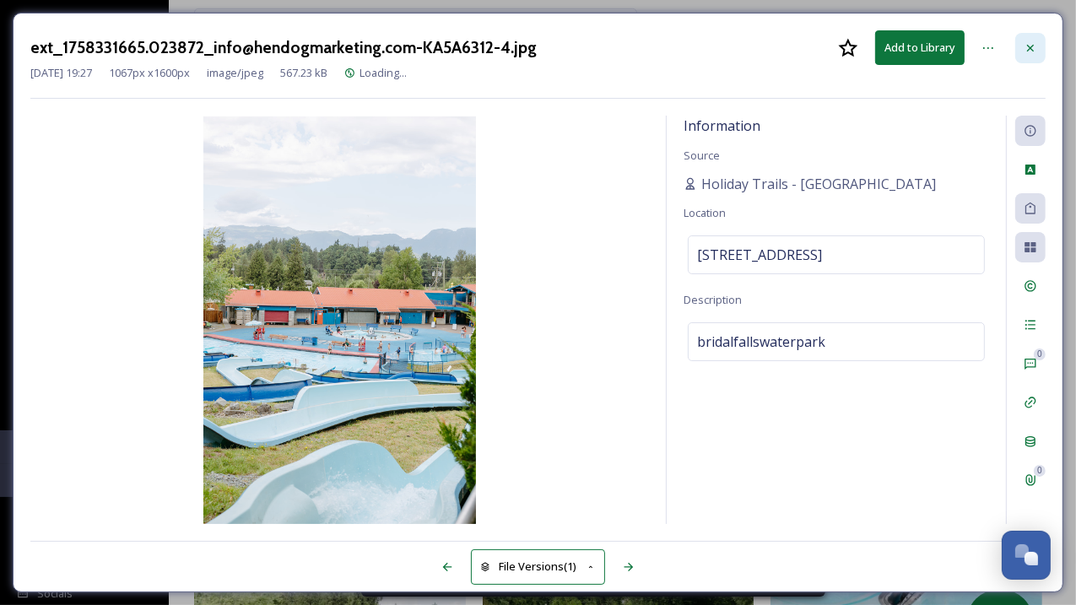
click at [1028, 48] on icon at bounding box center [1030, 47] width 7 height 7
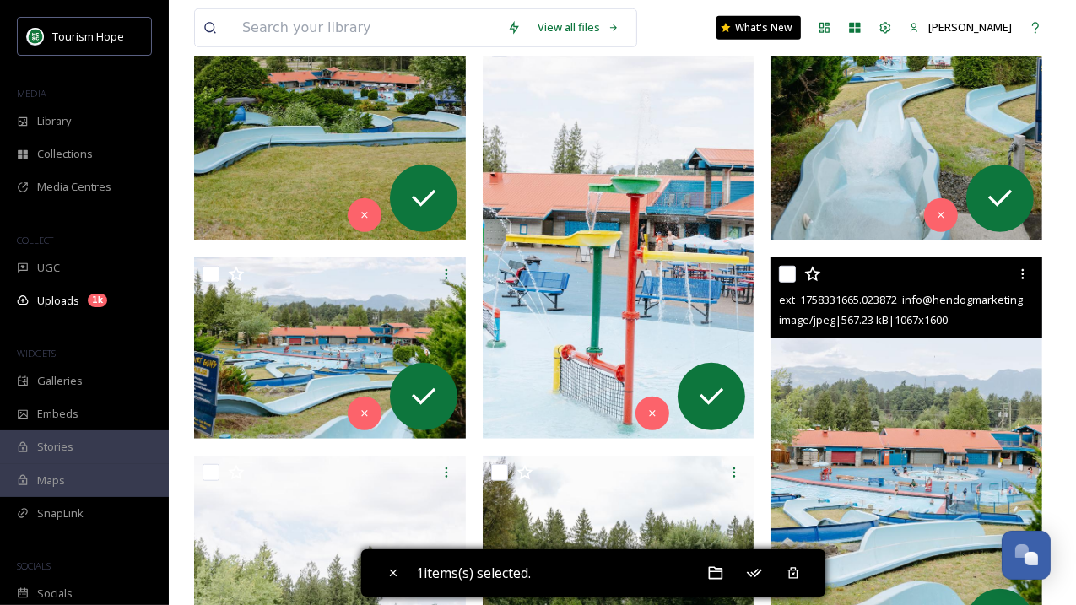
click at [790, 270] on input "checkbox" at bounding box center [787, 274] width 17 height 17
checkbox input "true"
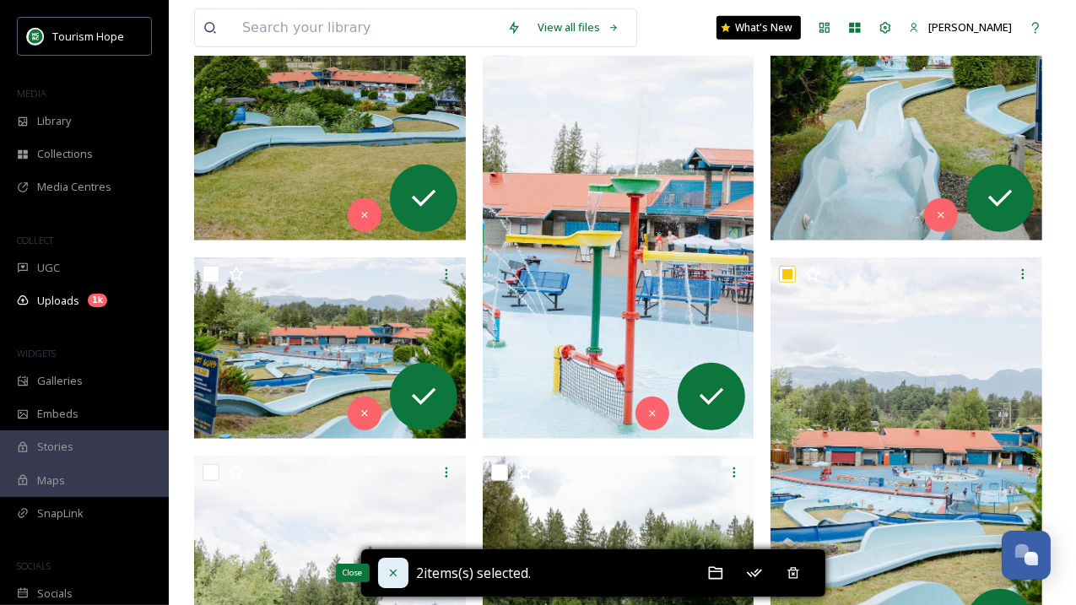
click at [397, 567] on icon at bounding box center [392, 572] width 13 height 13
checkbox input "false"
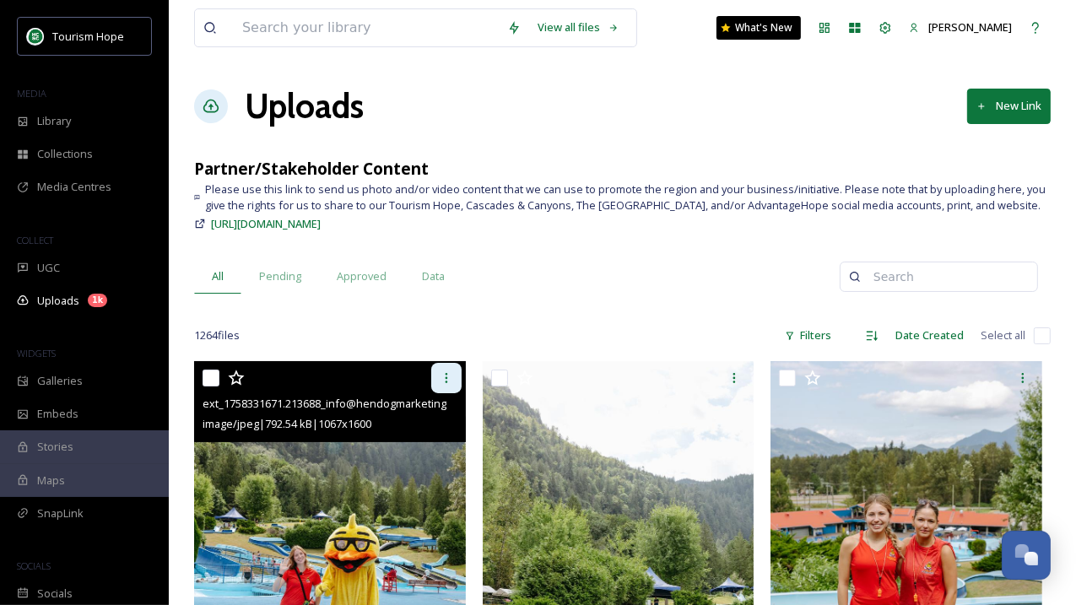
click at [440, 379] on icon at bounding box center [446, 377] width 13 height 13
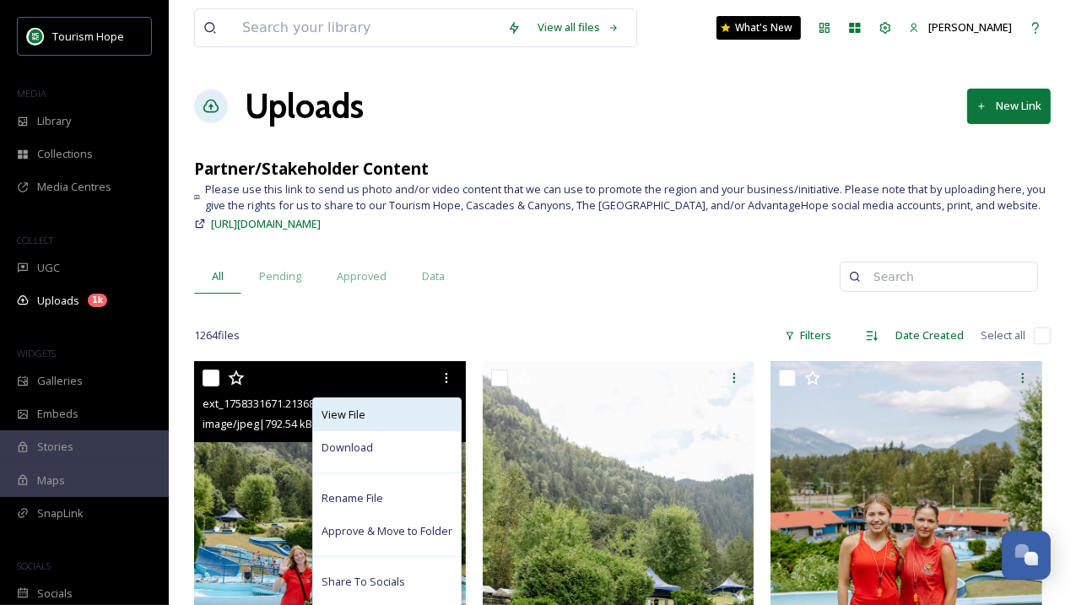
click at [381, 415] on div "View File" at bounding box center [387, 414] width 148 height 33
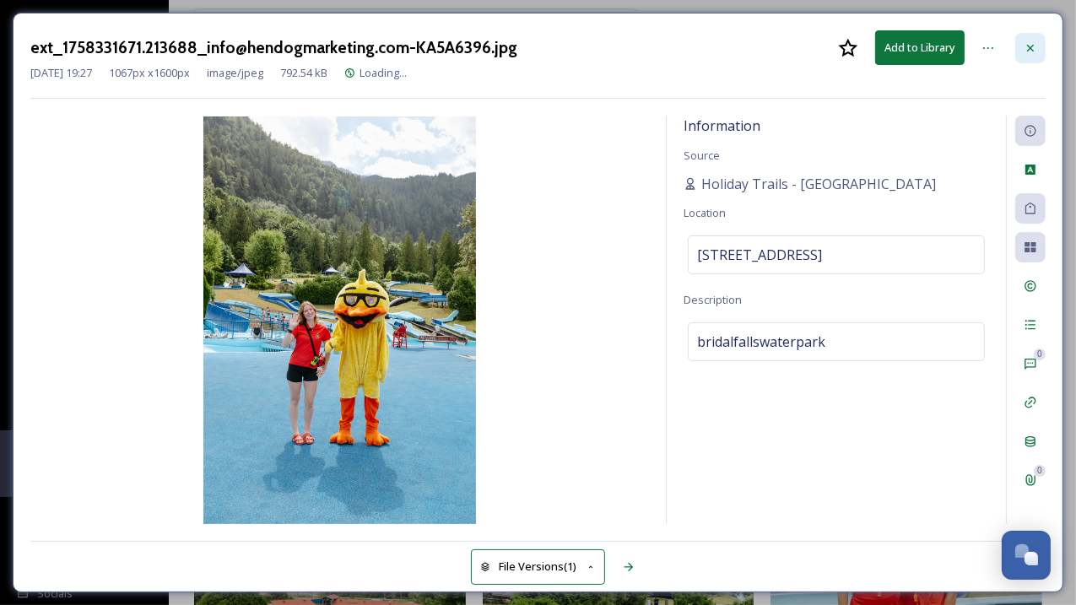
click at [1029, 45] on icon at bounding box center [1029, 47] width 13 height 13
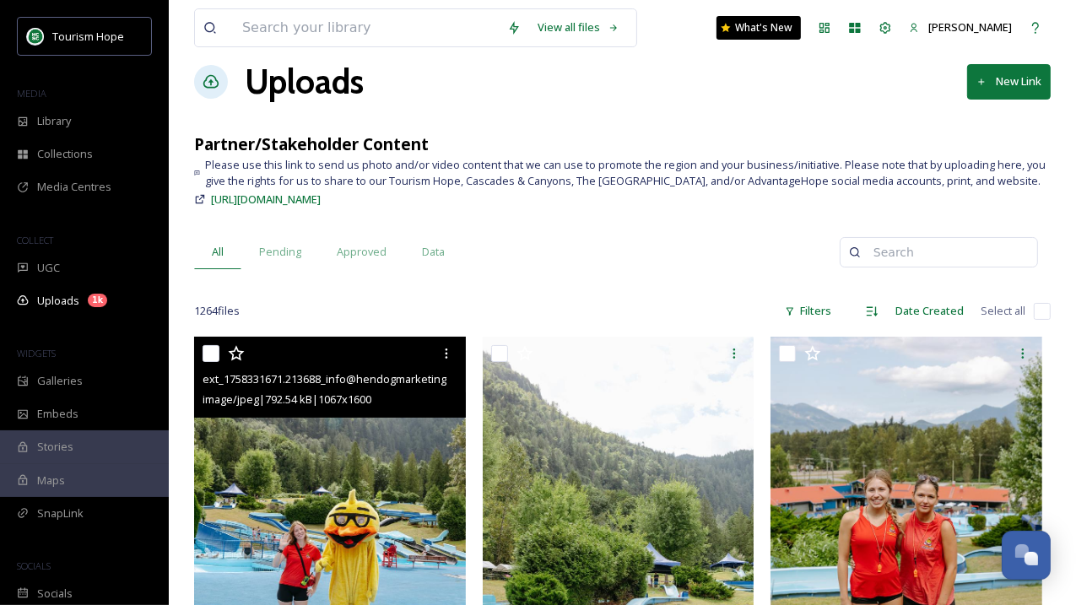
scroll to position [24, 0]
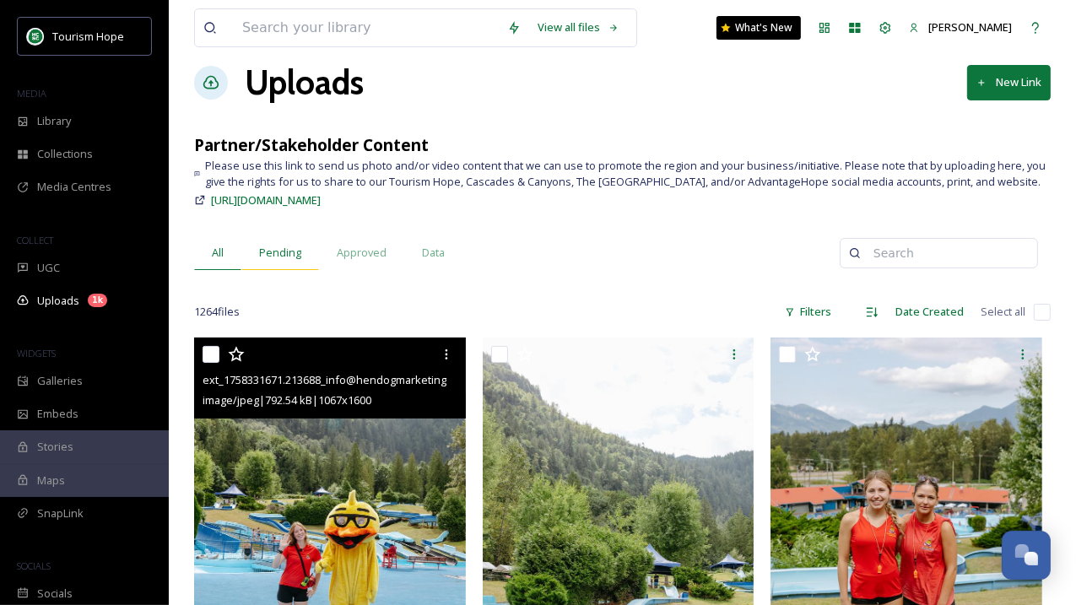
click at [284, 256] on span "Pending" at bounding box center [280, 253] width 42 height 16
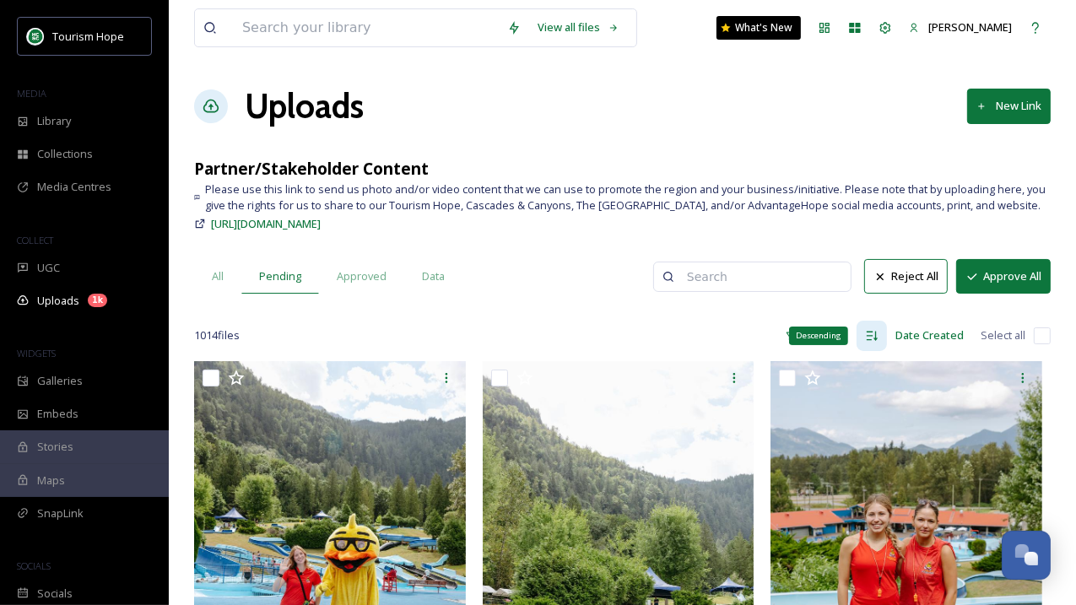
click at [873, 335] on icon at bounding box center [871, 336] width 11 height 9
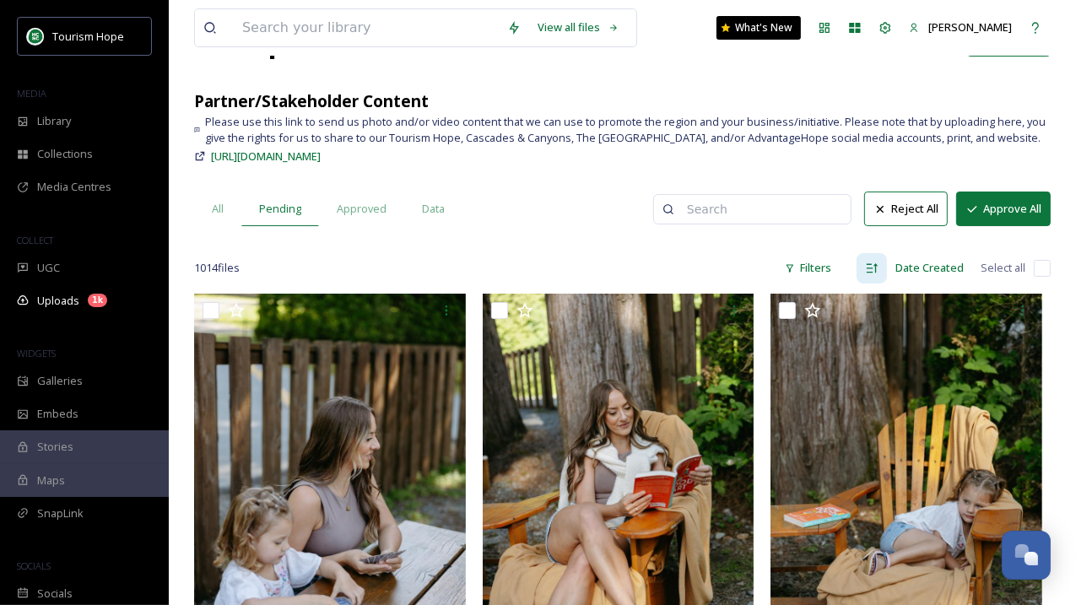
scroll to position [105, 0]
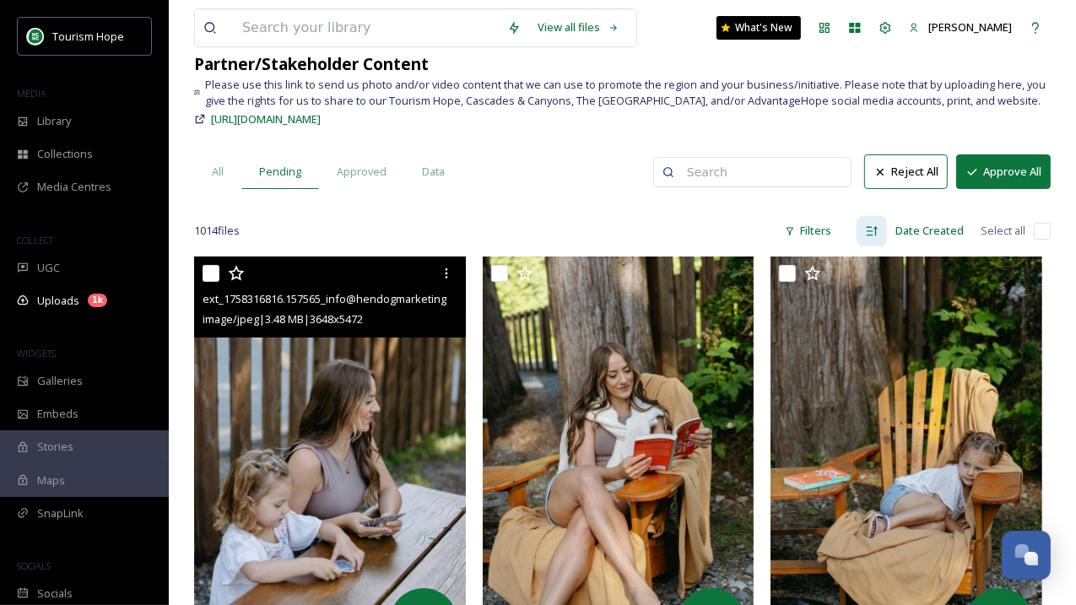
click at [209, 276] on input "checkbox" at bounding box center [210, 273] width 17 height 17
checkbox input "true"
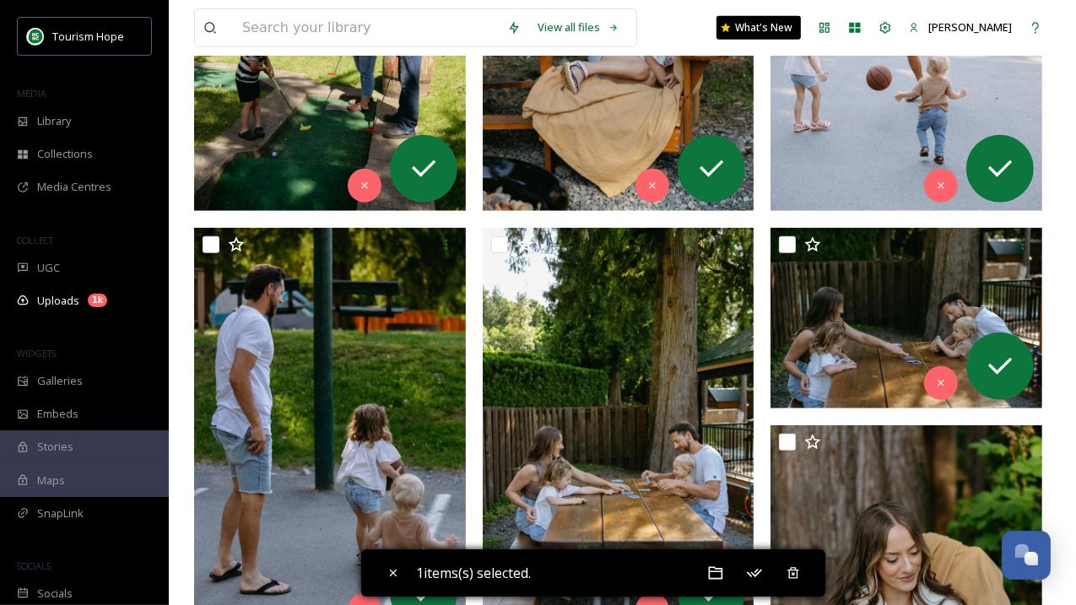
scroll to position [1233, 0]
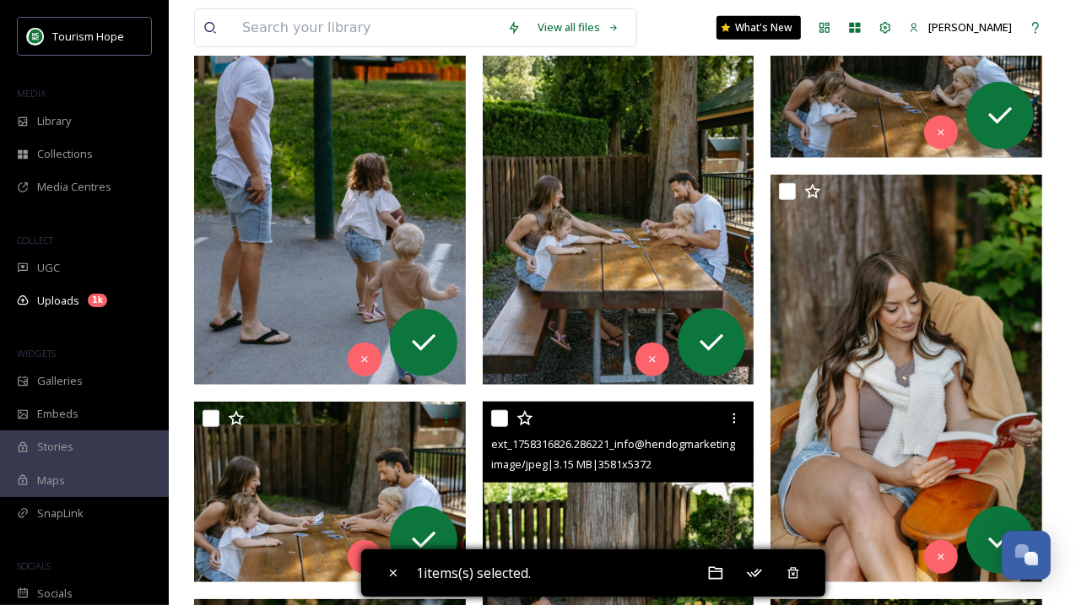
click at [551, 514] on img at bounding box center [619, 605] width 272 height 407
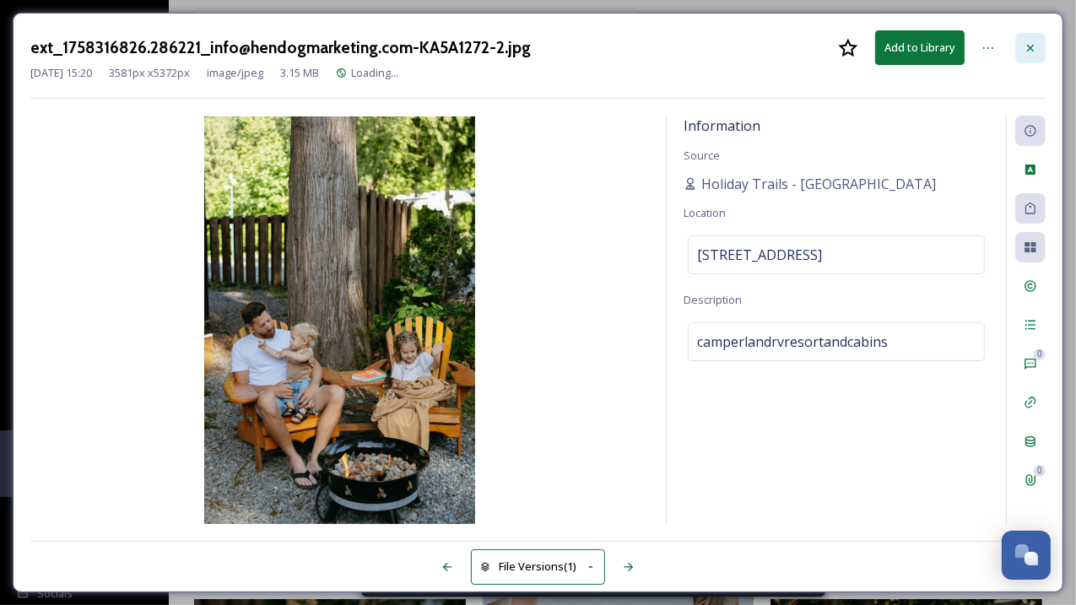
click at [1028, 51] on icon at bounding box center [1029, 47] width 13 height 13
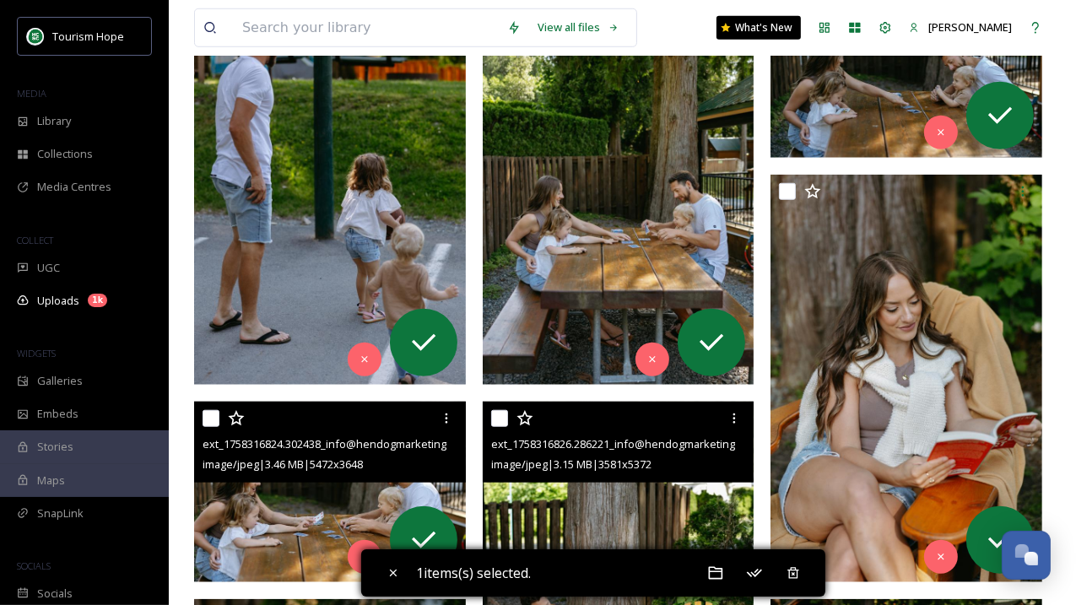
click at [353, 490] on img at bounding box center [330, 492] width 272 height 181
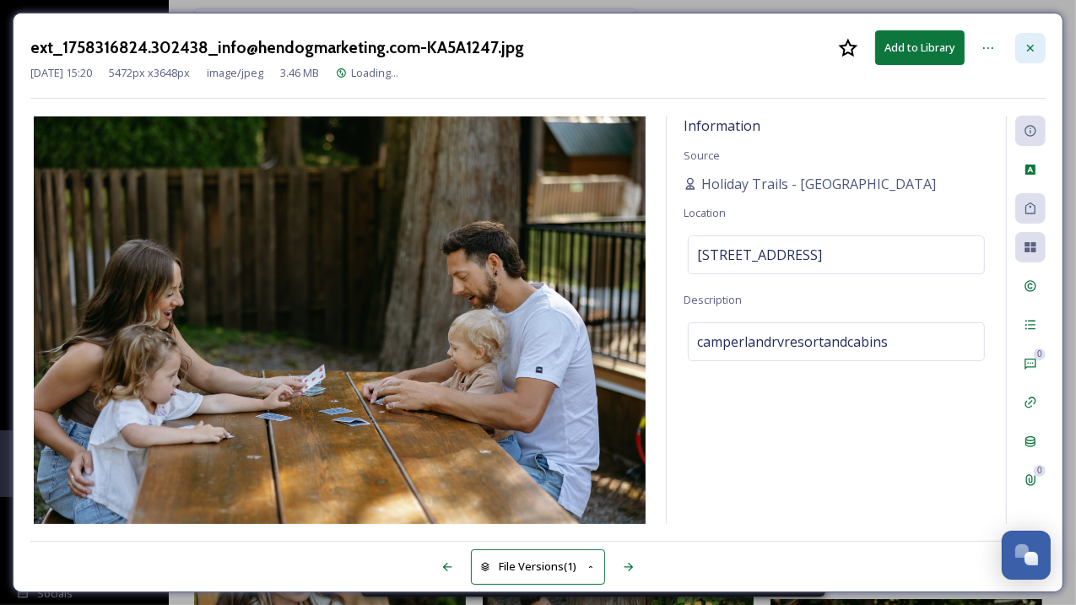
click at [1032, 45] on icon at bounding box center [1030, 47] width 7 height 7
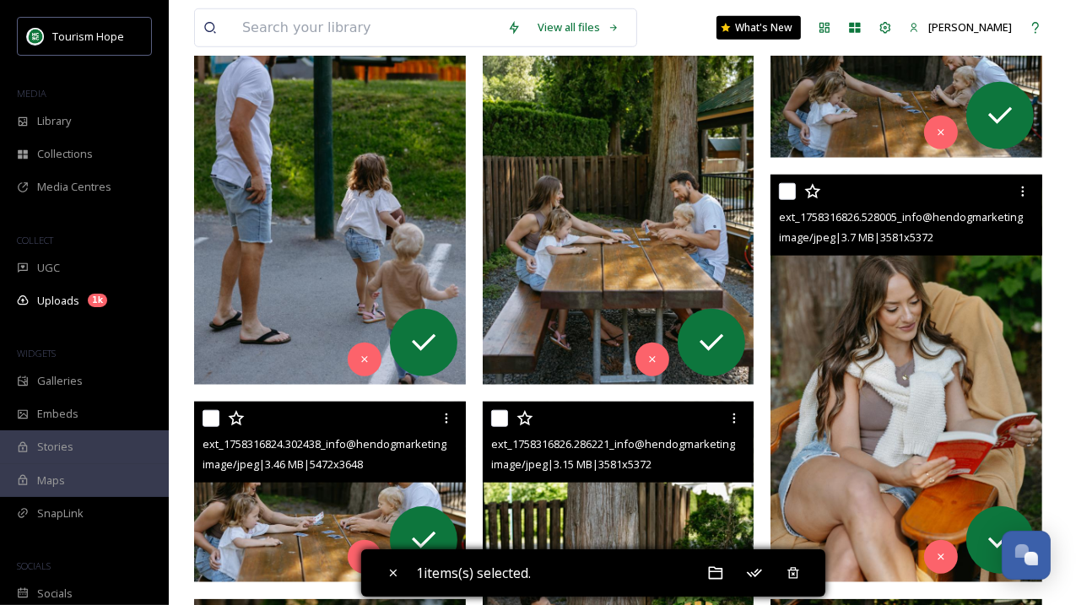
click at [963, 384] on img at bounding box center [906, 378] width 272 height 407
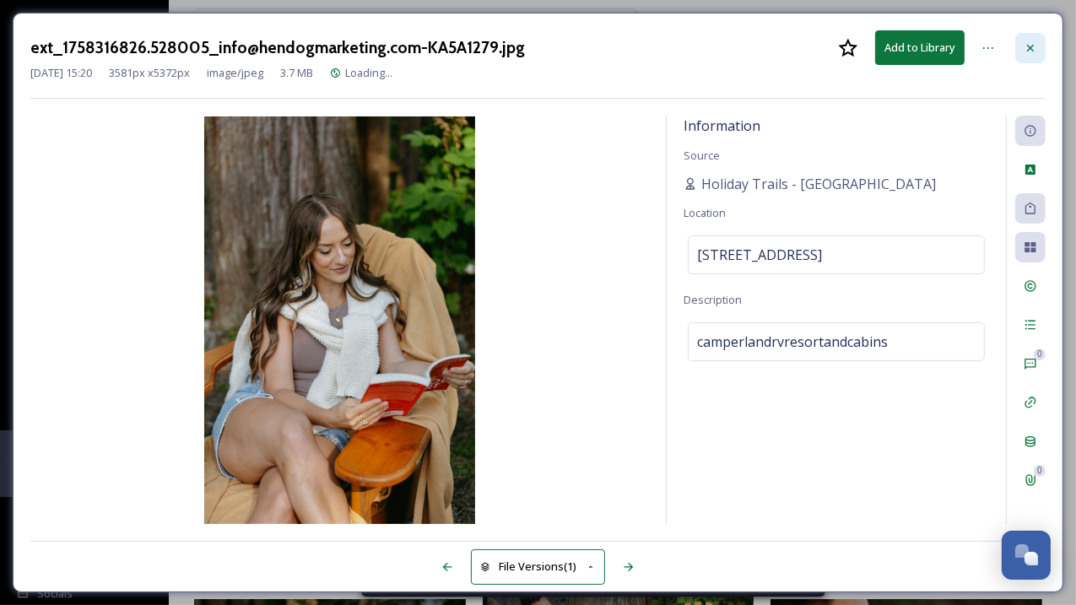
click at [1025, 51] on icon at bounding box center [1029, 47] width 13 height 13
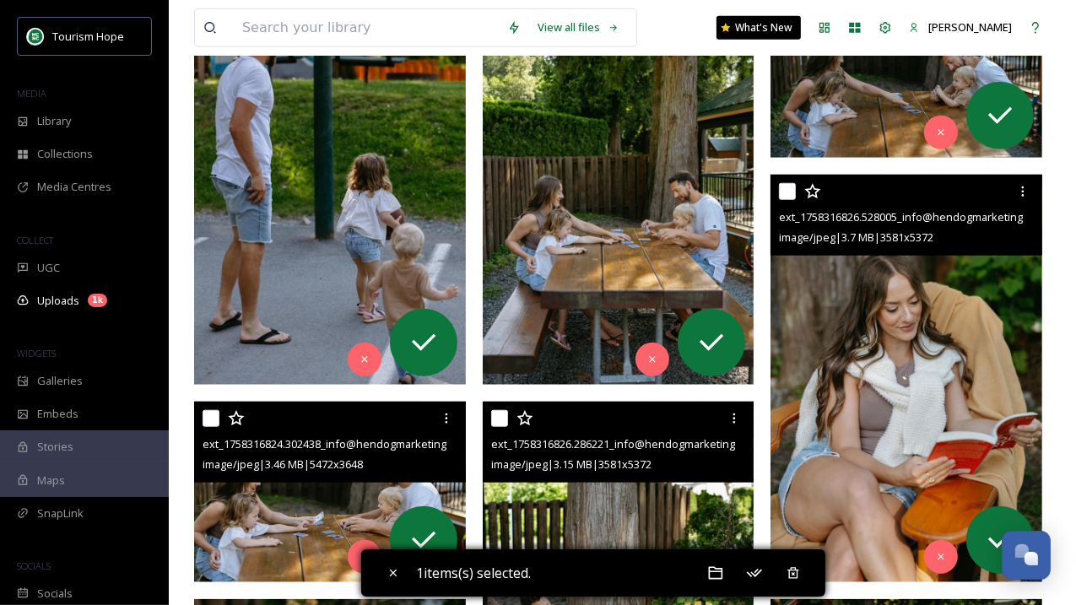
click at [793, 193] on input "checkbox" at bounding box center [787, 191] width 17 height 17
checkbox input "true"
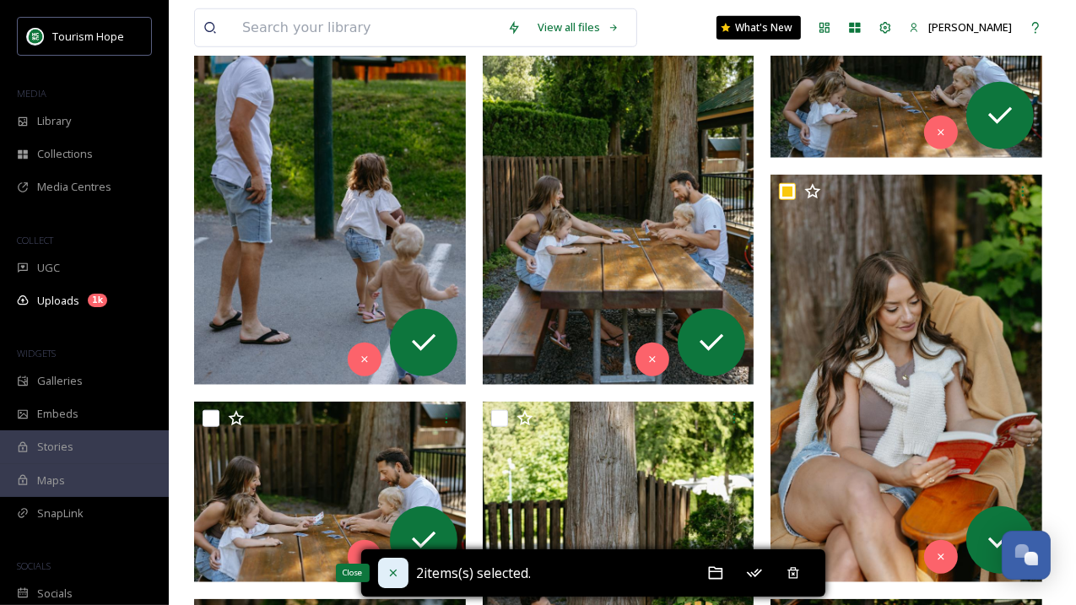
click at [392, 569] on icon at bounding box center [392, 572] width 13 height 13
checkbox input "false"
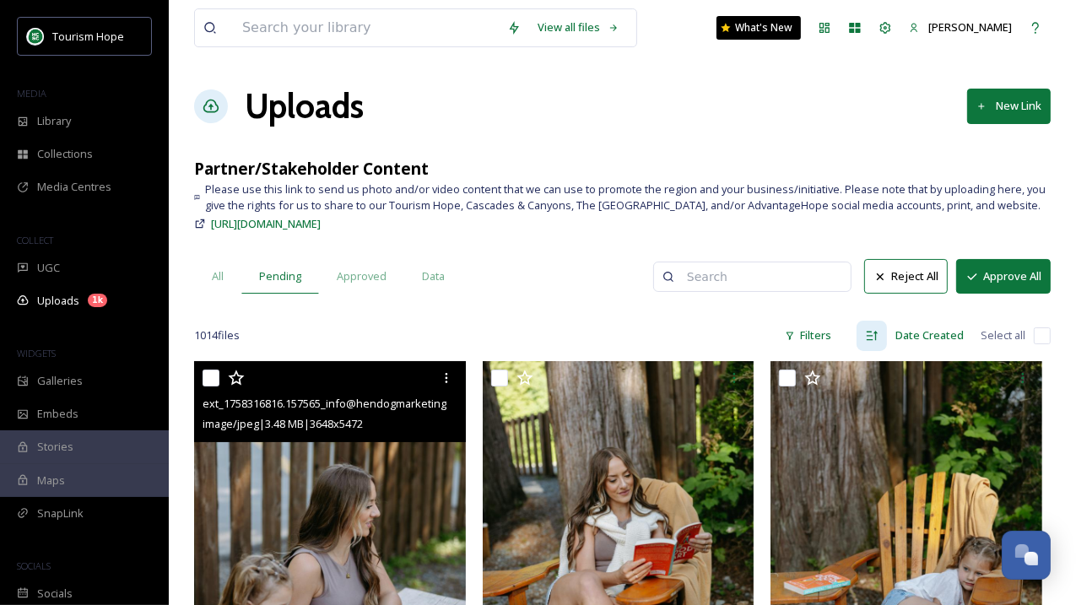
click at [319, 487] on img at bounding box center [330, 564] width 272 height 407
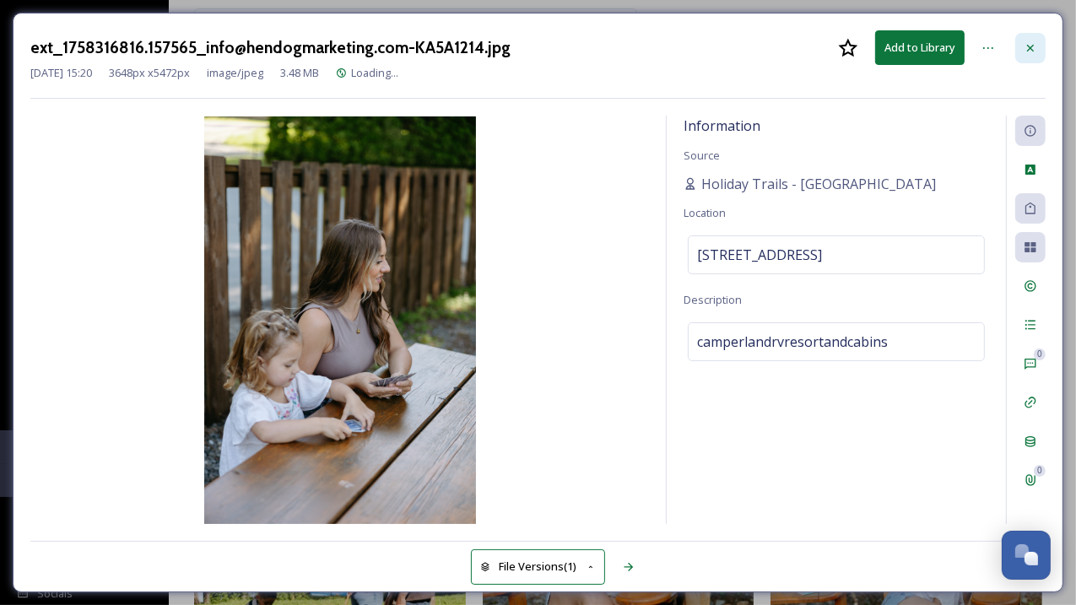
click at [1017, 42] on div at bounding box center [1030, 48] width 30 height 30
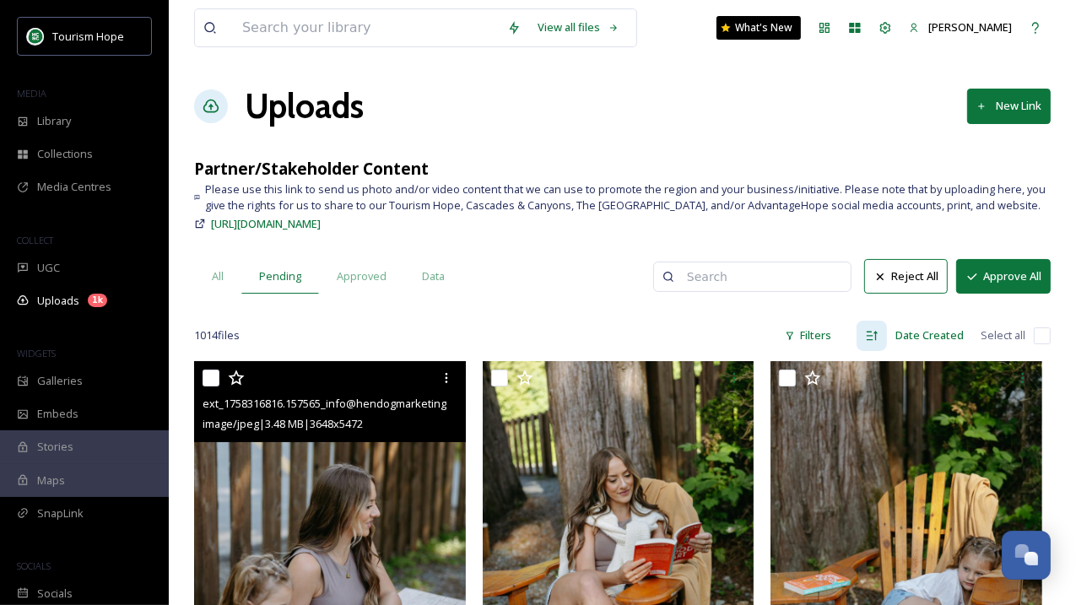
click at [217, 375] on input "checkbox" at bounding box center [210, 378] width 17 height 17
checkbox input "true"
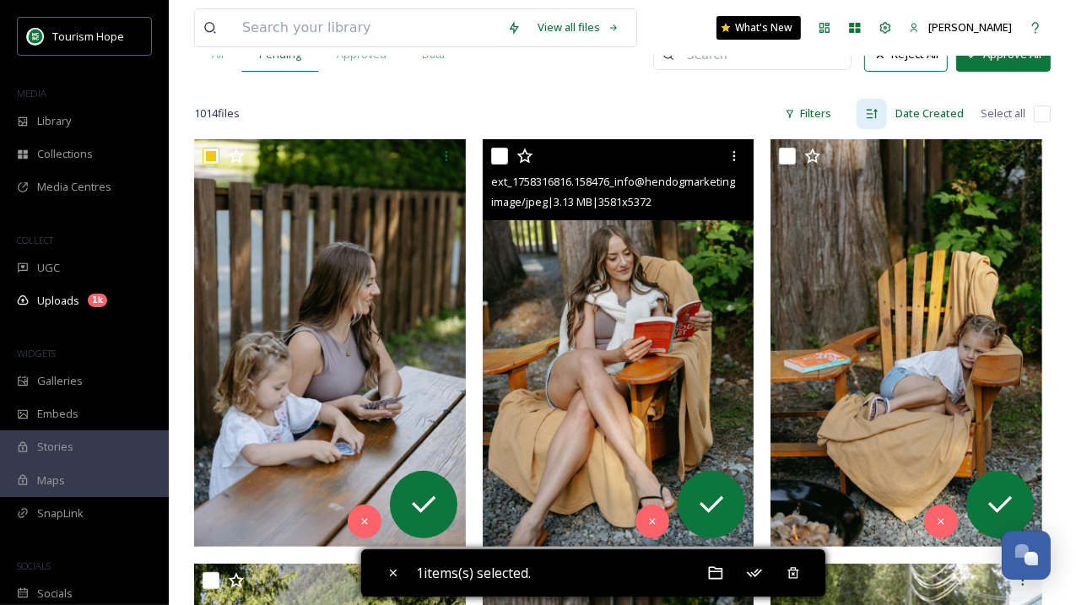
scroll to position [564, 0]
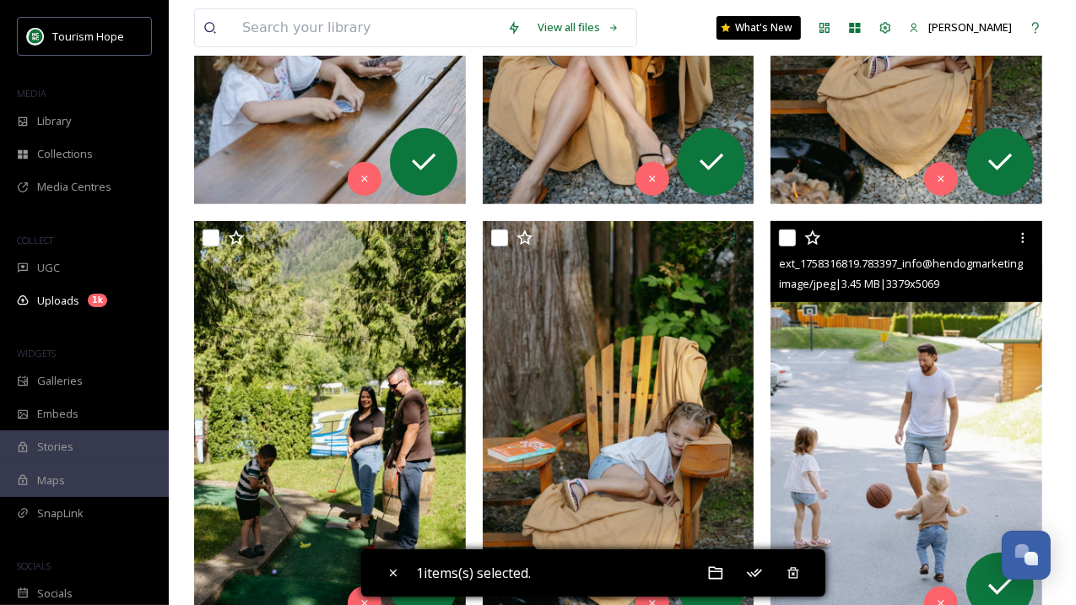
click at [789, 236] on input "checkbox" at bounding box center [787, 237] width 17 height 17
checkbox input "true"
click at [813, 344] on img at bounding box center [906, 424] width 272 height 407
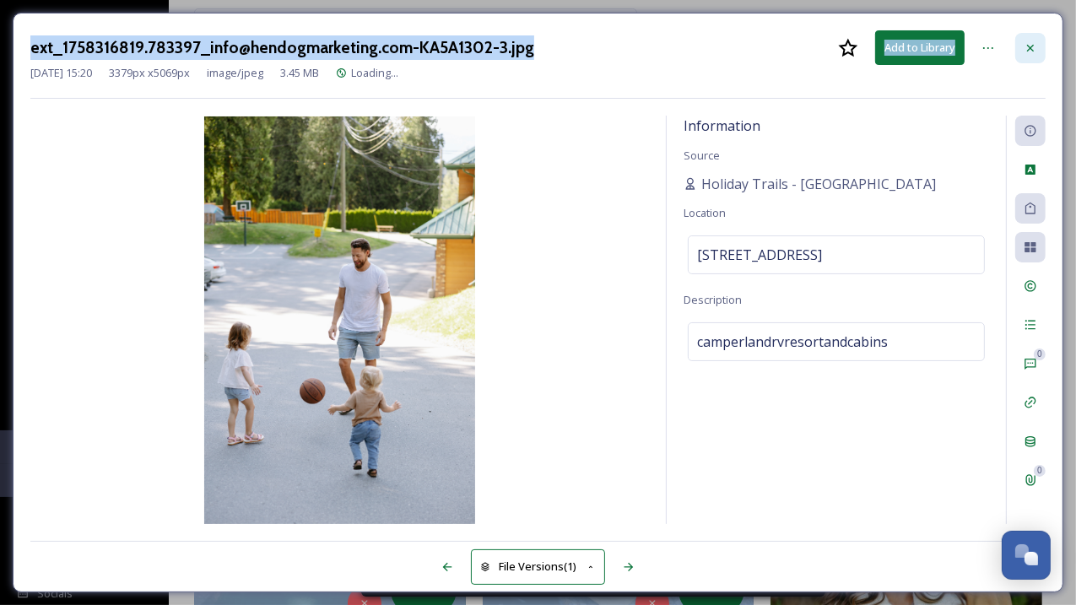
click at [1034, 34] on div at bounding box center [1030, 48] width 30 height 30
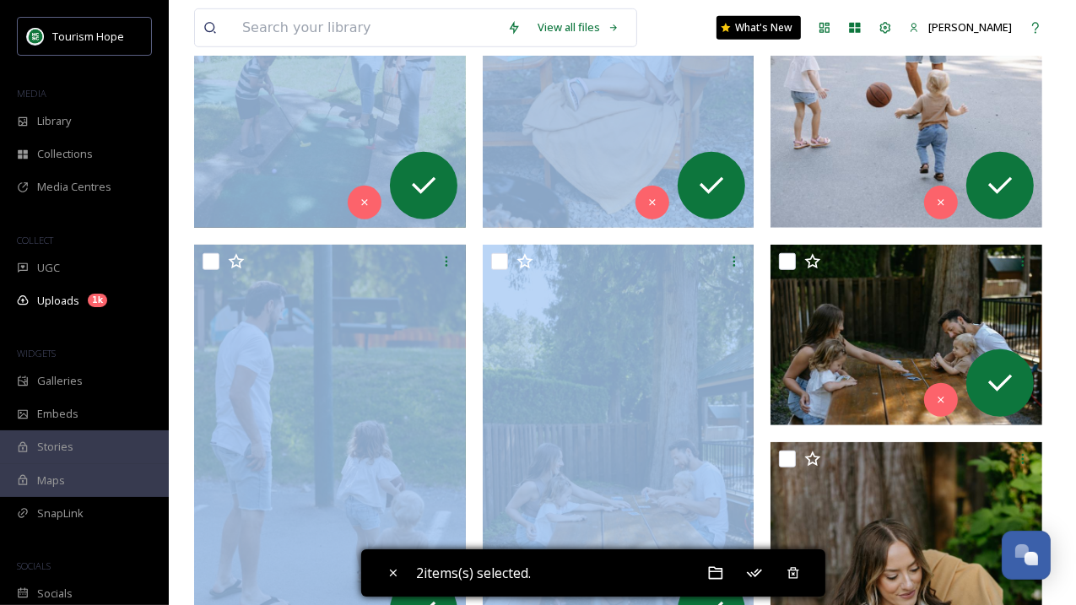
scroll to position [1326, 0]
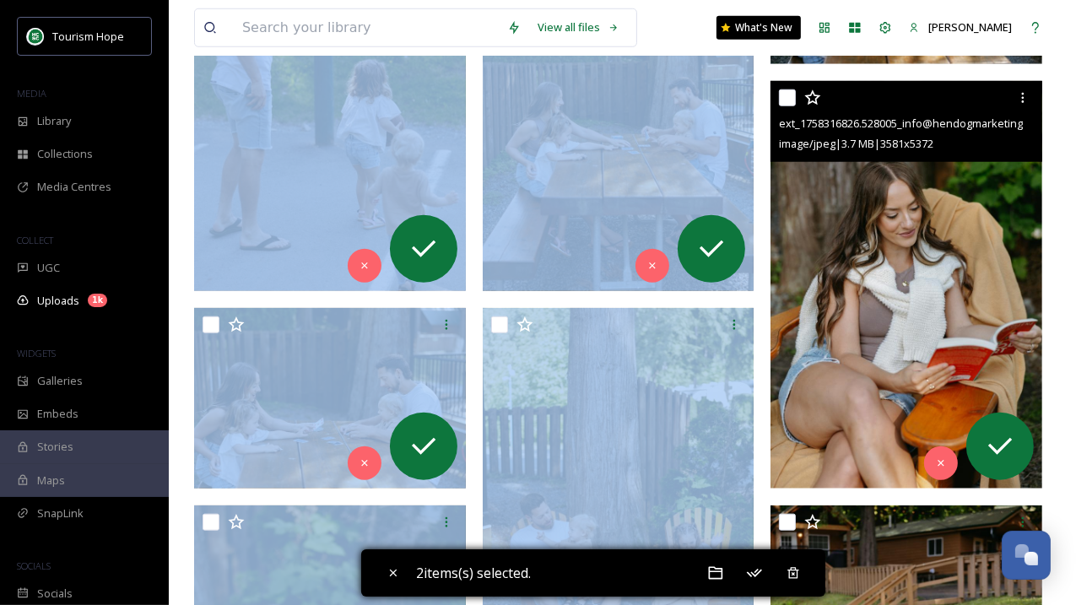
click at [865, 391] on img at bounding box center [906, 284] width 272 height 407
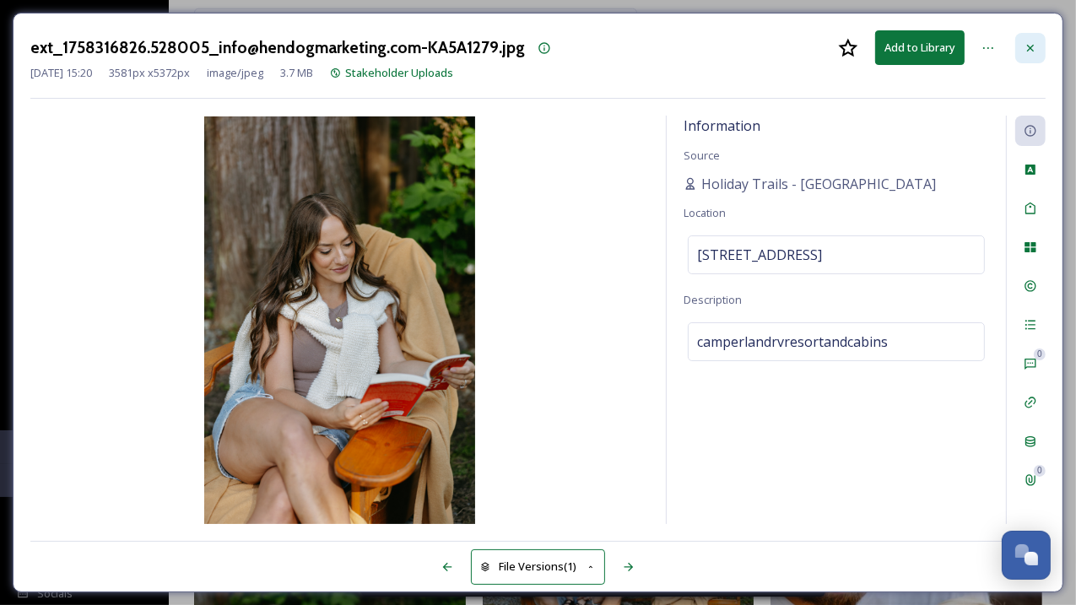
click at [1030, 46] on icon at bounding box center [1030, 47] width 7 height 7
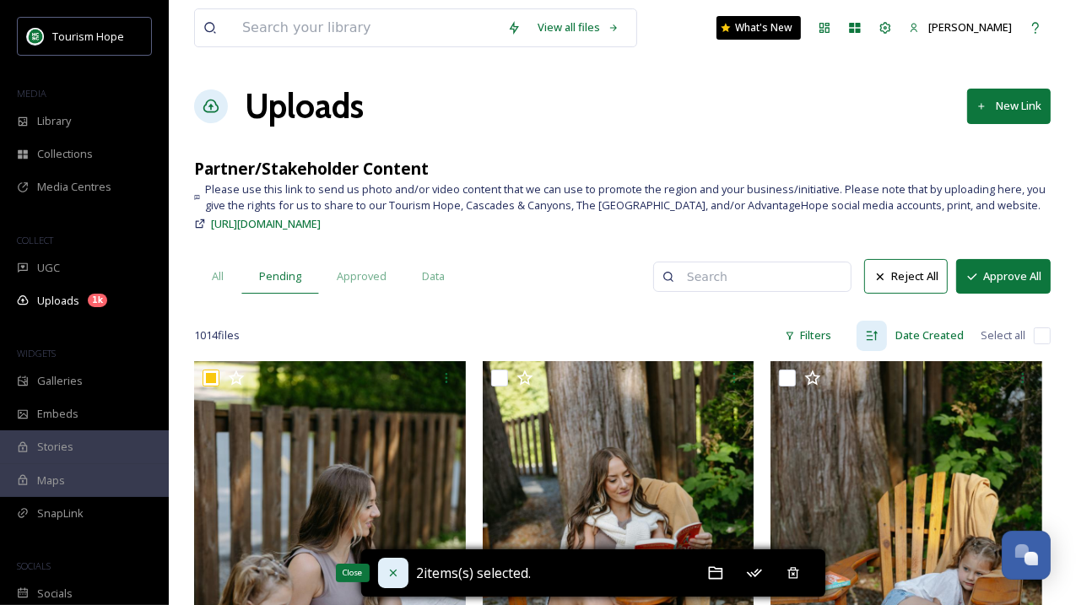
click at [397, 578] on icon at bounding box center [392, 572] width 13 height 13
checkbox input "false"
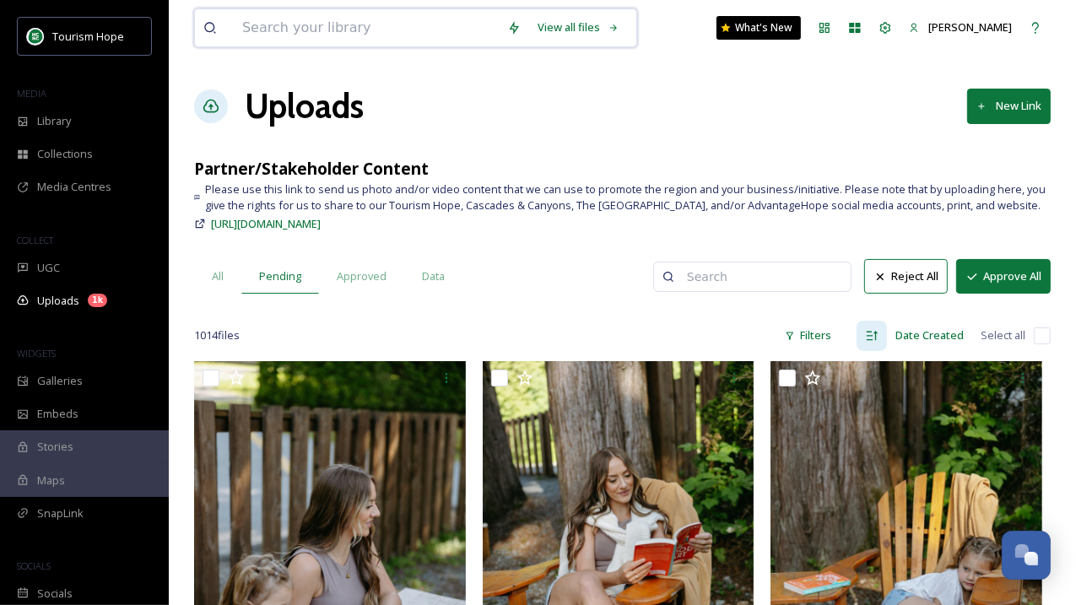
click at [322, 19] on input at bounding box center [366, 27] width 265 height 37
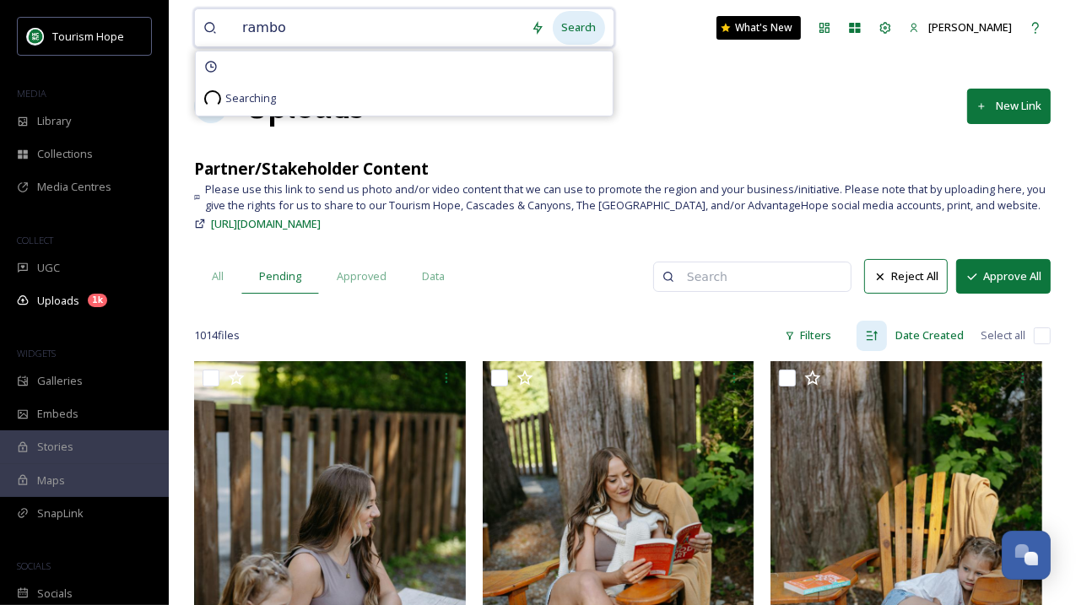
type input "rambo"
click at [572, 24] on div "Search" at bounding box center [579, 27] width 52 height 33
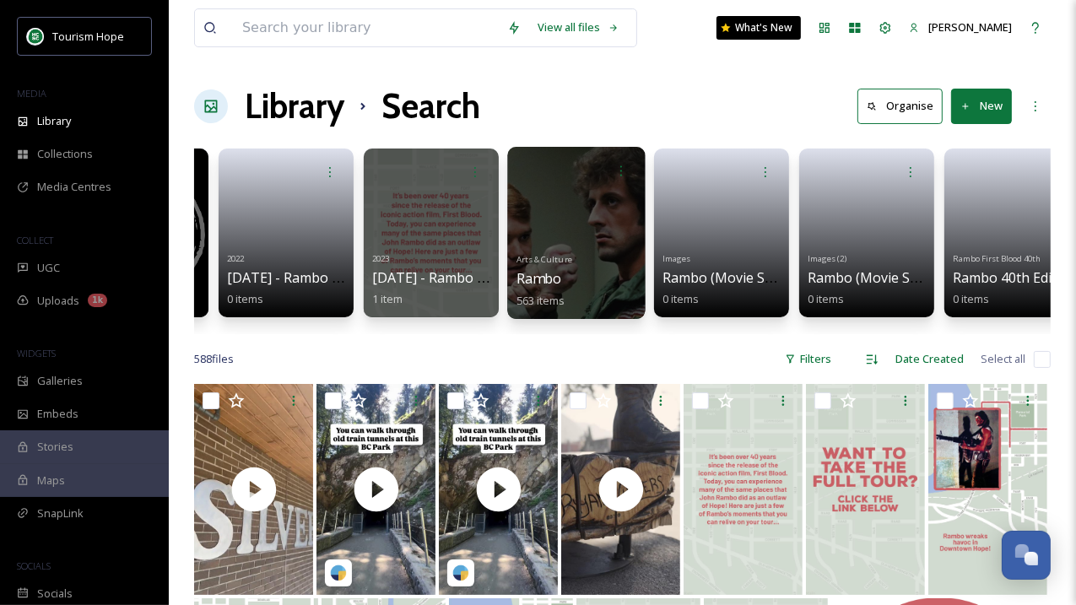
scroll to position [0, 850]
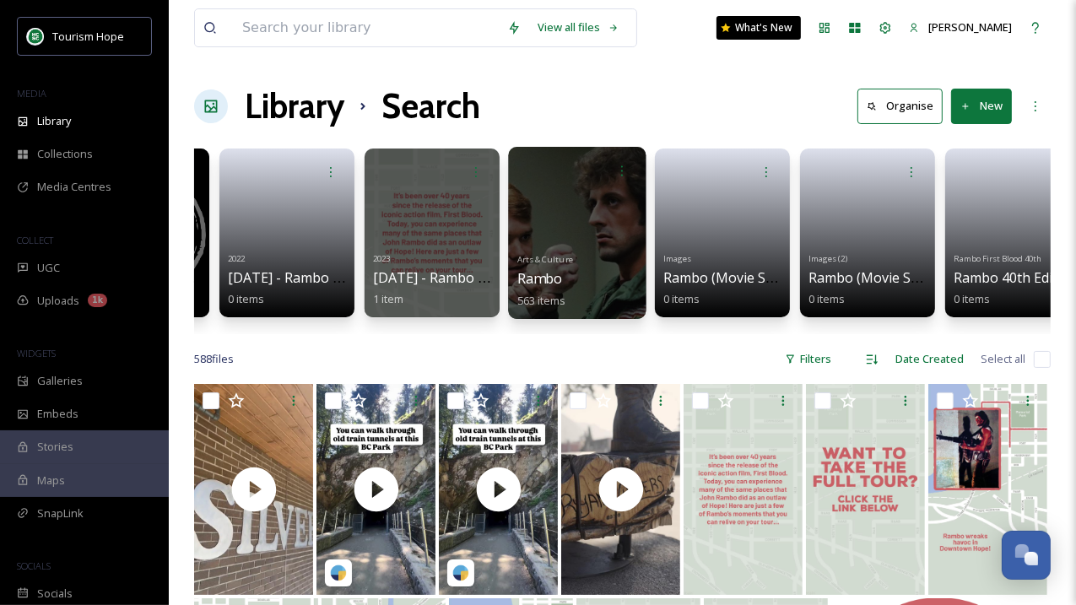
click at [586, 217] on div at bounding box center [577, 233] width 138 height 172
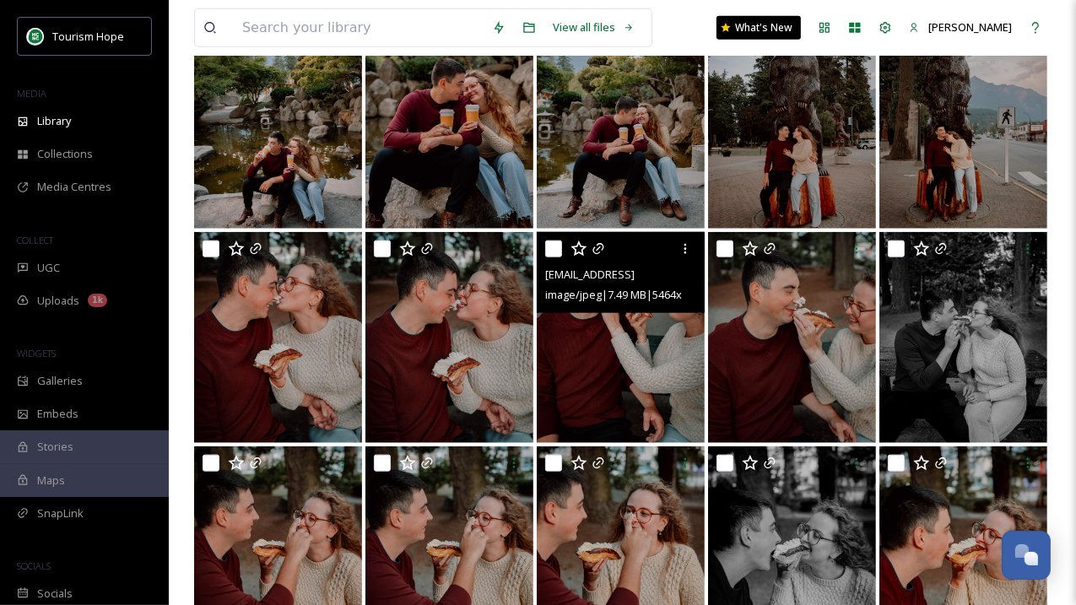
scroll to position [2071, 0]
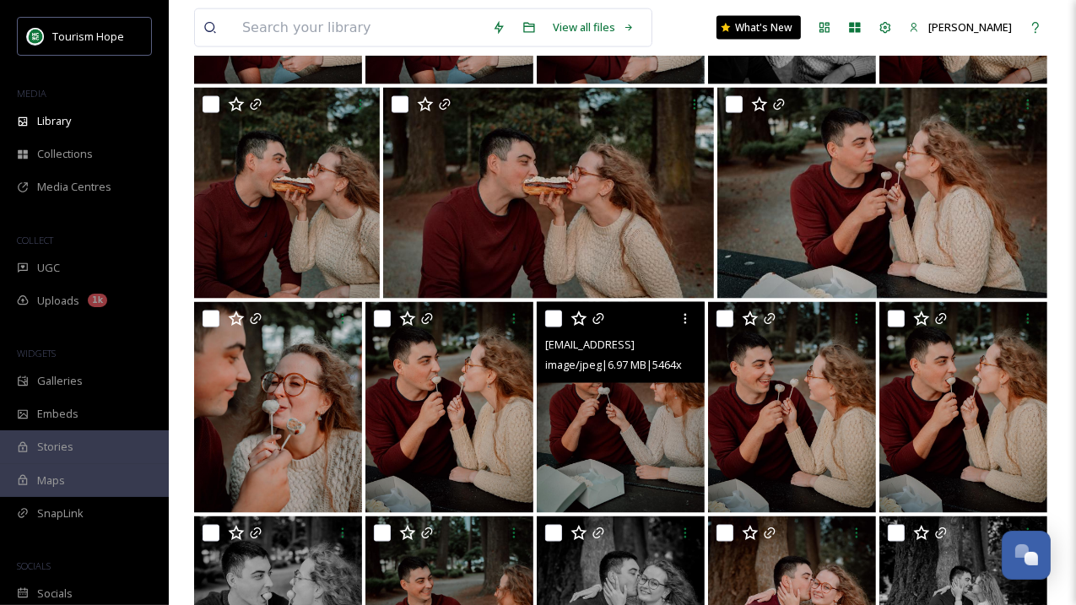
click at [622, 454] on img at bounding box center [621, 407] width 168 height 211
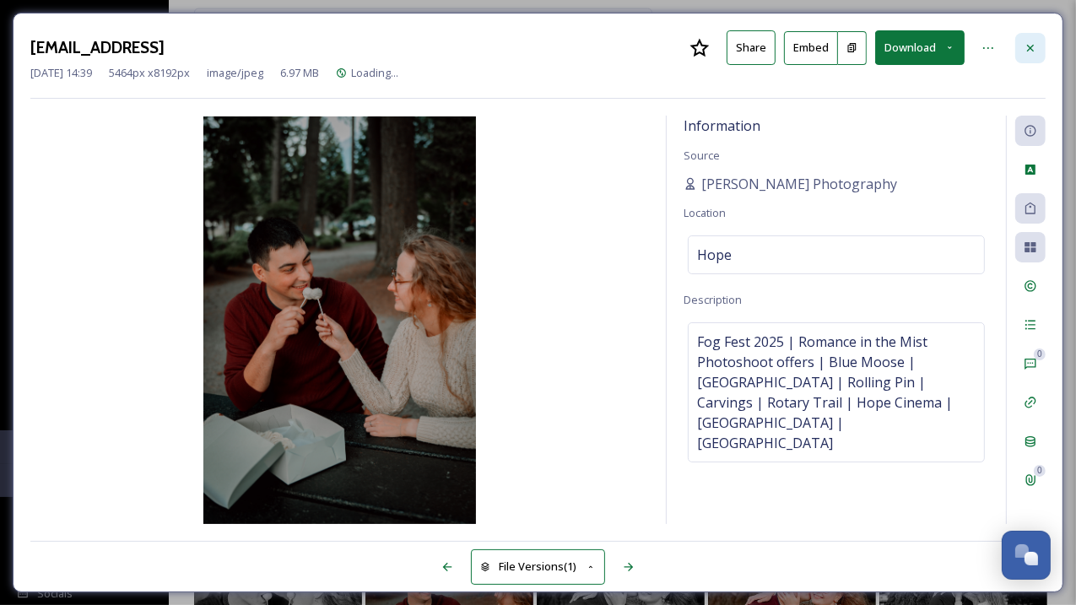
click at [1044, 44] on div at bounding box center [1030, 48] width 30 height 30
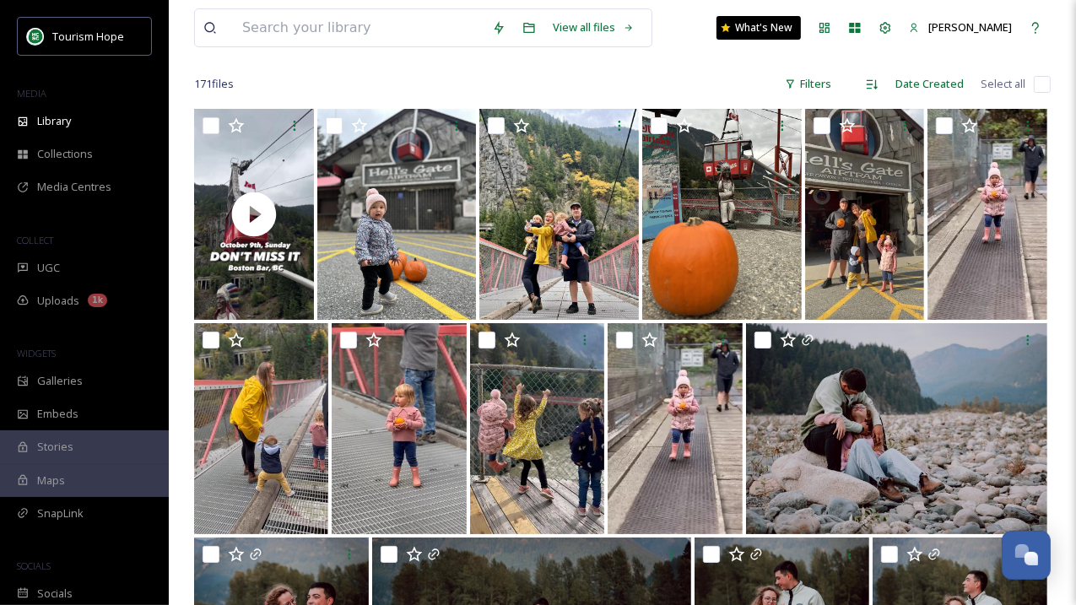
scroll to position [10, 0]
